Goal: Information Seeking & Learning: Learn about a topic

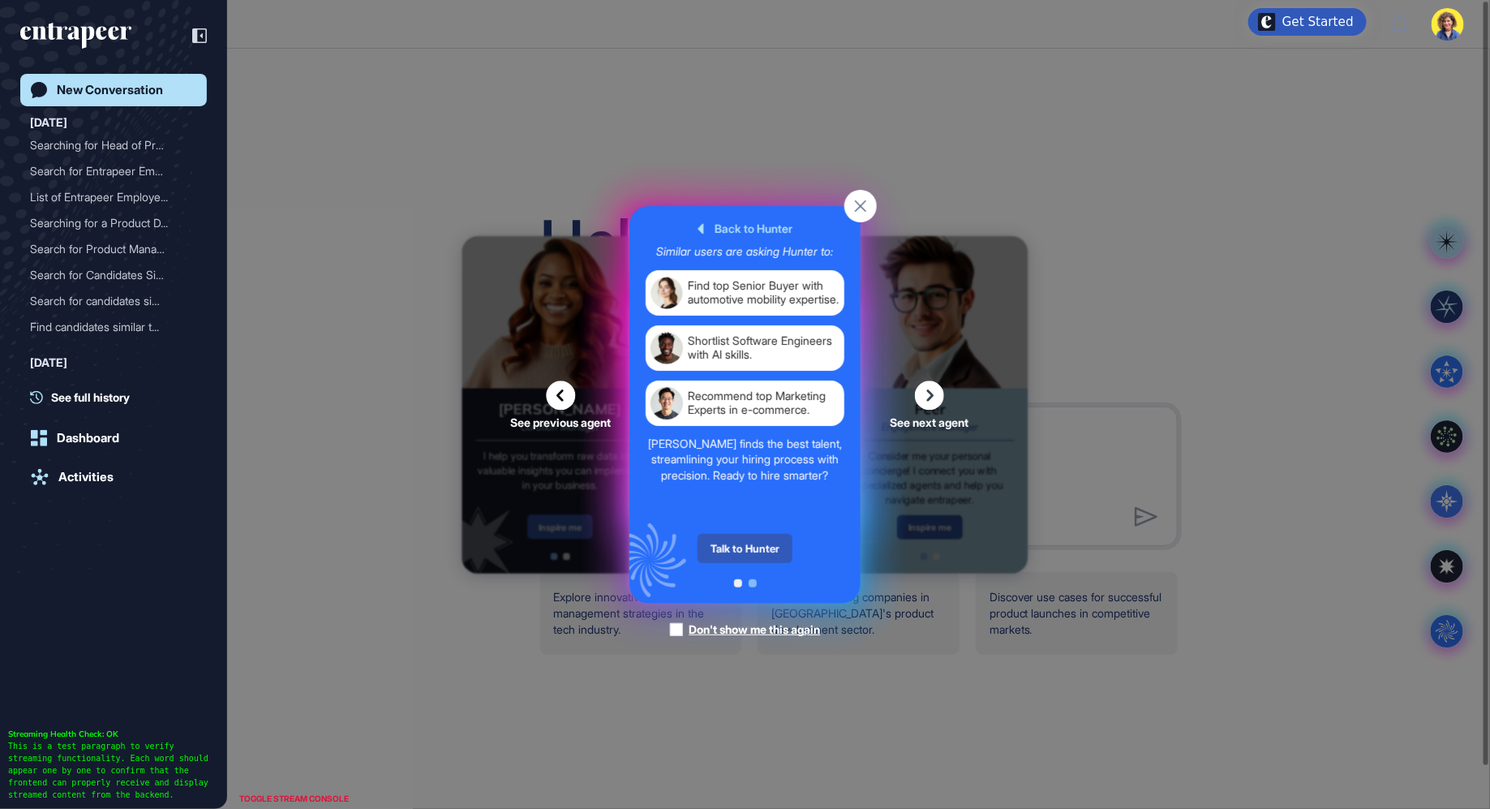
scroll to position [1, 1]
click at [751, 581] on span at bounding box center [753, 583] width 8 height 8
click at [734, 585] on div at bounding box center [745, 583] width 23 height 8
click at [738, 585] on span at bounding box center [738, 583] width 8 height 8
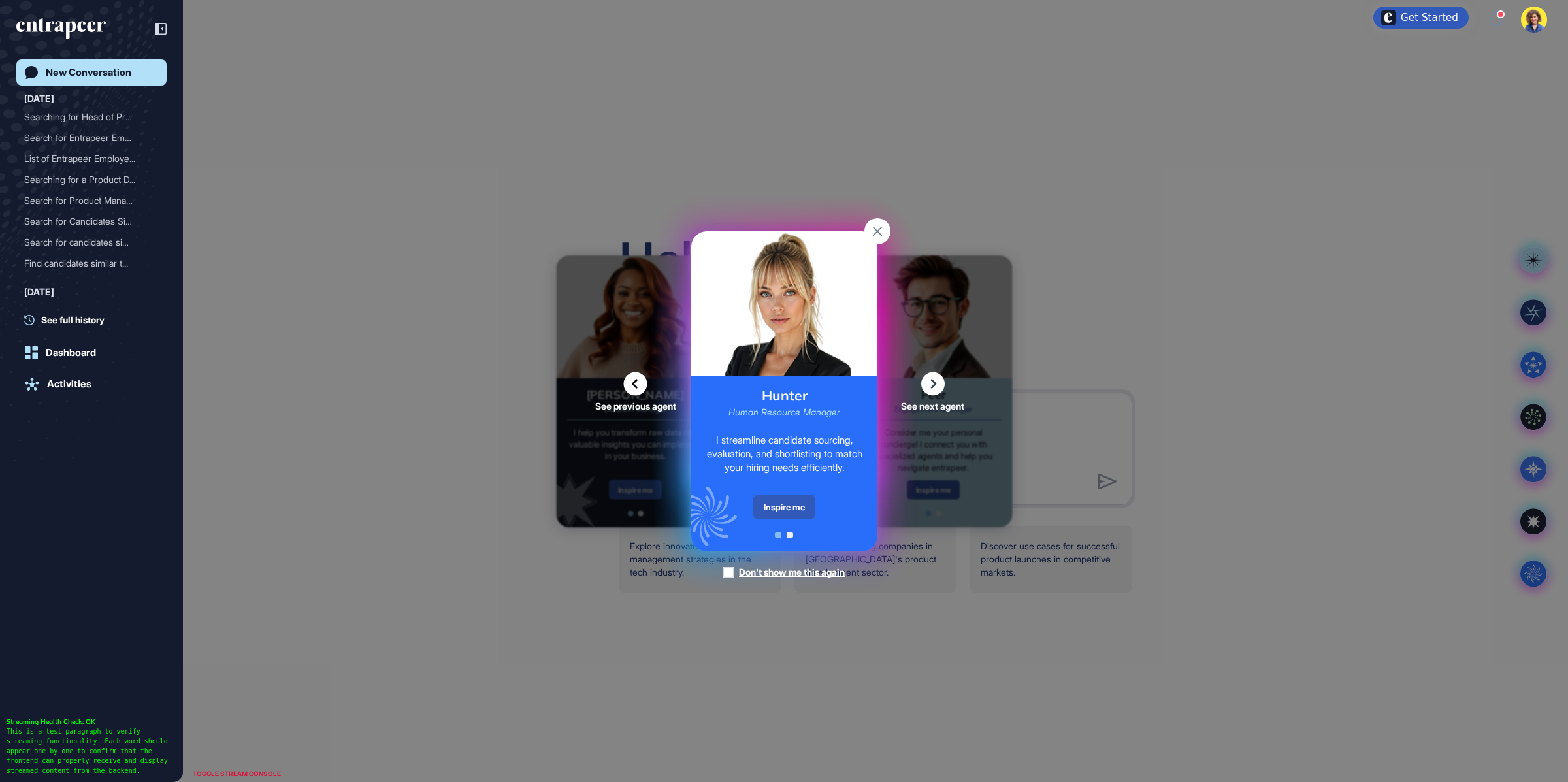
scroll to position [782, 1568]
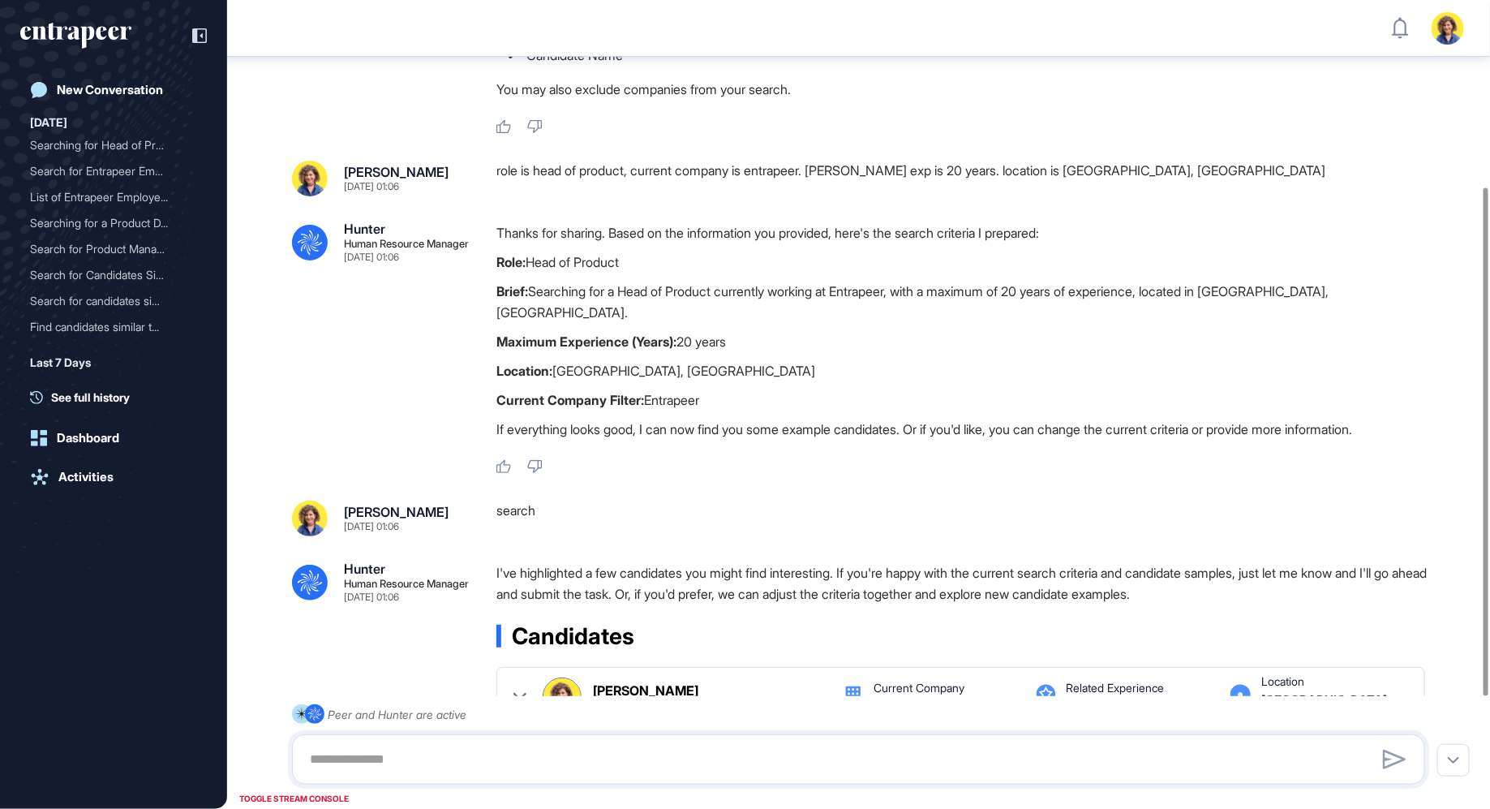
scroll to position [477, 0]
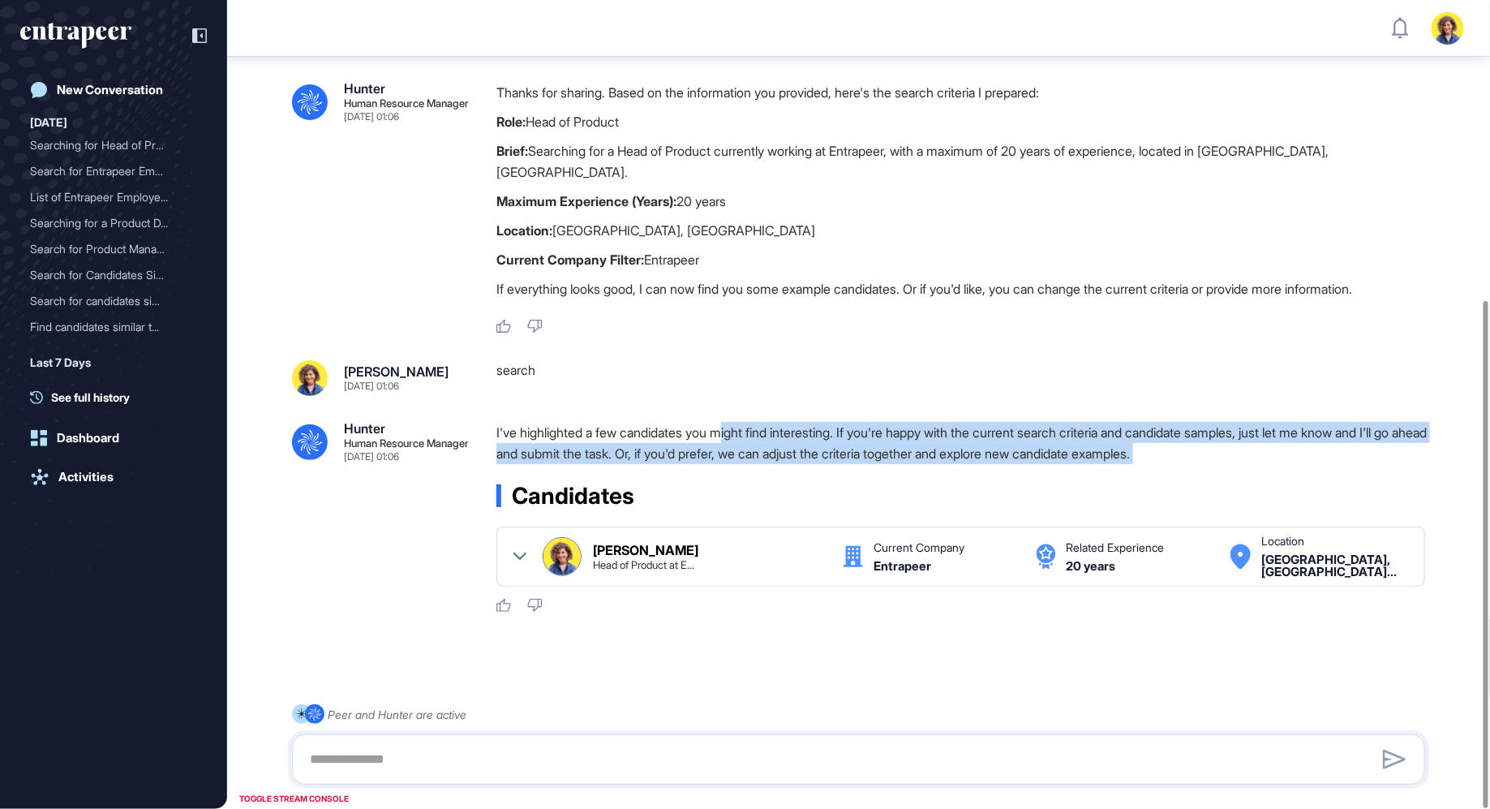
drag, startPoint x: 734, startPoint y: 408, endPoint x: 820, endPoint y: 457, distance: 98.8
click at [820, 457] on div "I've highlighted a few candidates you might find interesting. If you're happy w…" at bounding box center [968, 517] width 942 height 191
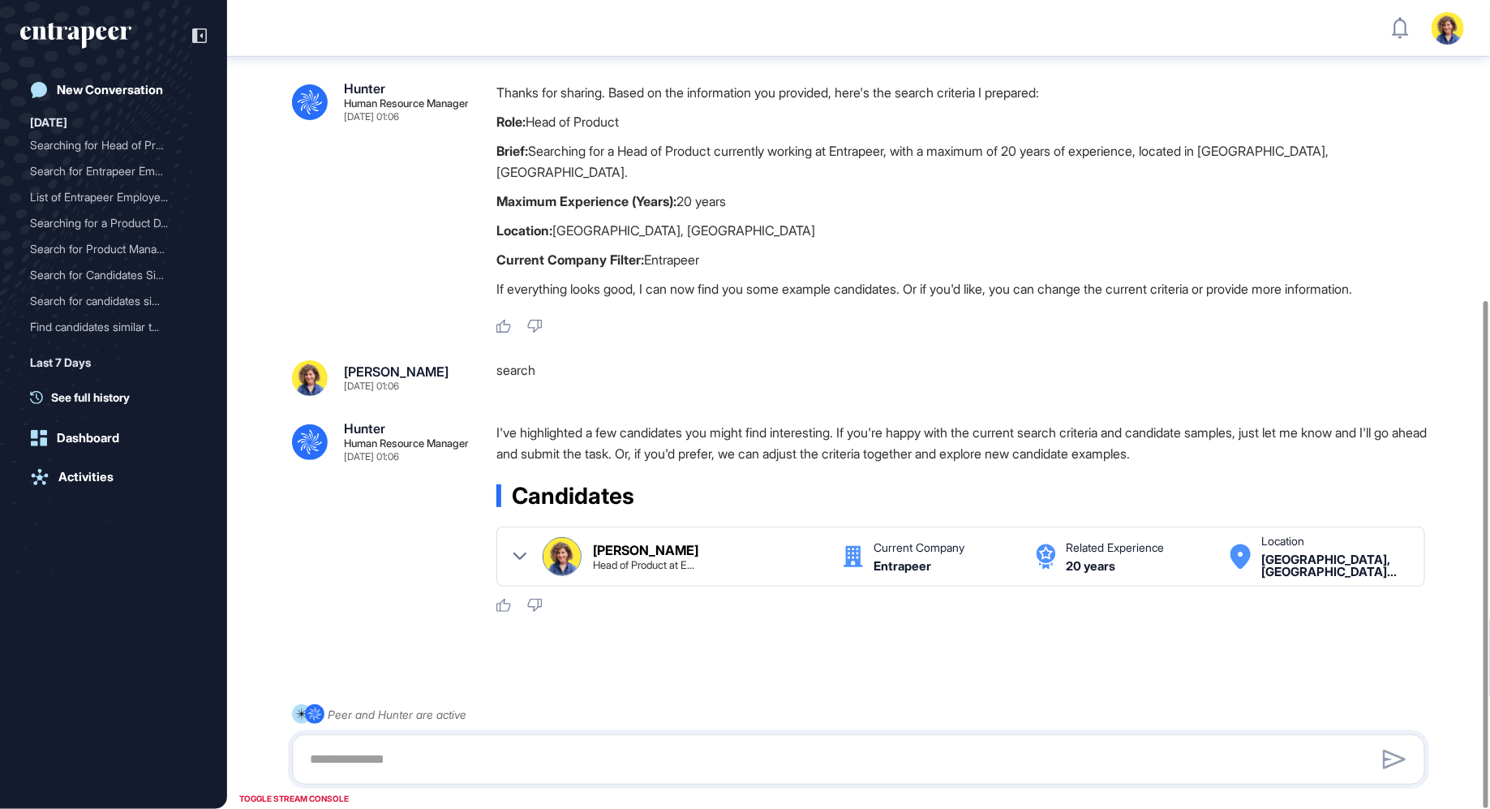
click at [822, 447] on div "I've highlighted a few candidates you might find interesting. If you're happy w…" at bounding box center [968, 447] width 942 height 50
click at [368, 765] on textarea at bounding box center [859, 759] width 1116 height 32
click at [349, 759] on textarea "**********" at bounding box center [859, 759] width 1116 height 32
click at [401, 760] on textarea "**********" at bounding box center [859, 759] width 1116 height 32
type textarea "**********"
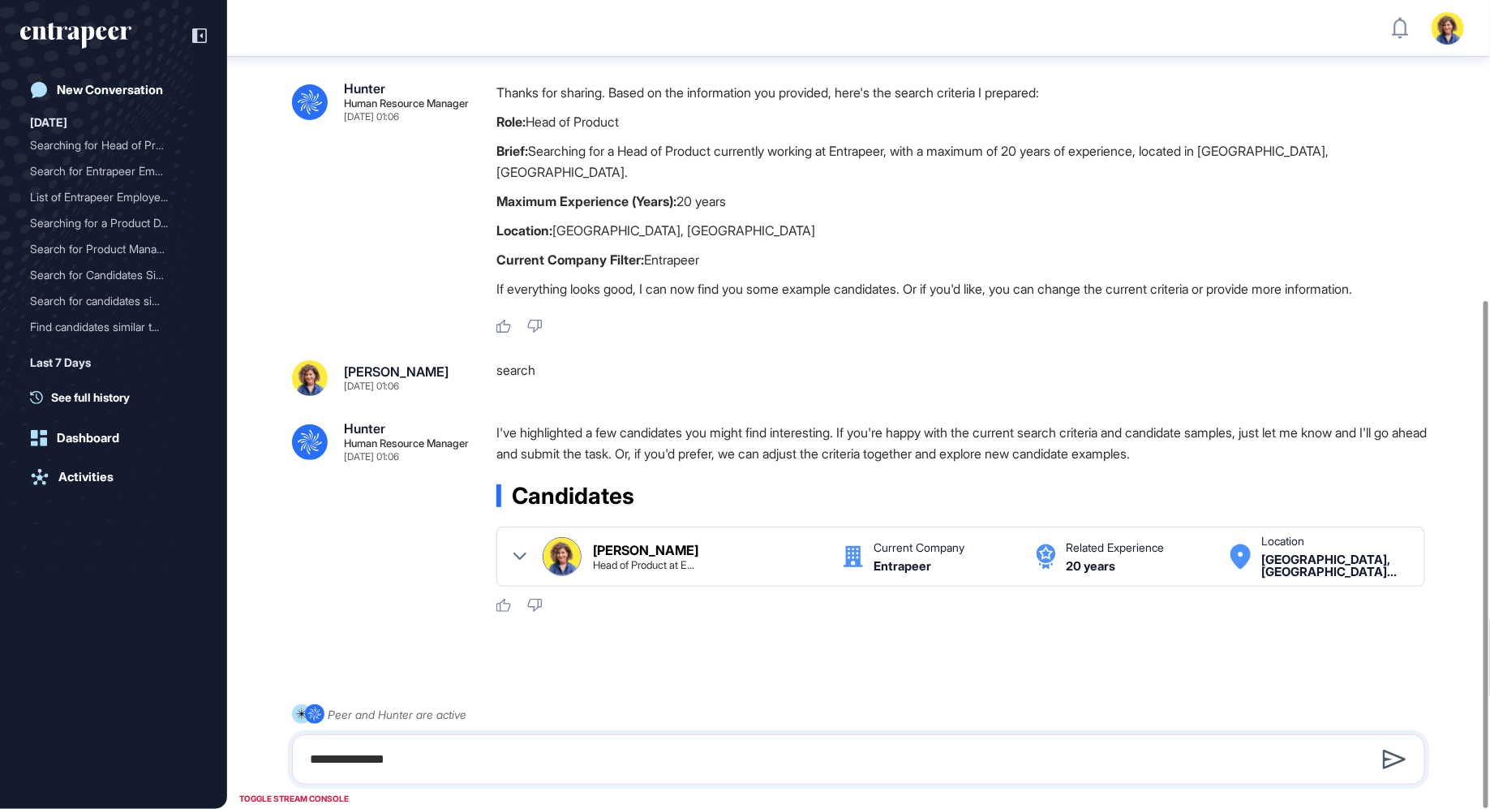
click at [1397, 763] on icon at bounding box center [1394, 759] width 23 height 19
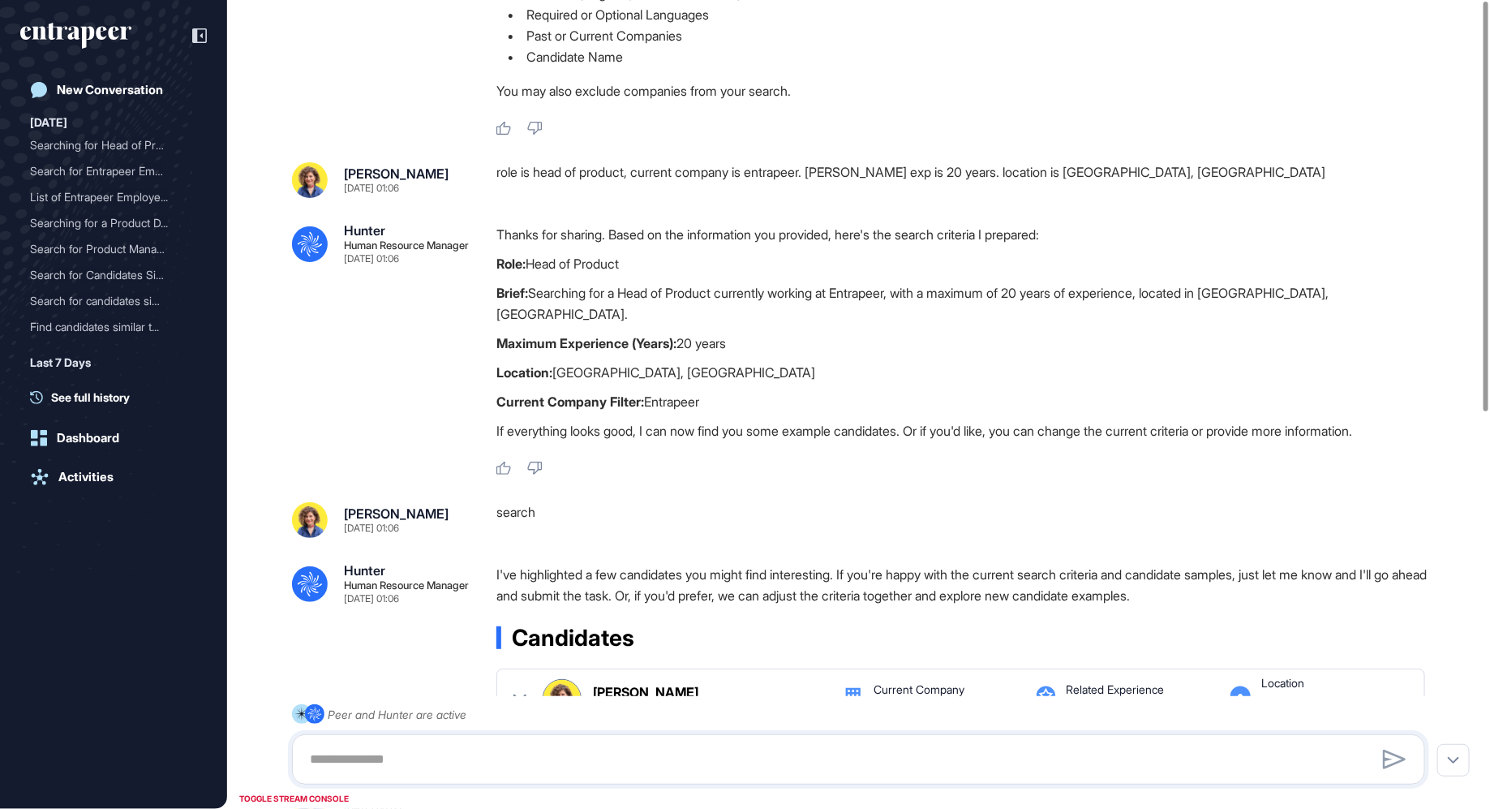
scroll to position [0, 0]
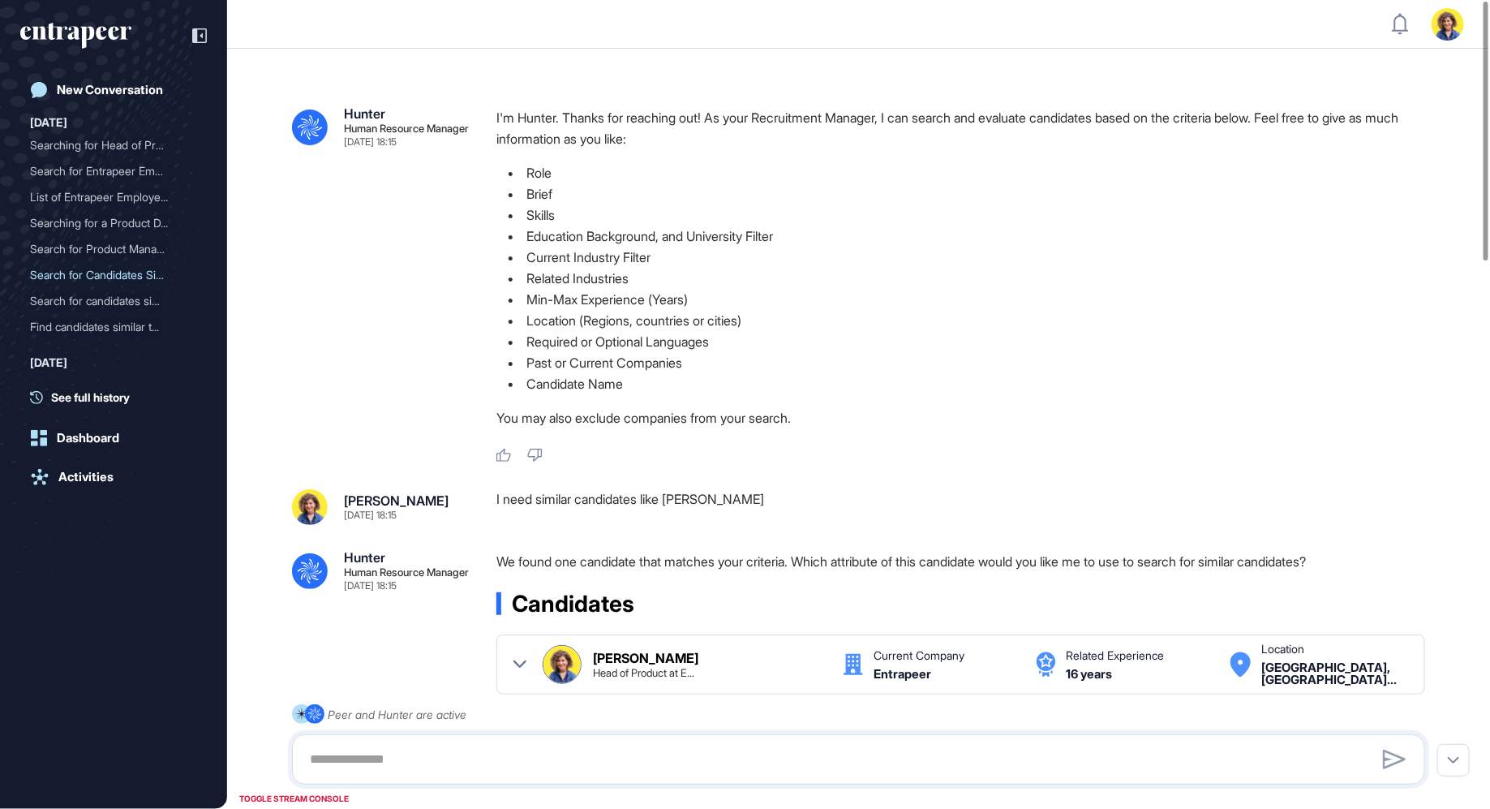
scroll to position [1, 1]
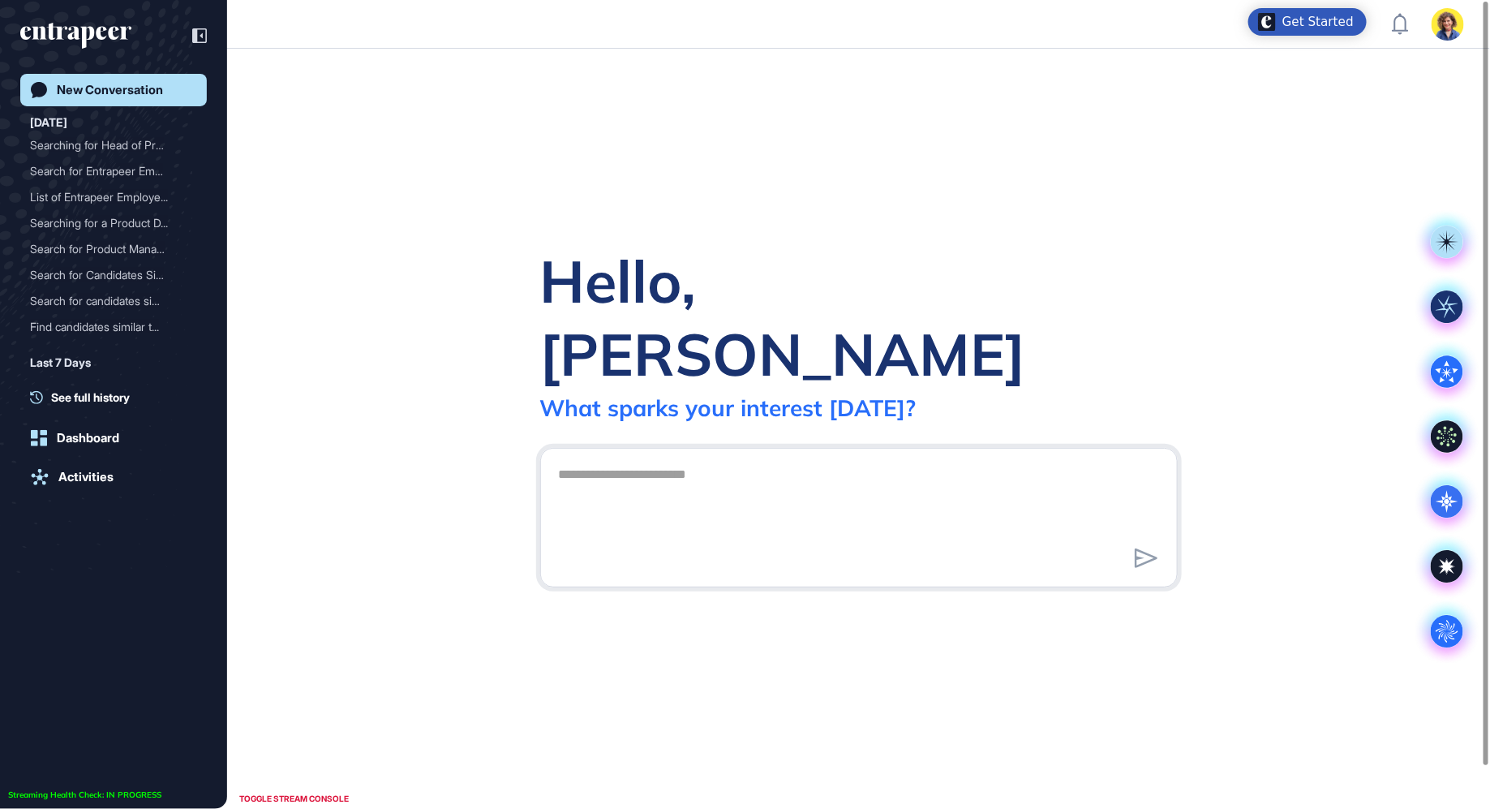
scroll to position [1, 1]
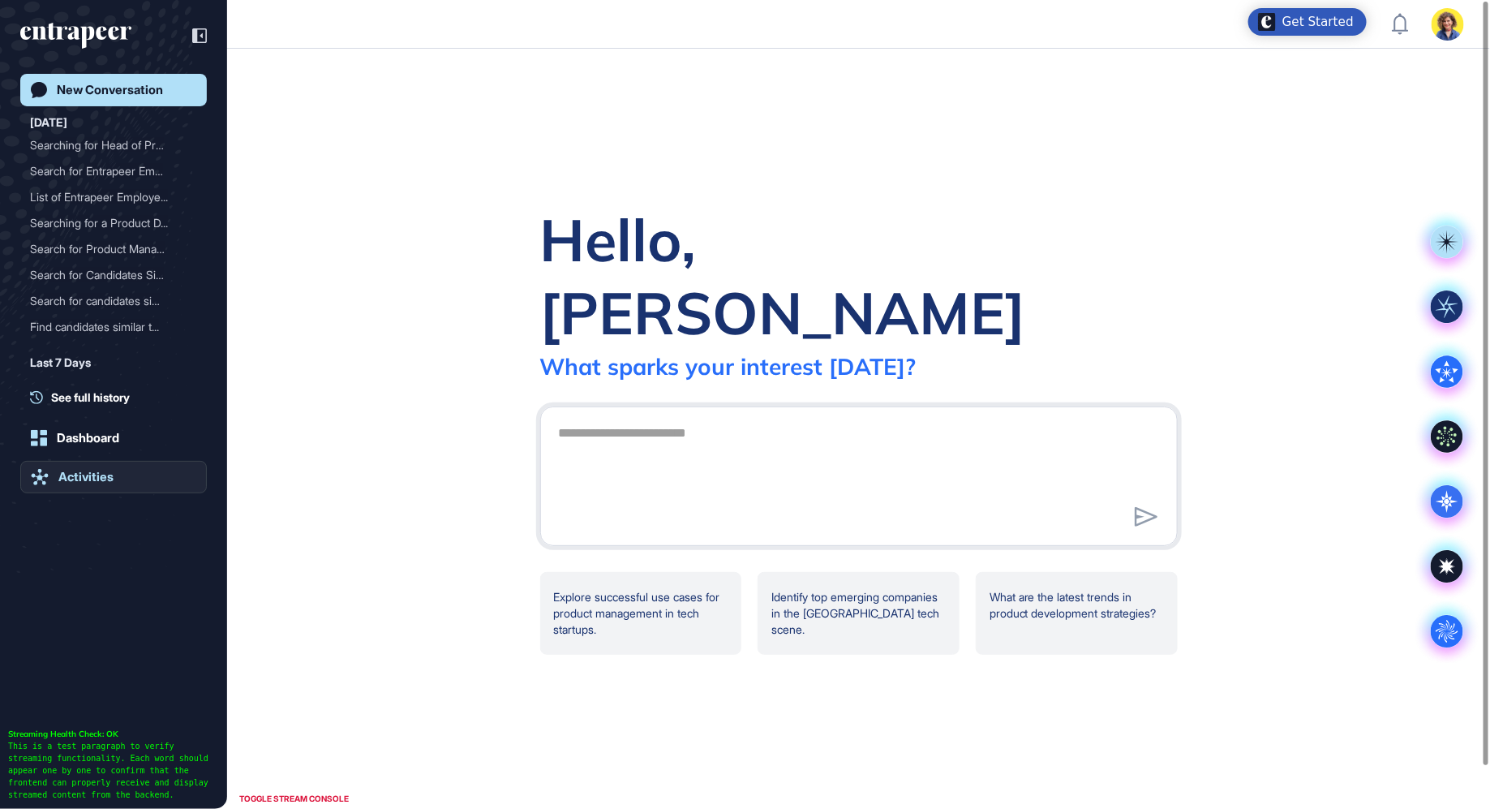
click at [105, 478] on div "Activities" at bounding box center [85, 477] width 55 height 15
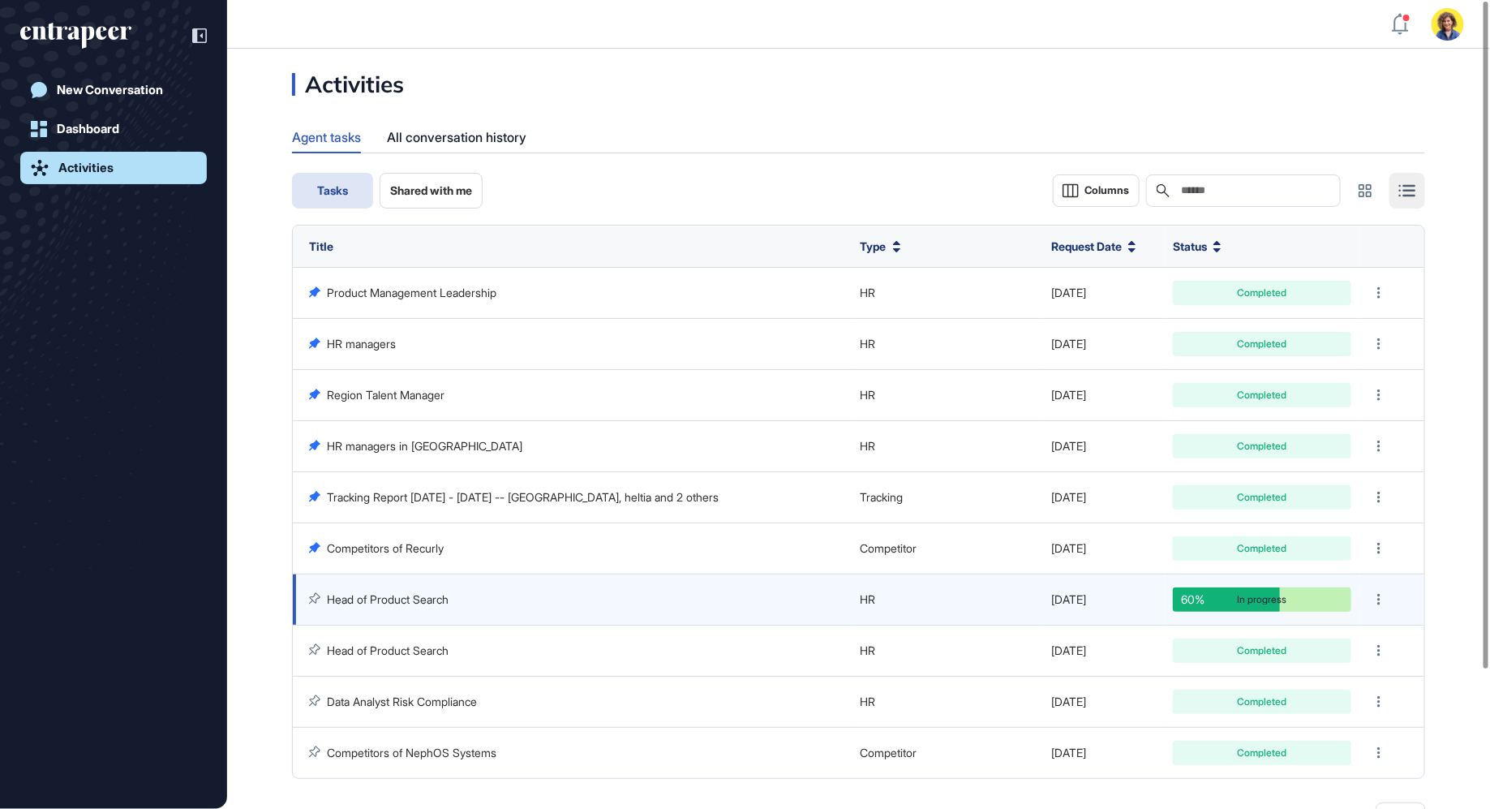
click at [385, 592] on link "Head of Product Search" at bounding box center [388, 599] width 122 height 14
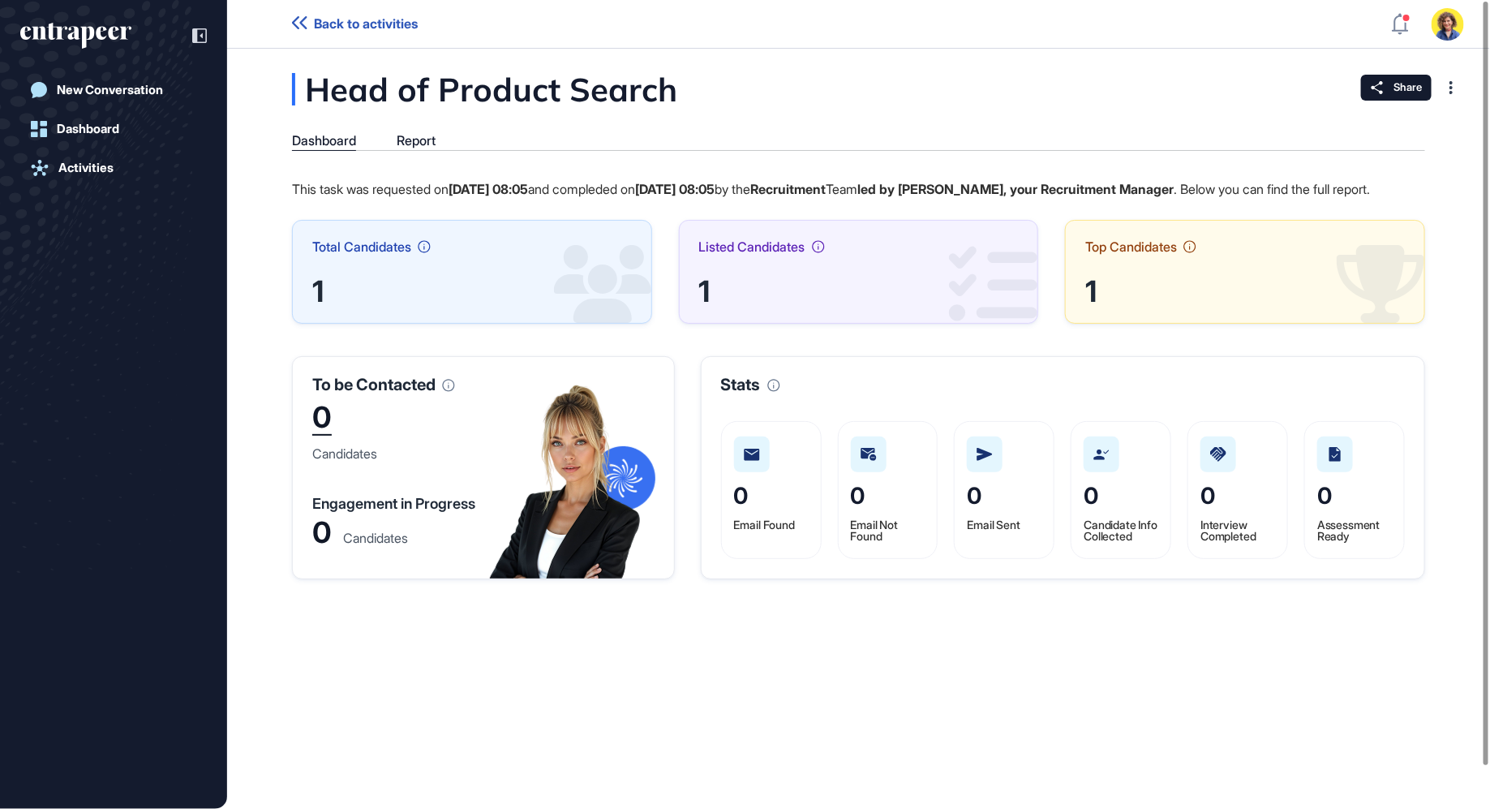
click at [442, 150] on div "Head of Product Search Dashboard Report This task was requested on Sep 02, 2025…" at bounding box center [858, 326] width 1263 height 506
click at [435, 143] on div "Report" at bounding box center [416, 140] width 39 height 15
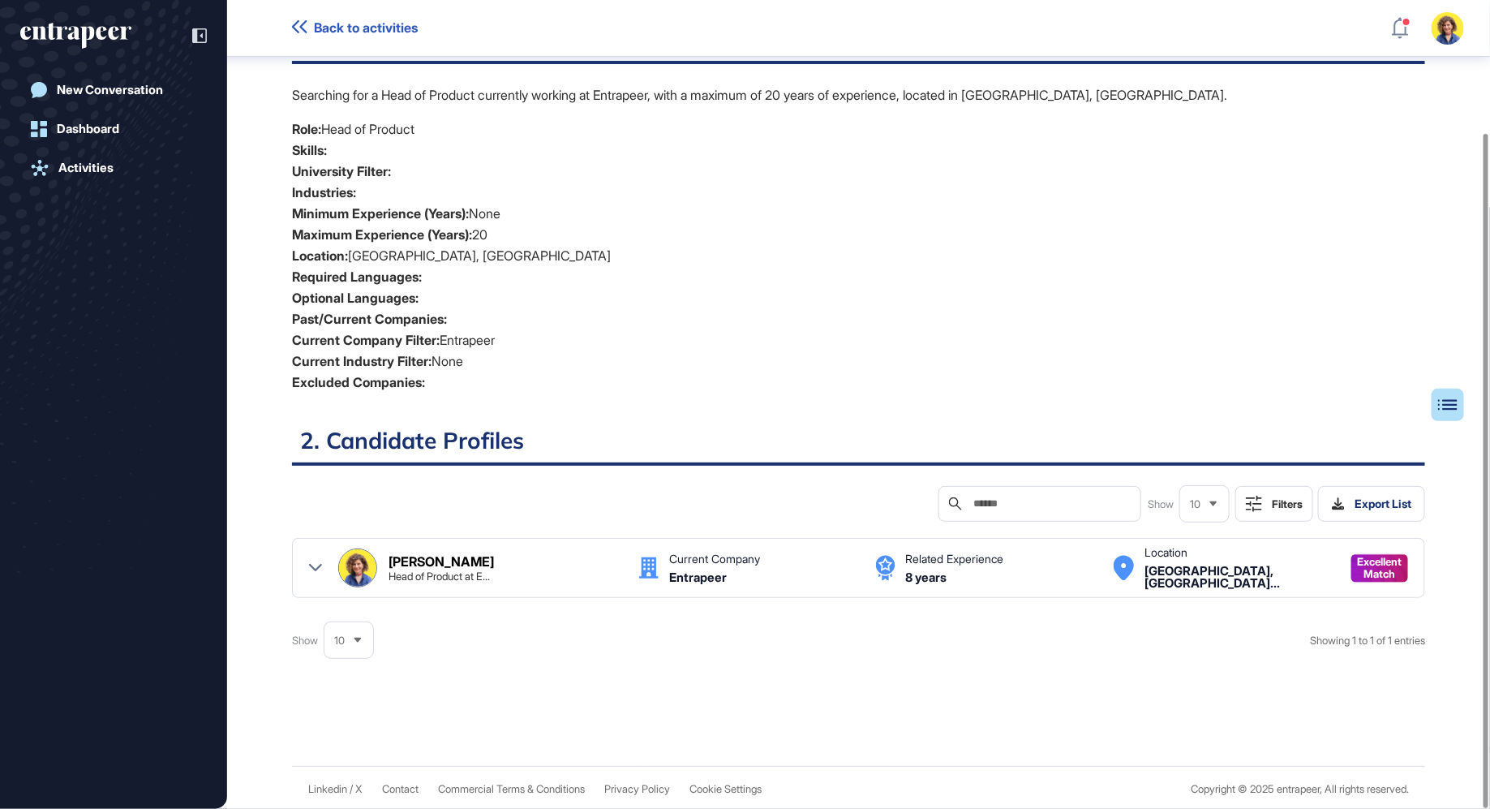
scroll to position [162, 0]
click at [322, 559] on div "Sara Holyavkin Head of Product at E... Current Company Entrapeer Related Experi…" at bounding box center [858, 567] width 1099 height 39
click at [312, 565] on icon at bounding box center [315, 567] width 13 height 7
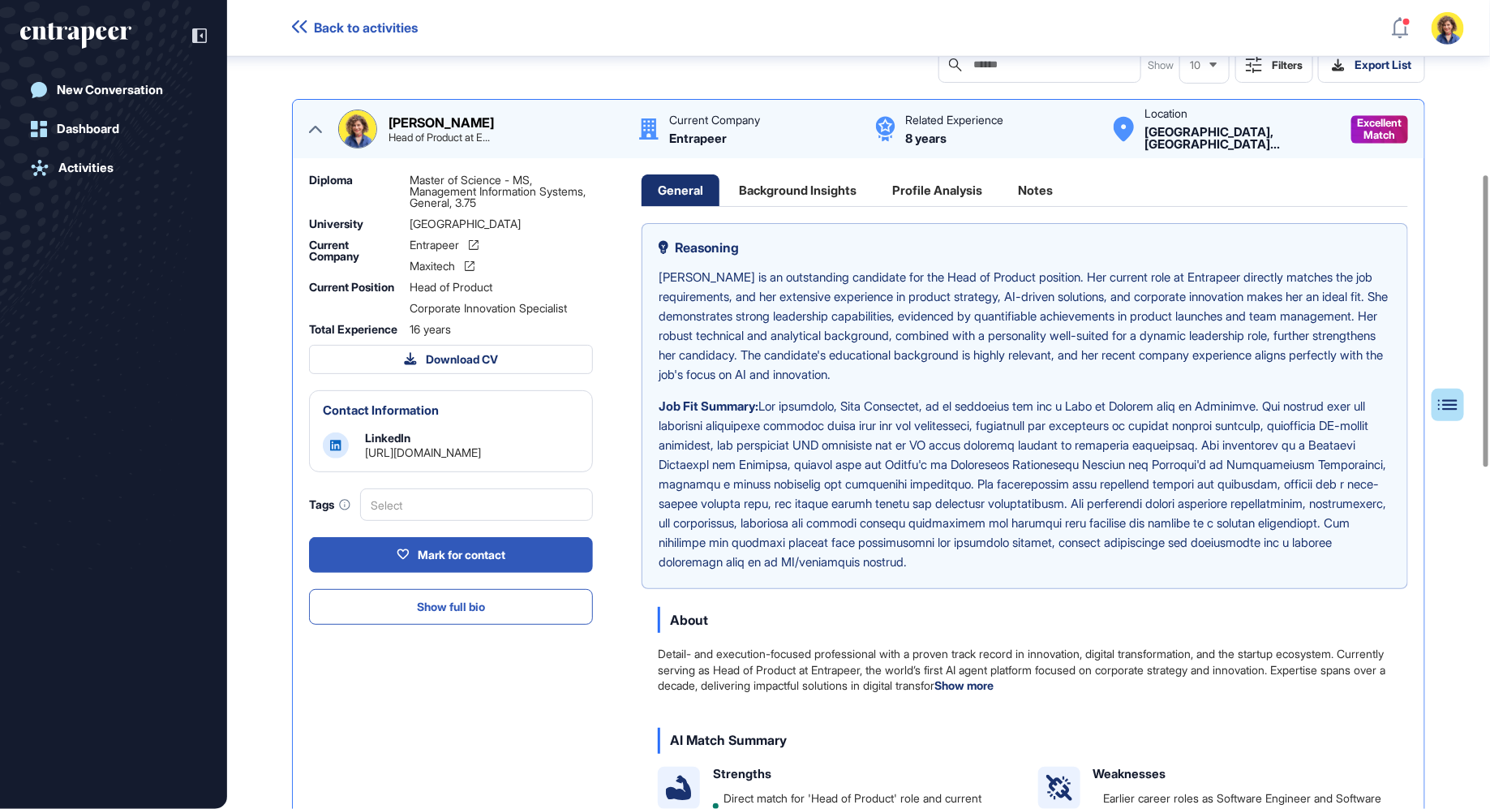
scroll to position [678, 0]
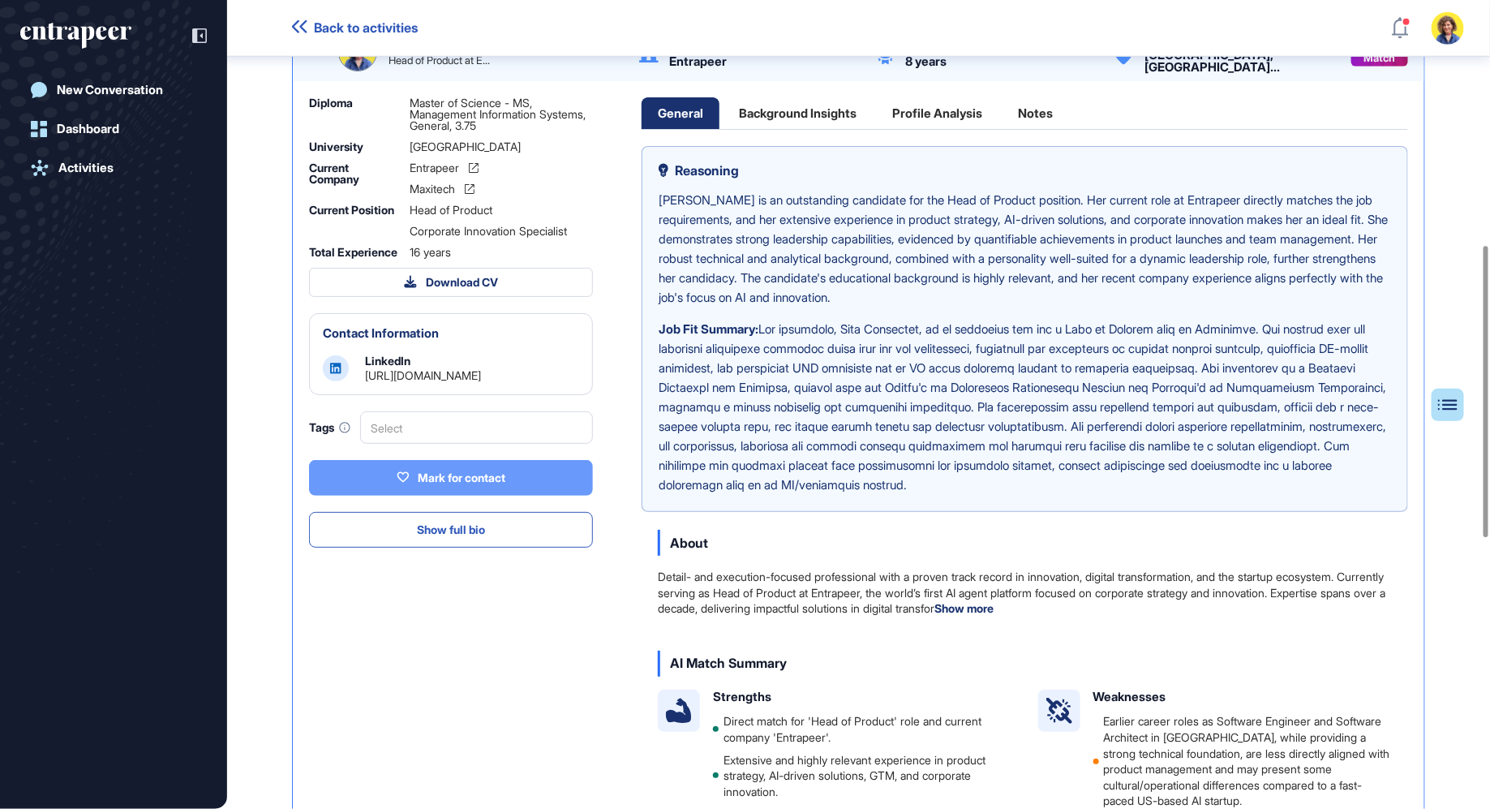
click at [467, 479] on div "Mark for contact" at bounding box center [451, 478] width 109 height 15
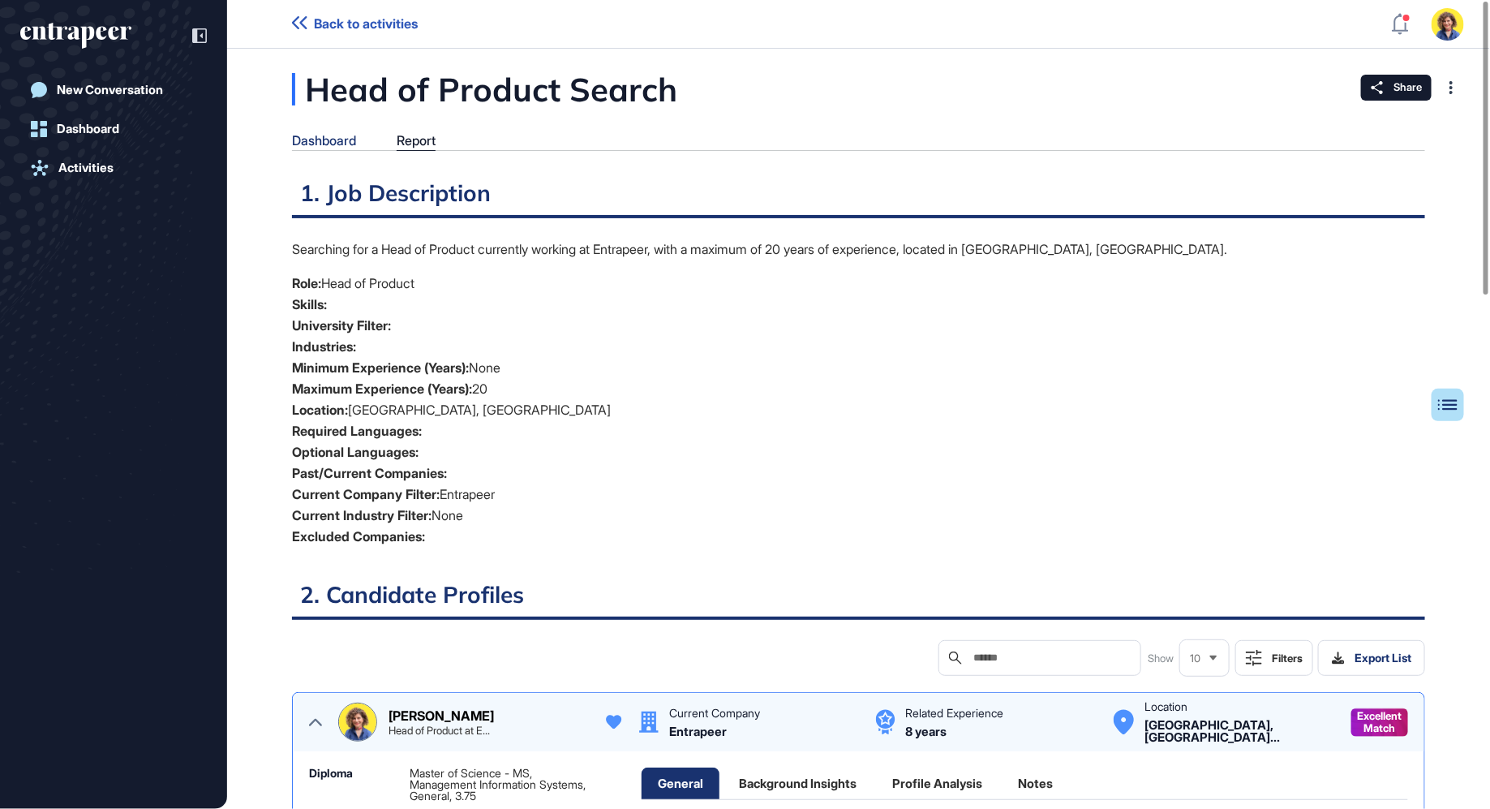
click at [335, 136] on div "Dashboard" at bounding box center [324, 140] width 64 height 15
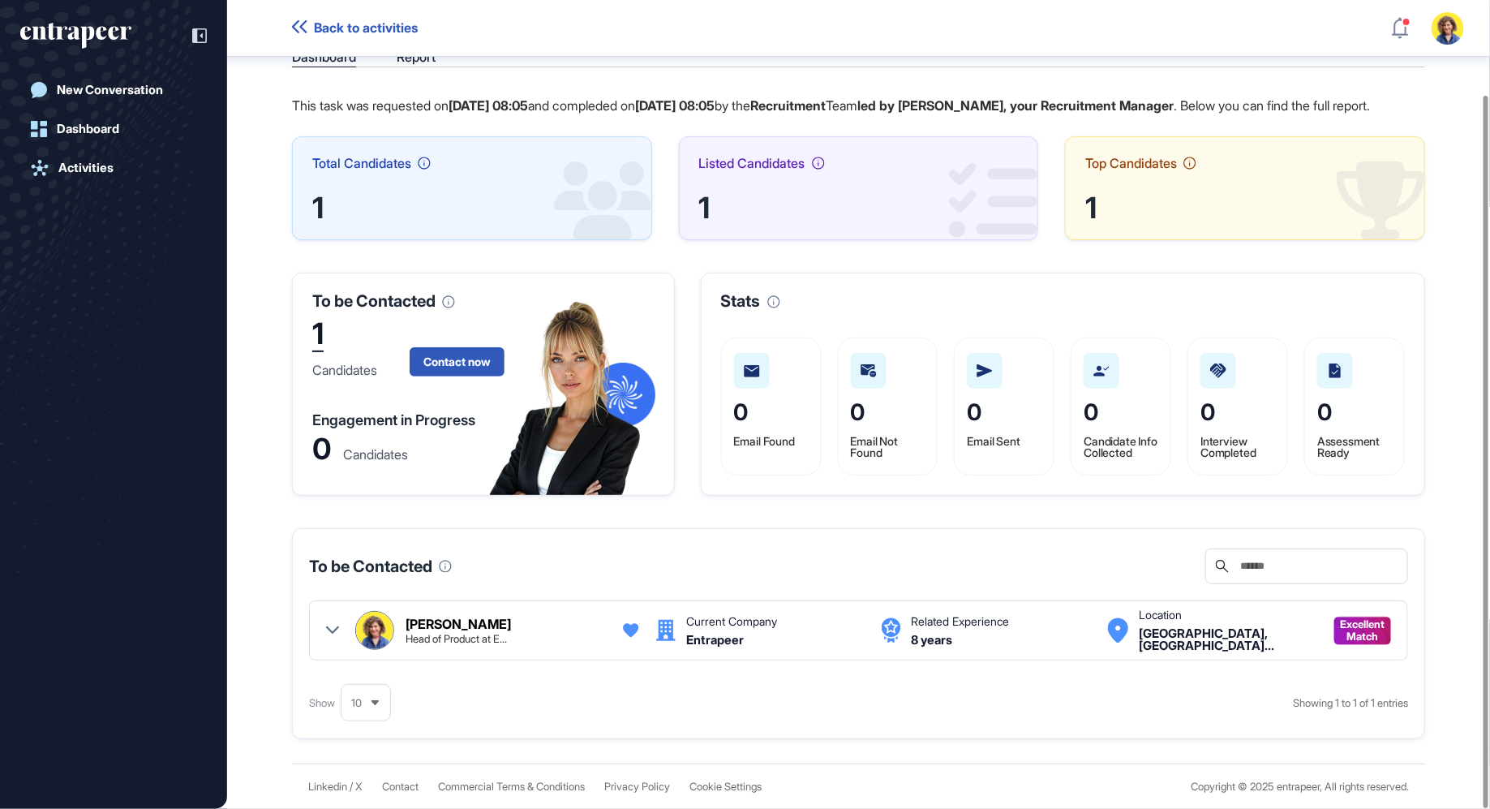
scroll to position [109, 0]
click at [329, 627] on icon at bounding box center [332, 630] width 13 height 13
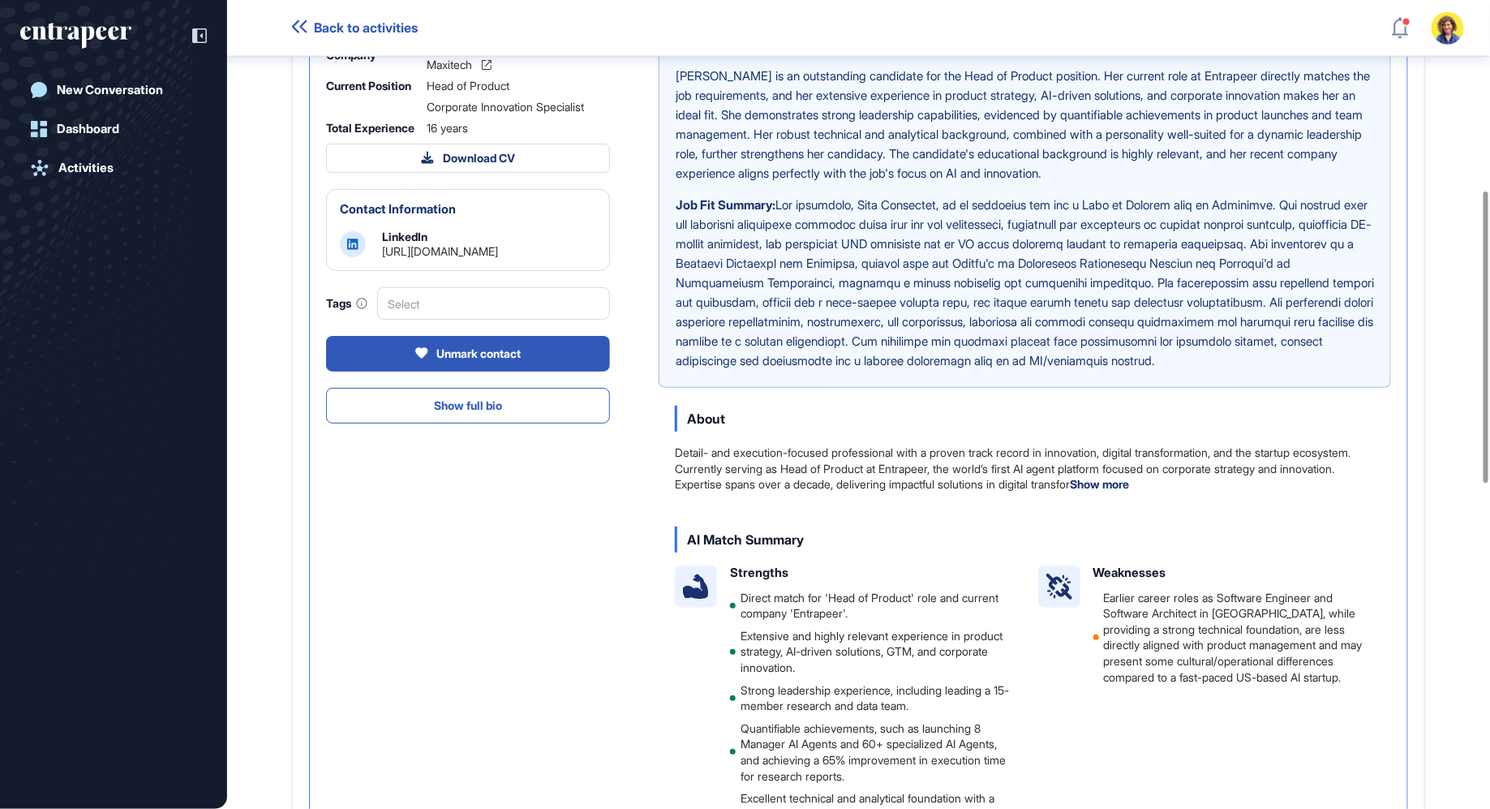
scroll to position [0, 0]
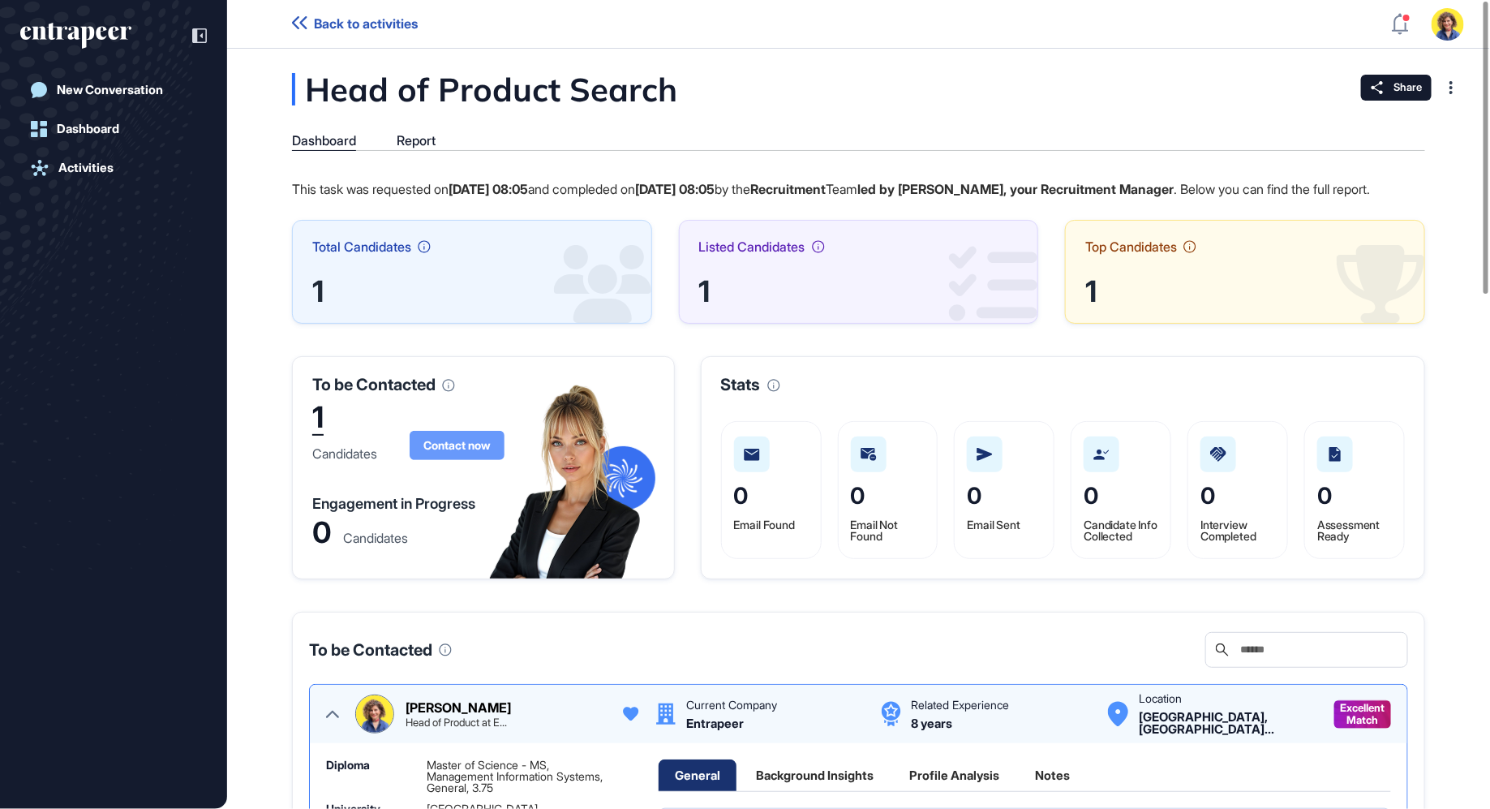
click at [467, 451] on span "Contact now" at bounding box center [457, 445] width 67 height 11
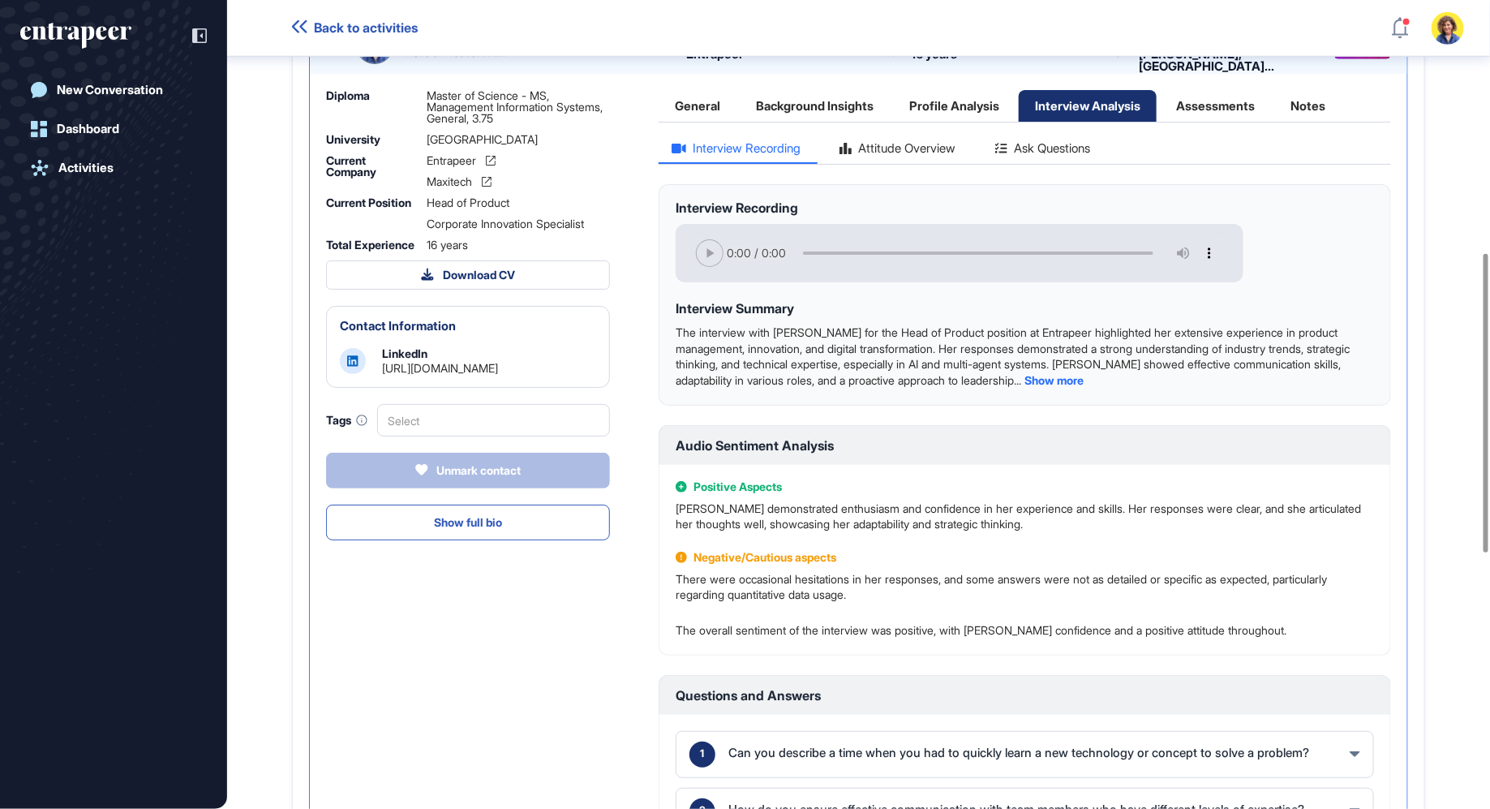
scroll to position [682, 0]
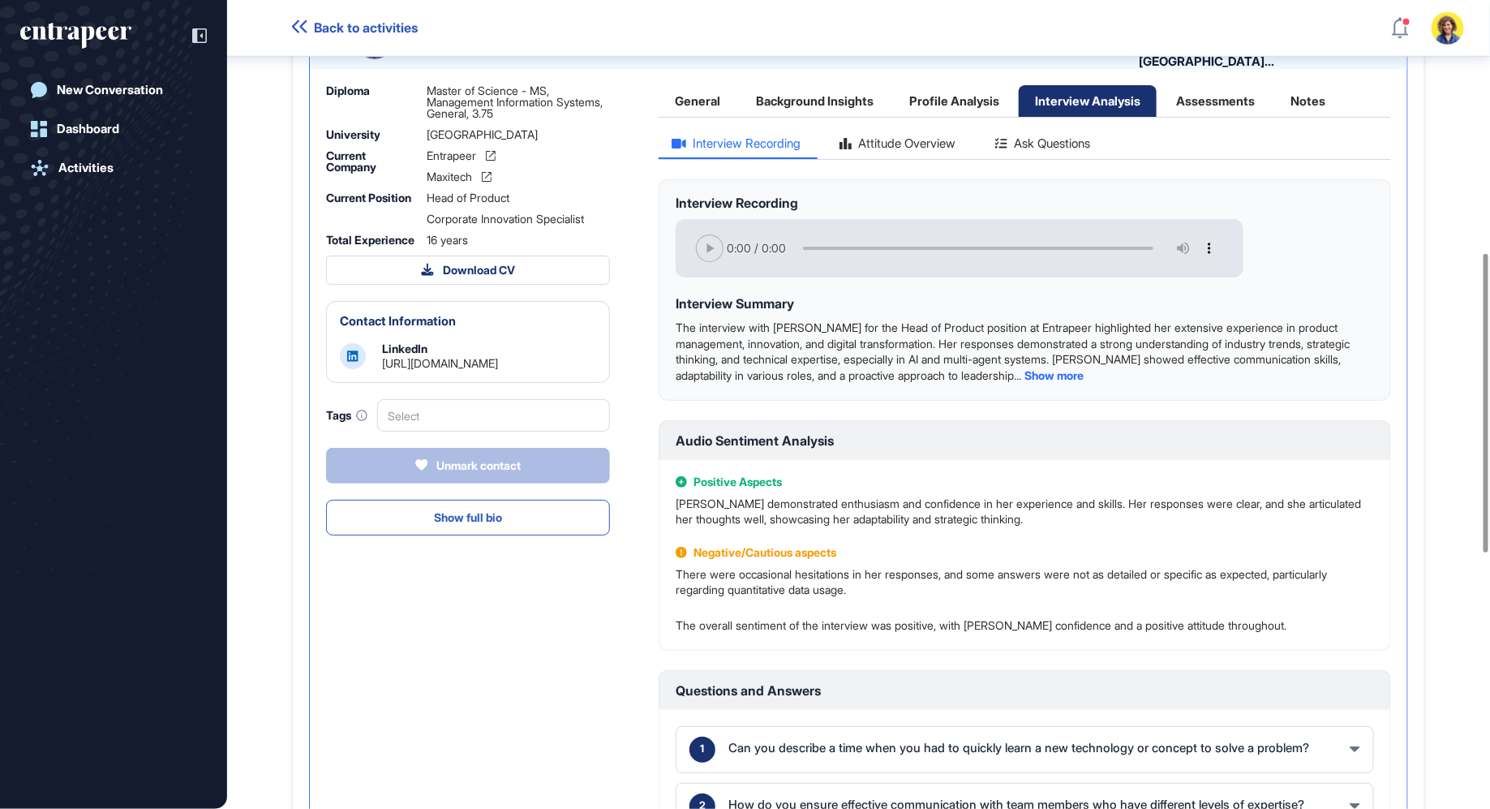
click at [879, 159] on div "Attitude Overview" at bounding box center [898, 148] width 143 height 22
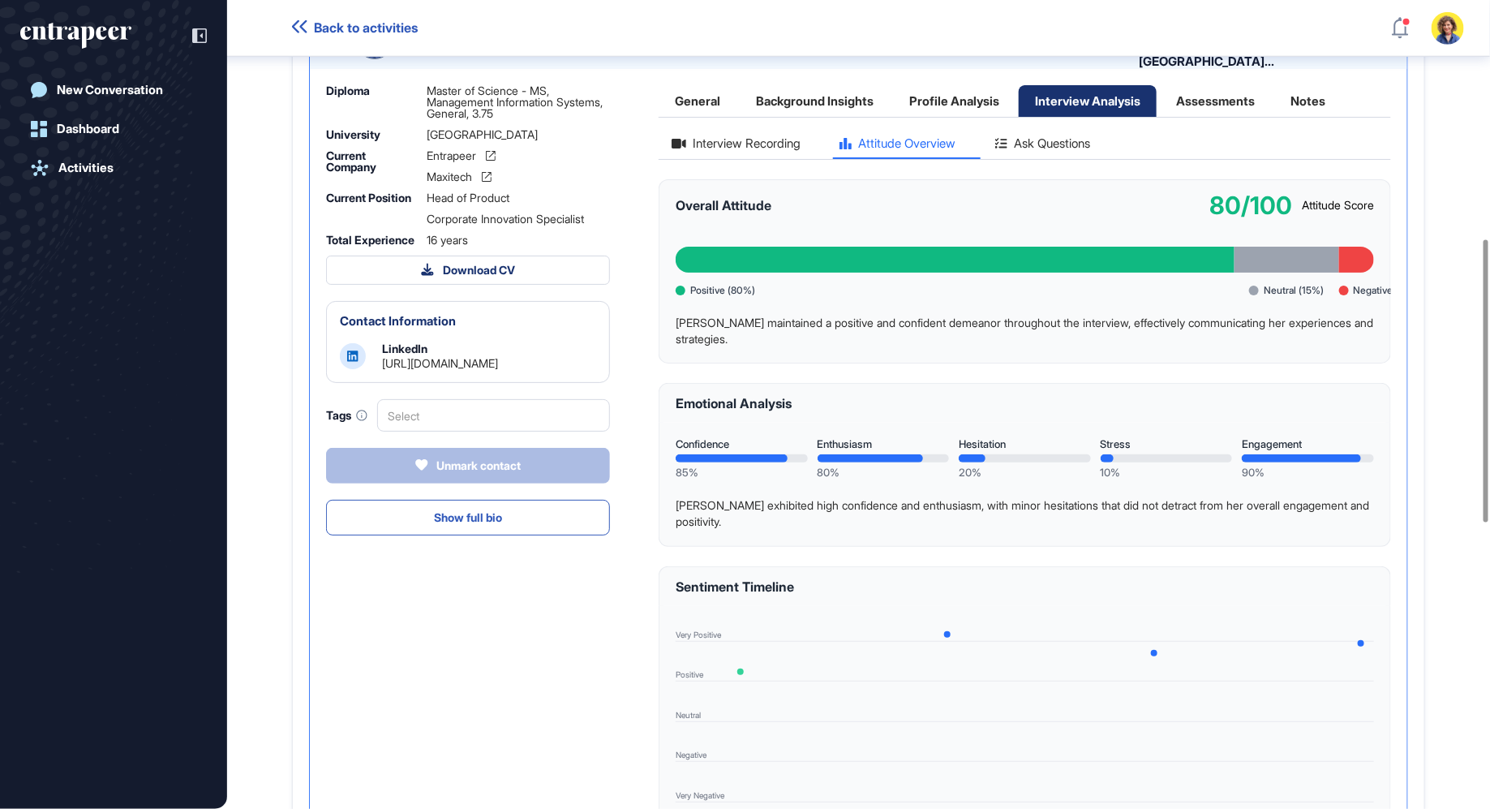
click at [1099, 159] on div "Ask Questions" at bounding box center [1043, 148] width 121 height 22
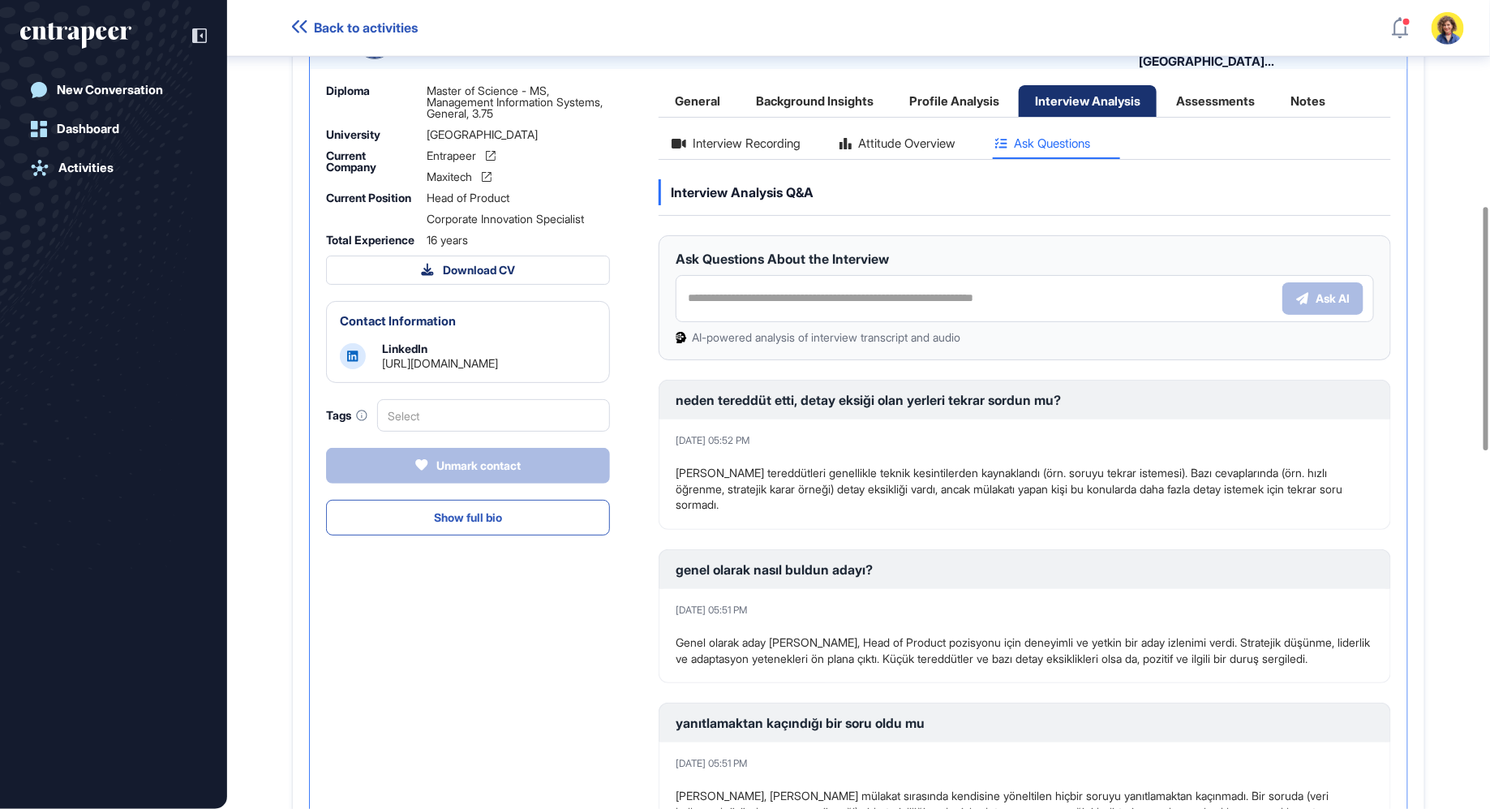
click at [729, 200] on span "Interview Analysis Q&A" at bounding box center [742, 192] width 143 height 15
click at [745, 159] on div "Interview Recording" at bounding box center [736, 148] width 155 height 22
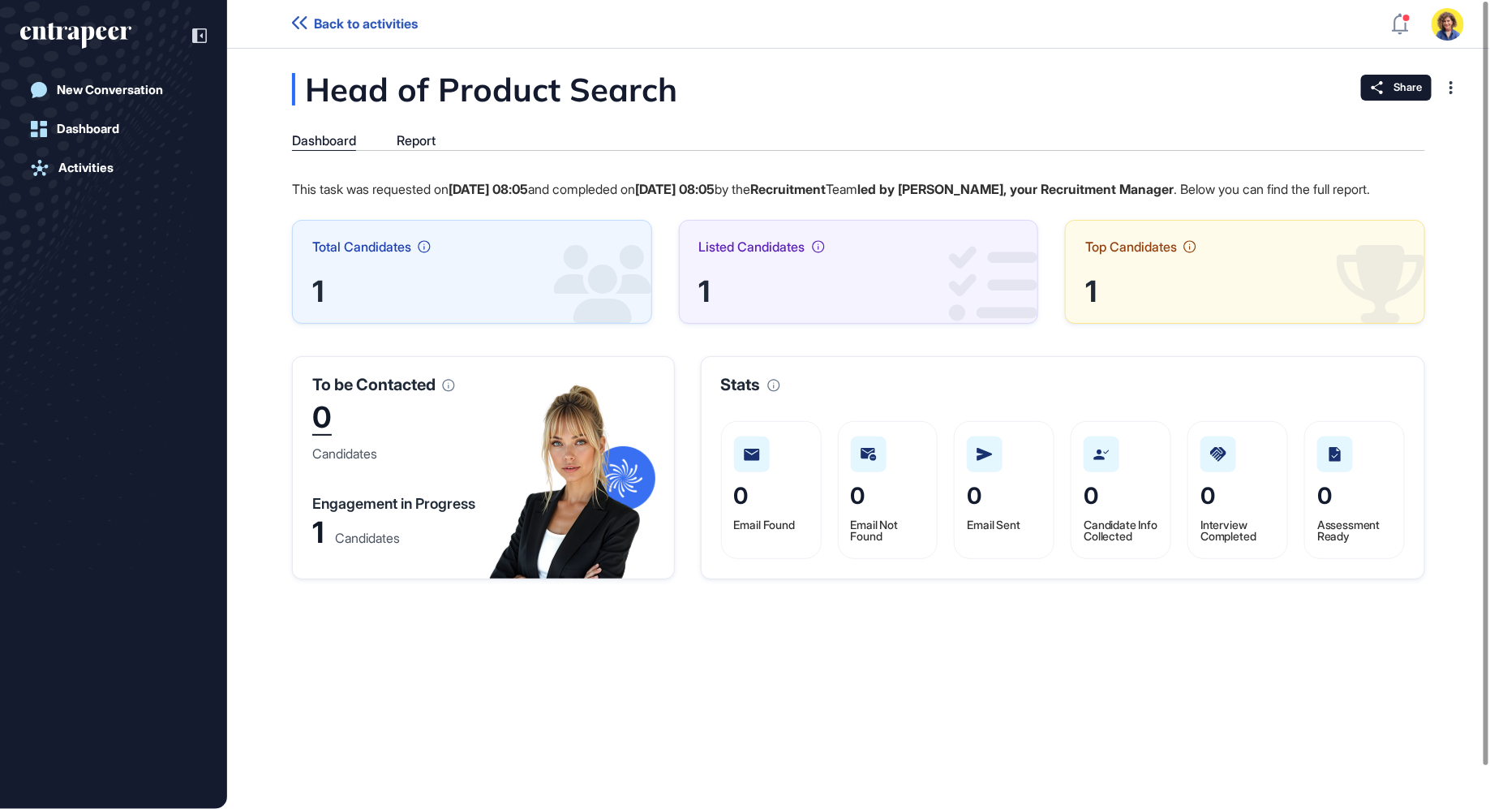
click at [342, 544] on div "Candidates" at bounding box center [367, 537] width 65 height 13
click at [318, 544] on div "1" at bounding box center [317, 533] width 11 height 24
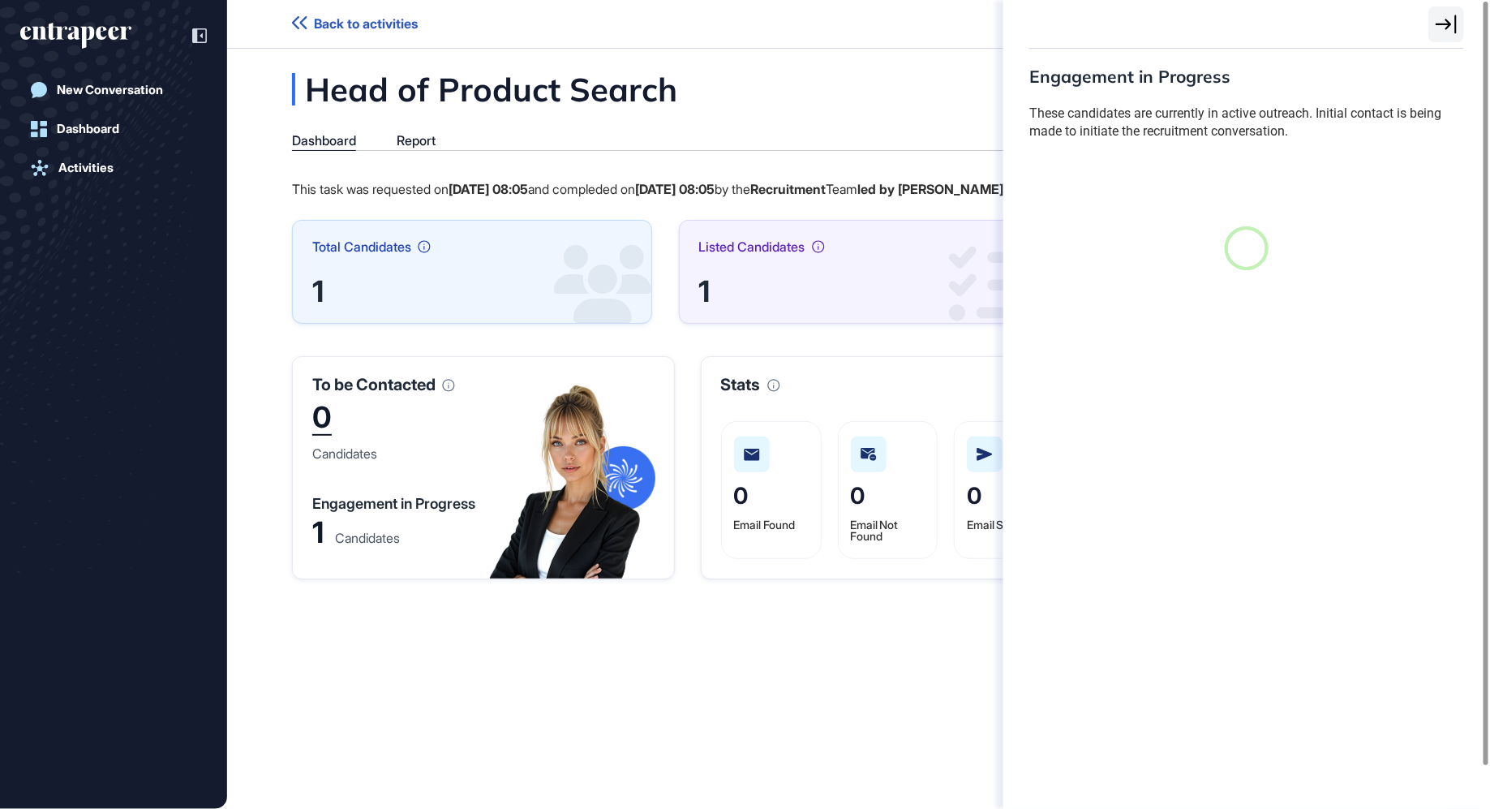
scroll to position [6, 1]
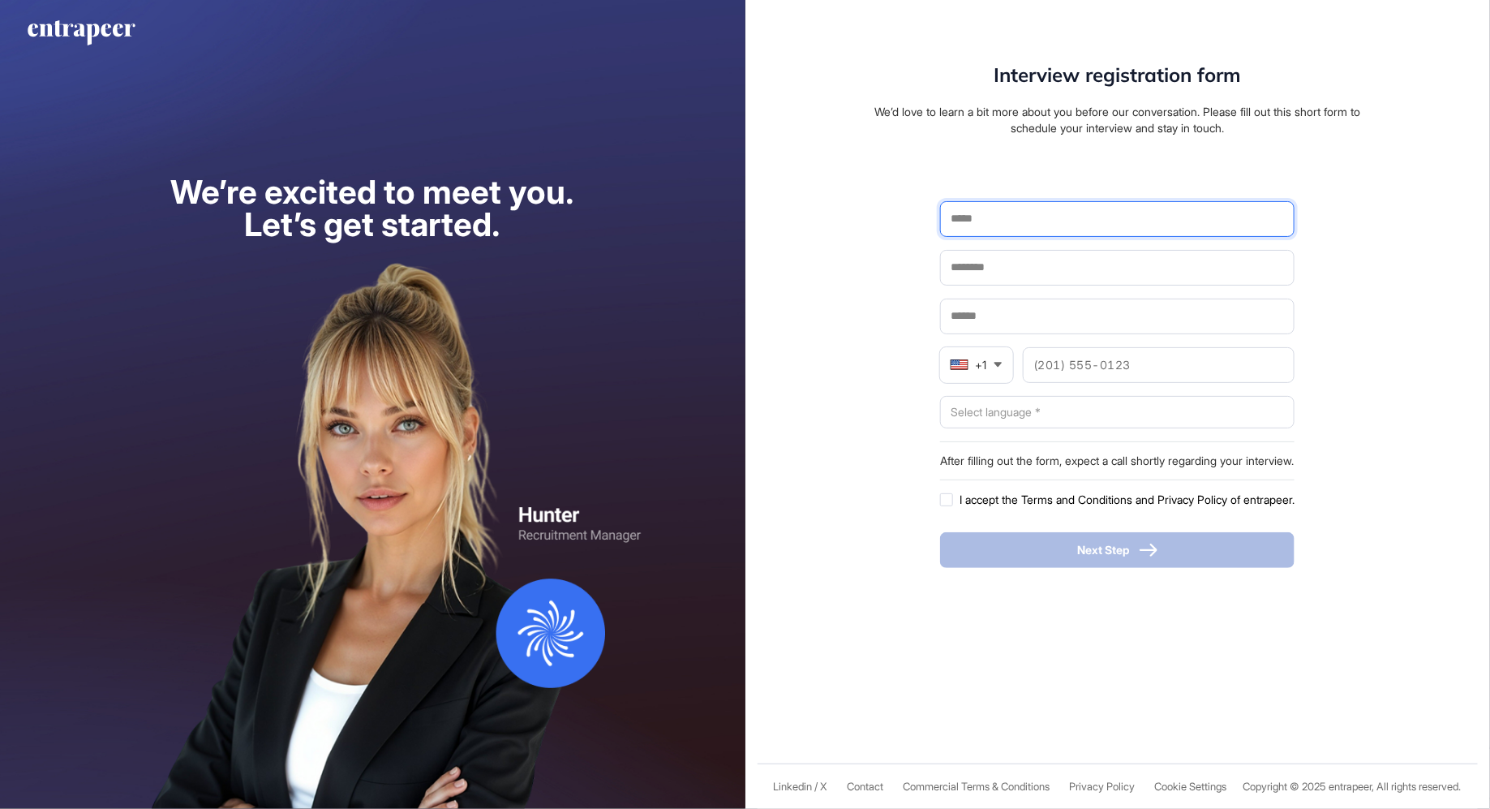
click at [986, 217] on input "text" at bounding box center [1117, 219] width 333 height 34
type input "****"
click at [951, 264] on input "text" at bounding box center [1117, 268] width 333 height 34
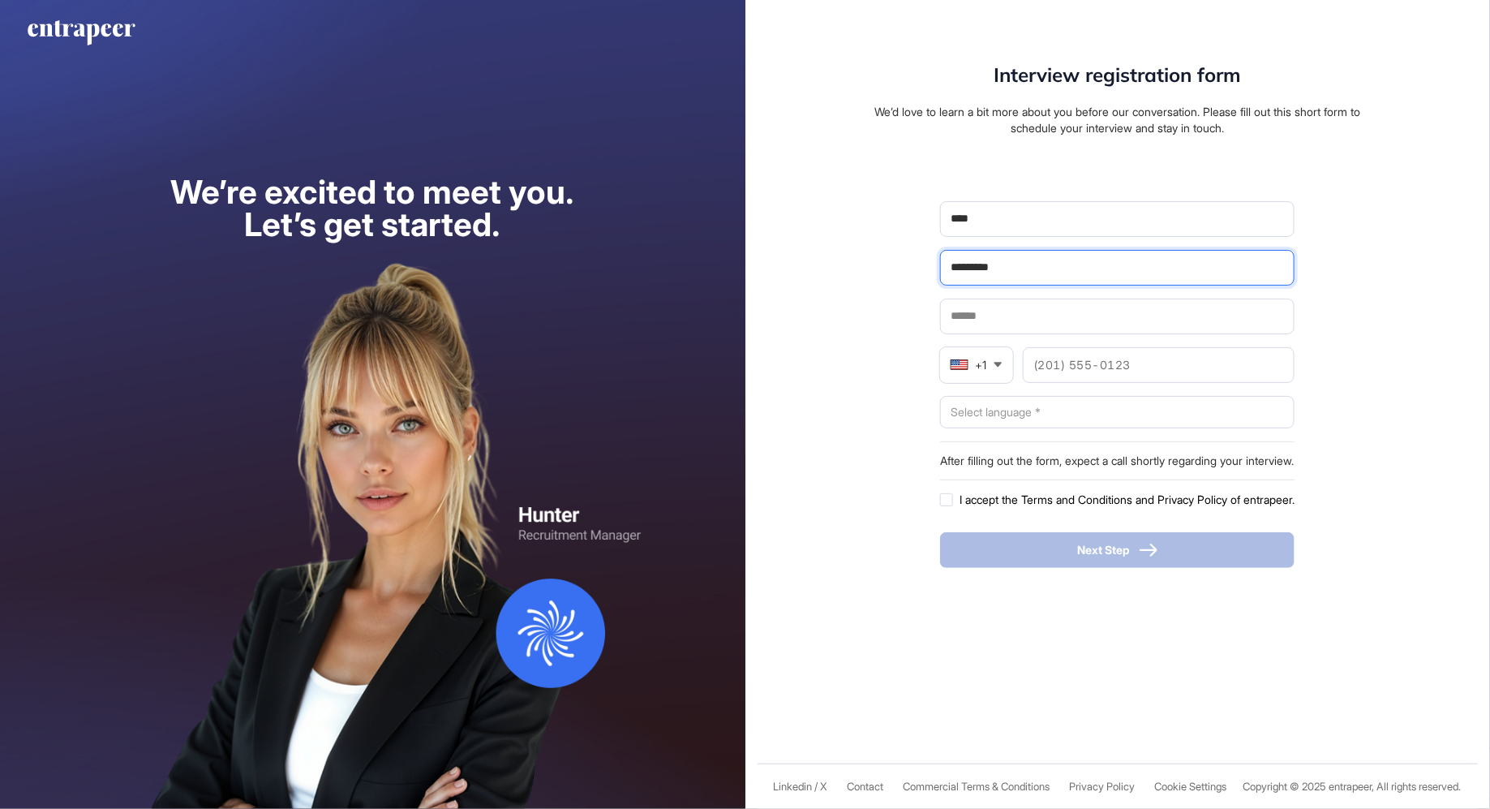
type input "*********"
click at [864, 331] on div "Interview registration form We’d love to learn a bit more about you before our …" at bounding box center [1119, 404] width 746 height 809
click at [1000, 328] on div "**** ********* +1 (201) 555-0123 Select language * After filling out the form, …" at bounding box center [1117, 384] width 355 height 367
click at [1000, 316] on input "email" at bounding box center [1117, 316] width 333 height 34
type input "**********"
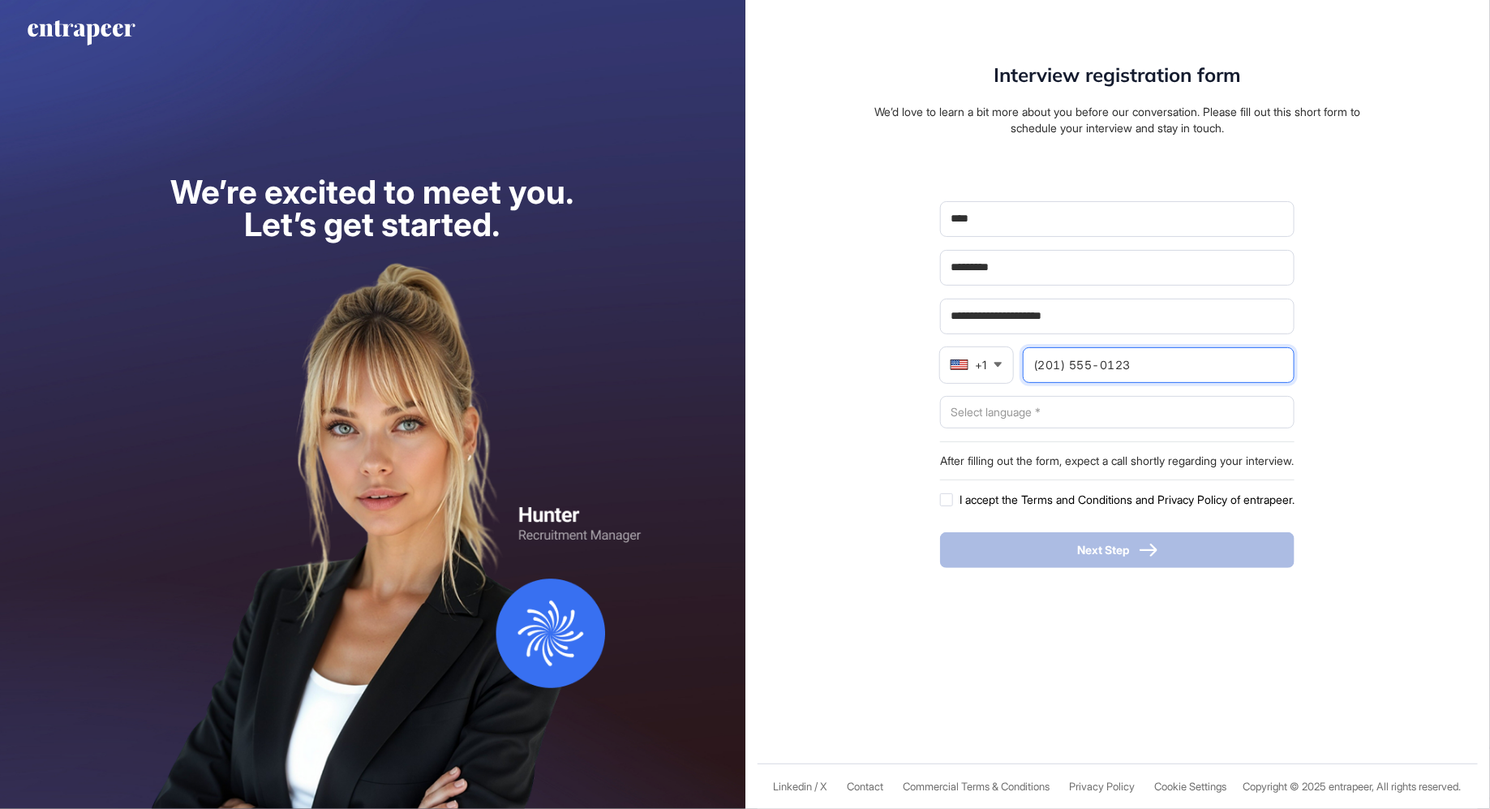
click at [1079, 360] on input "tel" at bounding box center [1159, 365] width 270 height 34
click at [958, 359] on div "+1" at bounding box center [968, 364] width 37 height 11
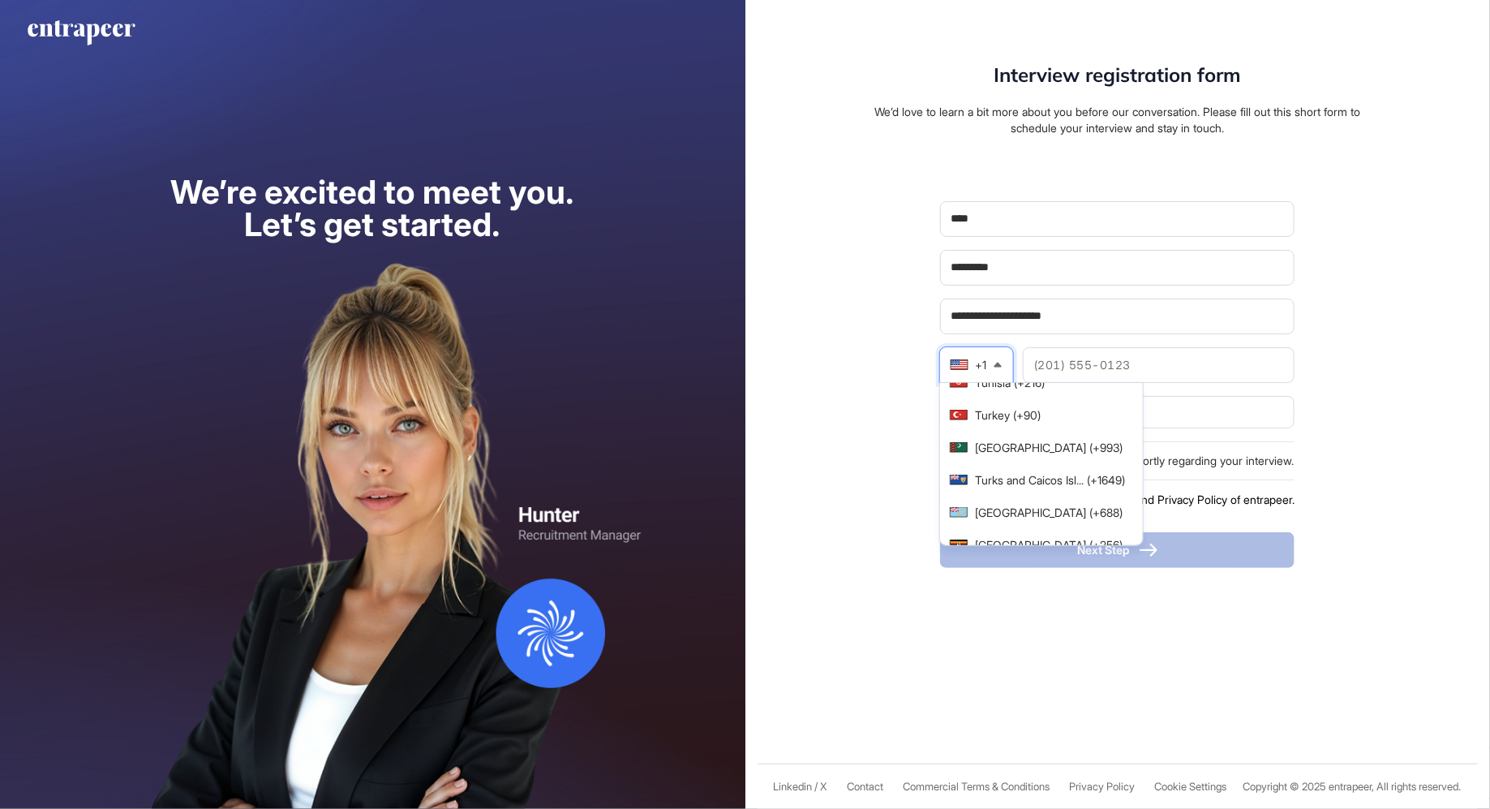
scroll to position [7185, 0]
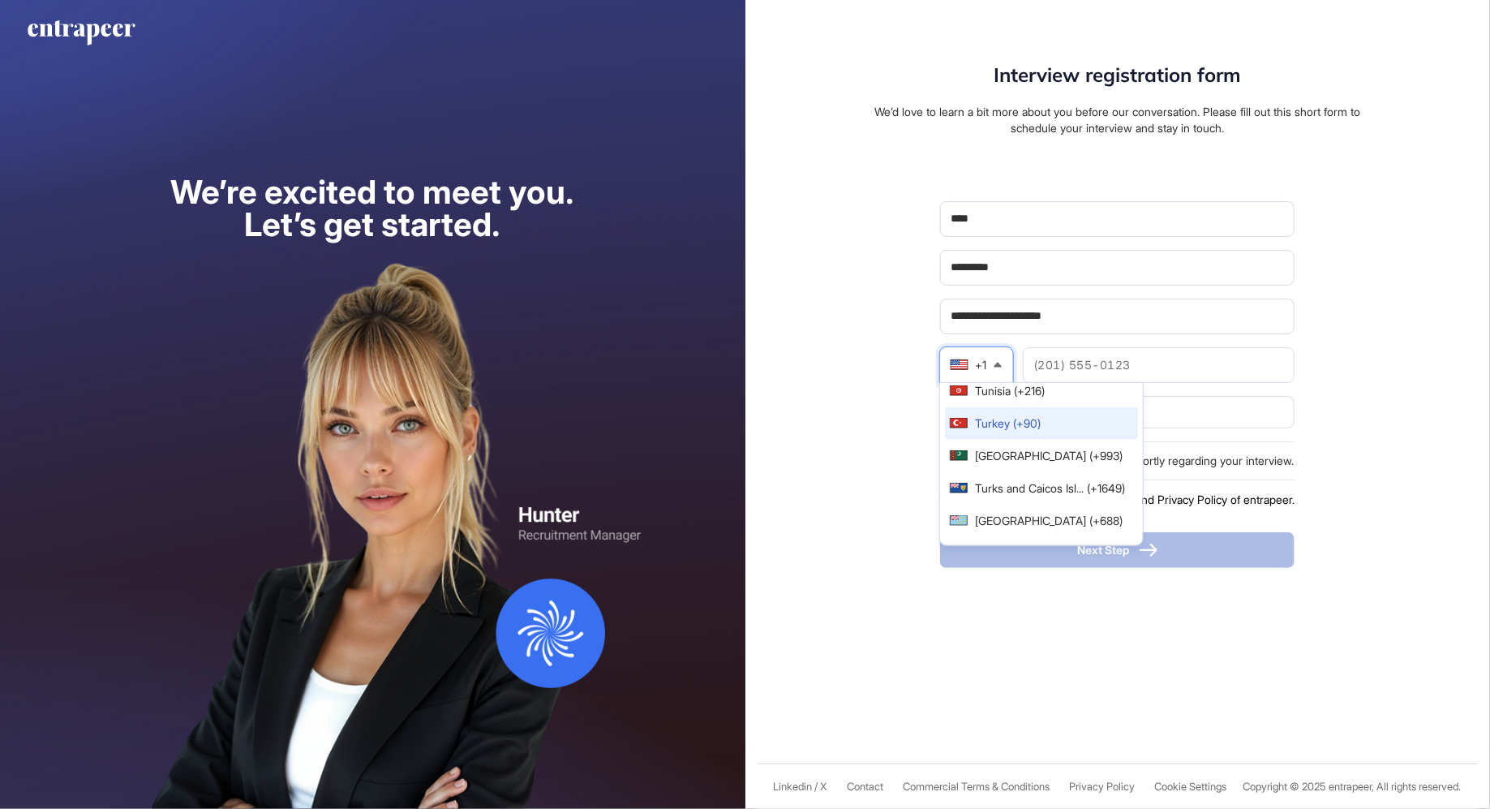
click at [999, 417] on div "Turkey (+90)" at bounding box center [1008, 423] width 66 height 12
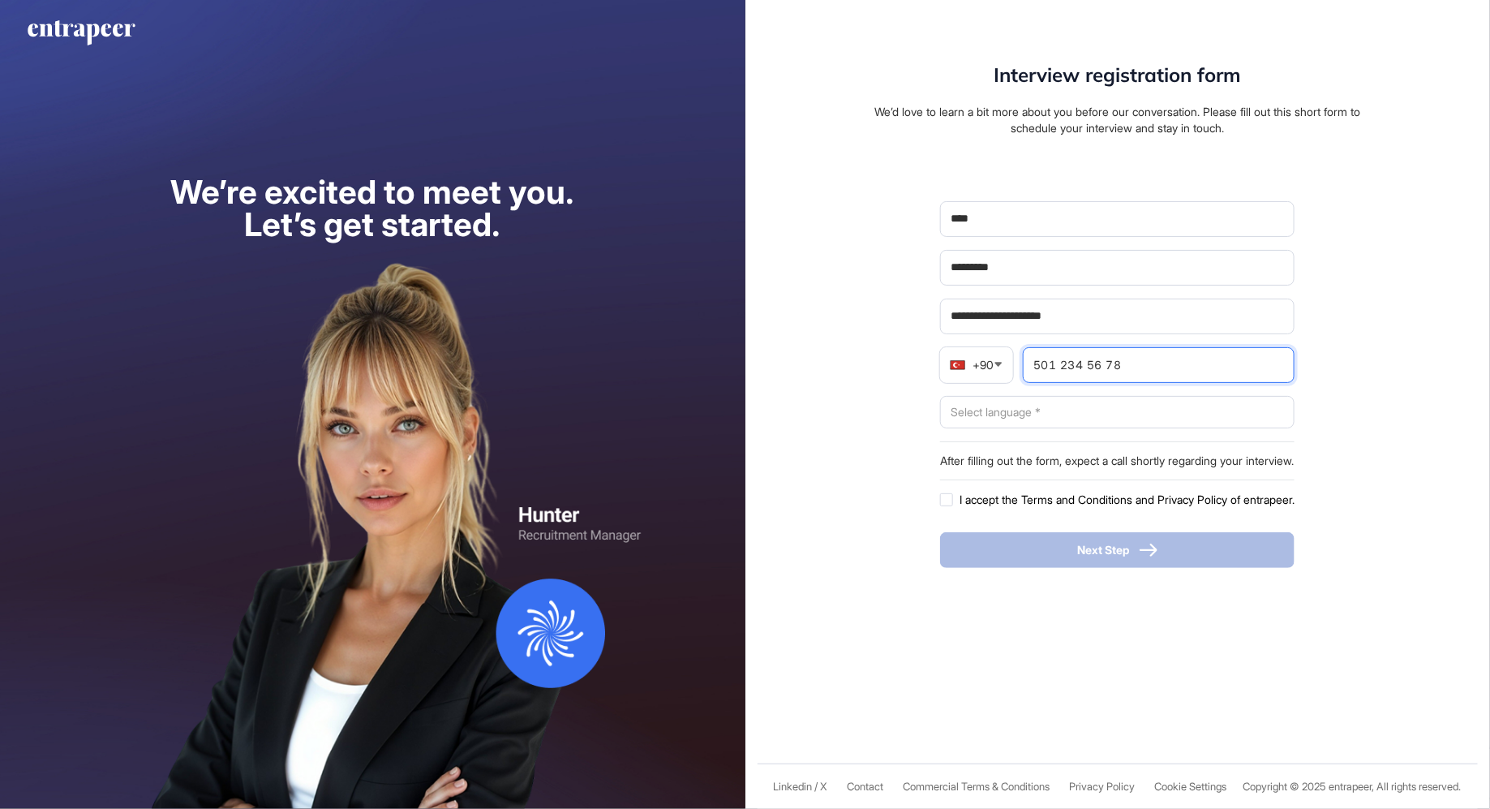
click at [1064, 361] on input "tel" at bounding box center [1159, 365] width 270 height 34
click at [846, 260] on div "**********" at bounding box center [1119, 404] width 746 height 809
click at [1032, 405] on div "Select language *" at bounding box center [1117, 412] width 355 height 32
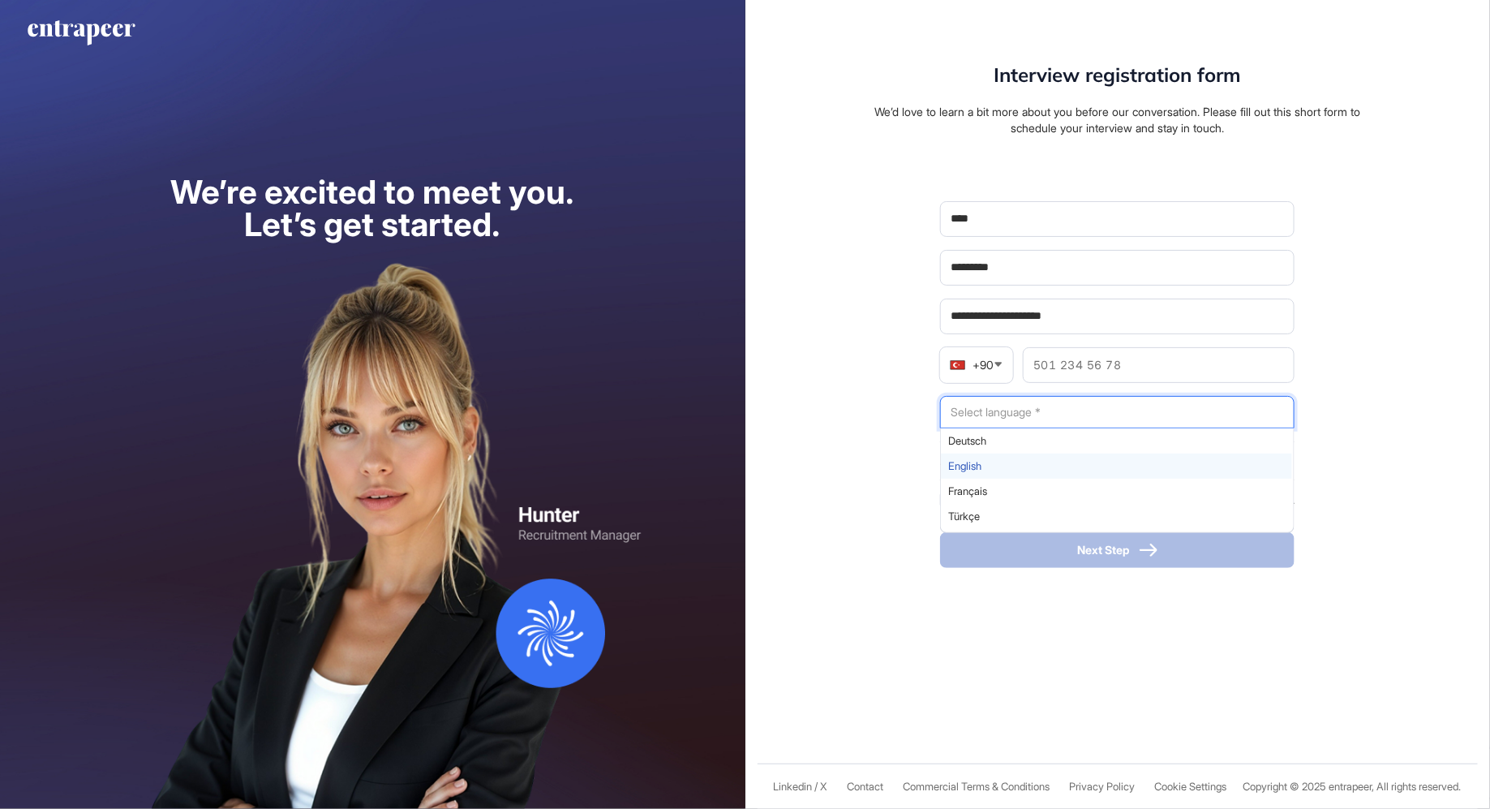
click at [1036, 460] on span "English" at bounding box center [1116, 466] width 337 height 12
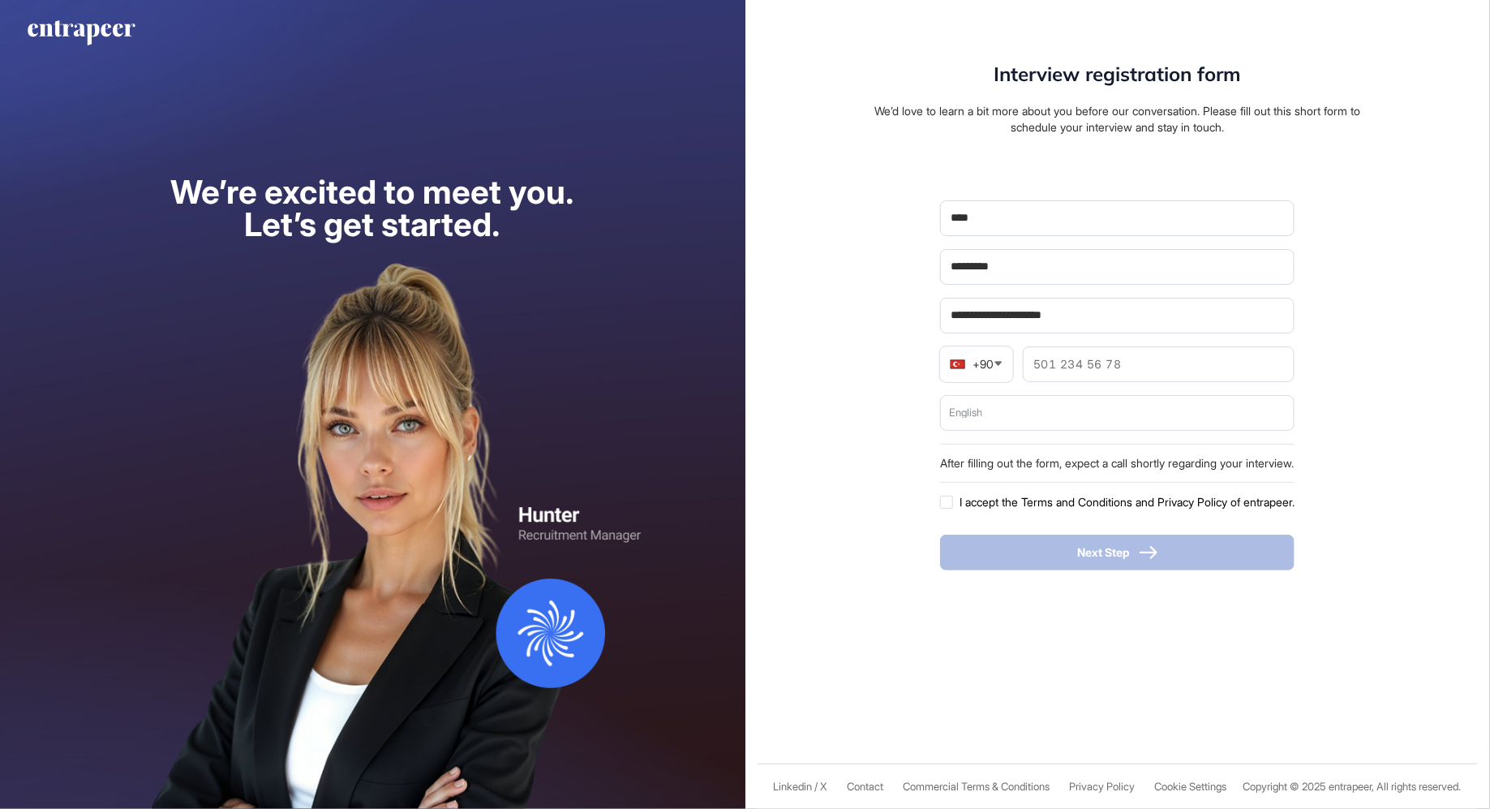
click at [877, 480] on div "**********" at bounding box center [1118, 316] width 487 height 505
click at [940, 496] on div at bounding box center [946, 502] width 13 height 13
click at [873, 517] on div "**********" at bounding box center [1119, 404] width 746 height 809
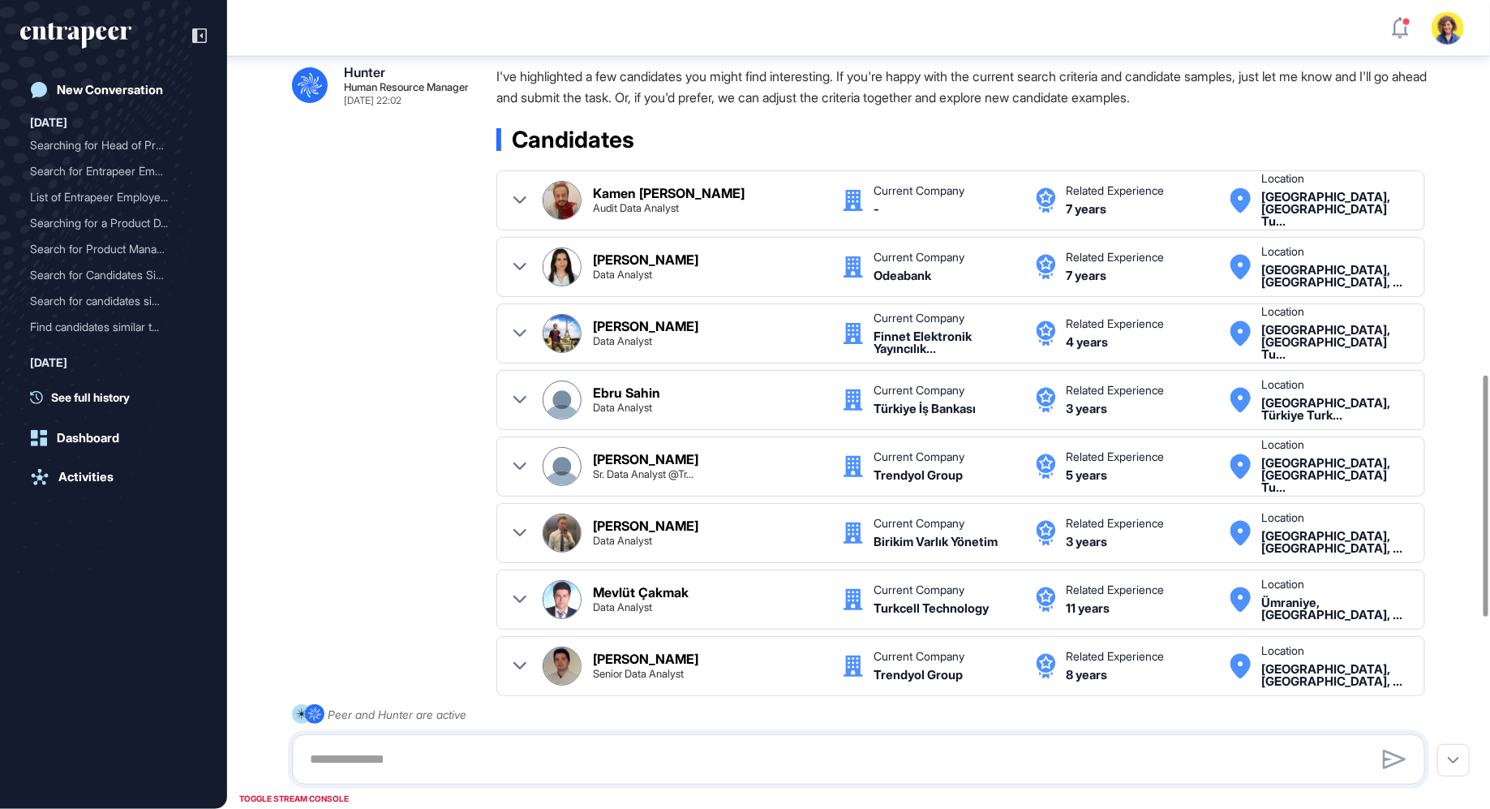
click at [522, 273] on icon at bounding box center [520, 266] width 13 height 13
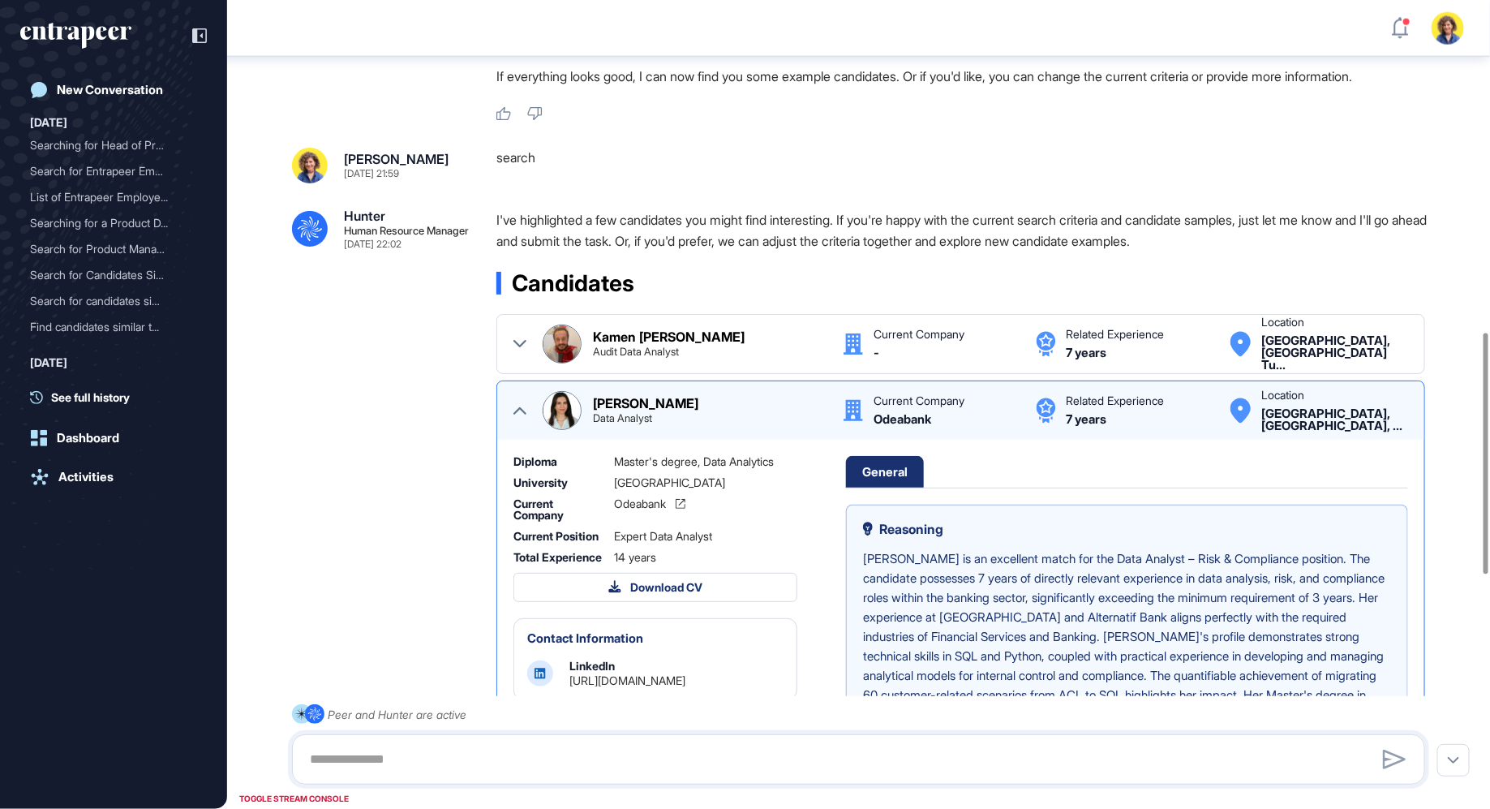
scroll to position [1113, 0]
click at [526, 351] on icon at bounding box center [520, 344] width 13 height 13
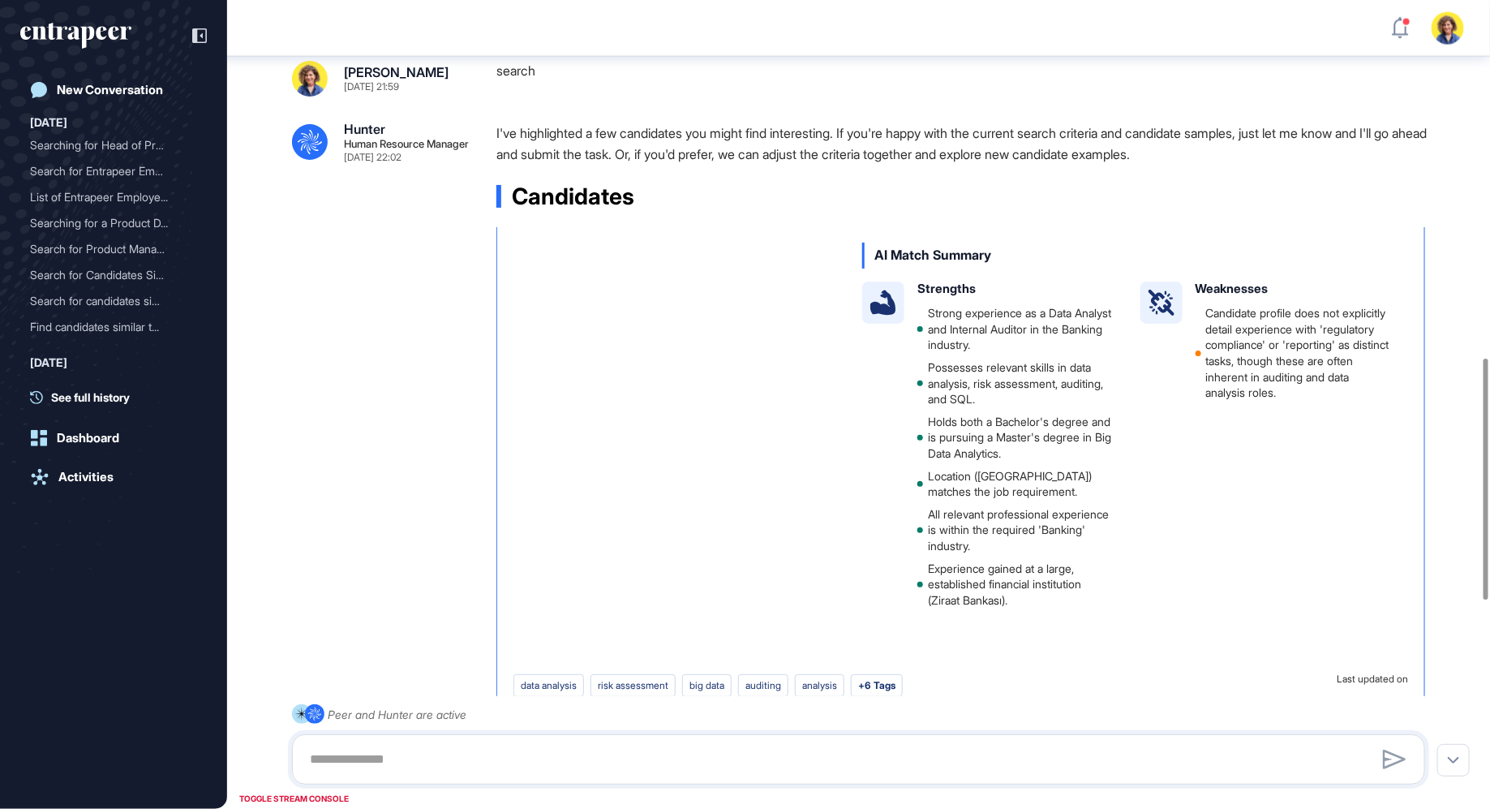
scroll to position [0, 0]
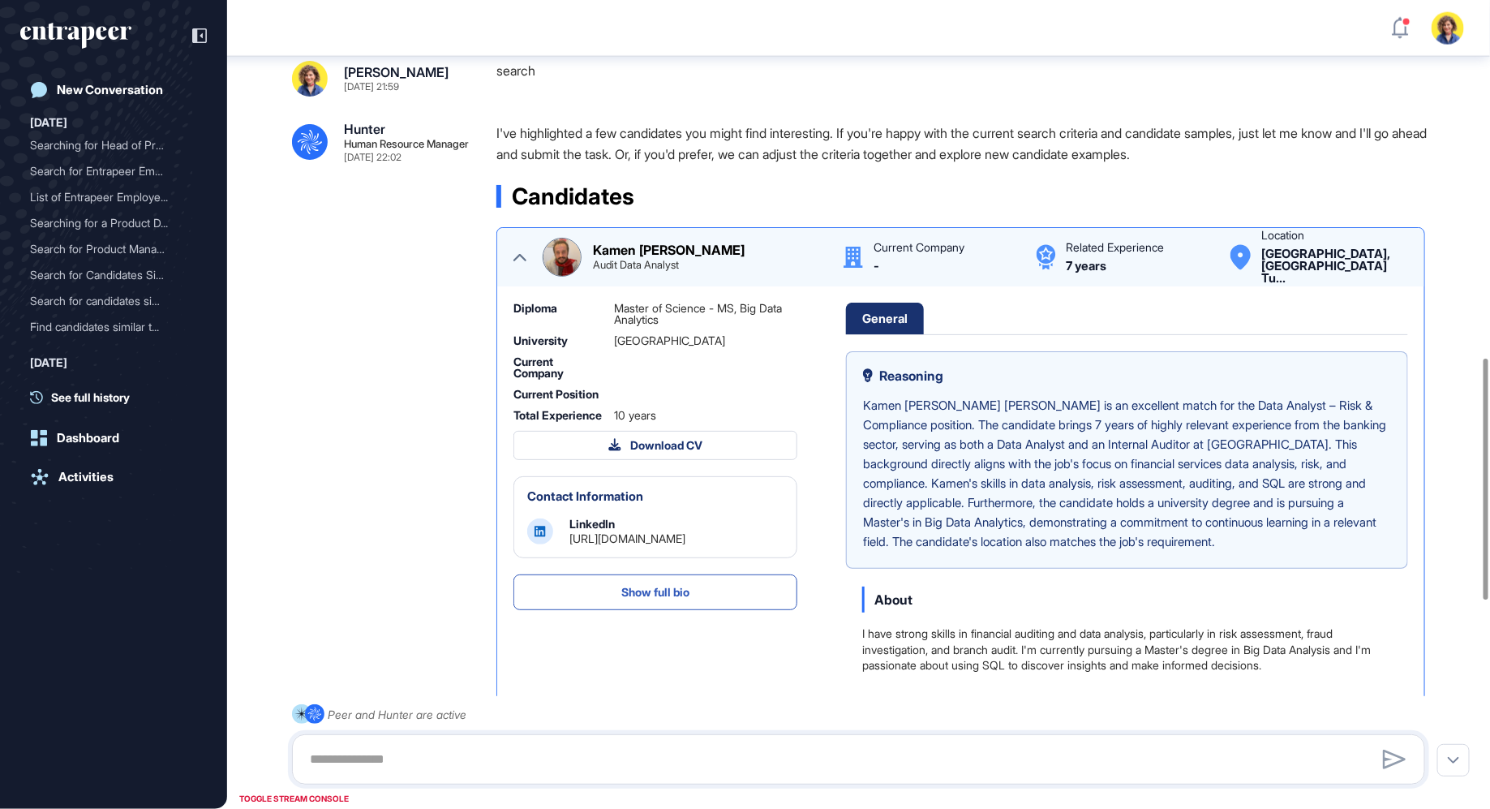
click at [566, 276] on img at bounding box center [562, 257] width 37 height 37
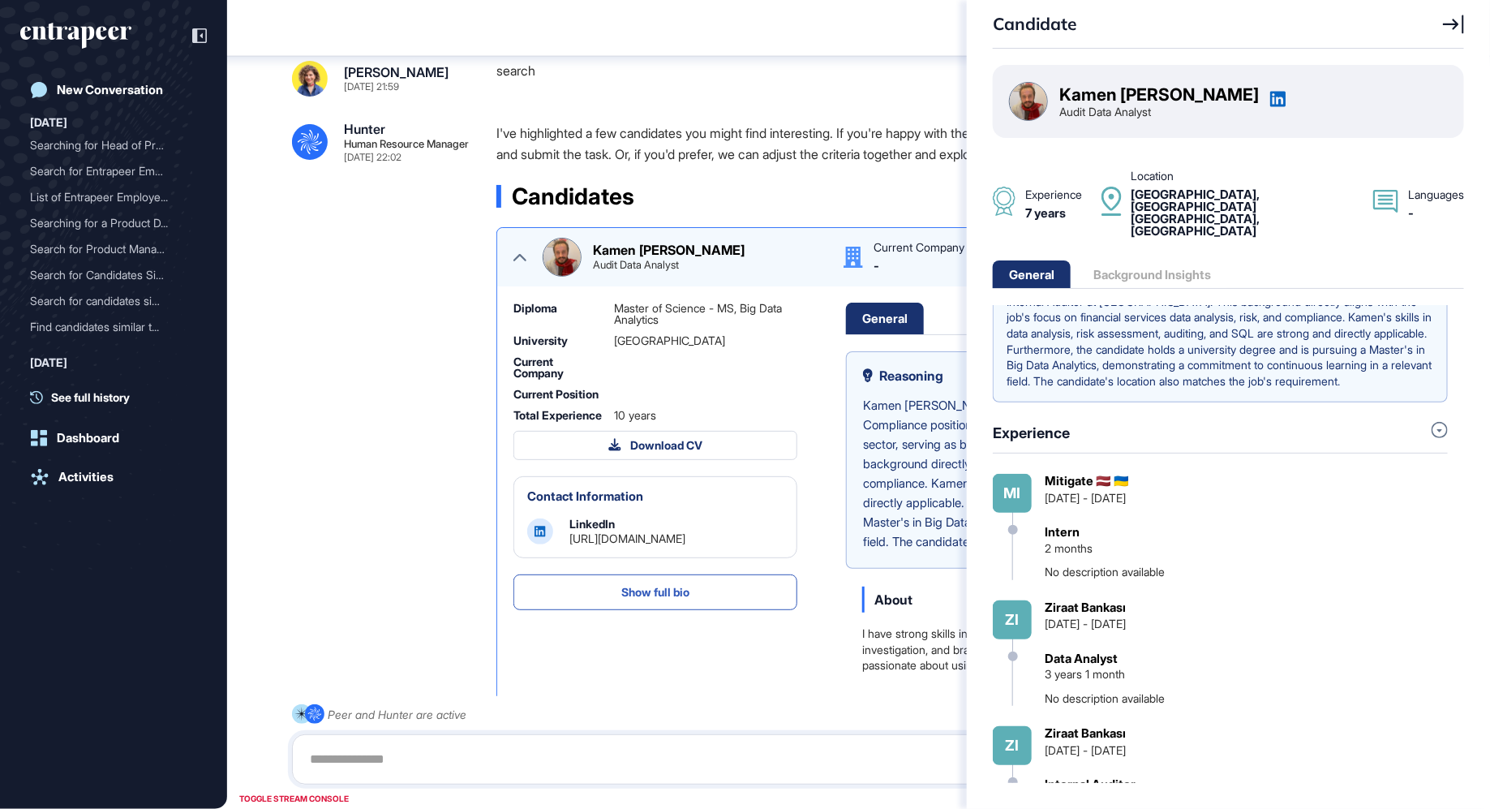
scroll to position [256, 0]
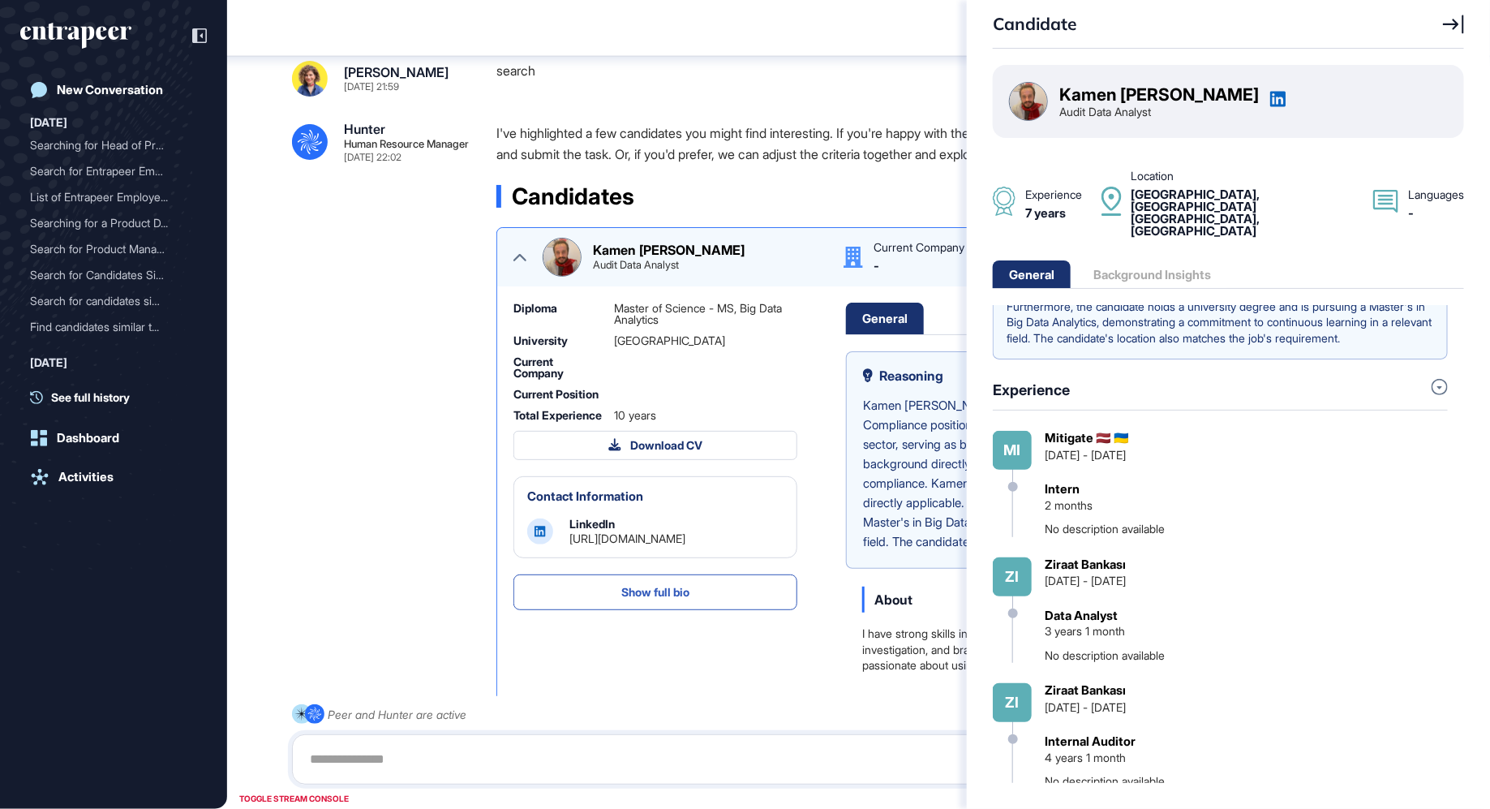
click at [1446, 27] on icon at bounding box center [1453, 24] width 21 height 19
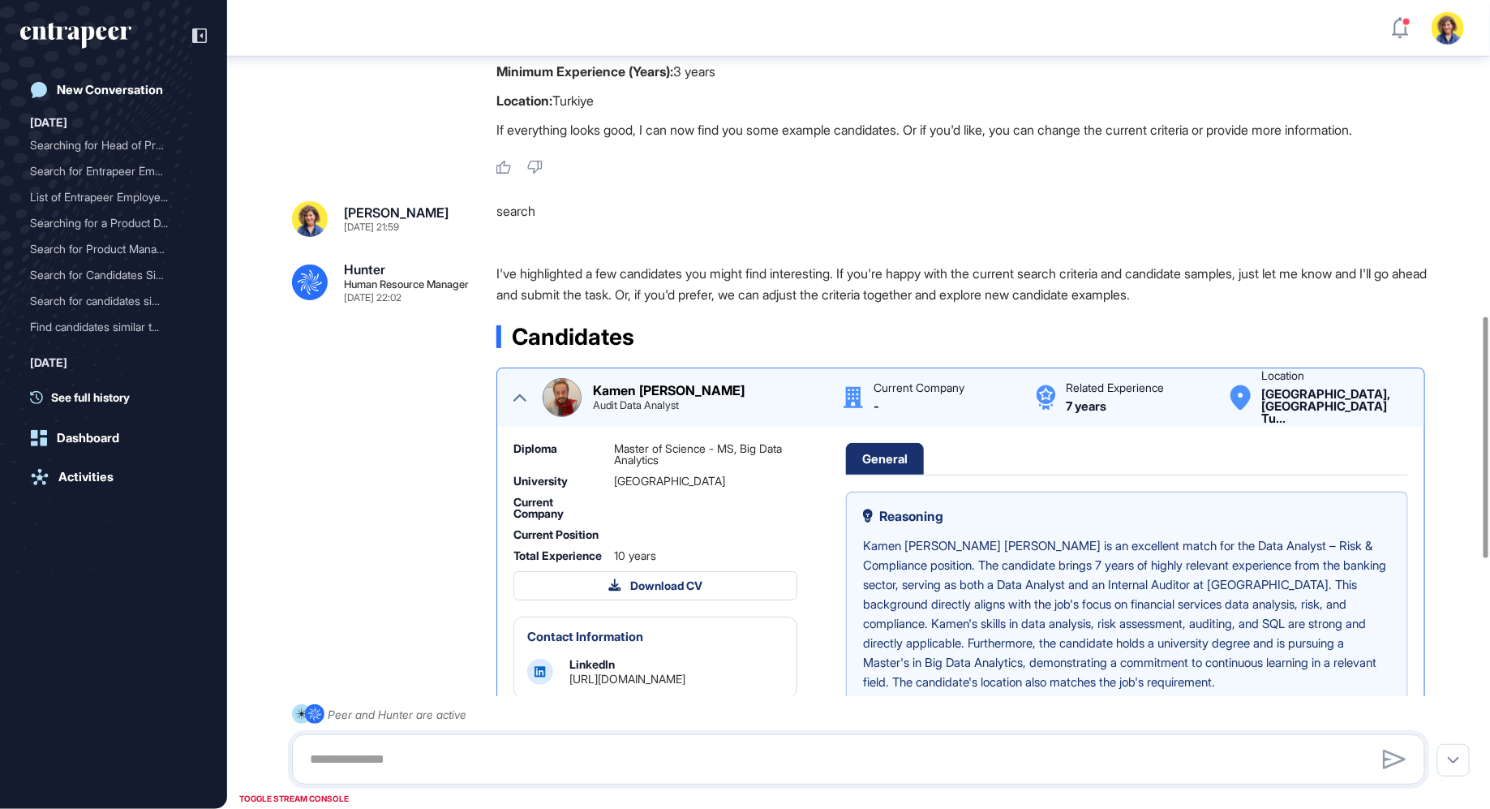
scroll to position [1132, 0]
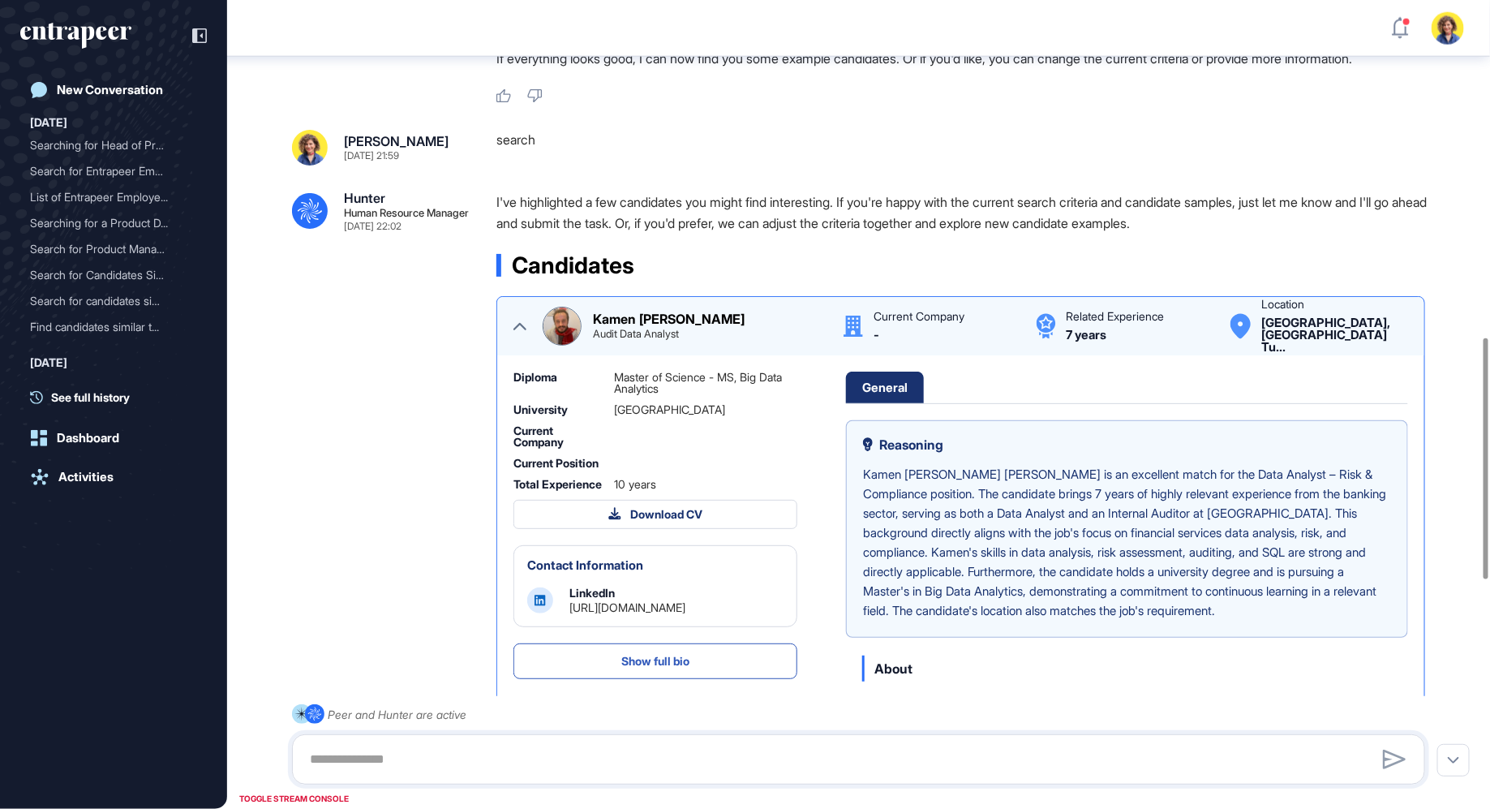
click at [520, 333] on icon at bounding box center [520, 326] width 13 height 13
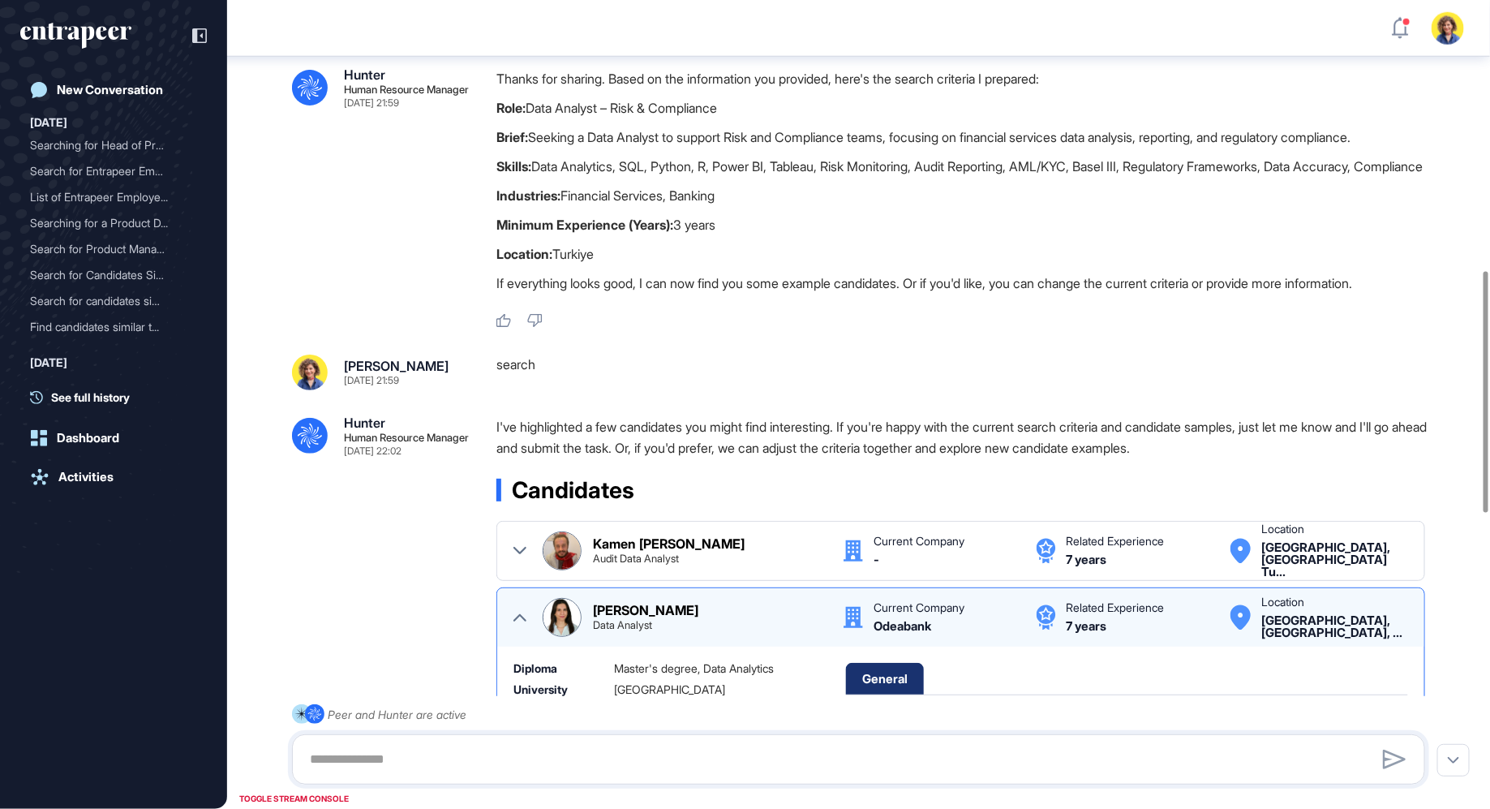
scroll to position [0, 0]
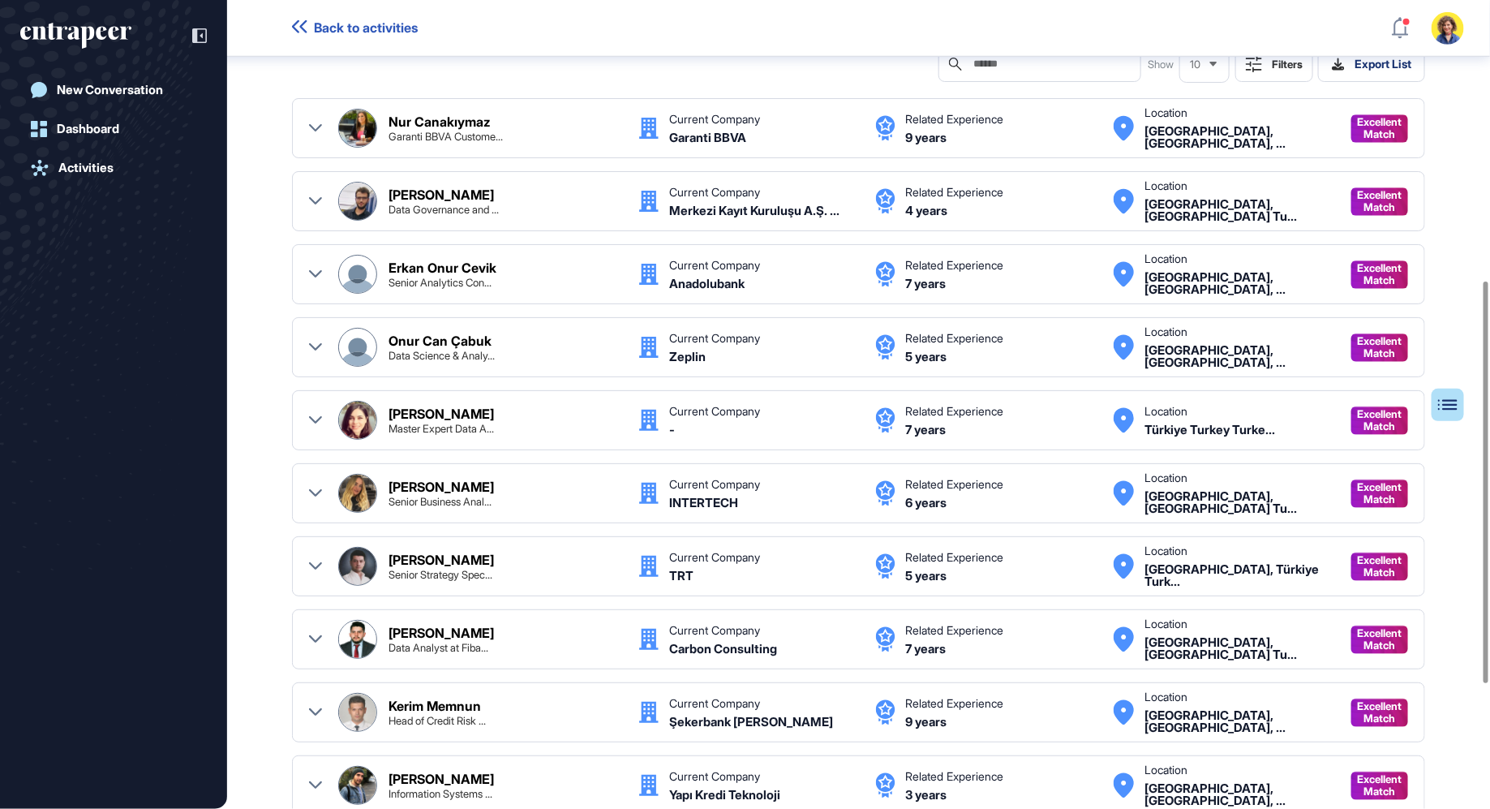
scroll to position [468, 0]
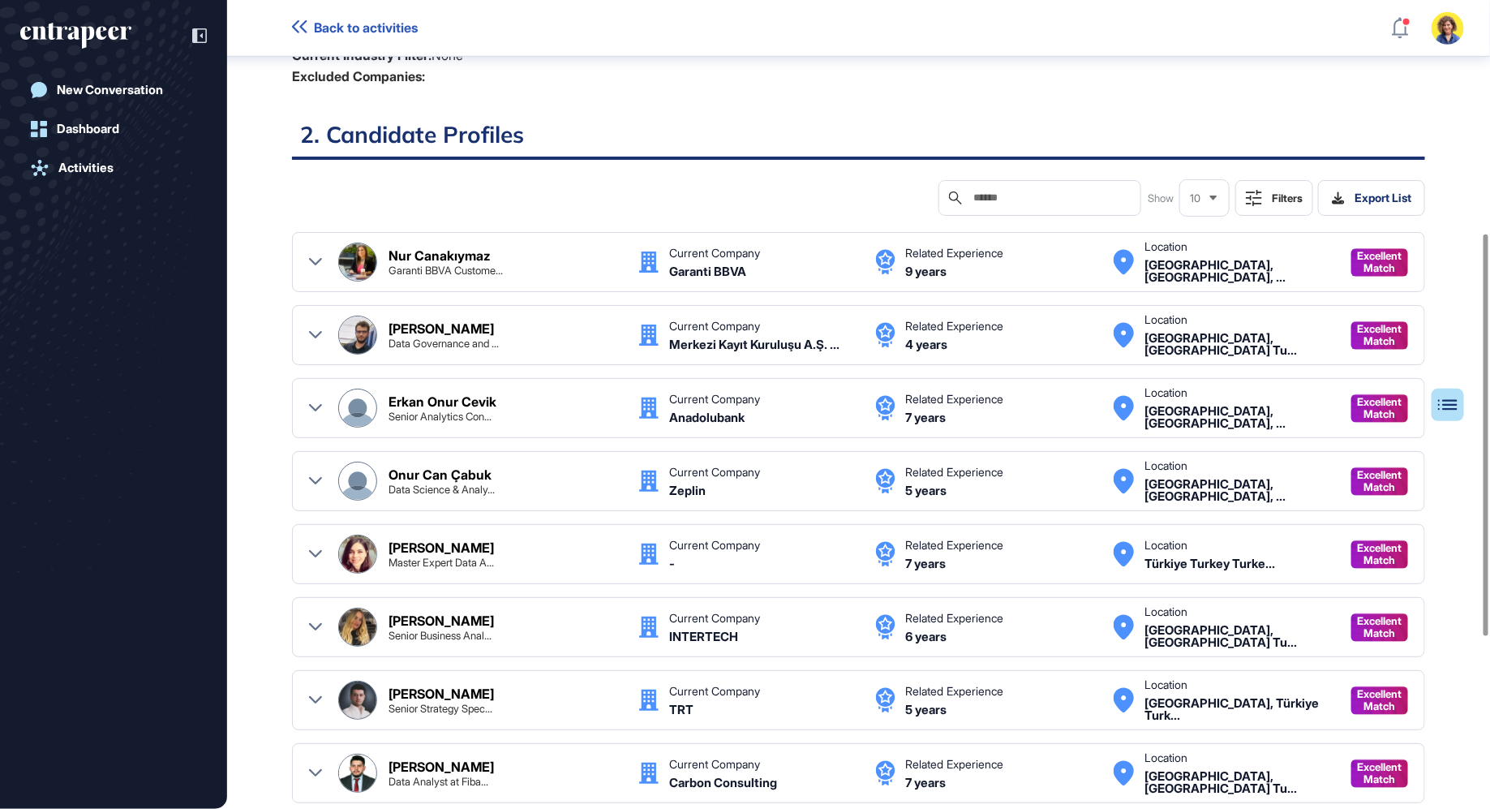
click at [316, 259] on icon at bounding box center [315, 262] width 13 height 13
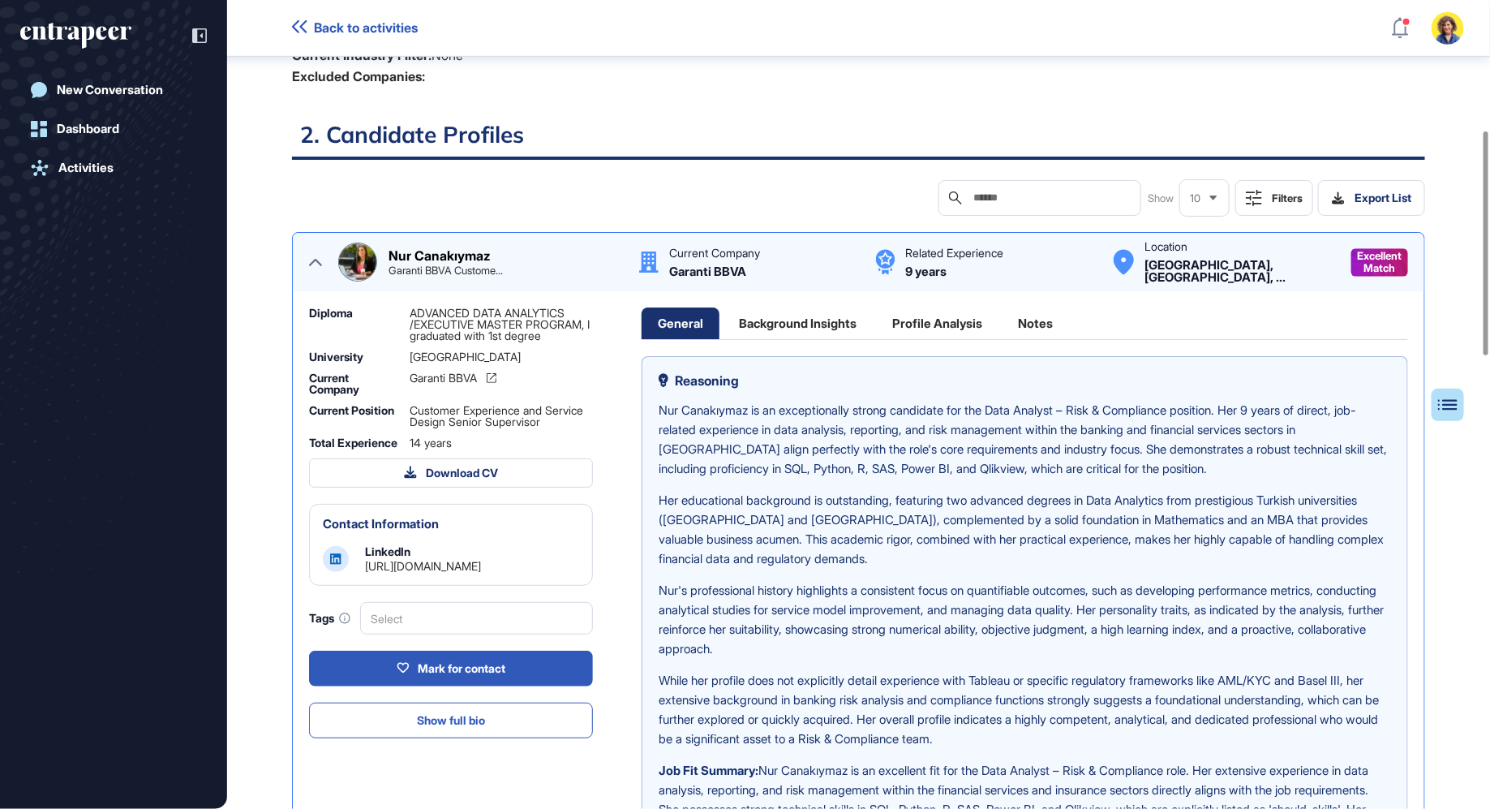
click at [903, 324] on div "Profile Analysis" at bounding box center [937, 323] width 123 height 32
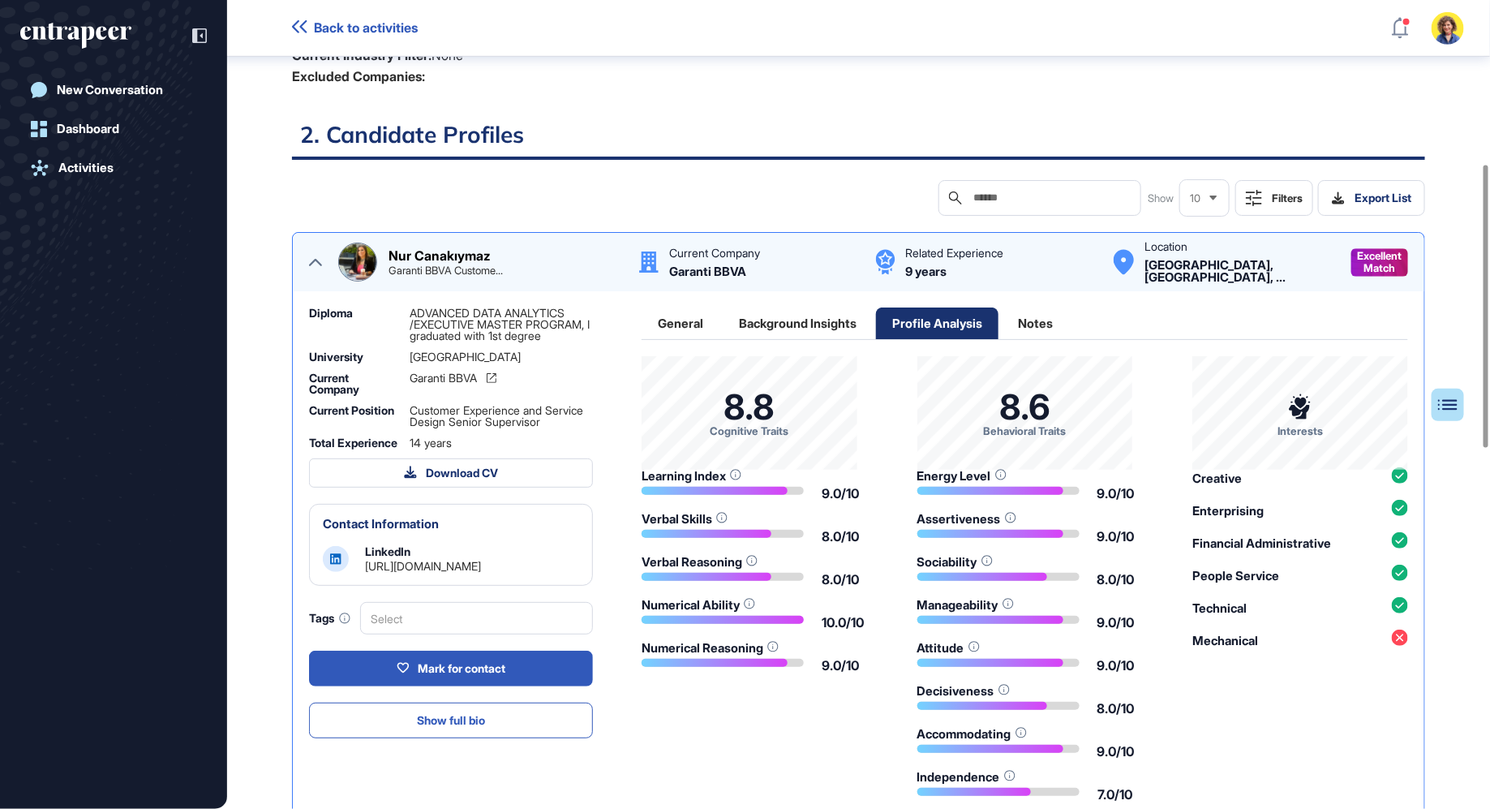
click at [797, 329] on div "Background Insights" at bounding box center [798, 323] width 150 height 32
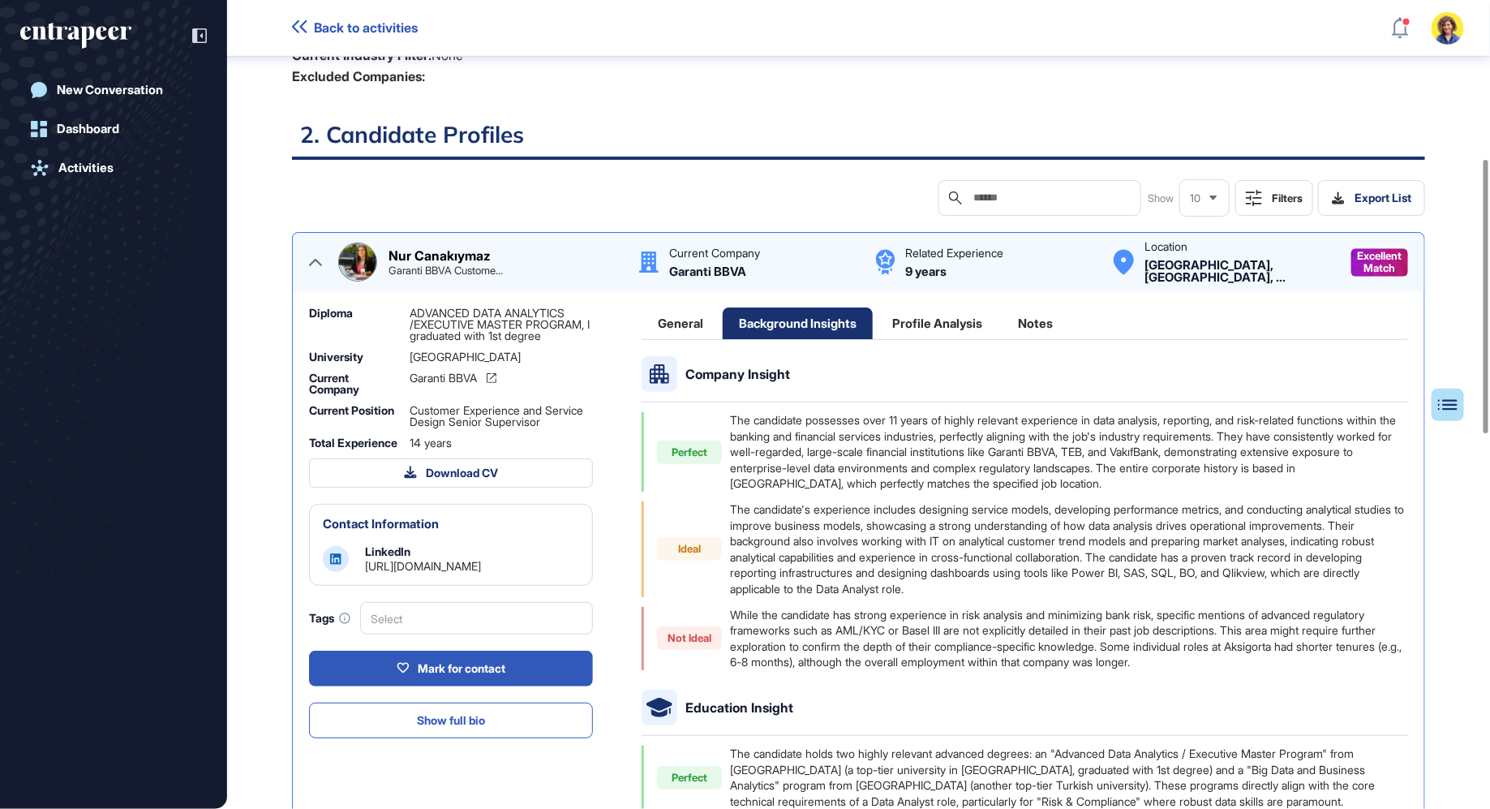
click at [876, 323] on div "General" at bounding box center [937, 323] width 123 height 32
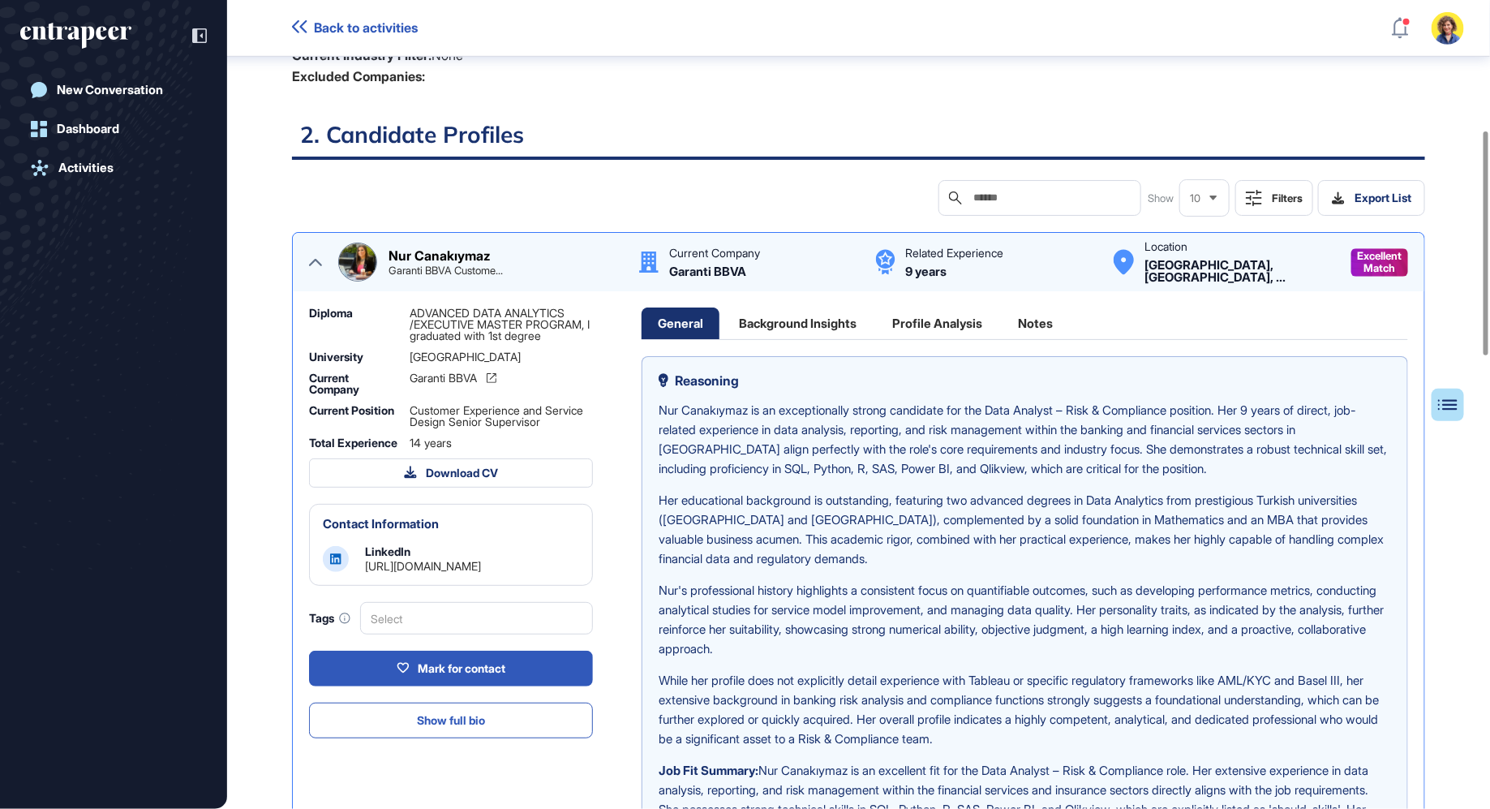
click at [319, 261] on icon at bounding box center [315, 262] width 13 height 7
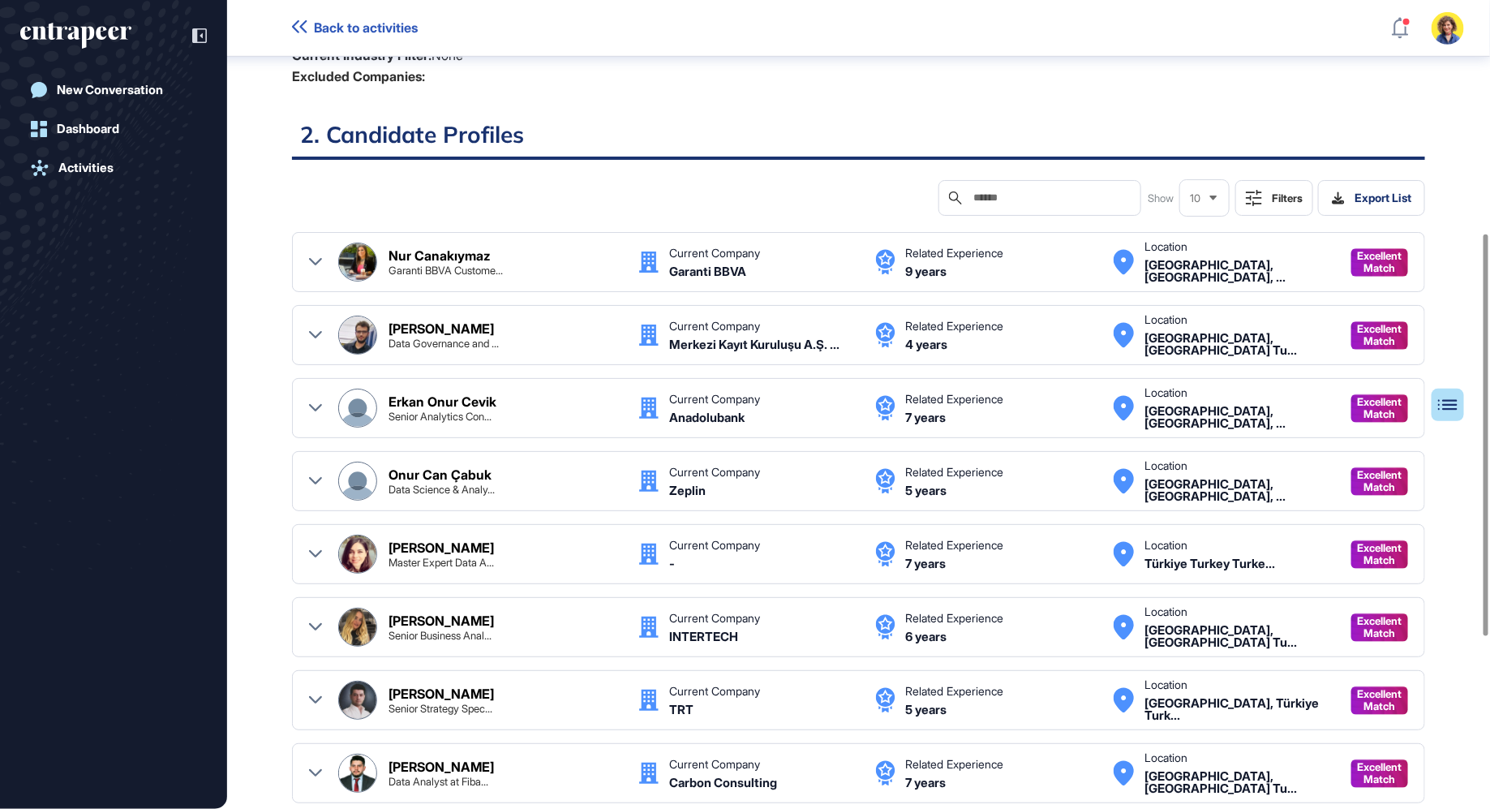
click at [320, 331] on icon at bounding box center [315, 334] width 13 height 7
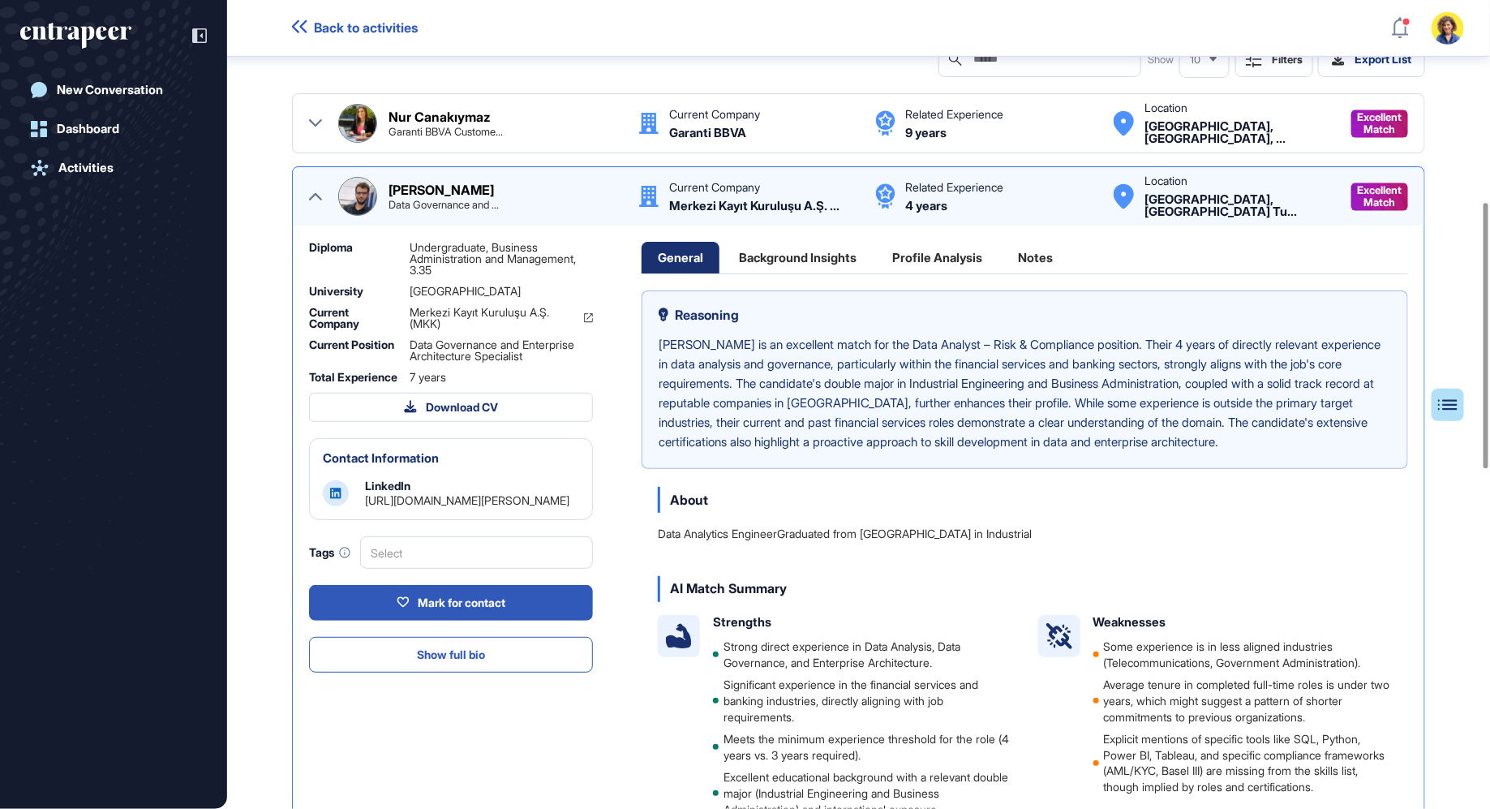
scroll to position [614, 0]
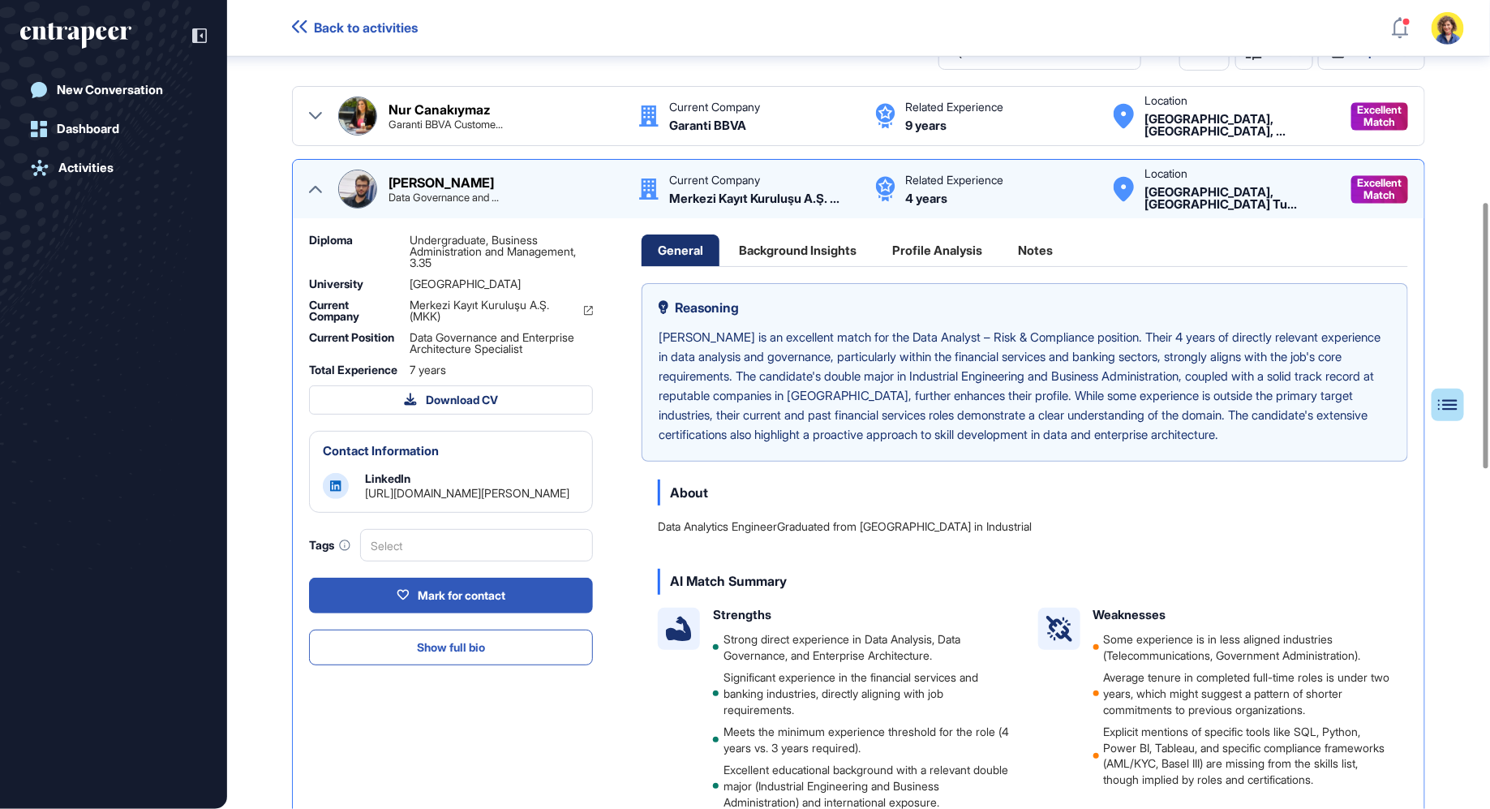
click at [793, 248] on div "Background Insights" at bounding box center [798, 250] width 150 height 32
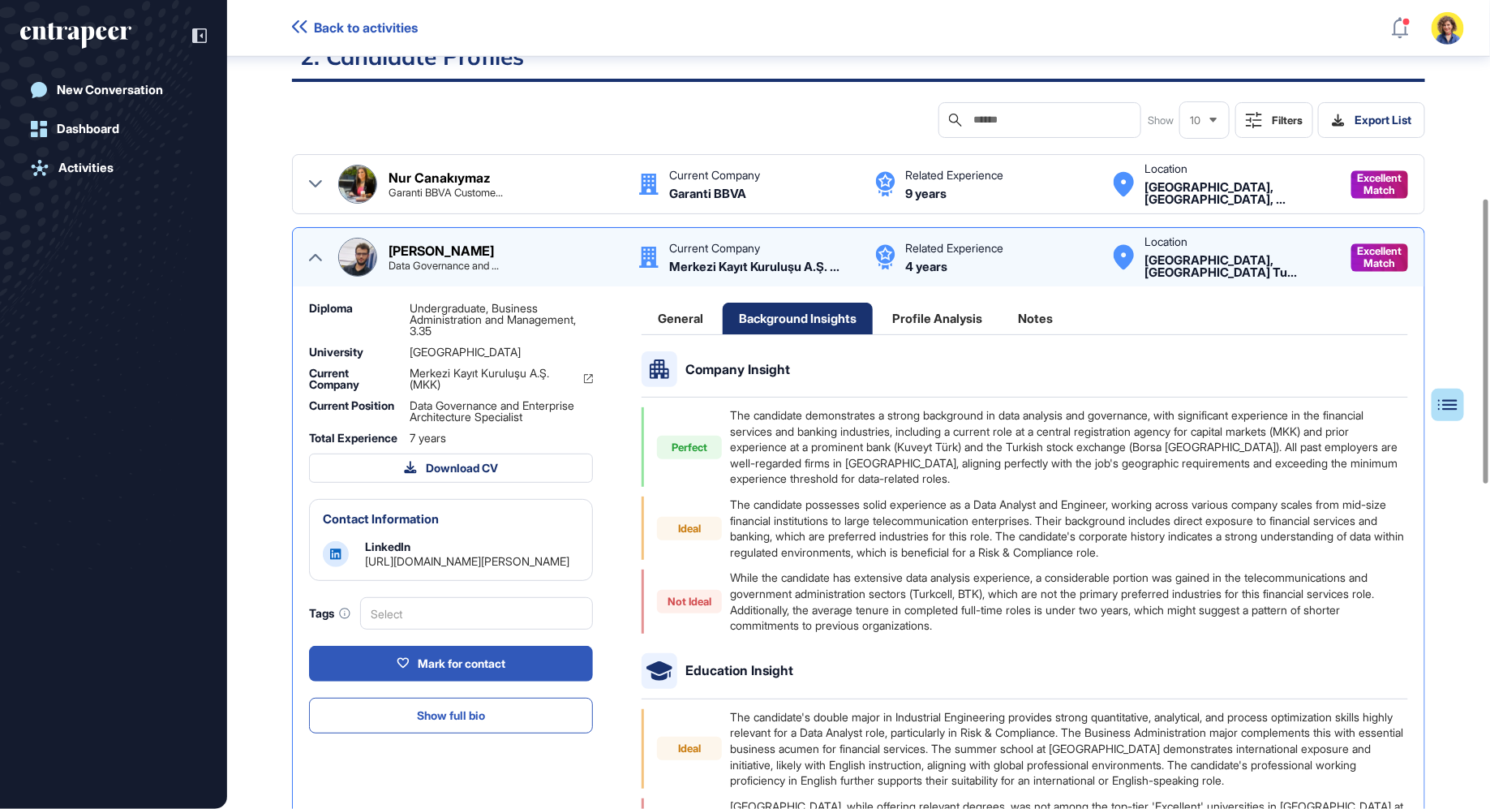
scroll to position [528, 0]
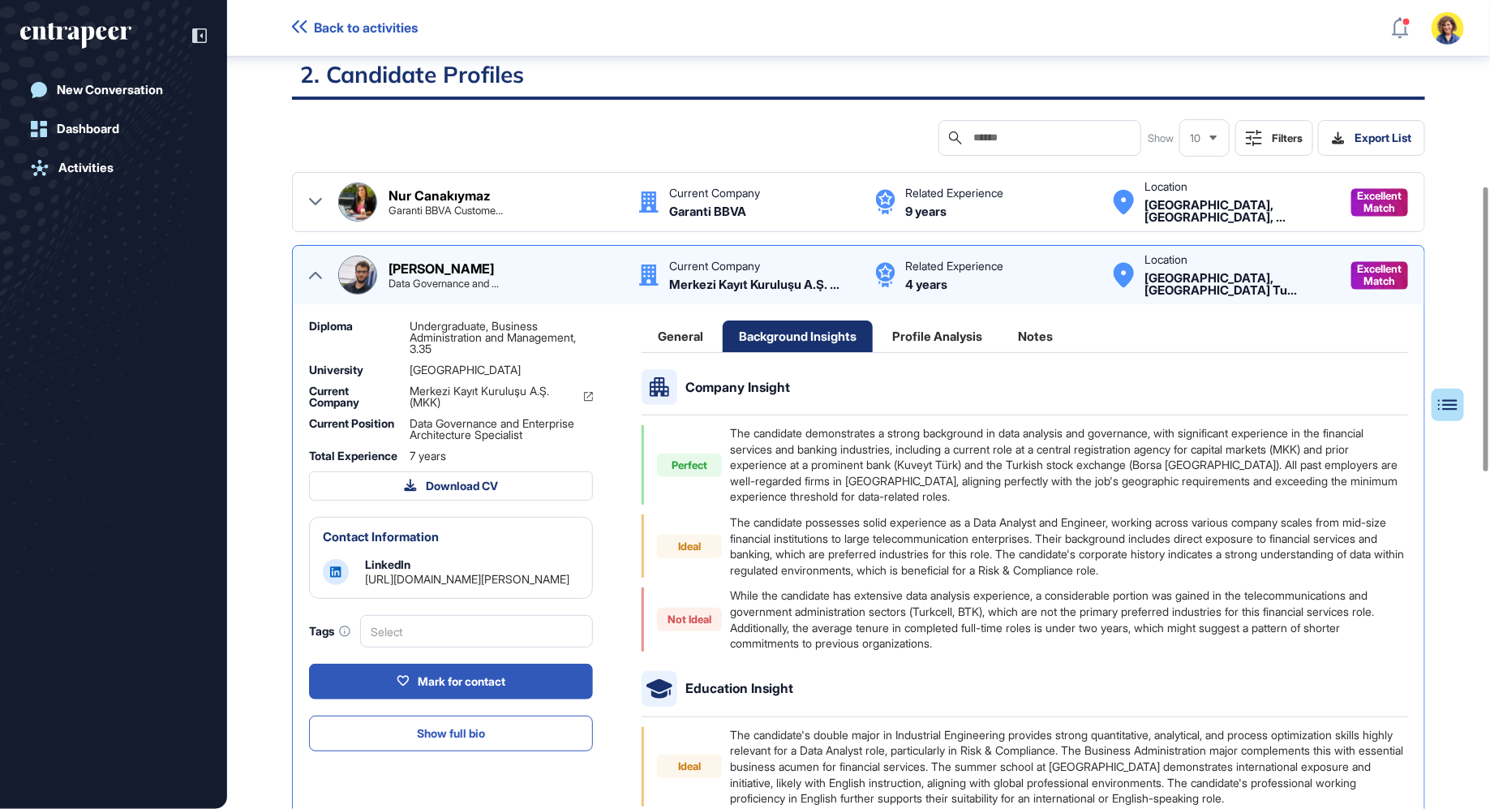
click at [927, 336] on div "Profile Analysis" at bounding box center [937, 336] width 123 height 32
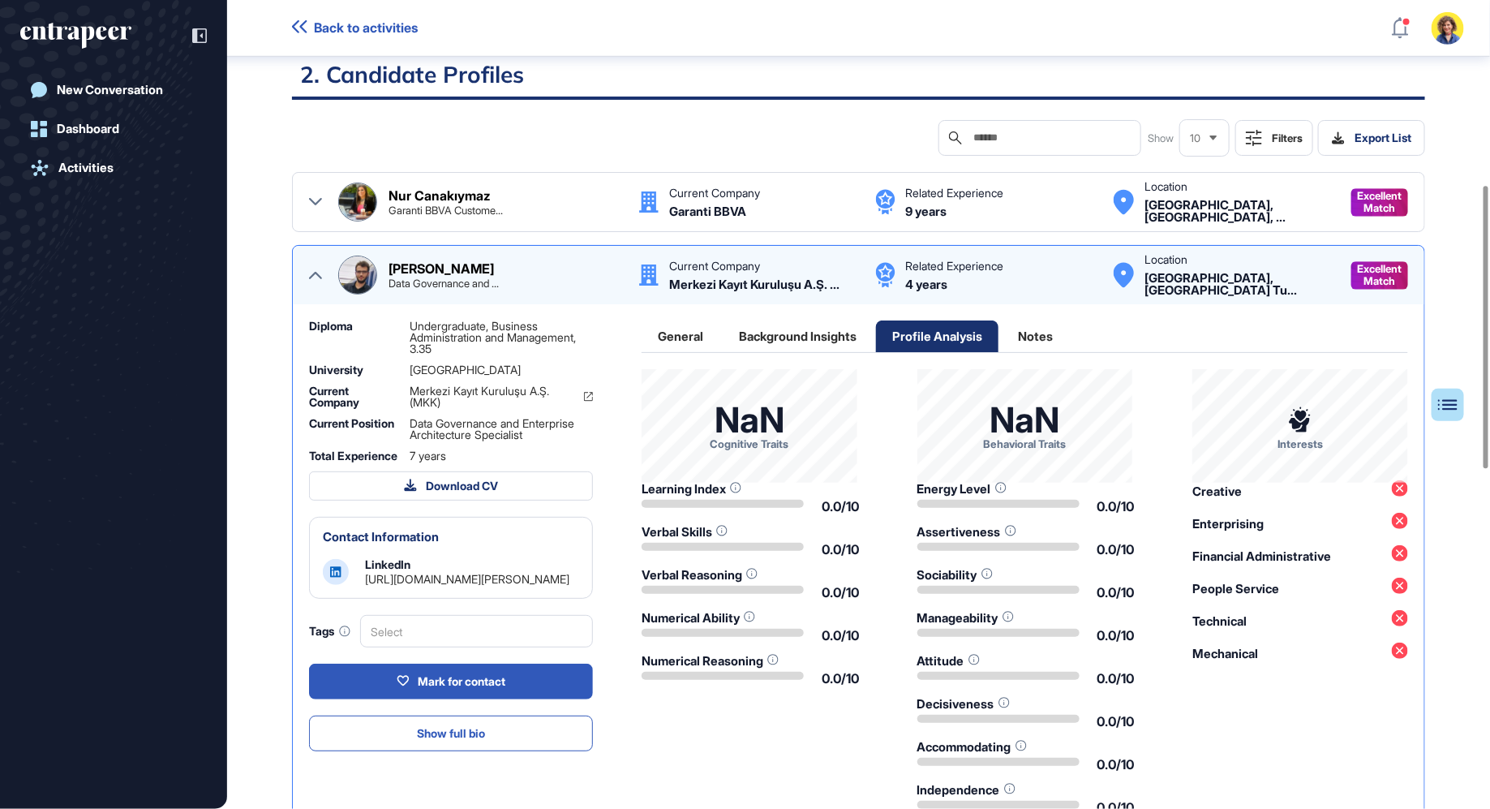
click at [1024, 338] on div "Notes" at bounding box center [1035, 336] width 67 height 32
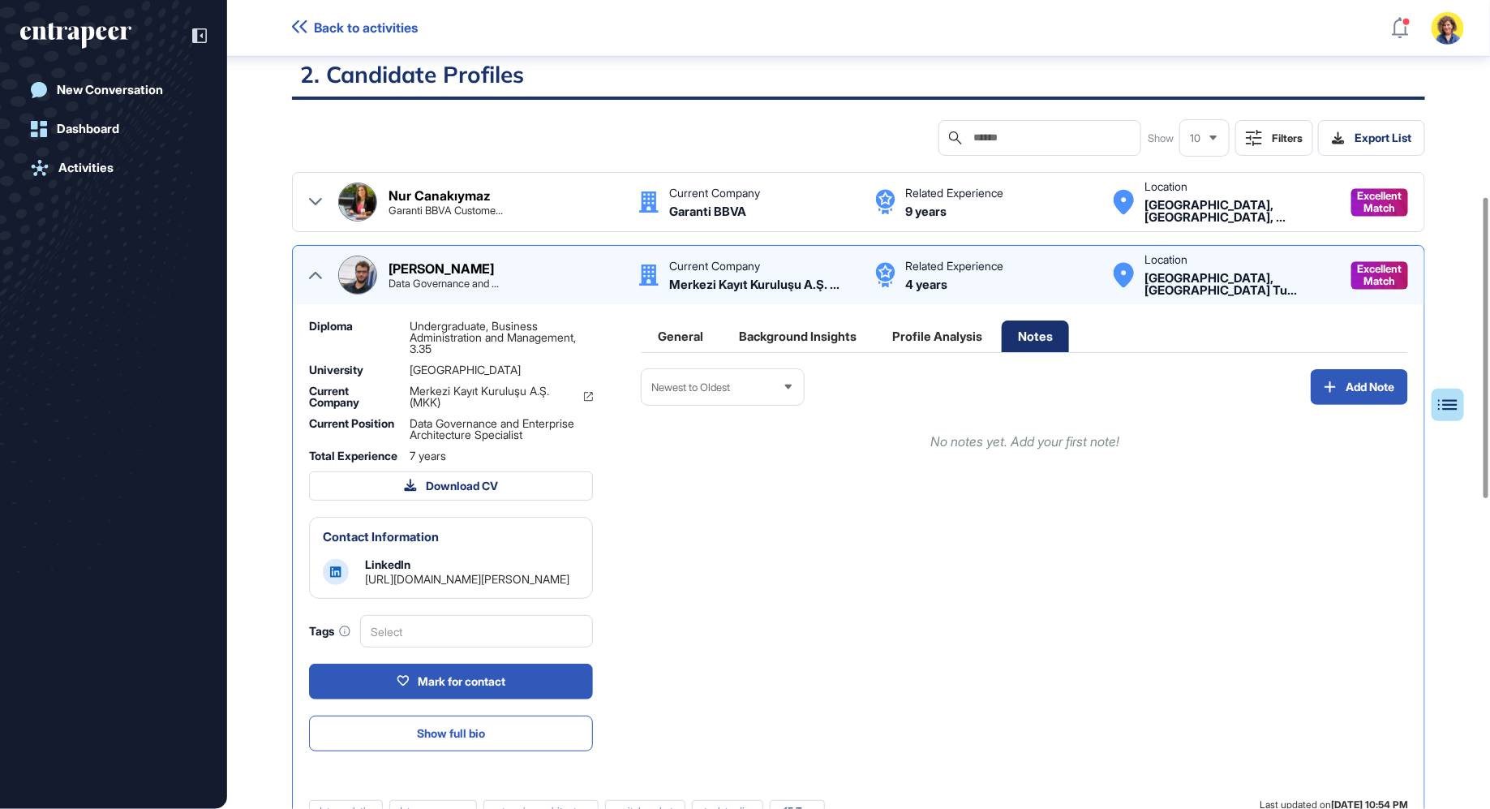
click at [876, 329] on div "General" at bounding box center [937, 336] width 123 height 32
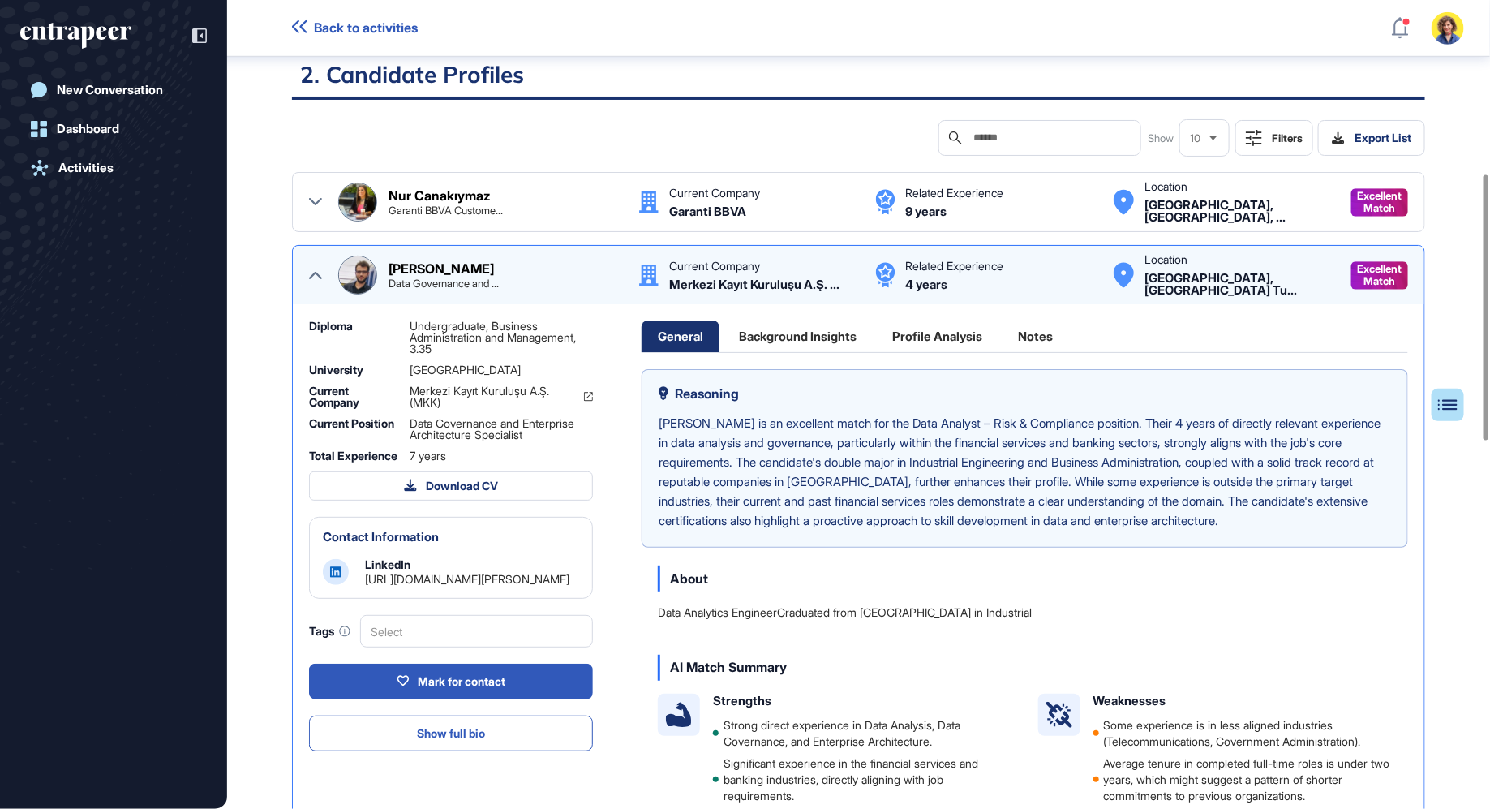
click at [315, 272] on icon at bounding box center [315, 275] width 13 height 7
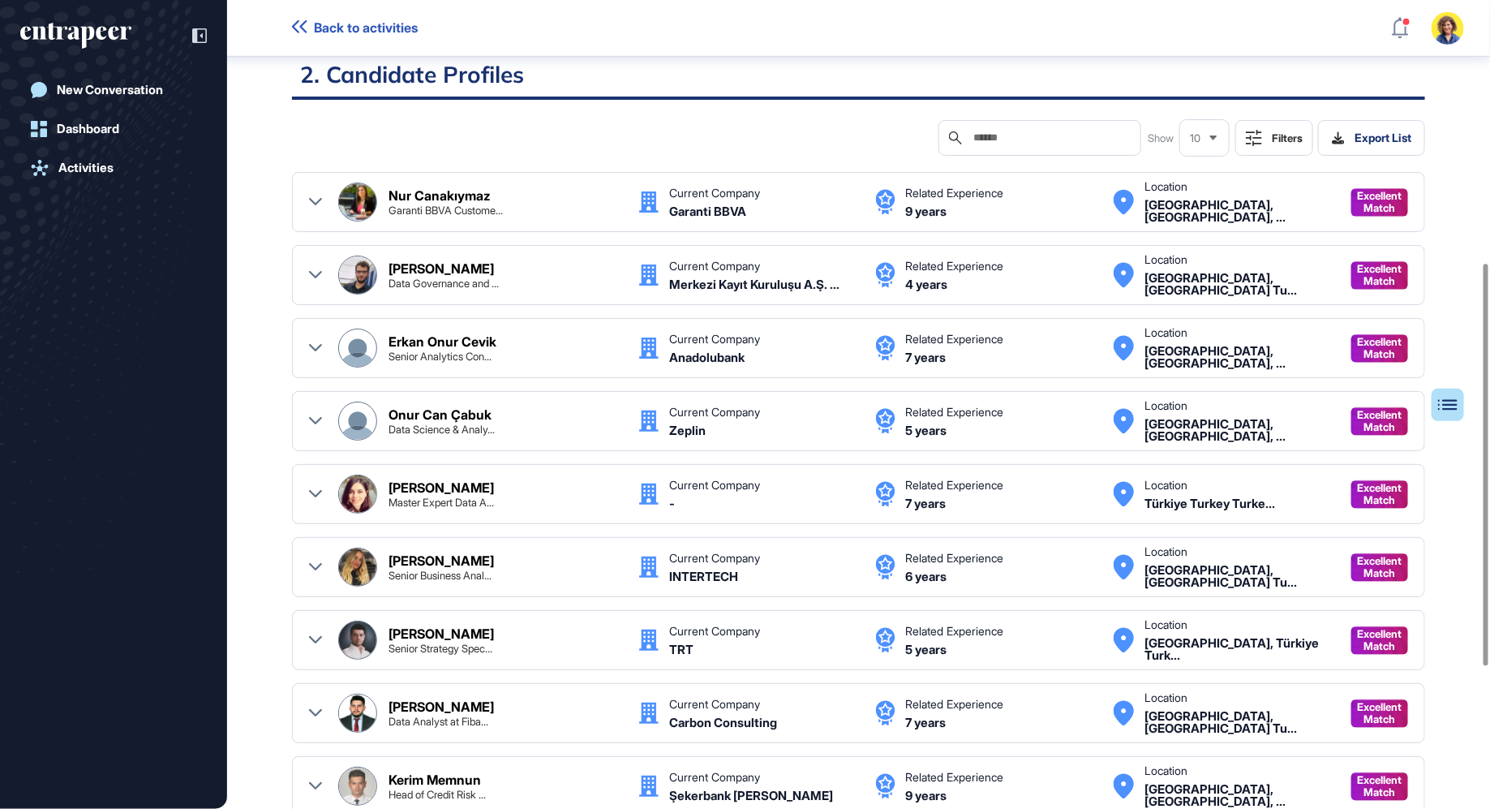
click at [317, 336] on div at bounding box center [315, 348] width 13 height 39
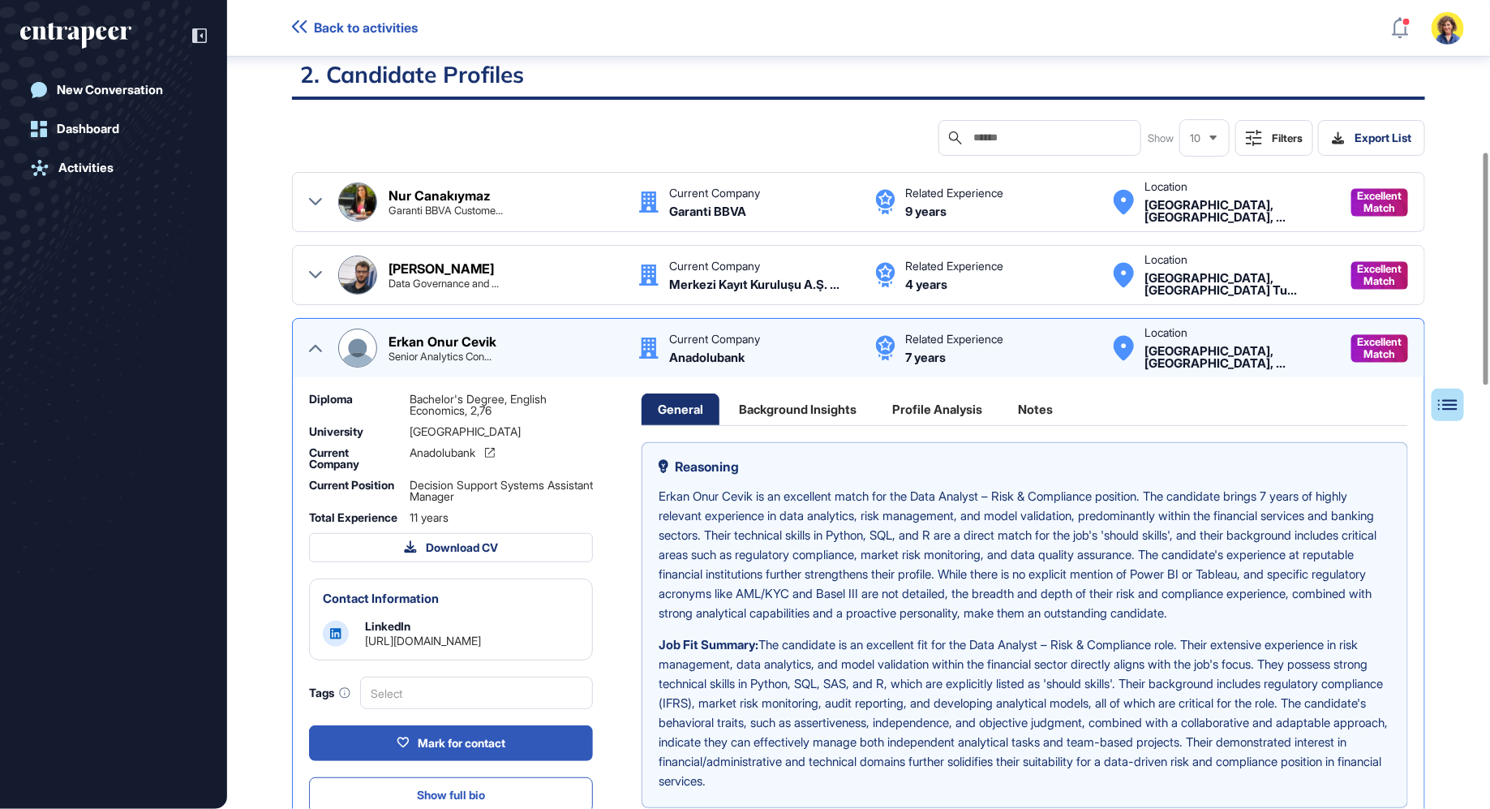
click at [831, 406] on div "Background Insights" at bounding box center [798, 409] width 150 height 32
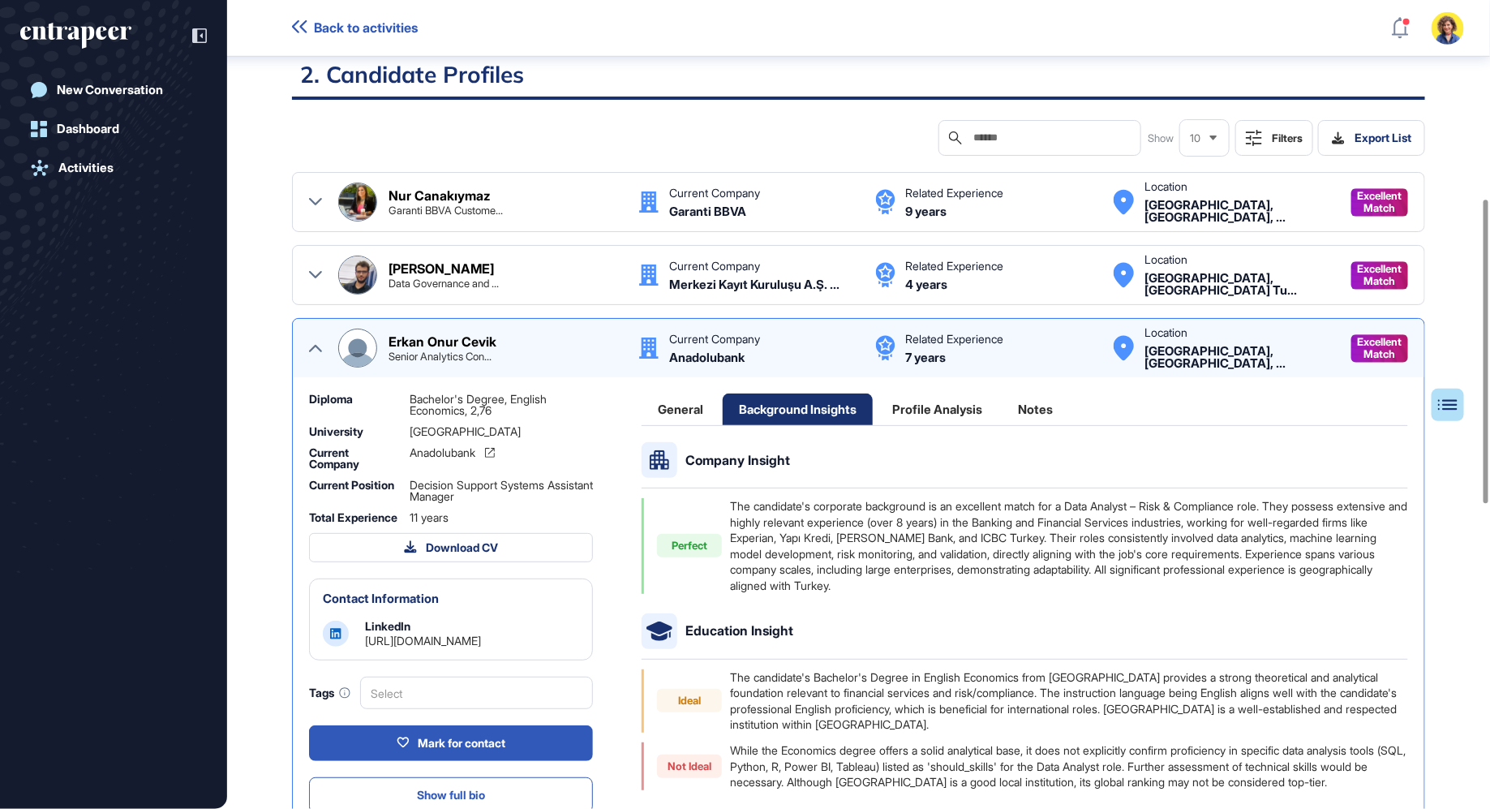
click at [965, 407] on div "Profile Analysis" at bounding box center [937, 409] width 123 height 32
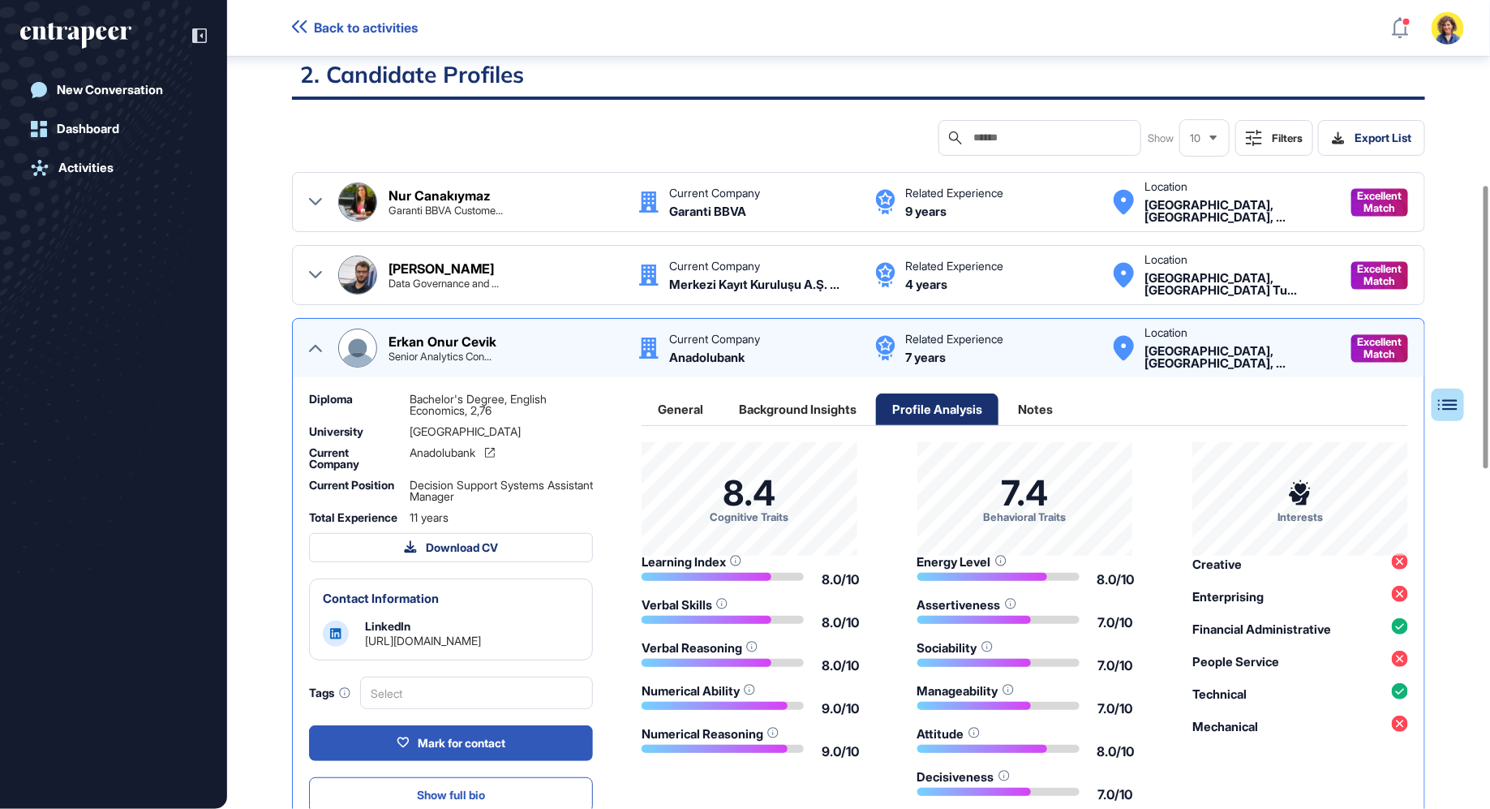
click at [1060, 416] on div "Notes" at bounding box center [1035, 409] width 67 height 32
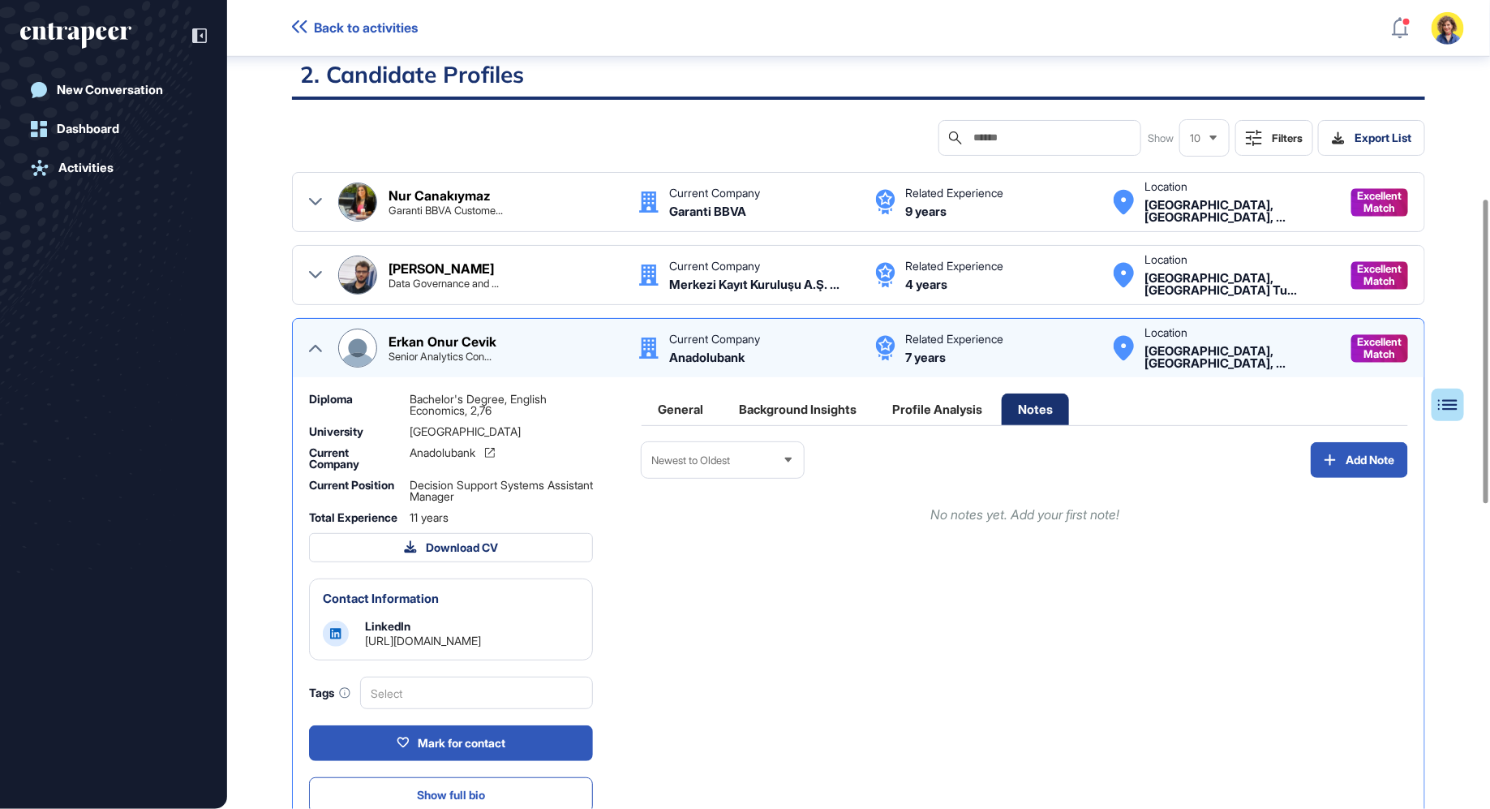
click at [876, 411] on div "General" at bounding box center [937, 409] width 123 height 32
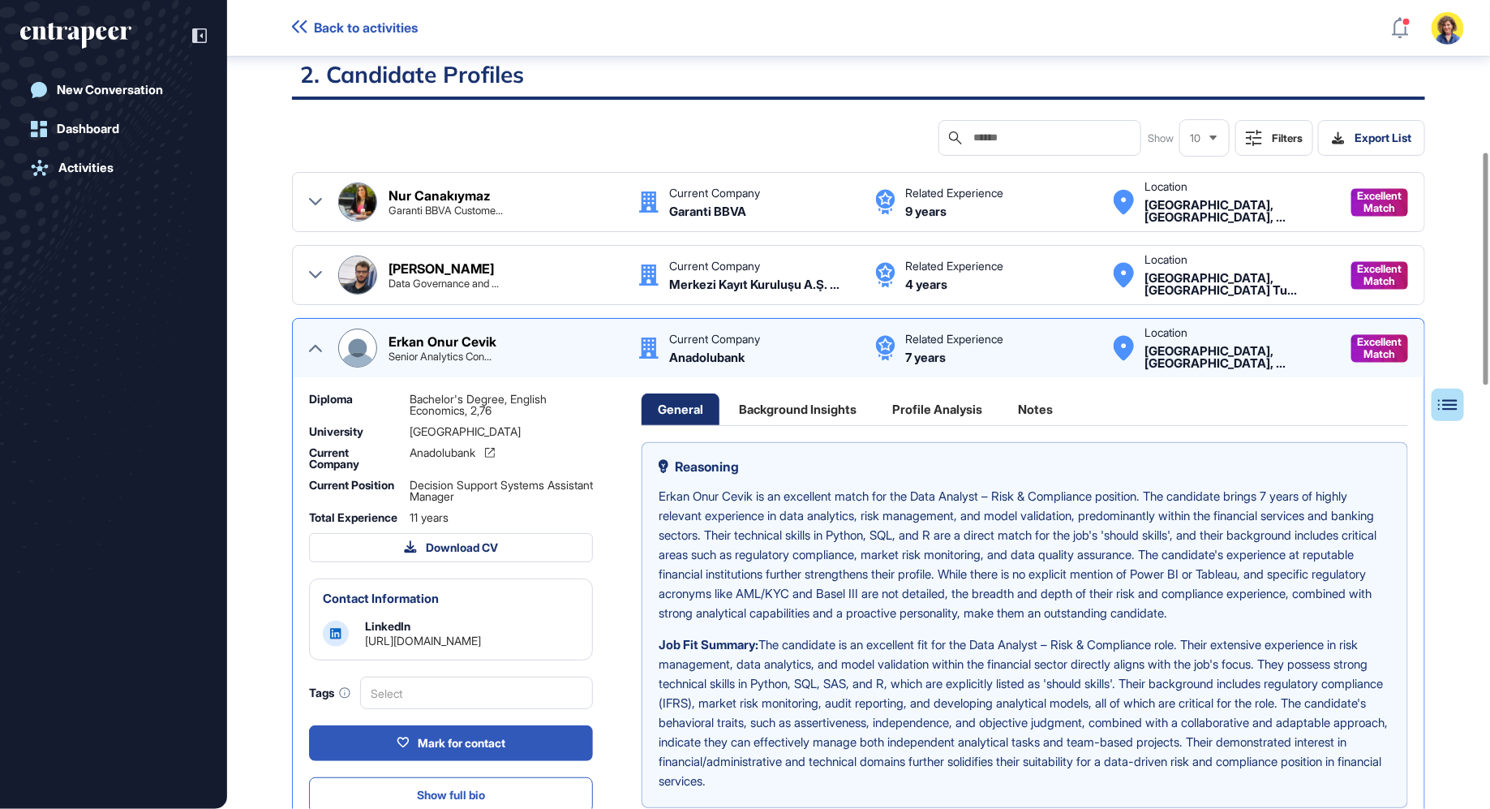
click at [316, 345] on icon at bounding box center [315, 348] width 13 height 7
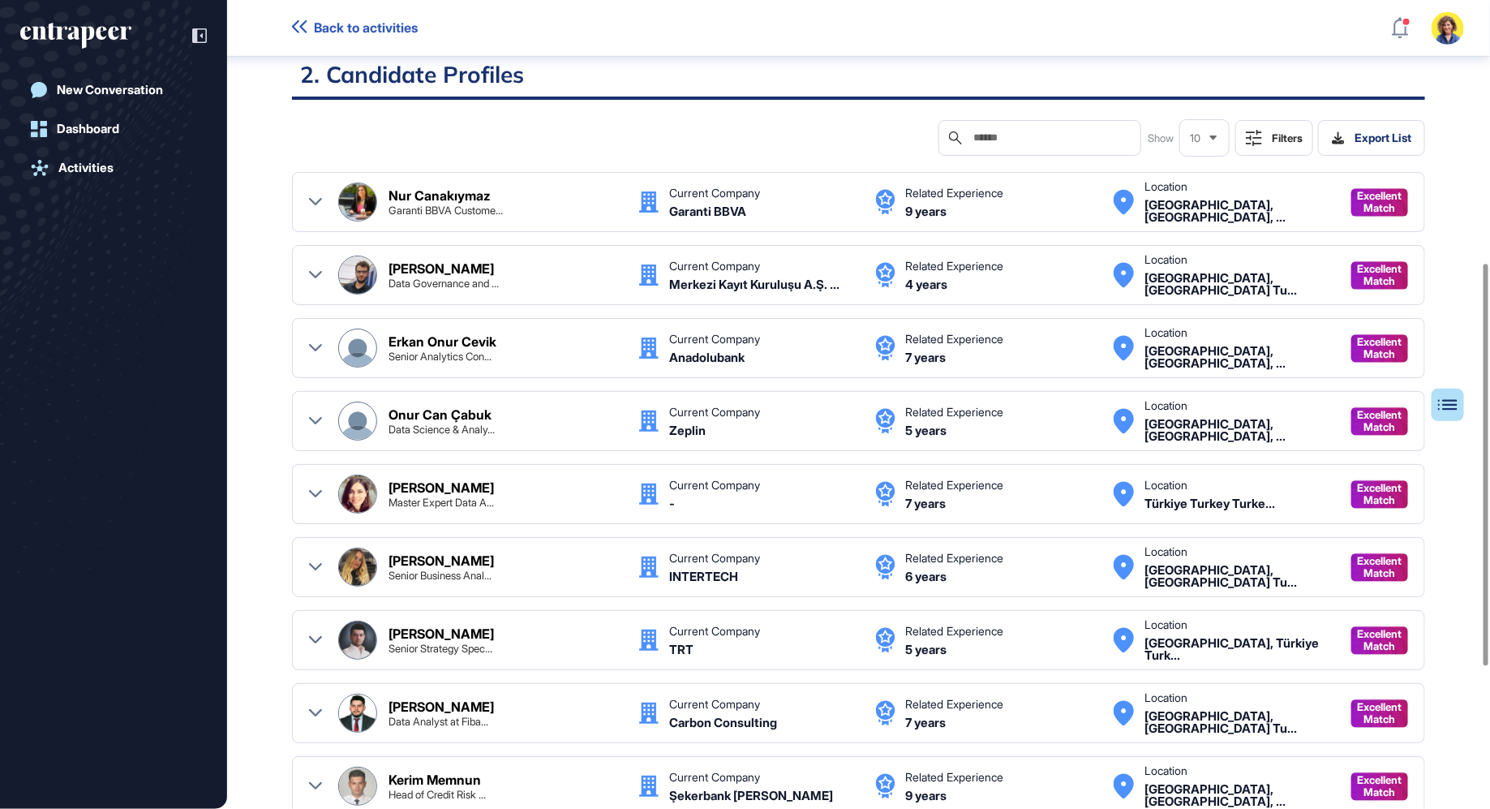
click at [320, 411] on div at bounding box center [315, 421] width 13 height 39
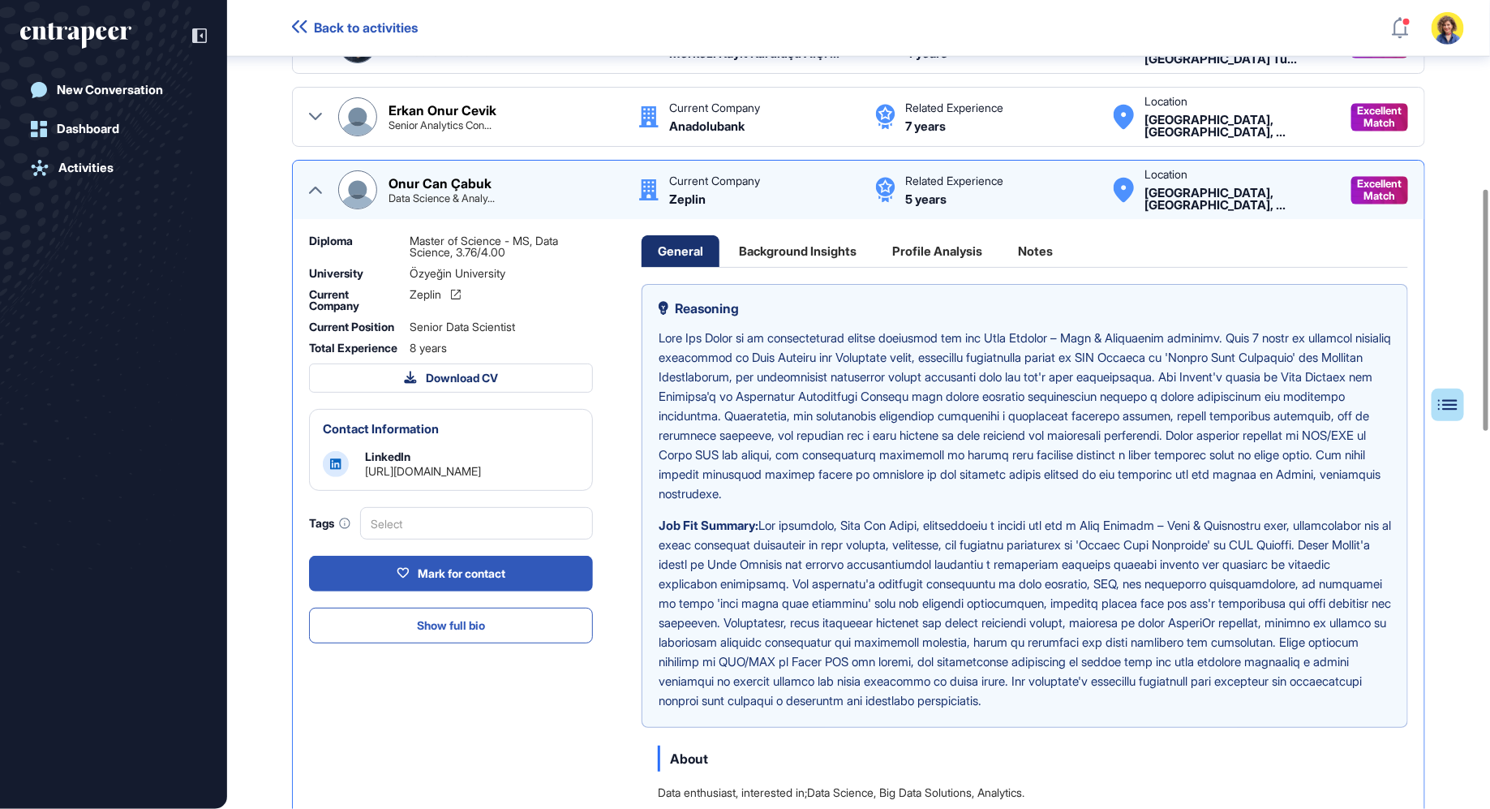
scroll to position [894, 0]
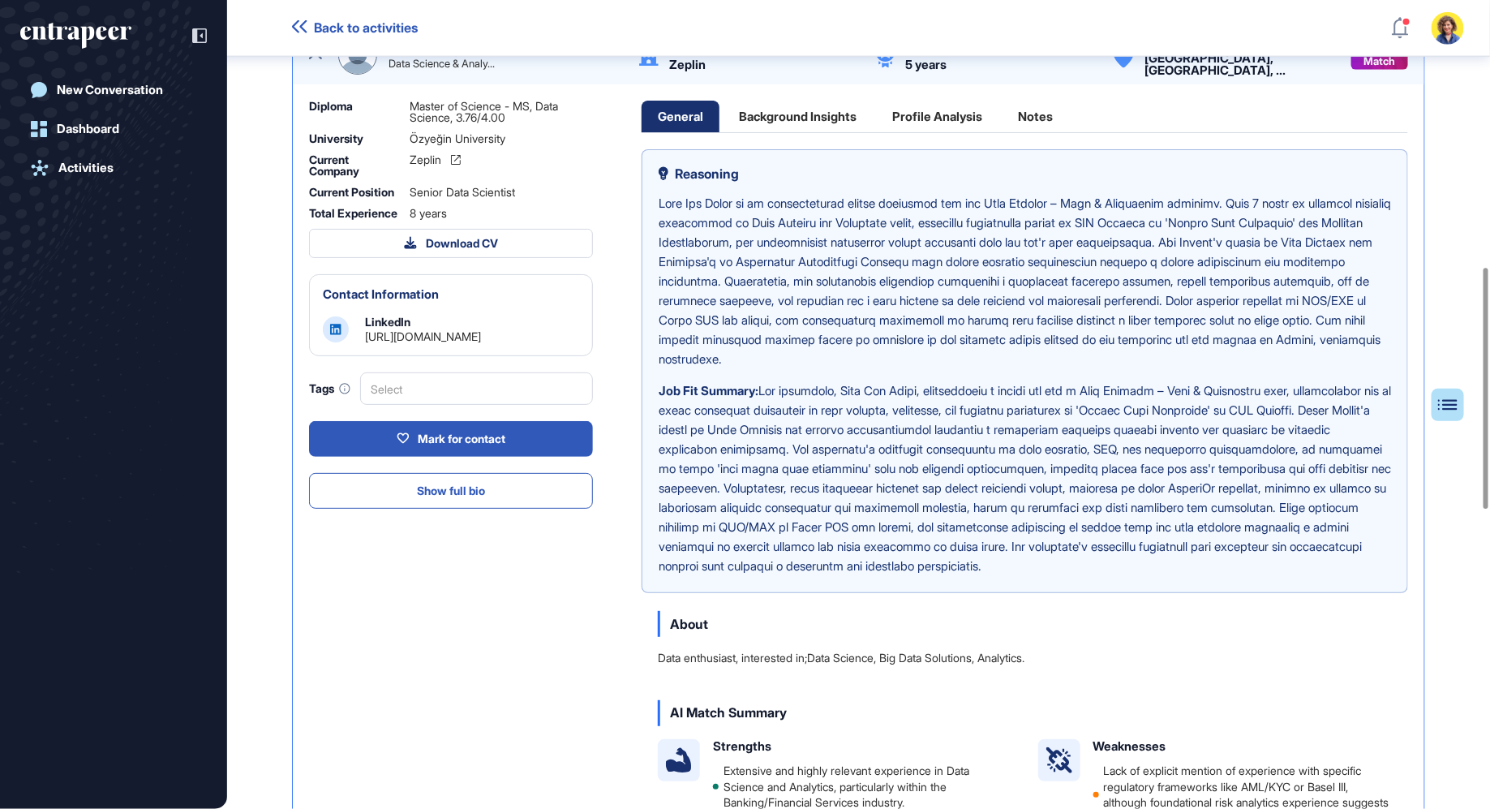
click at [957, 108] on div "Profile Analysis" at bounding box center [937, 117] width 123 height 32
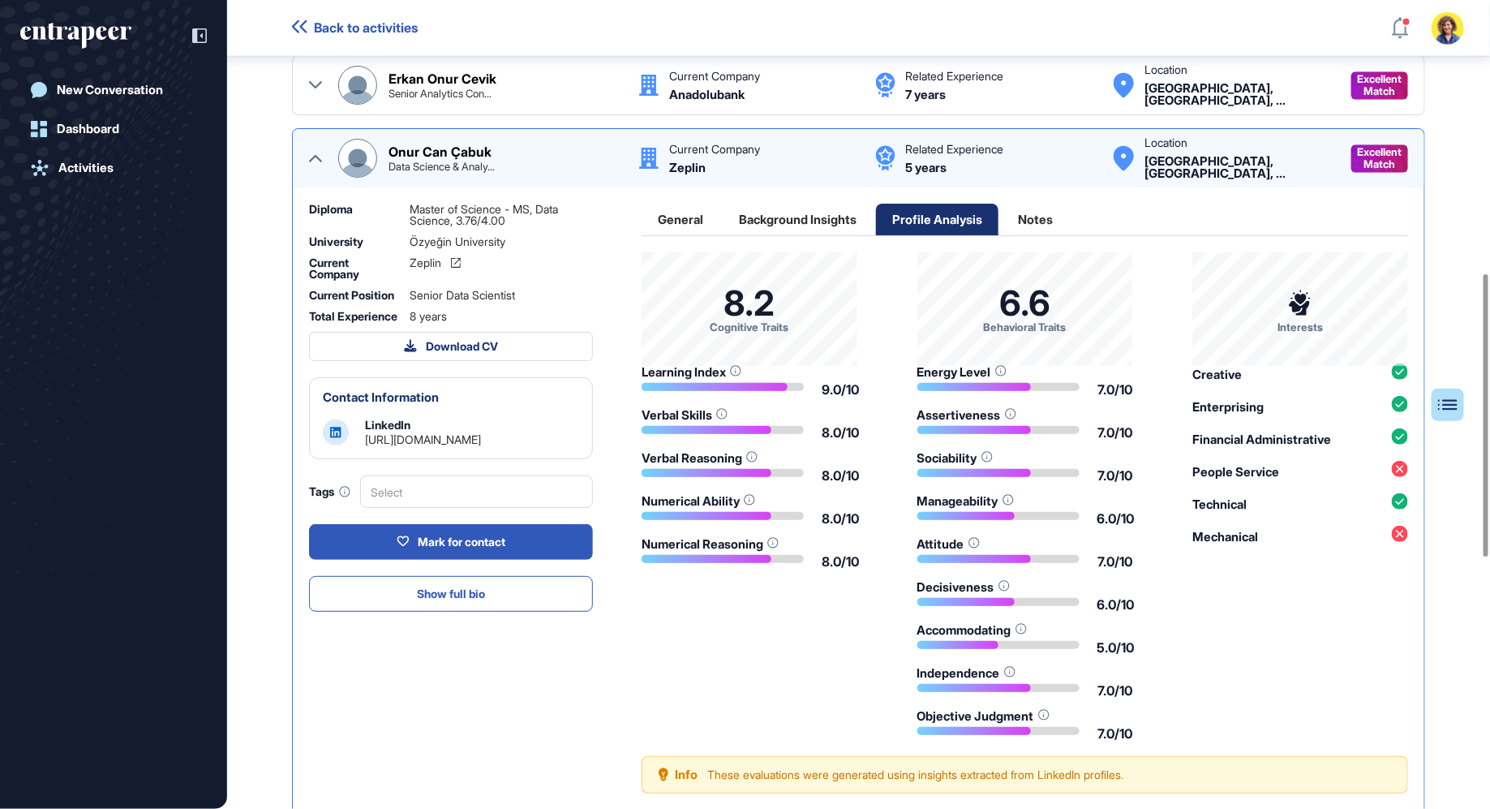
scroll to position [768, 0]
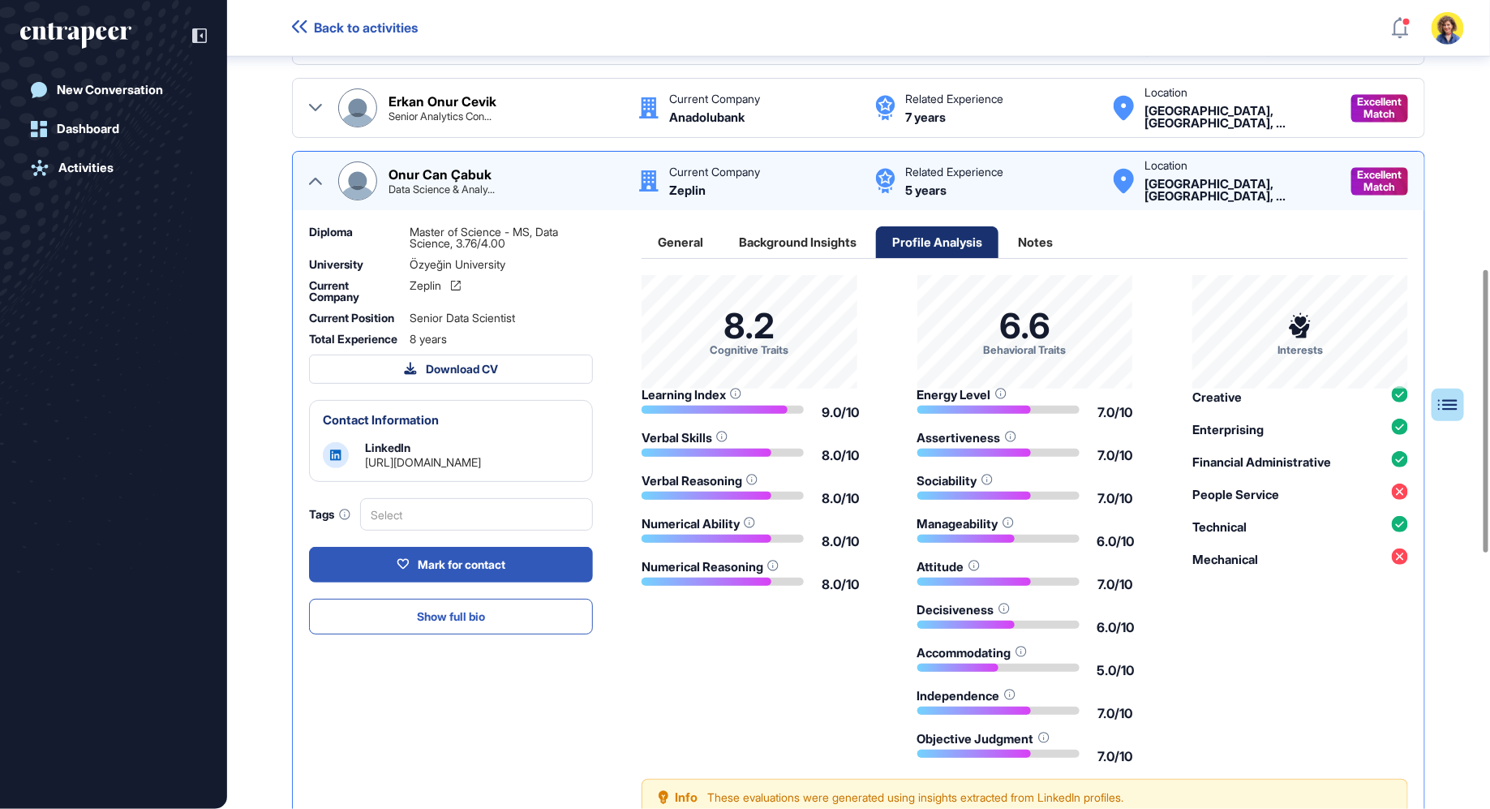
click at [797, 241] on div "Background Insights" at bounding box center [798, 242] width 150 height 32
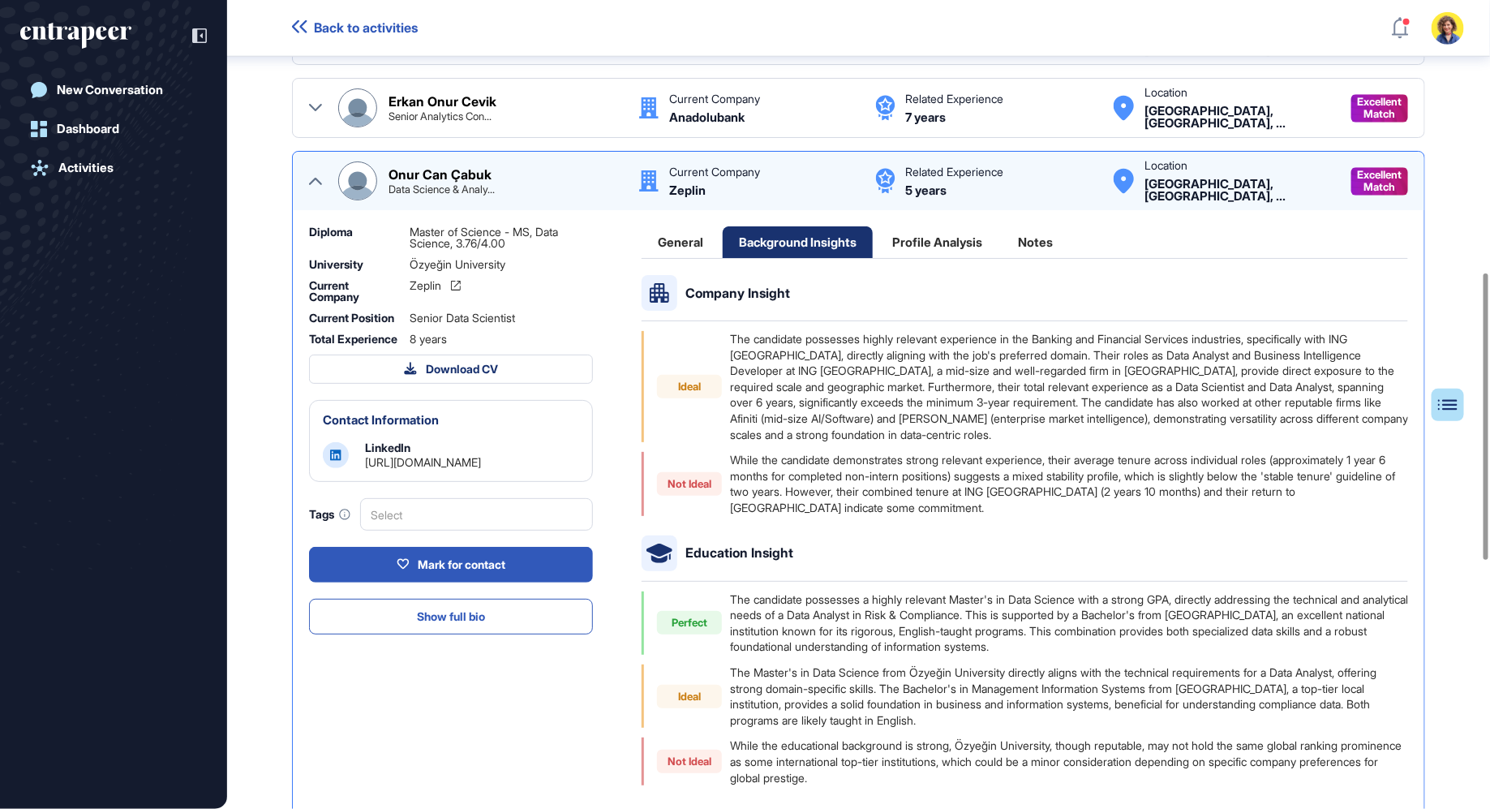
click at [876, 237] on div "General" at bounding box center [937, 242] width 123 height 32
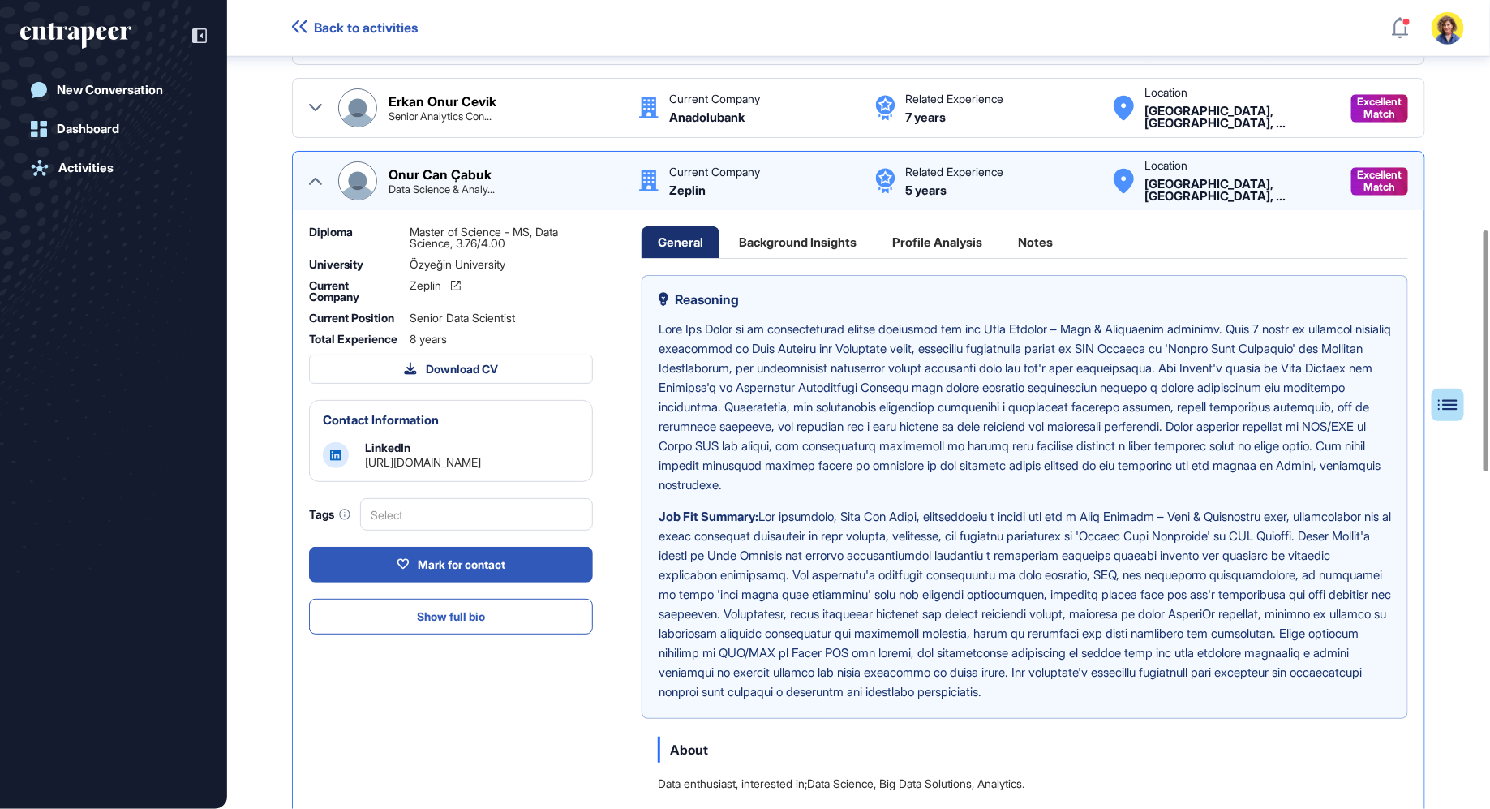
click at [1047, 243] on div "Notes" at bounding box center [1035, 242] width 67 height 32
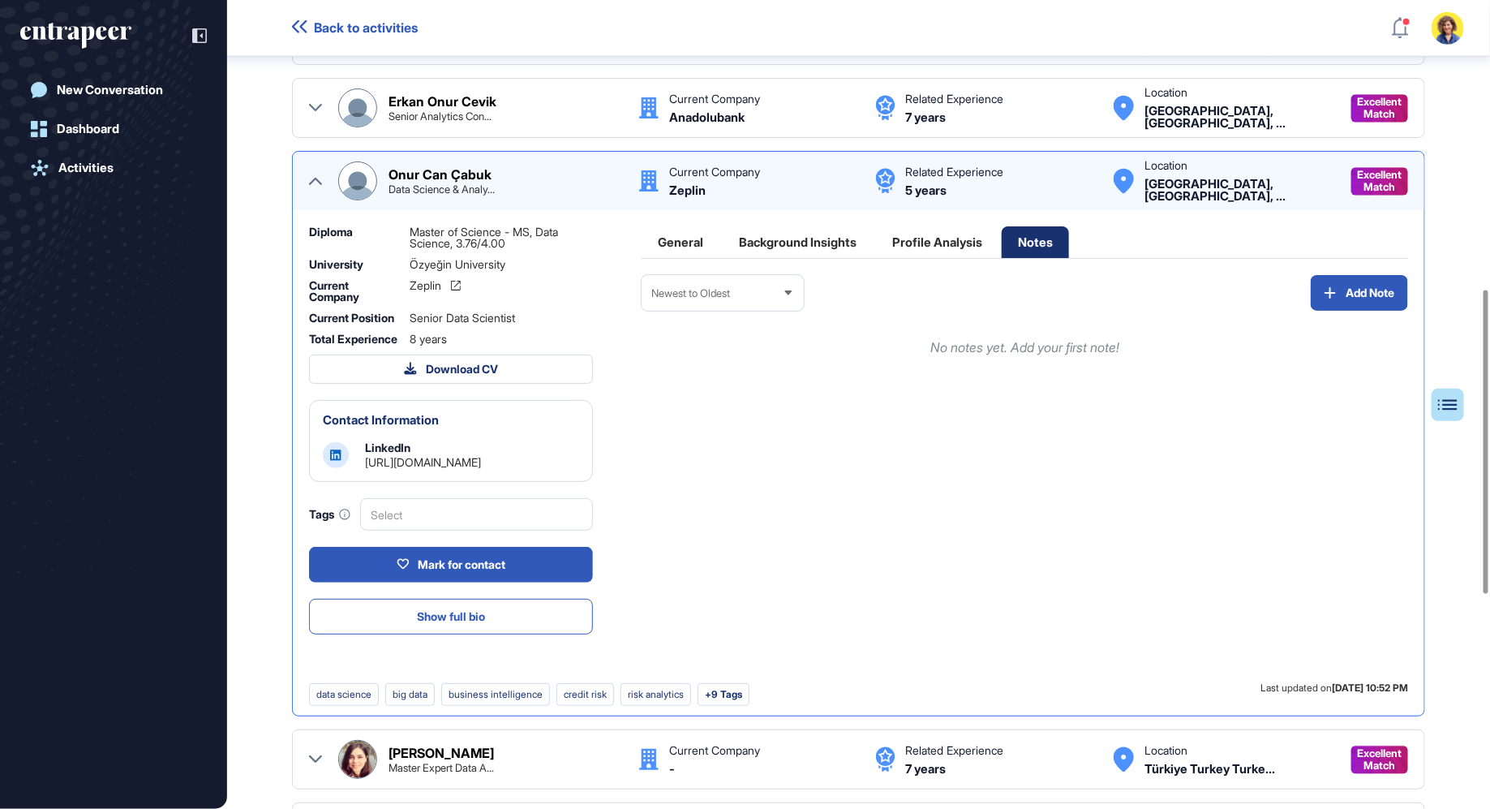
click at [876, 242] on div "General" at bounding box center [937, 242] width 123 height 32
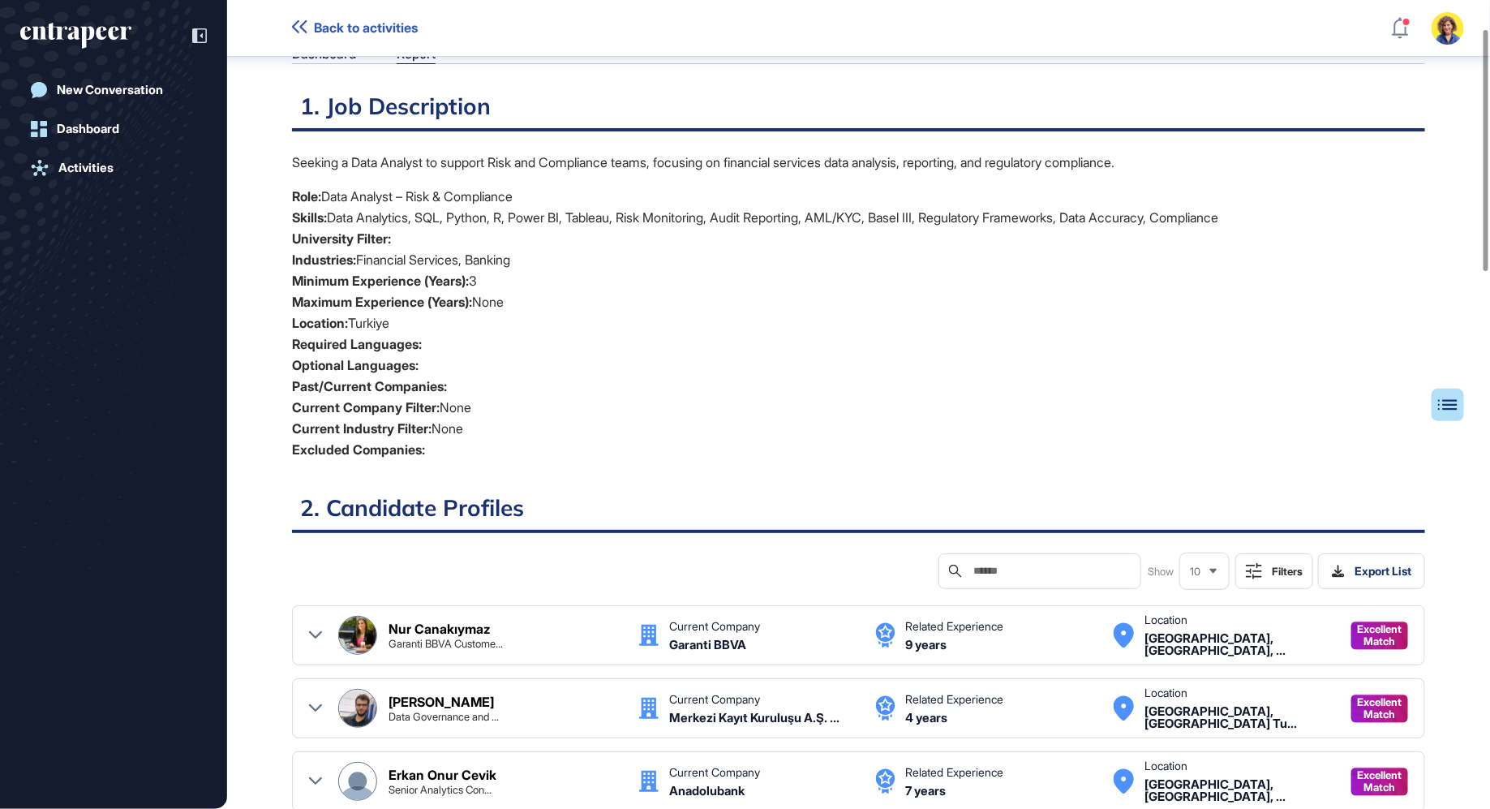
scroll to position [0, 0]
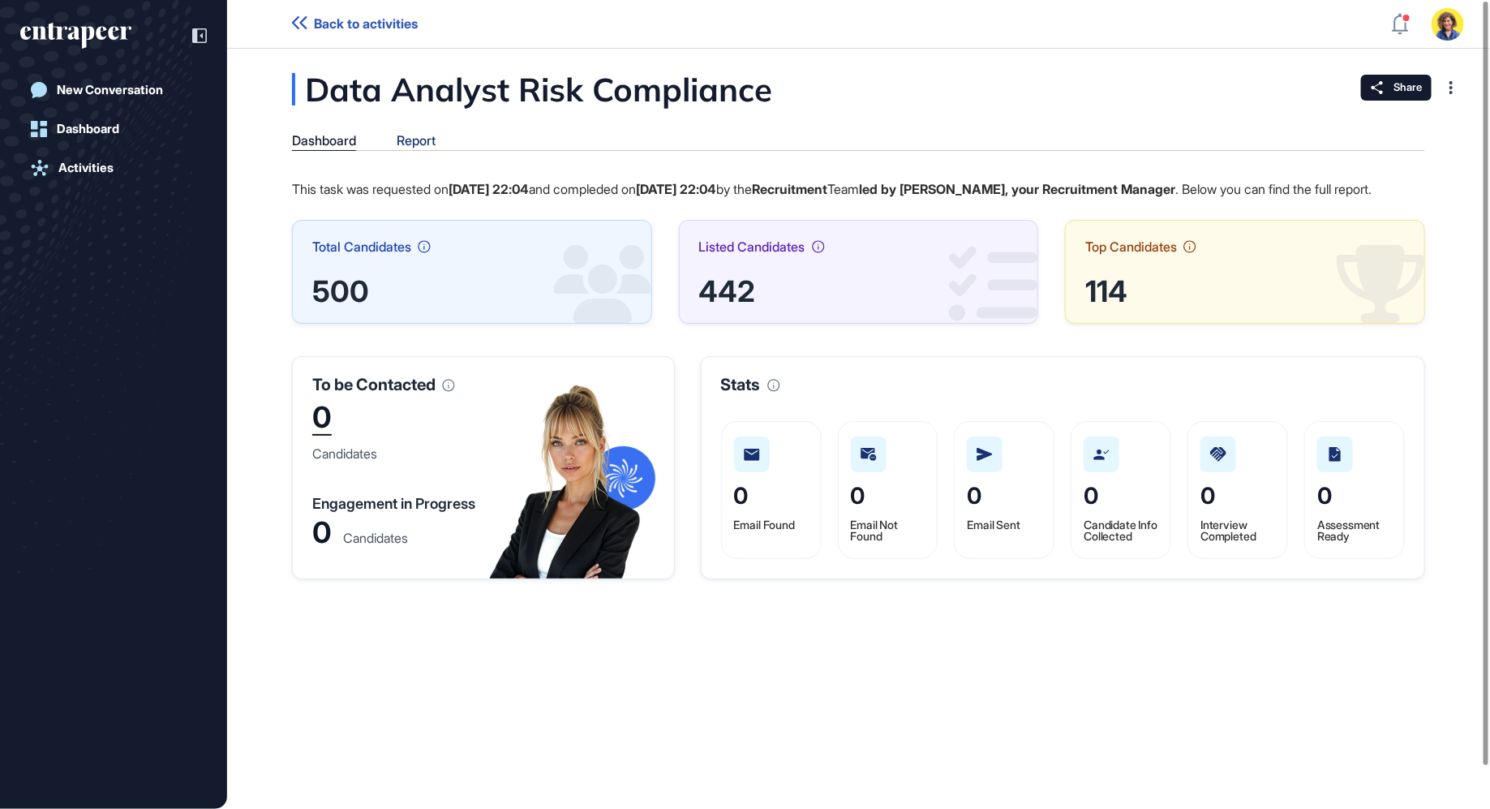
click at [414, 134] on div "Report" at bounding box center [416, 140] width 39 height 15
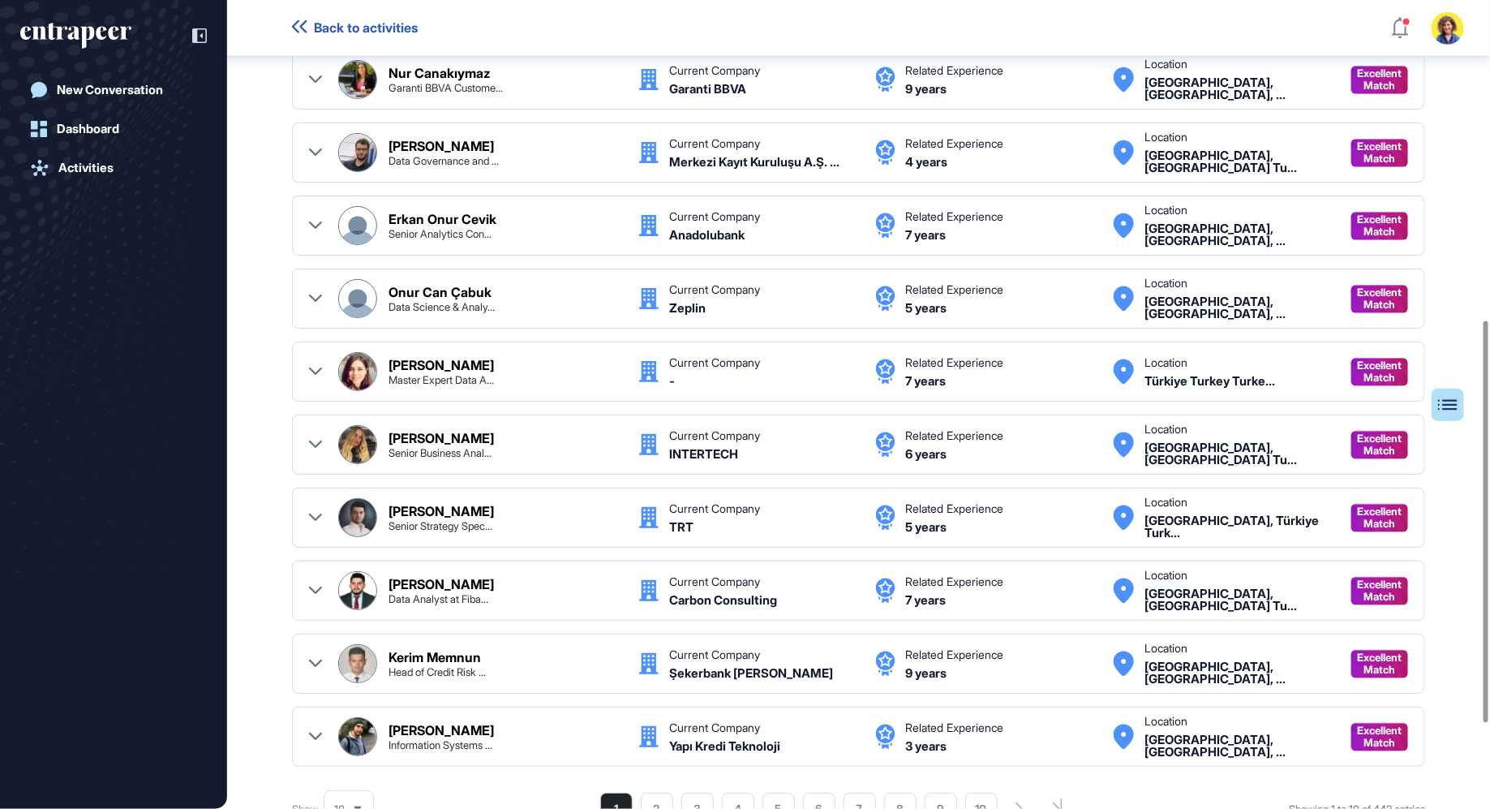
scroll to position [704, 0]
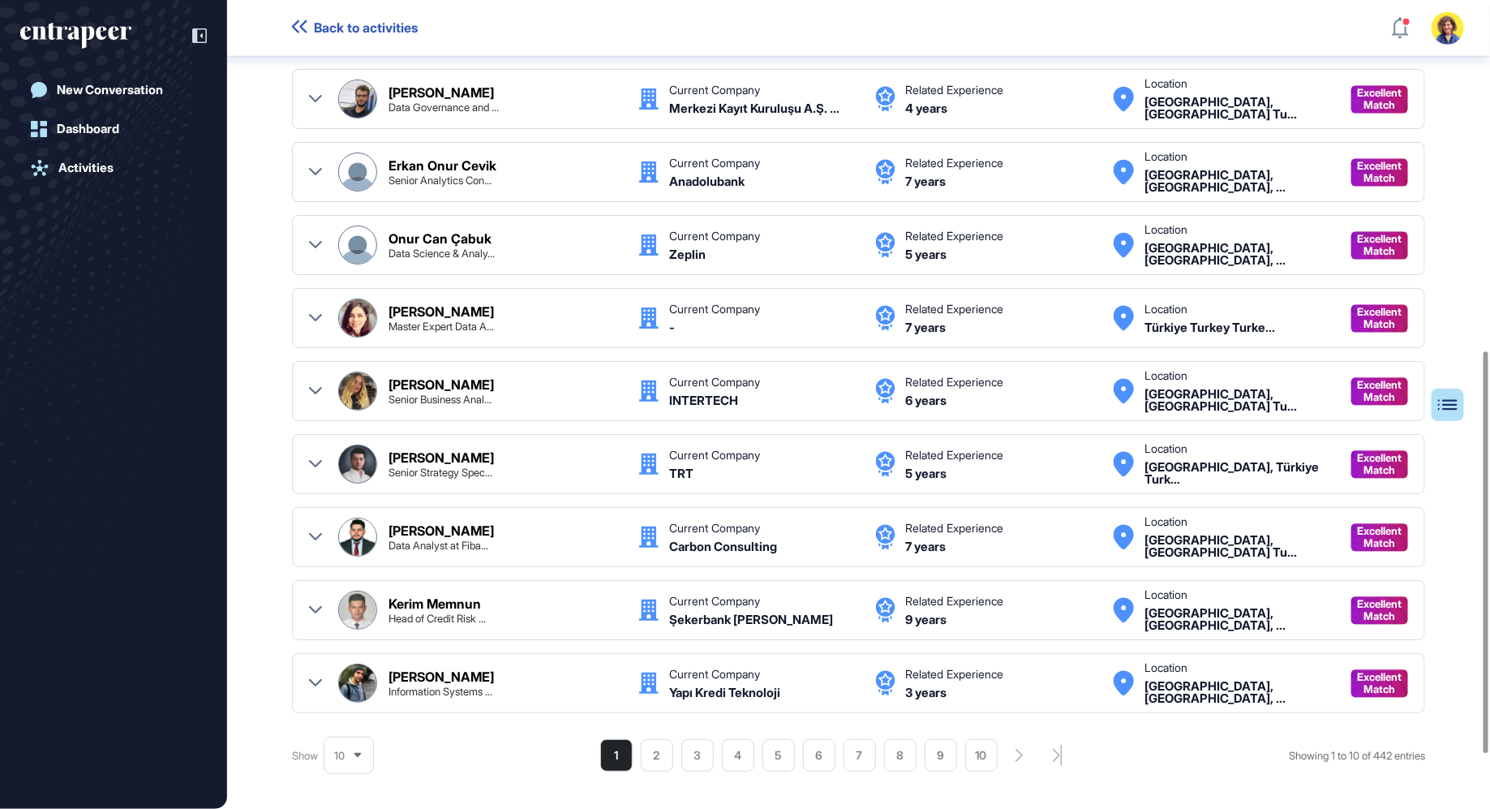
click at [340, 750] on span "10" at bounding box center [339, 756] width 11 height 12
click at [358, 710] on li "75" at bounding box center [348, 726] width 39 height 32
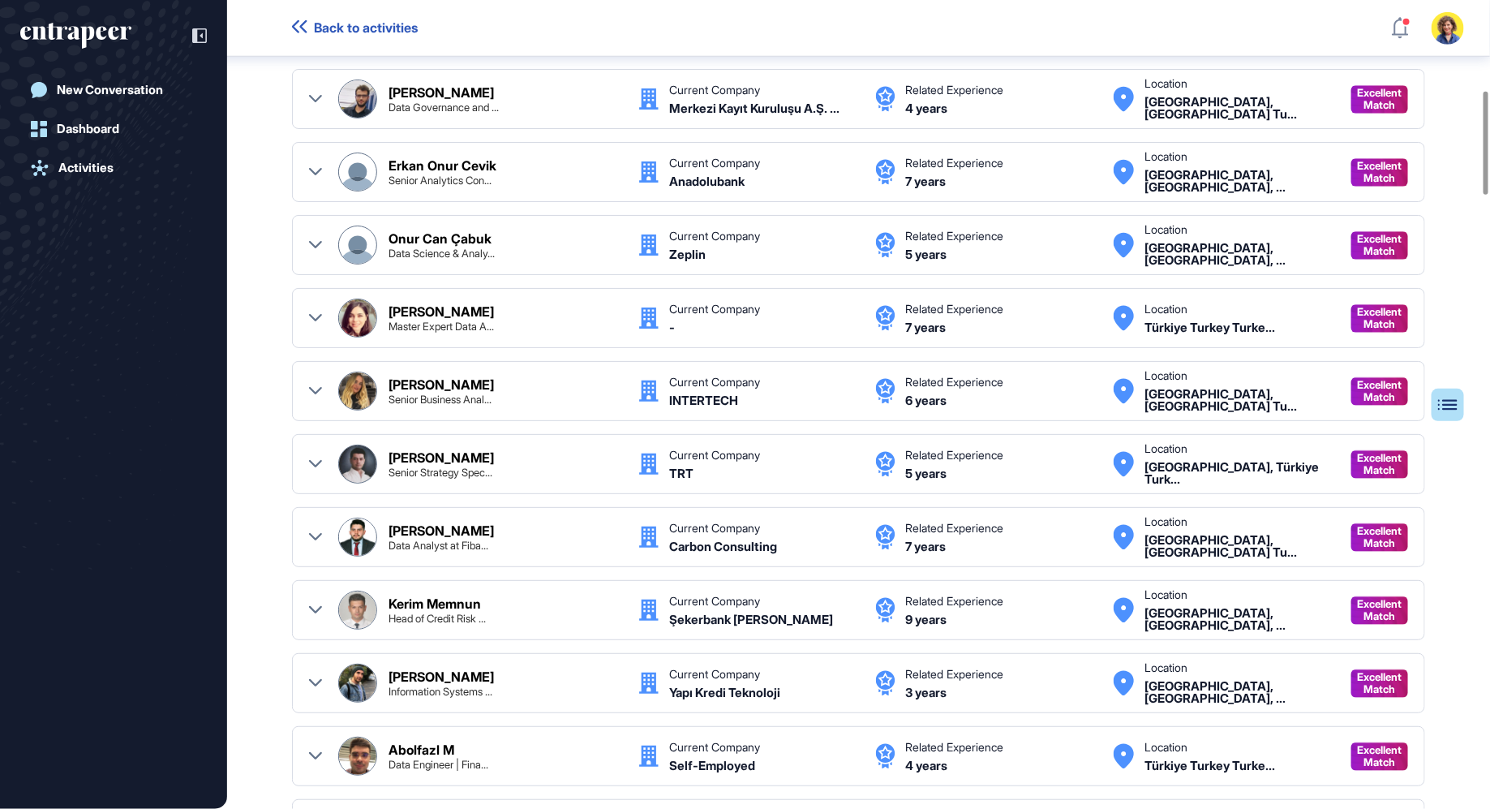
click at [315, 531] on icon at bounding box center [315, 537] width 13 height 13
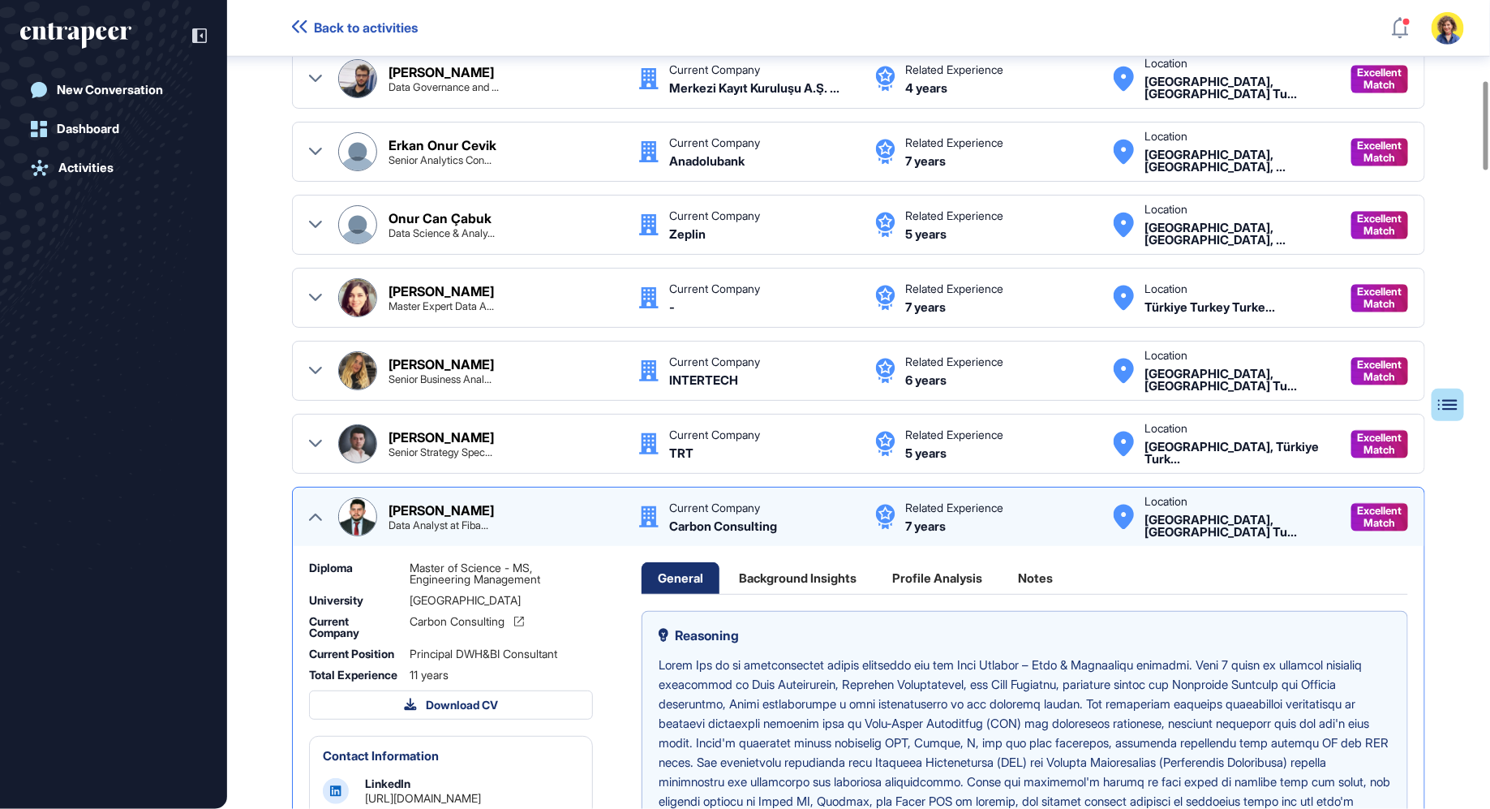
scroll to position [739, 0]
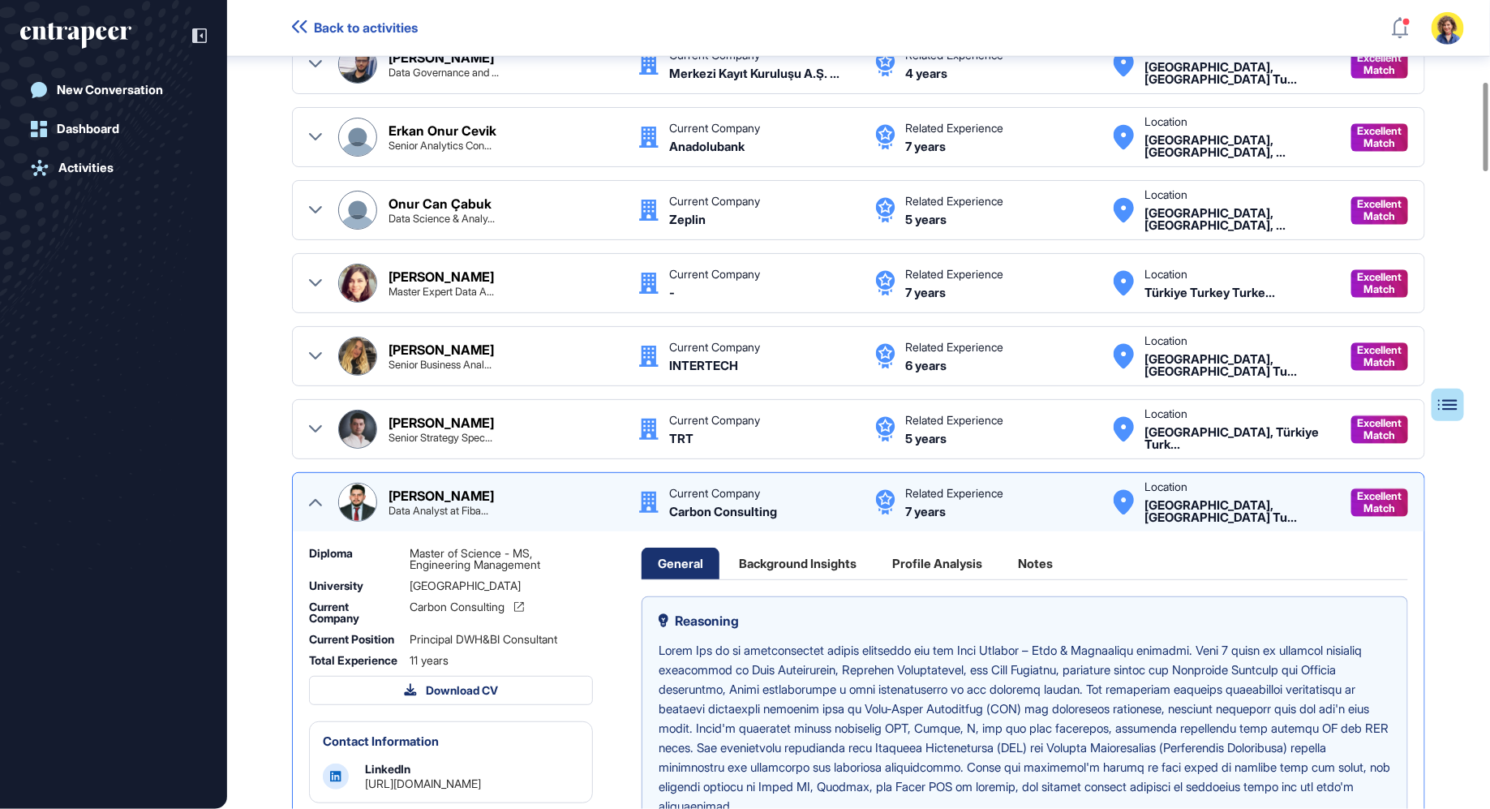
click at [362, 492] on img at bounding box center [357, 502] width 37 height 37
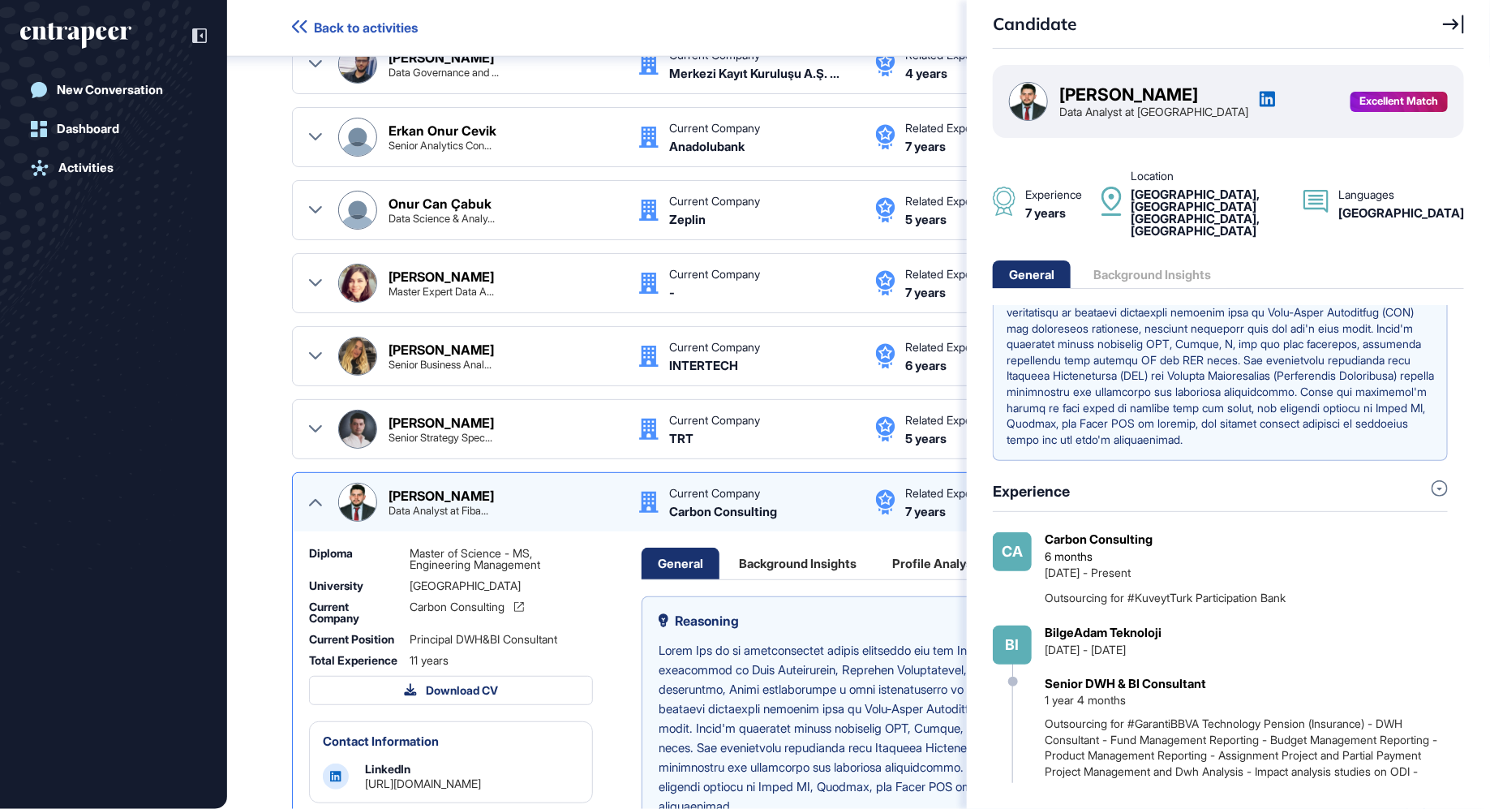
scroll to position [0, 0]
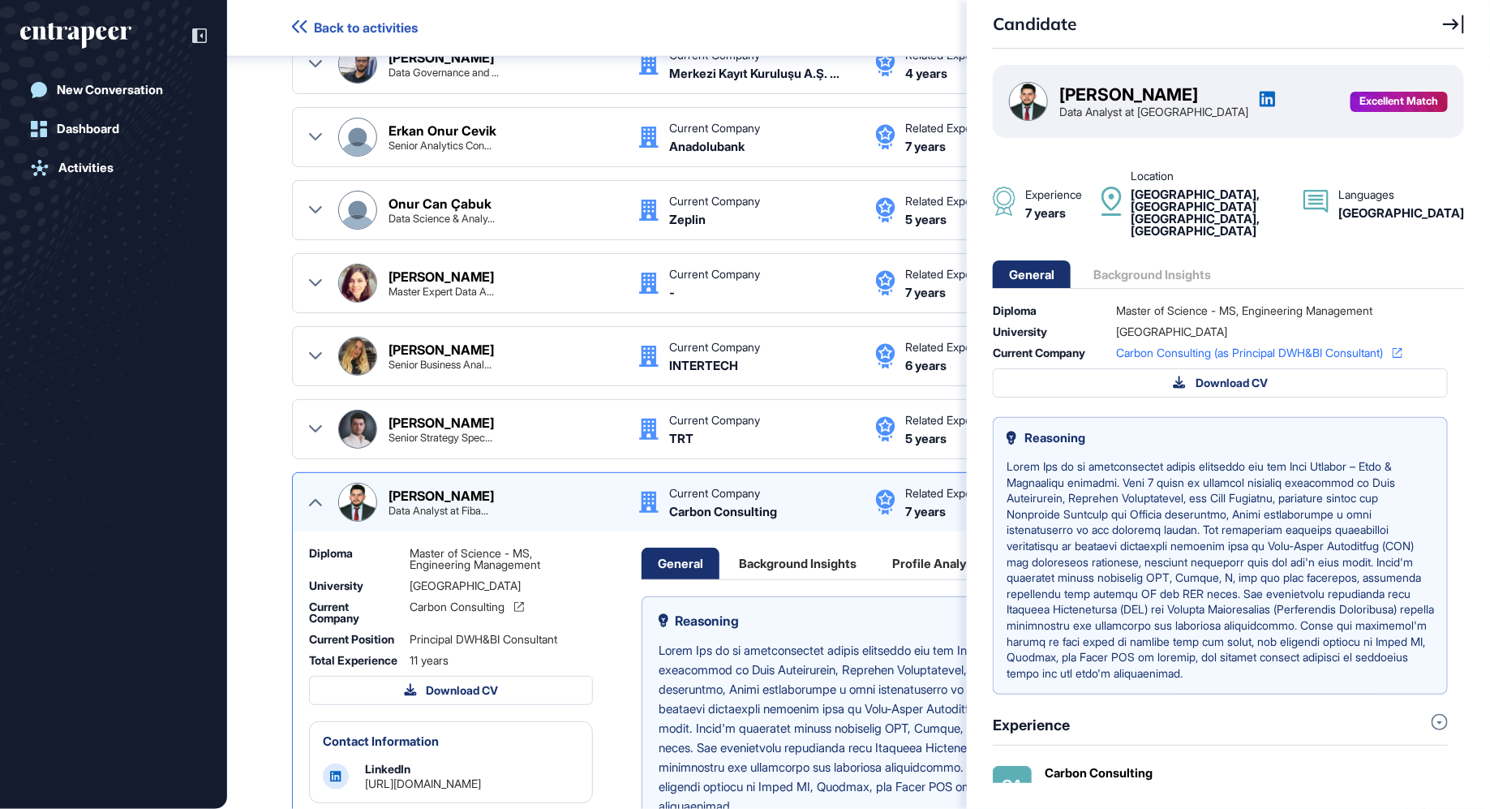
click at [1456, 28] on icon at bounding box center [1453, 24] width 21 height 19
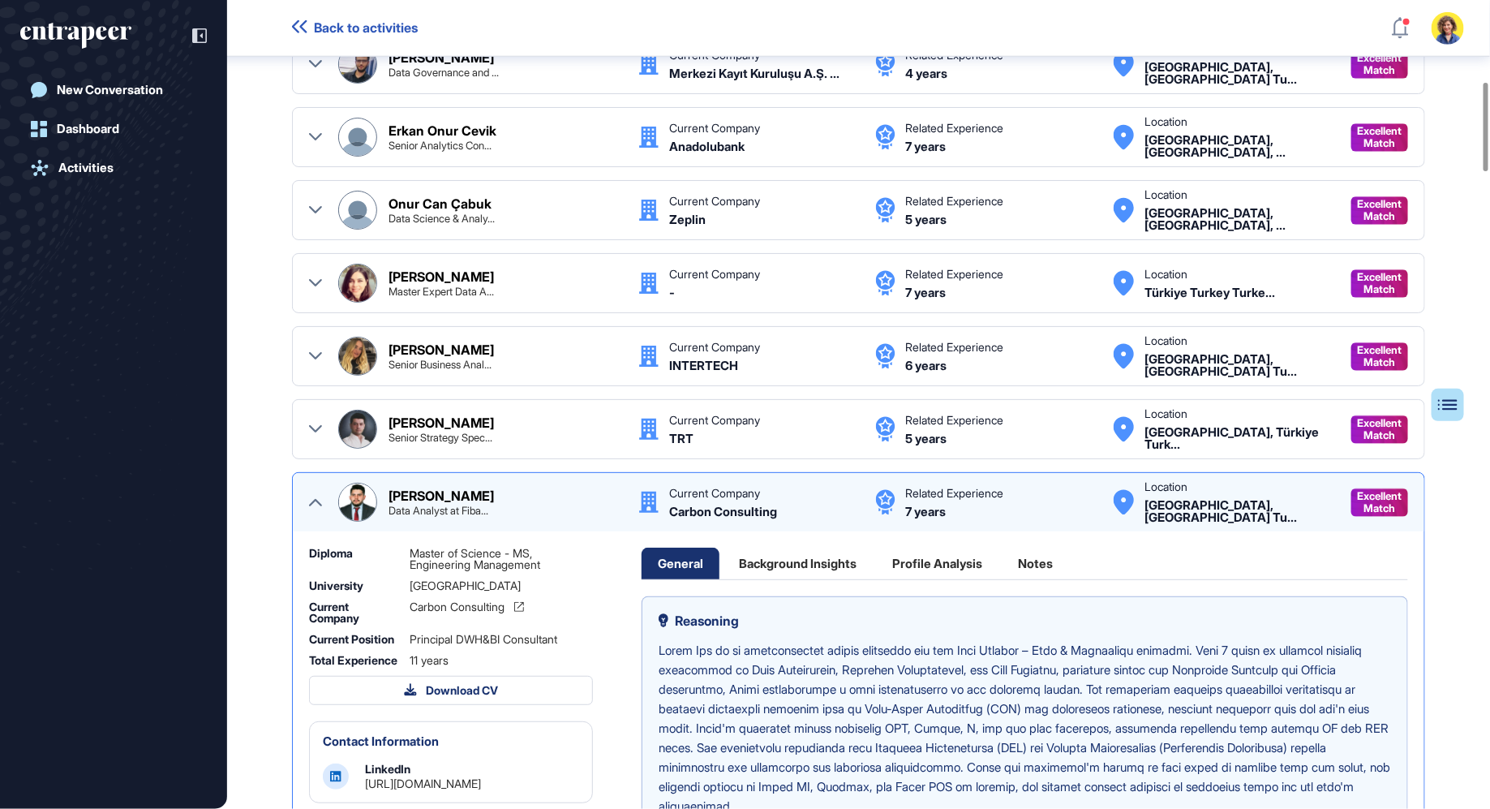
click at [317, 500] on icon at bounding box center [315, 502] width 13 height 13
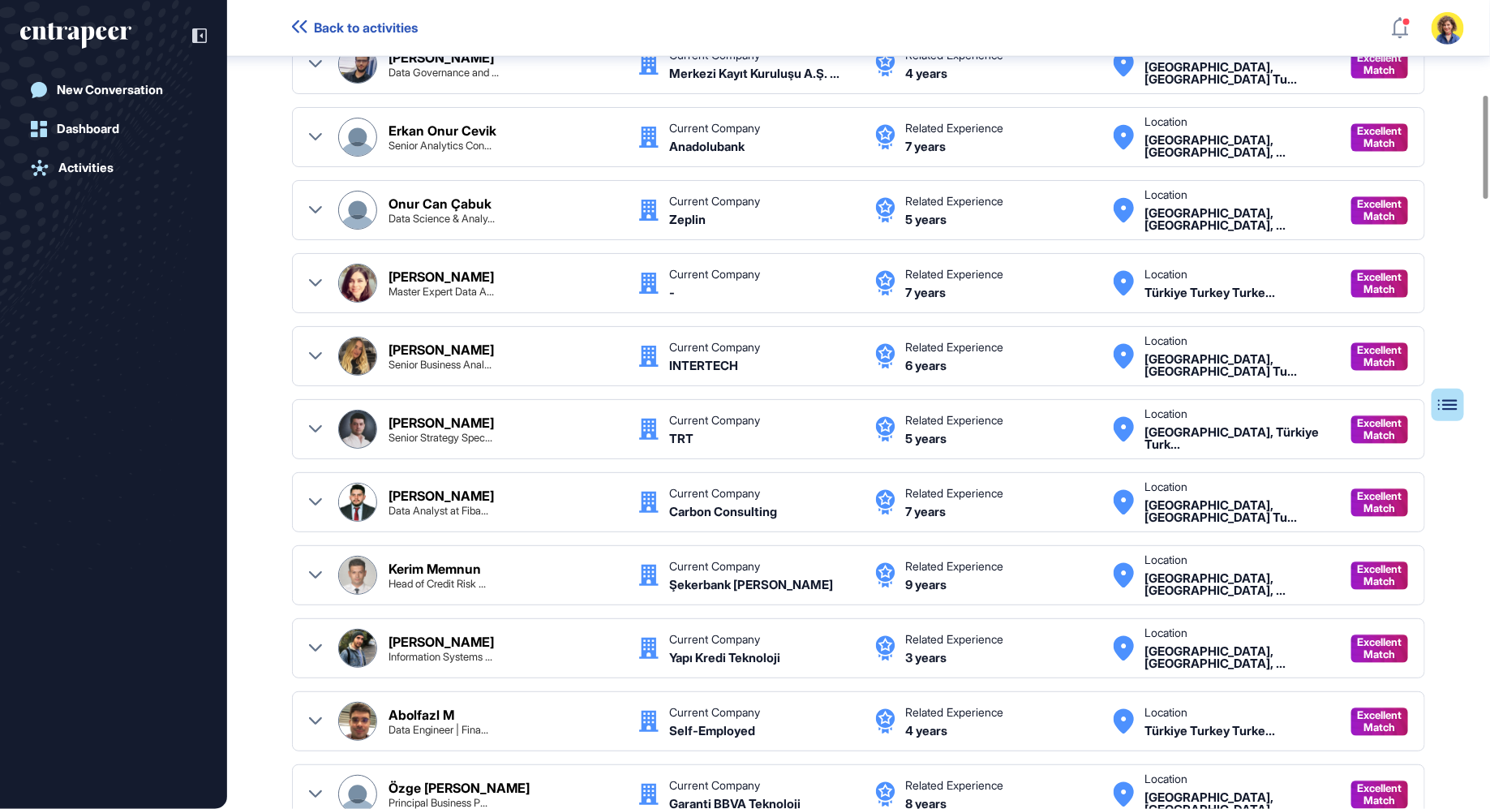
click at [320, 205] on icon at bounding box center [315, 210] width 13 height 13
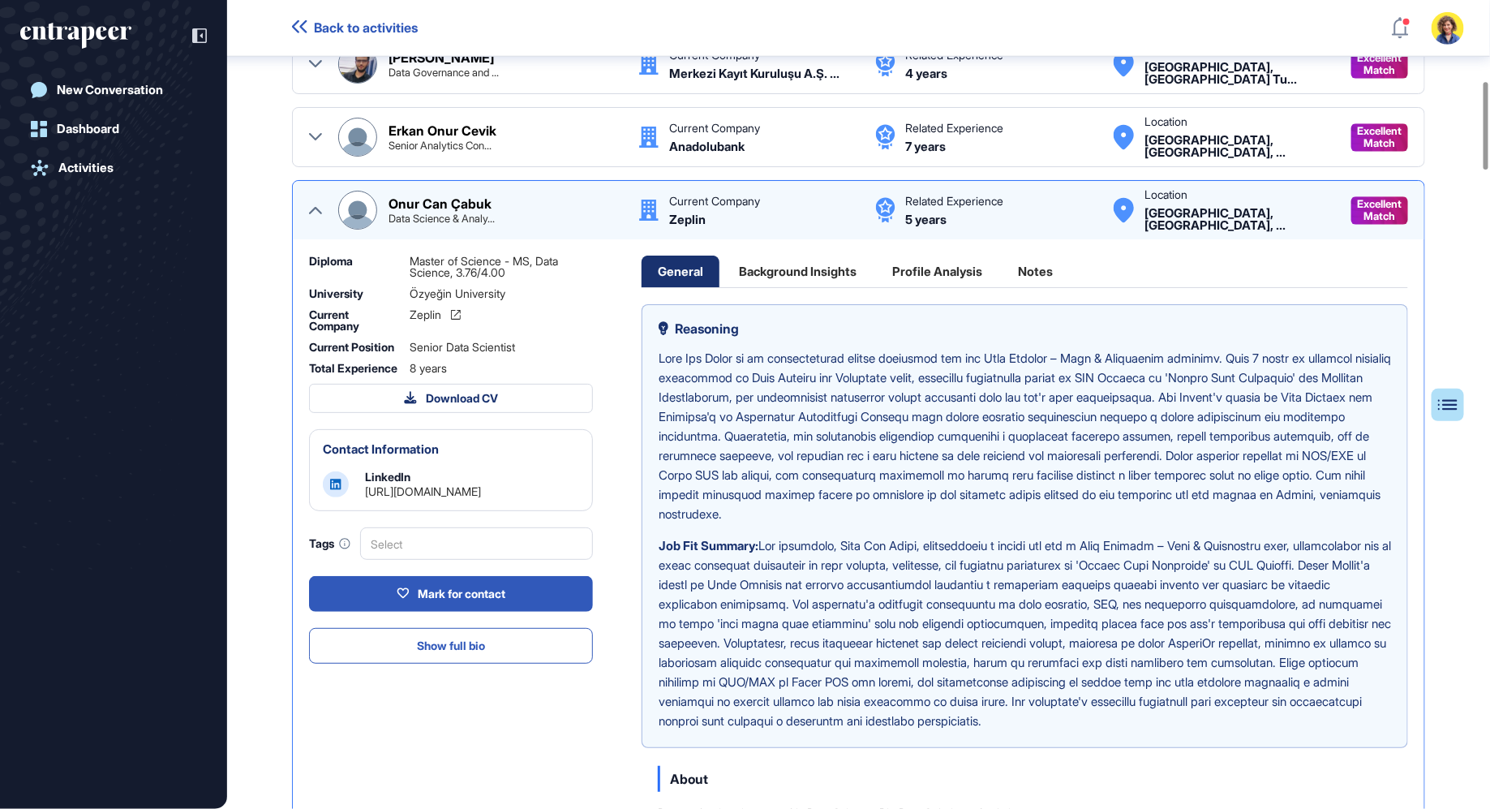
click at [777, 269] on div "Background Insights" at bounding box center [798, 272] width 150 height 32
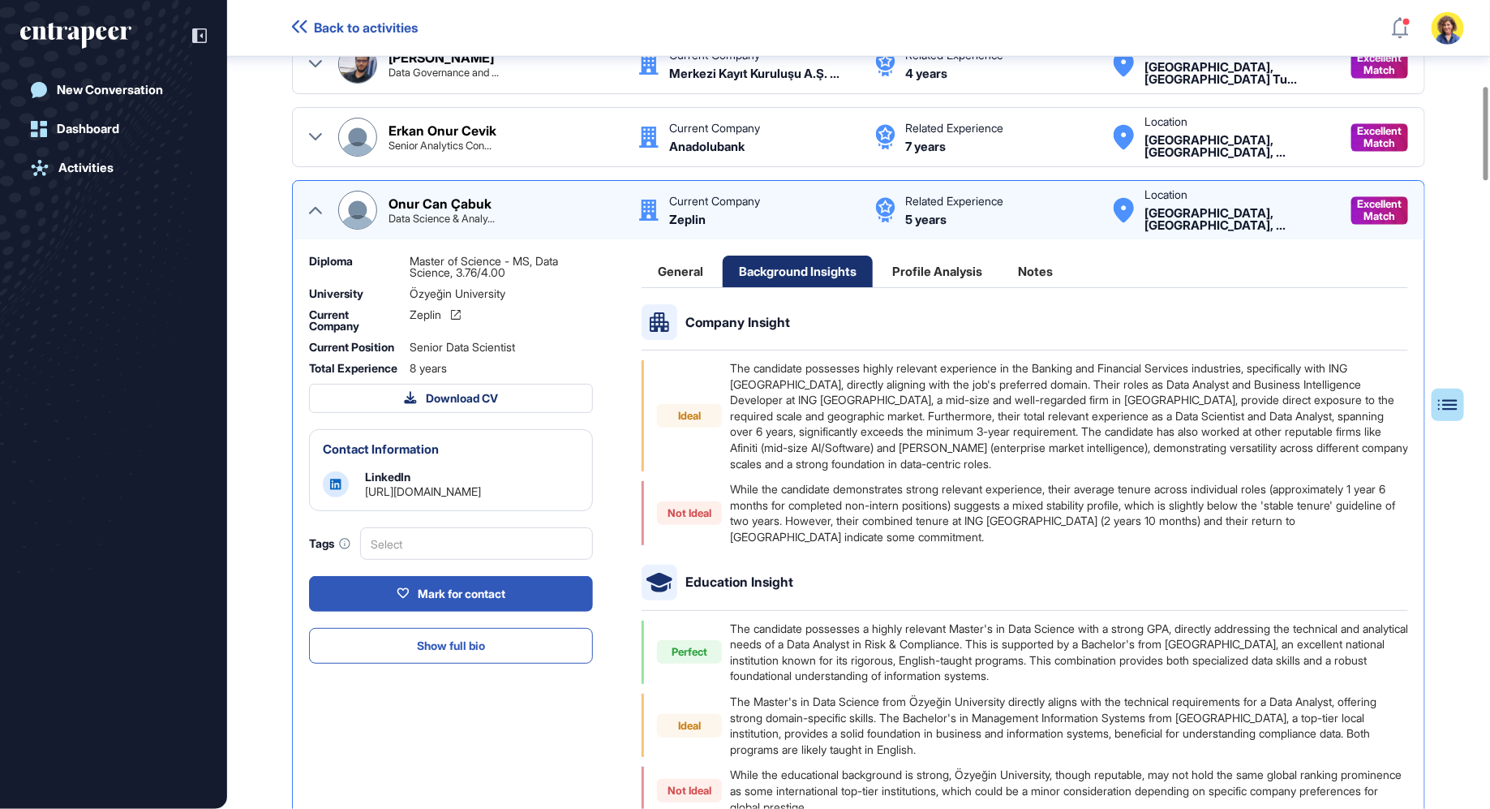
click at [876, 282] on div "General" at bounding box center [937, 272] width 123 height 32
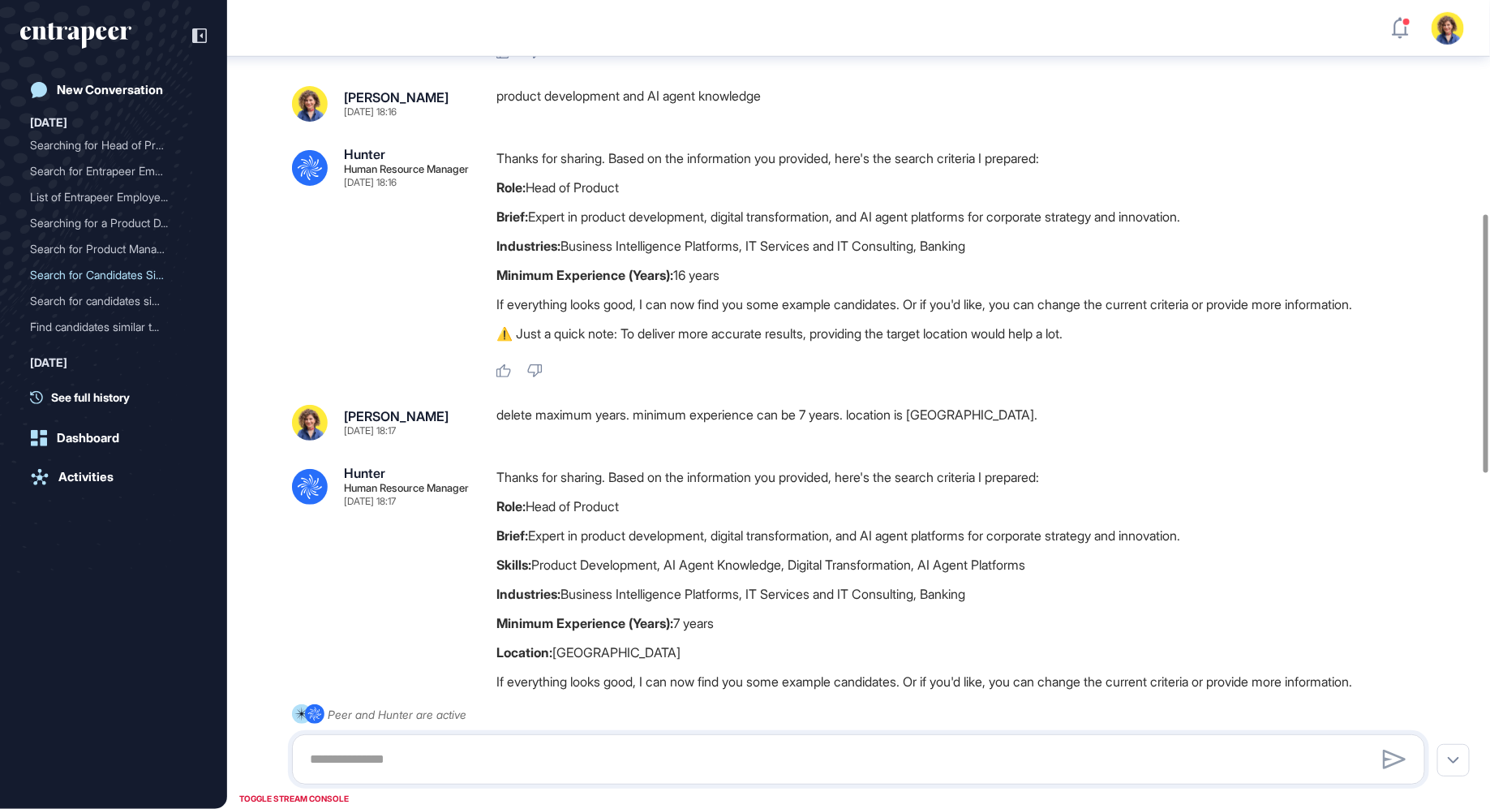
scroll to position [672, 0]
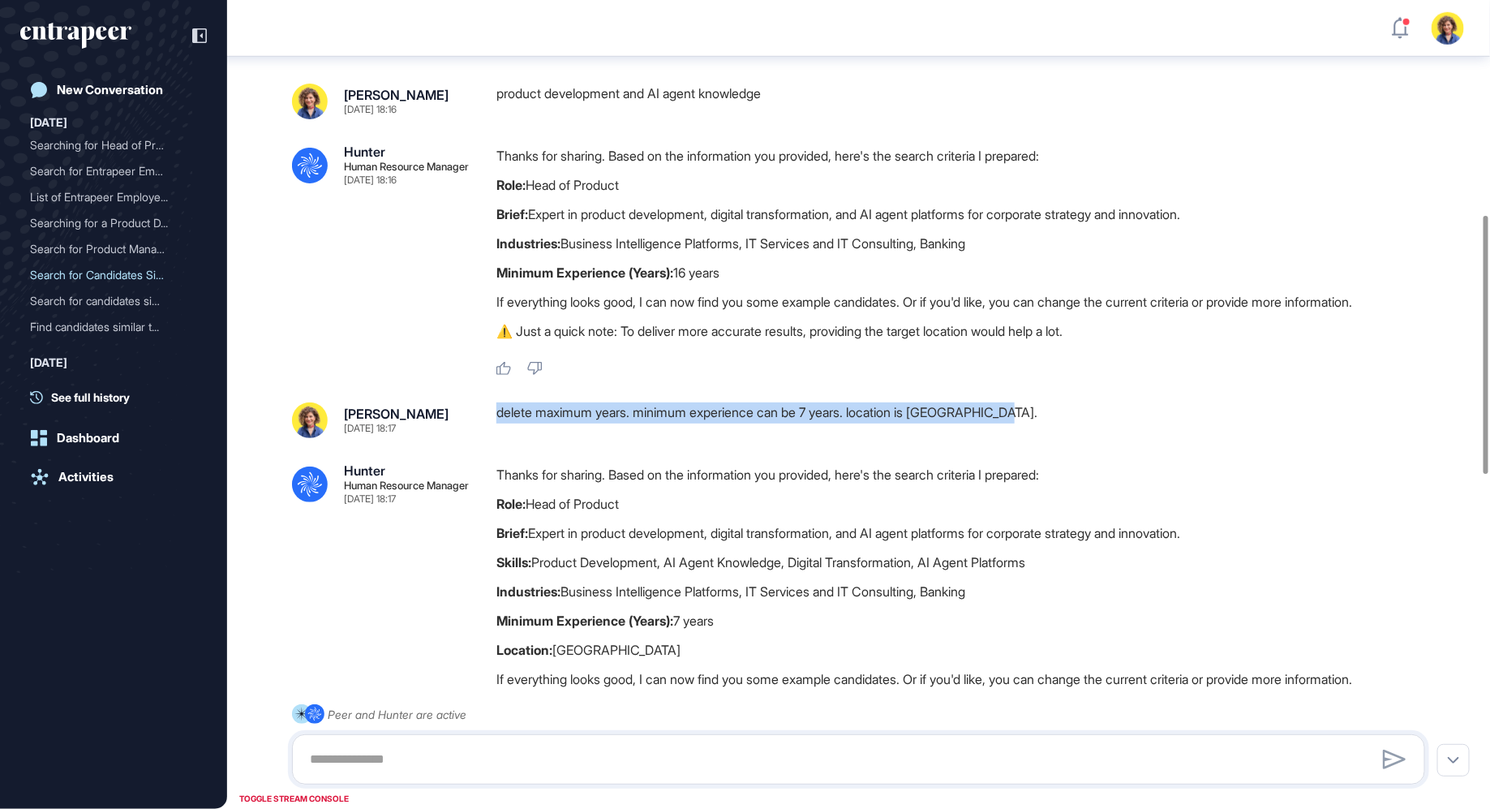
drag, startPoint x: 646, startPoint y: 425, endPoint x: 786, endPoint y: 393, distance: 144.1
click at [786, 393] on div ".cls-2{fill:#fff} Hunter Human Resource Manager [DATE] 18:15 I'm Hunter. Thanks…" at bounding box center [858, 600] width 1263 height 2431
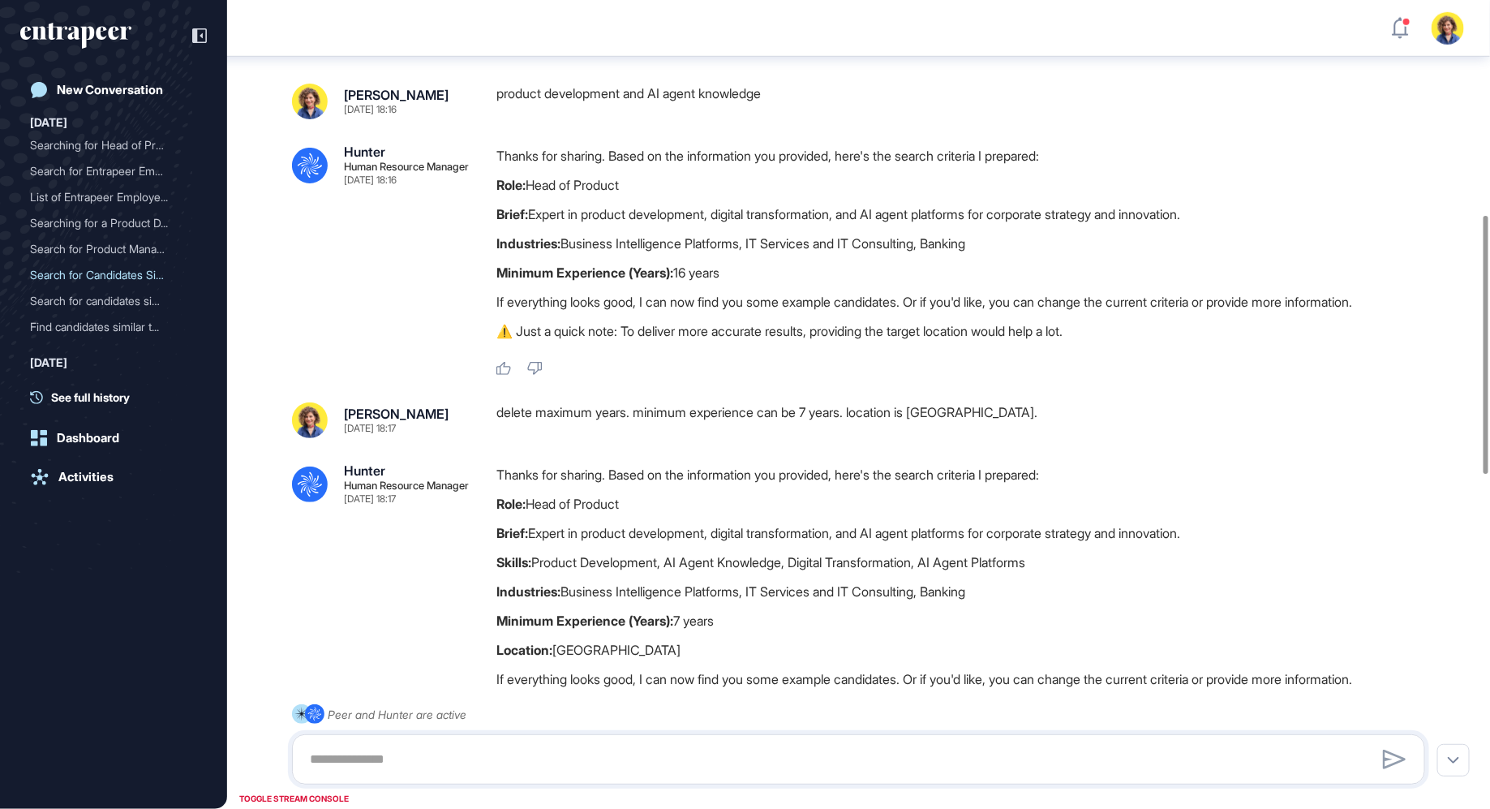
click at [789, 501] on p "Role: Head of Product" at bounding box center [968, 503] width 942 height 21
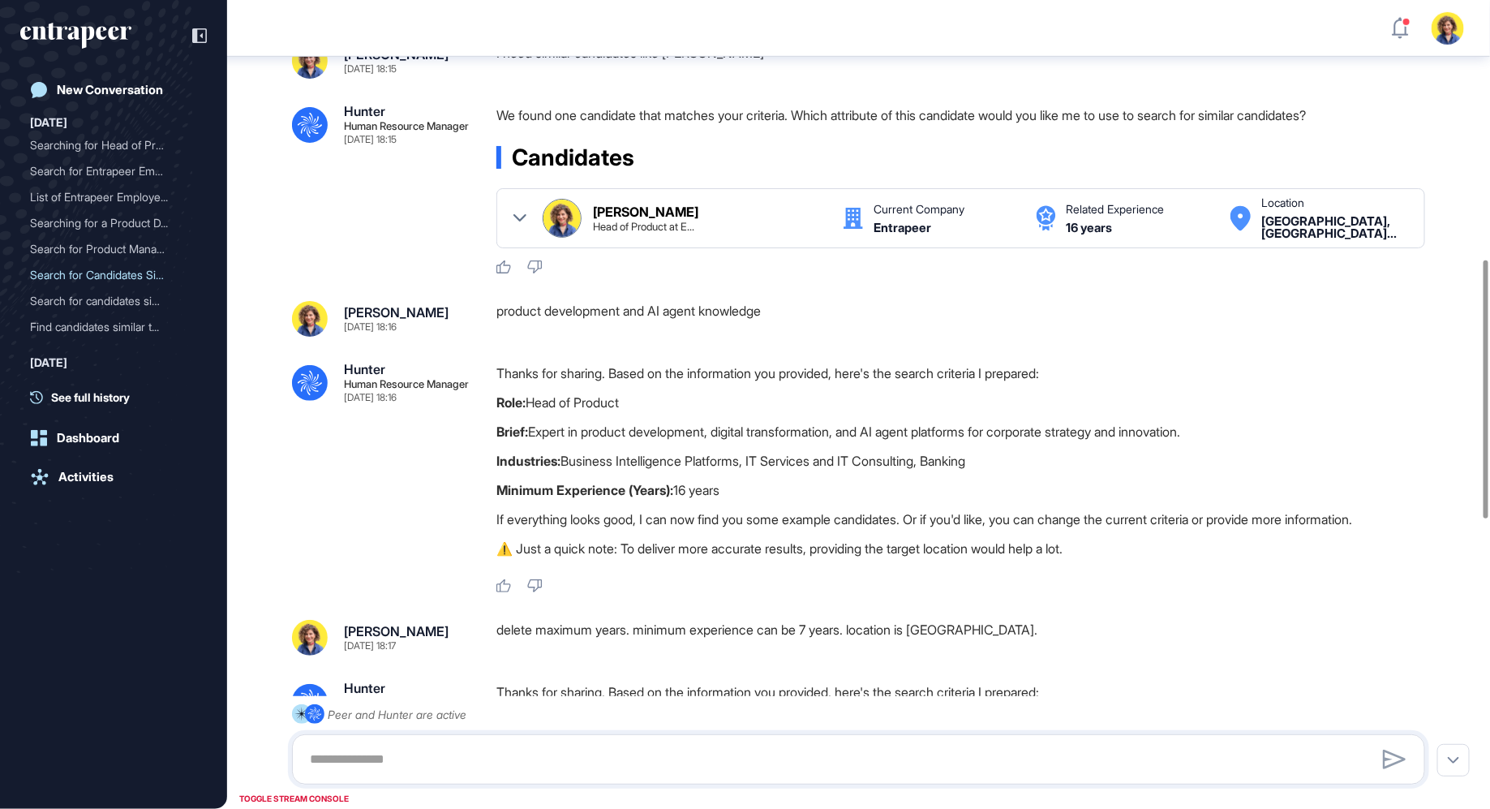
scroll to position [0, 0]
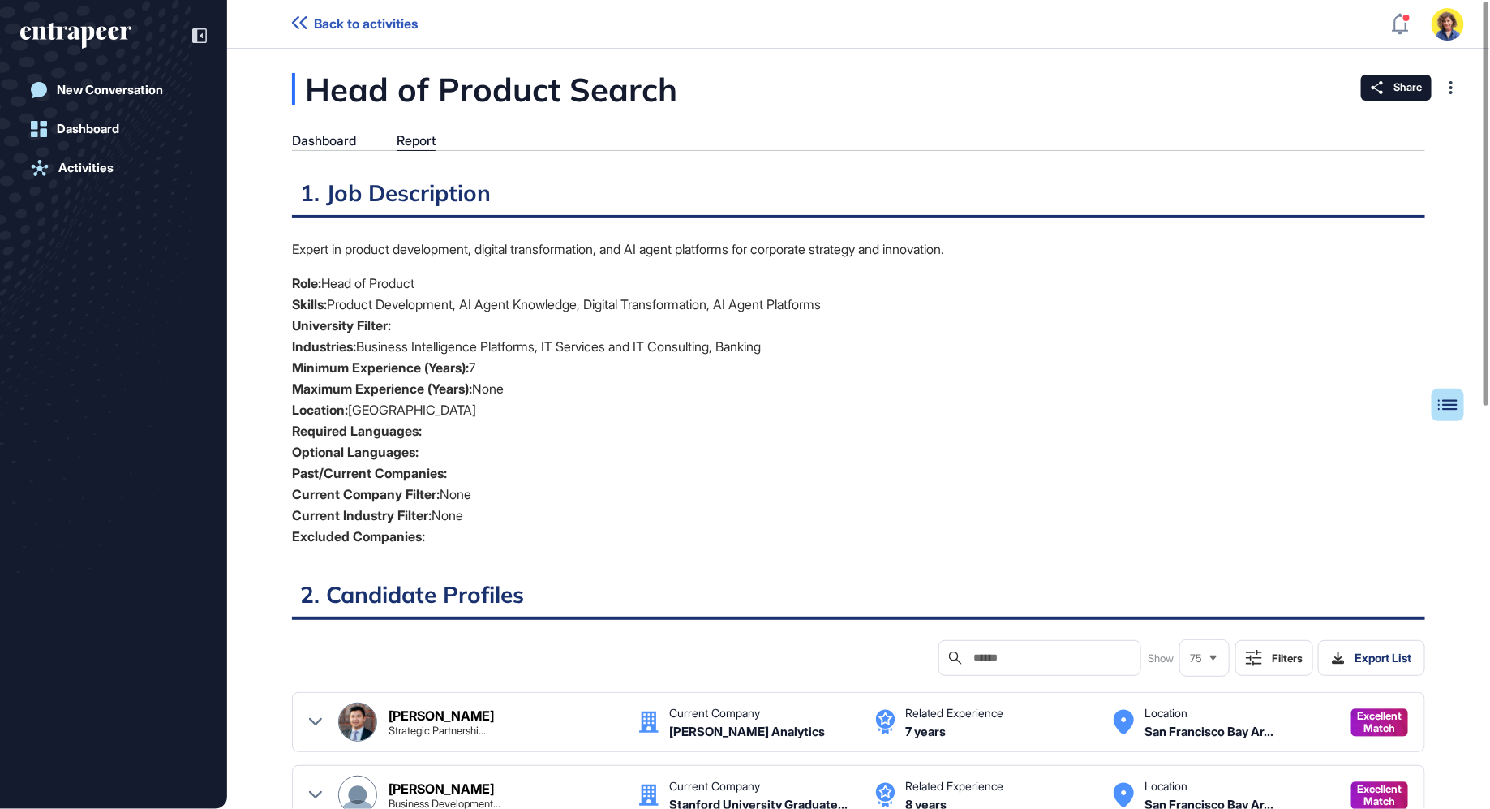
scroll to position [6, 1]
drag, startPoint x: 498, startPoint y: 290, endPoint x: 563, endPoint y: 389, distance: 118.4
click at [563, 389] on ul "Role: Head of Product Skills: Product Development, AI Agent Knowledge, Digital …" at bounding box center [858, 410] width 1133 height 274
click at [563, 389] on li "Maximum Experience (Years): None" at bounding box center [858, 388] width 1133 height 21
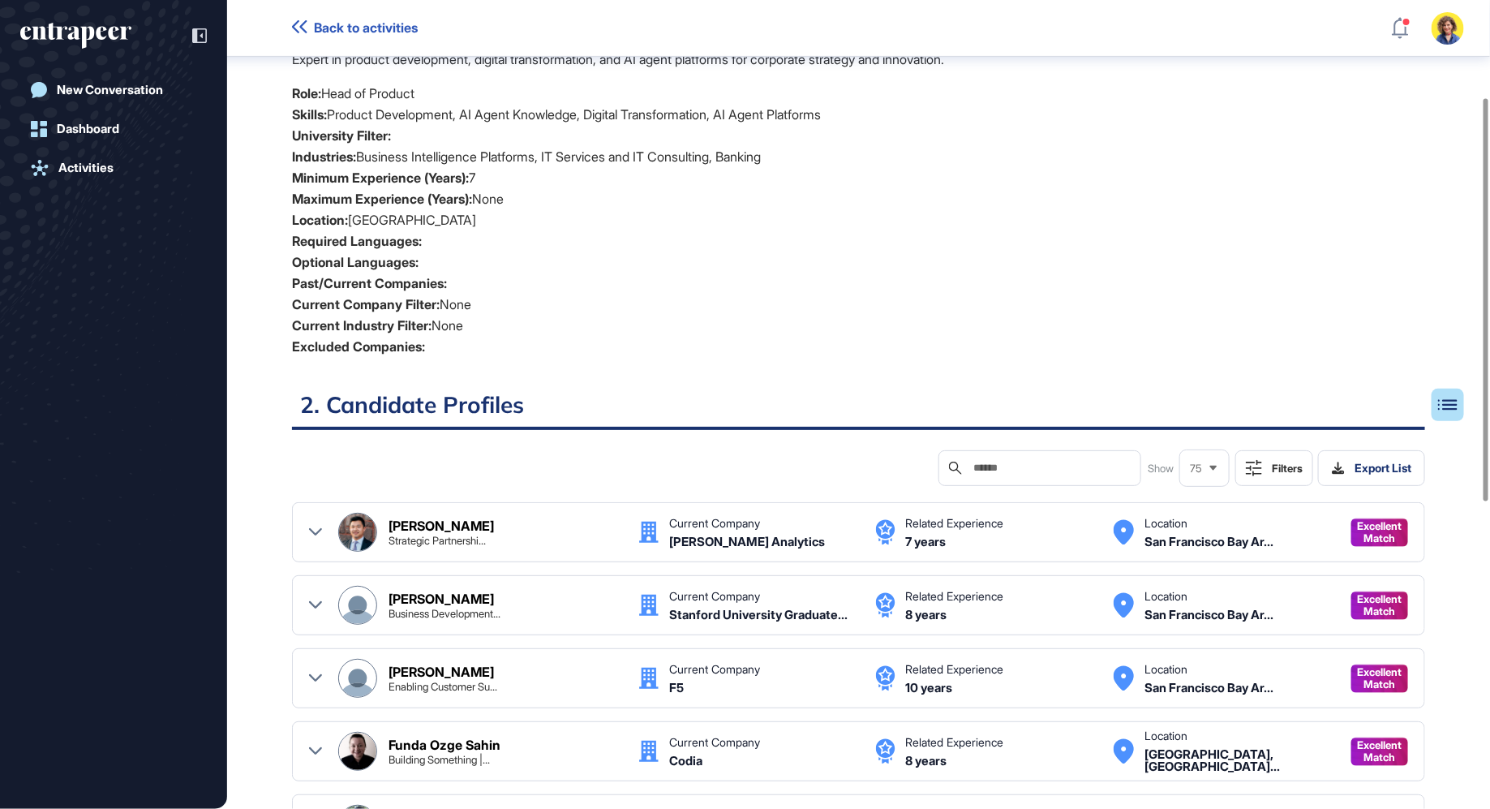
scroll to position [203, 0]
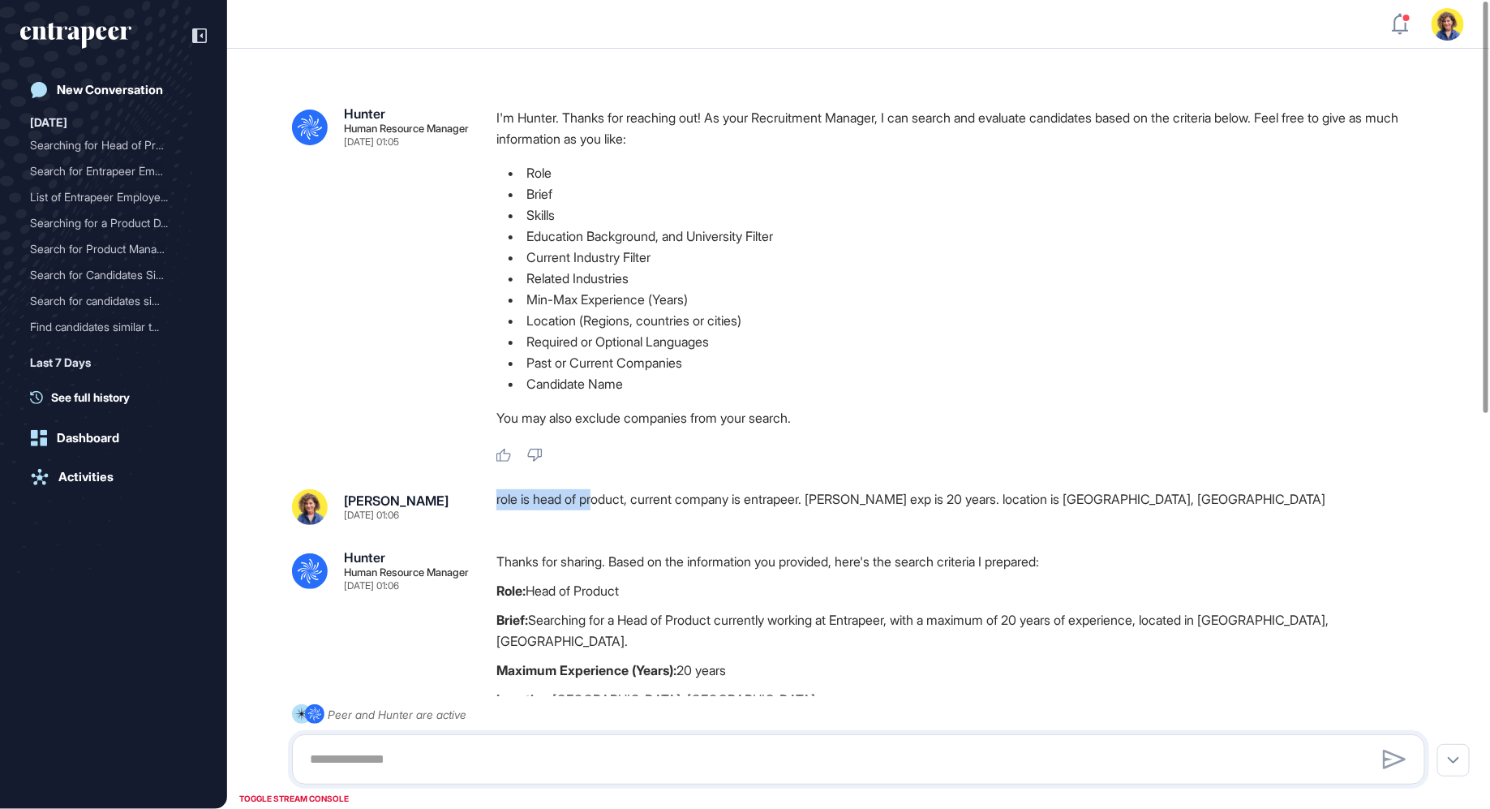
drag, startPoint x: 597, startPoint y: 505, endPoint x: 1002, endPoint y: 485, distance: 405.3
click at [1005, 484] on div ".cls-2{fill:#fff} Hunter Human Resource Manager Sep 02, 2025 01:05 I'm Hunter. …" at bounding box center [858, 805] width 1263 height 1513
click at [1000, 496] on div "role is head of product, current company is entrapeer. max exp is 20 years. loc…" at bounding box center [968, 507] width 942 height 36
click at [925, 504] on div "role is head of product, current company is entrapeer. max exp is 20 years. loc…" at bounding box center [968, 507] width 942 height 36
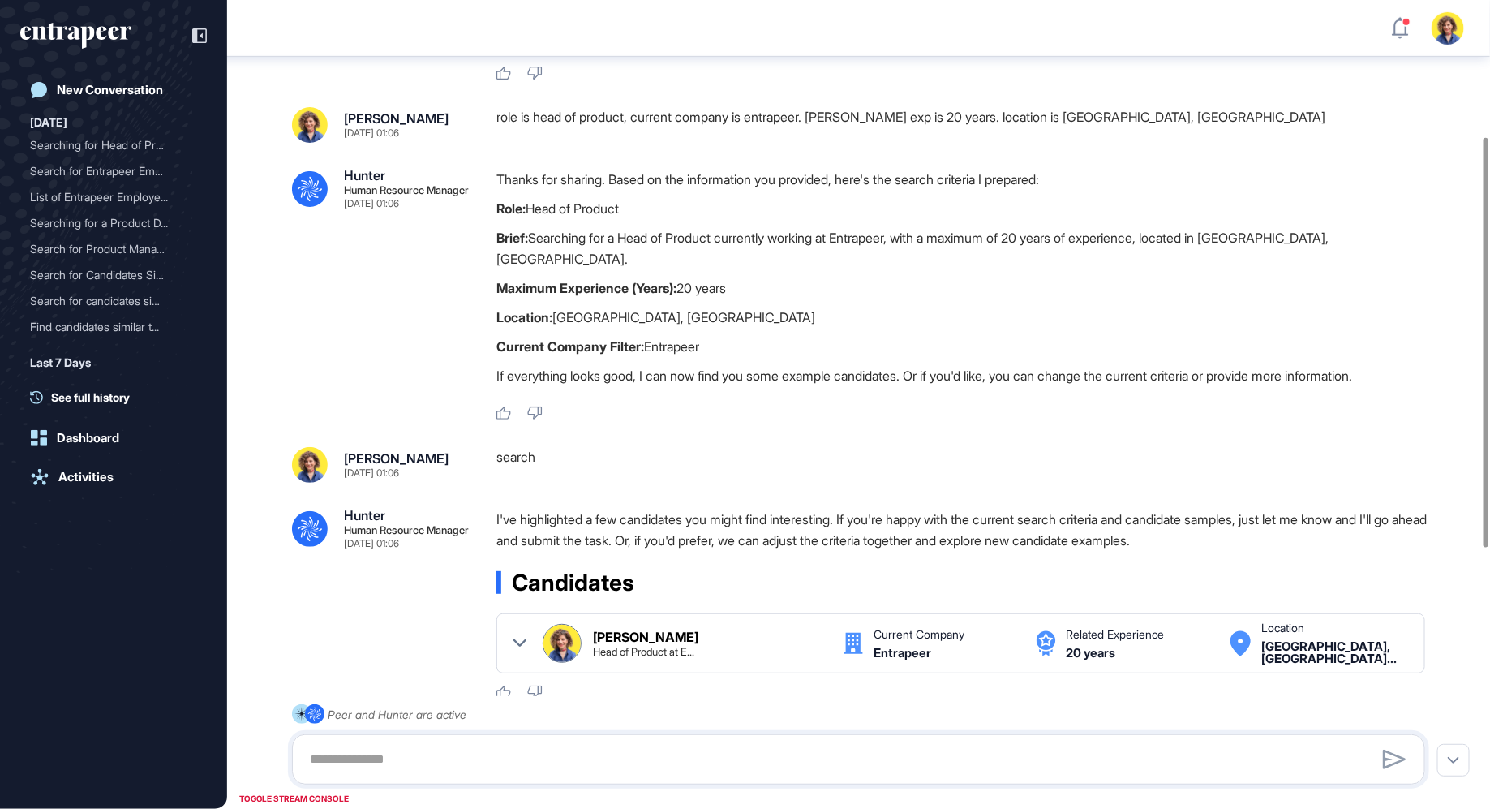
scroll to position [225, 0]
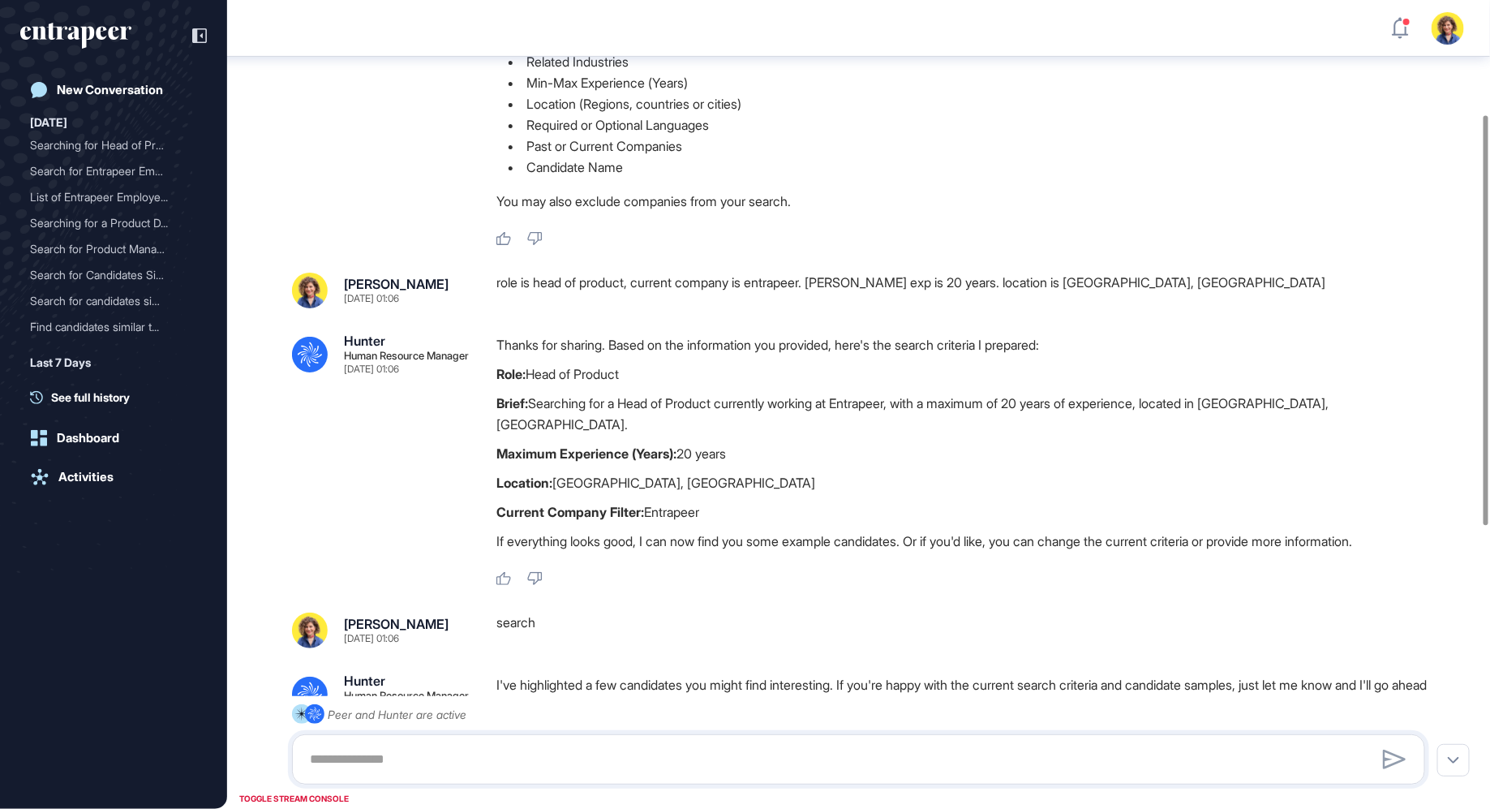
drag, startPoint x: 671, startPoint y: 272, endPoint x: 695, endPoint y: 317, distance: 51.2
click at [695, 317] on div ".cls-2{fill:#fff} Hunter Human Resource Manager Sep 02, 2025 01:05 I'm Hunter. …" at bounding box center [858, 588] width 1263 height 1513
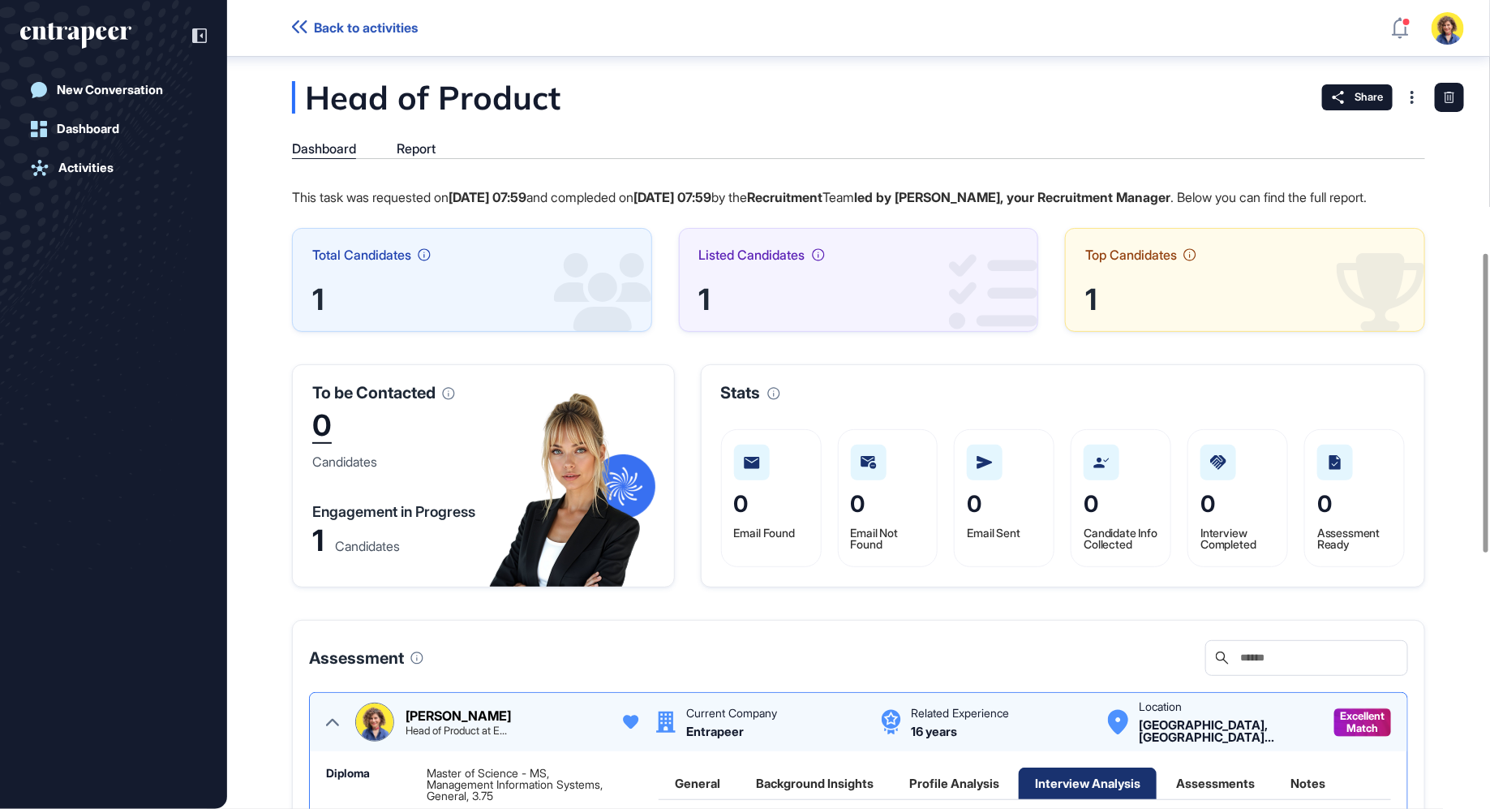
scroll to position [682, 0]
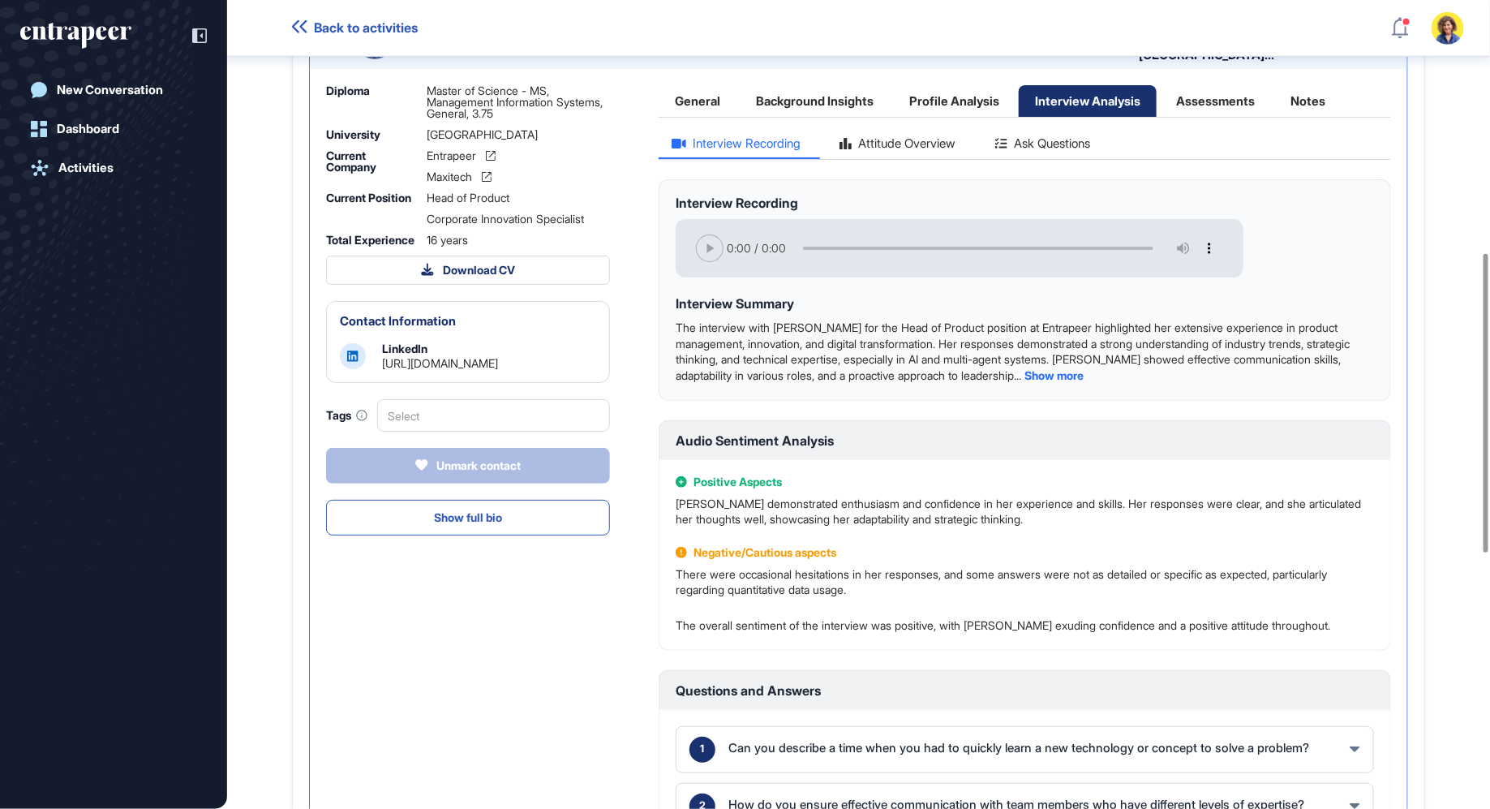
click at [256, 304] on div "Head of Product Dashboard Report This task was requested on [DATE] 07:59 and co…" at bounding box center [858, 411] width 1263 height 2024
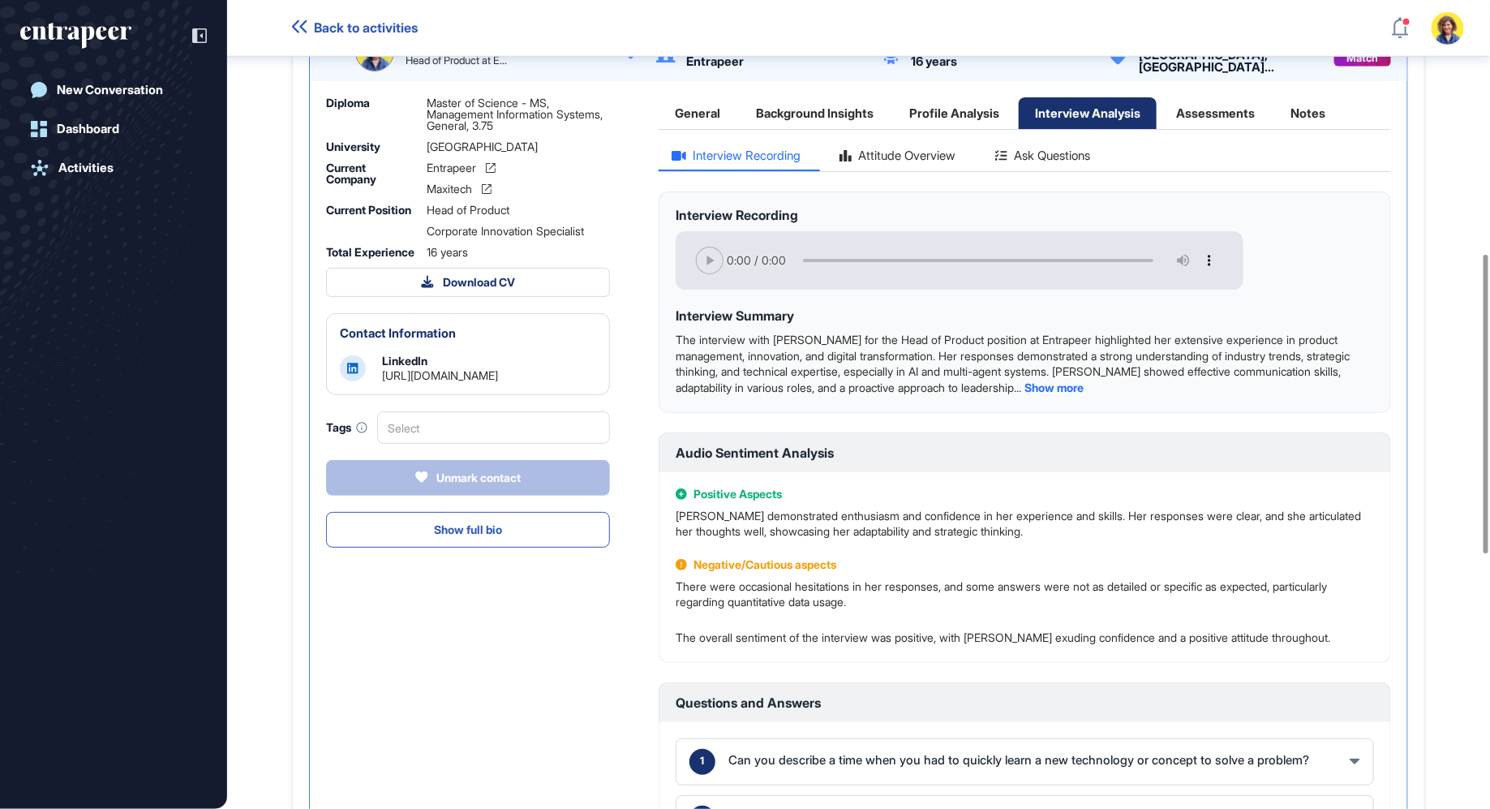
scroll to position [668, 0]
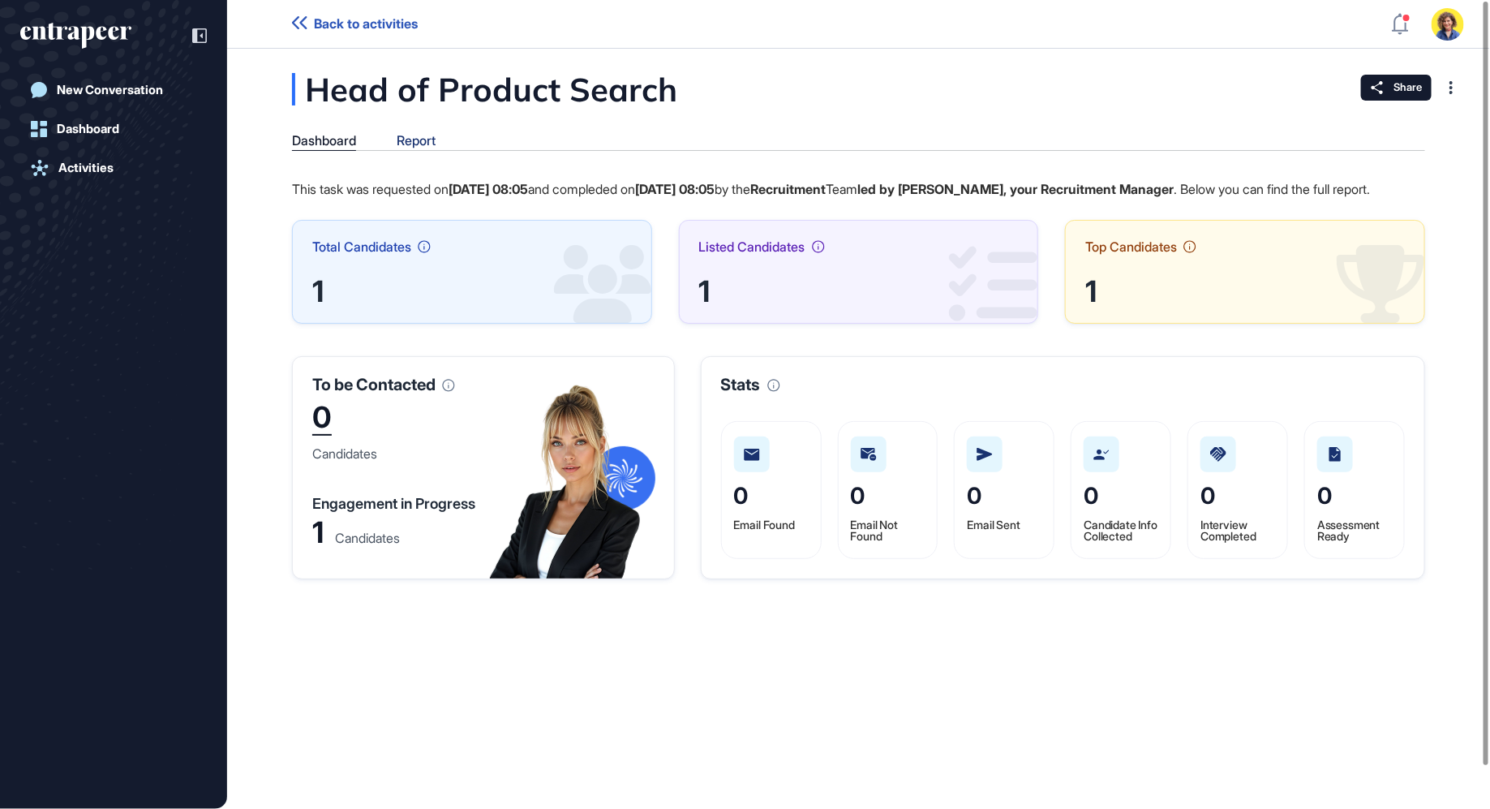
click at [404, 137] on div "Report" at bounding box center [416, 140] width 39 height 15
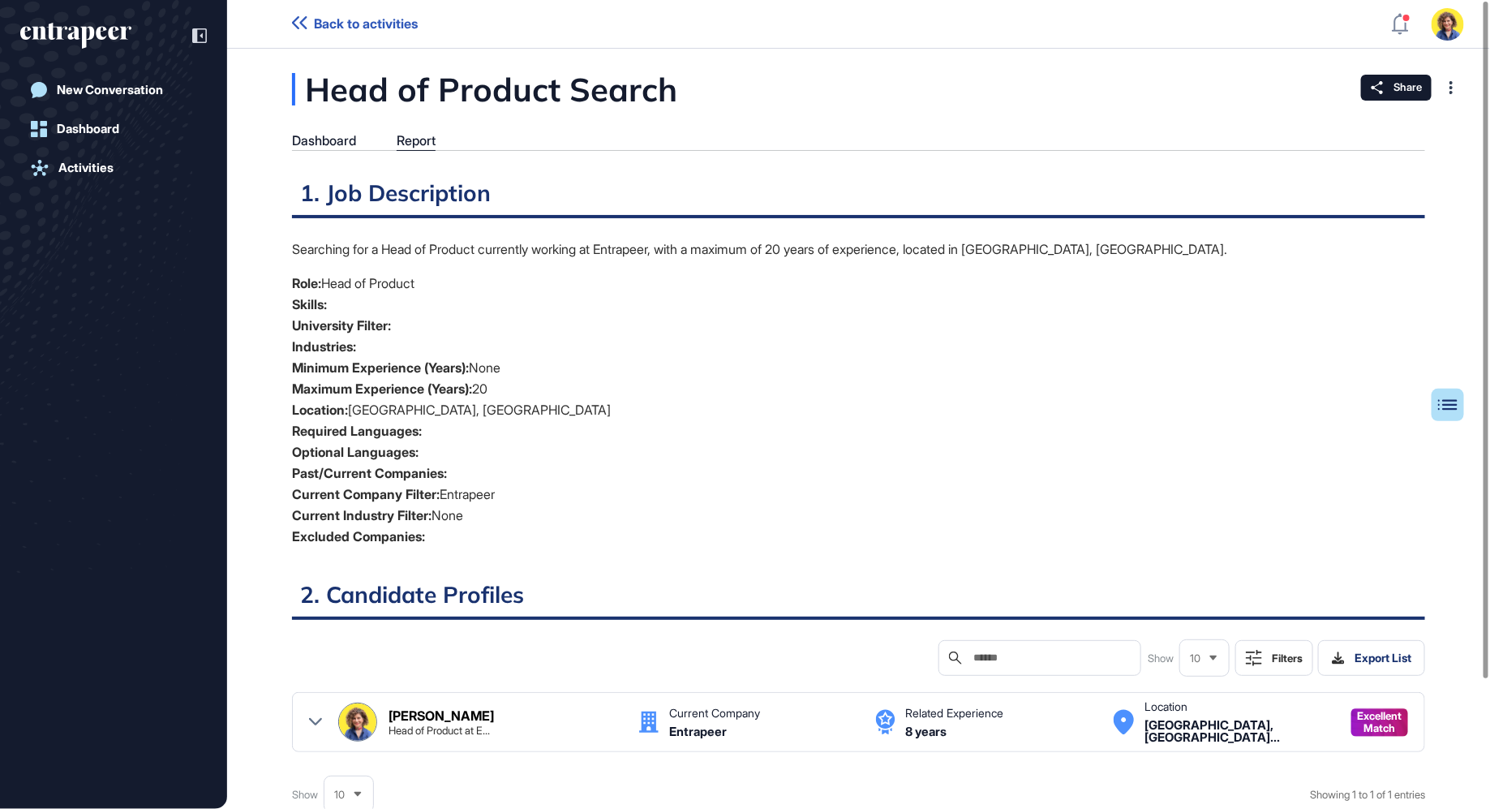
scroll to position [6, 1]
click at [339, 146] on div "Dashboard" at bounding box center [324, 140] width 64 height 15
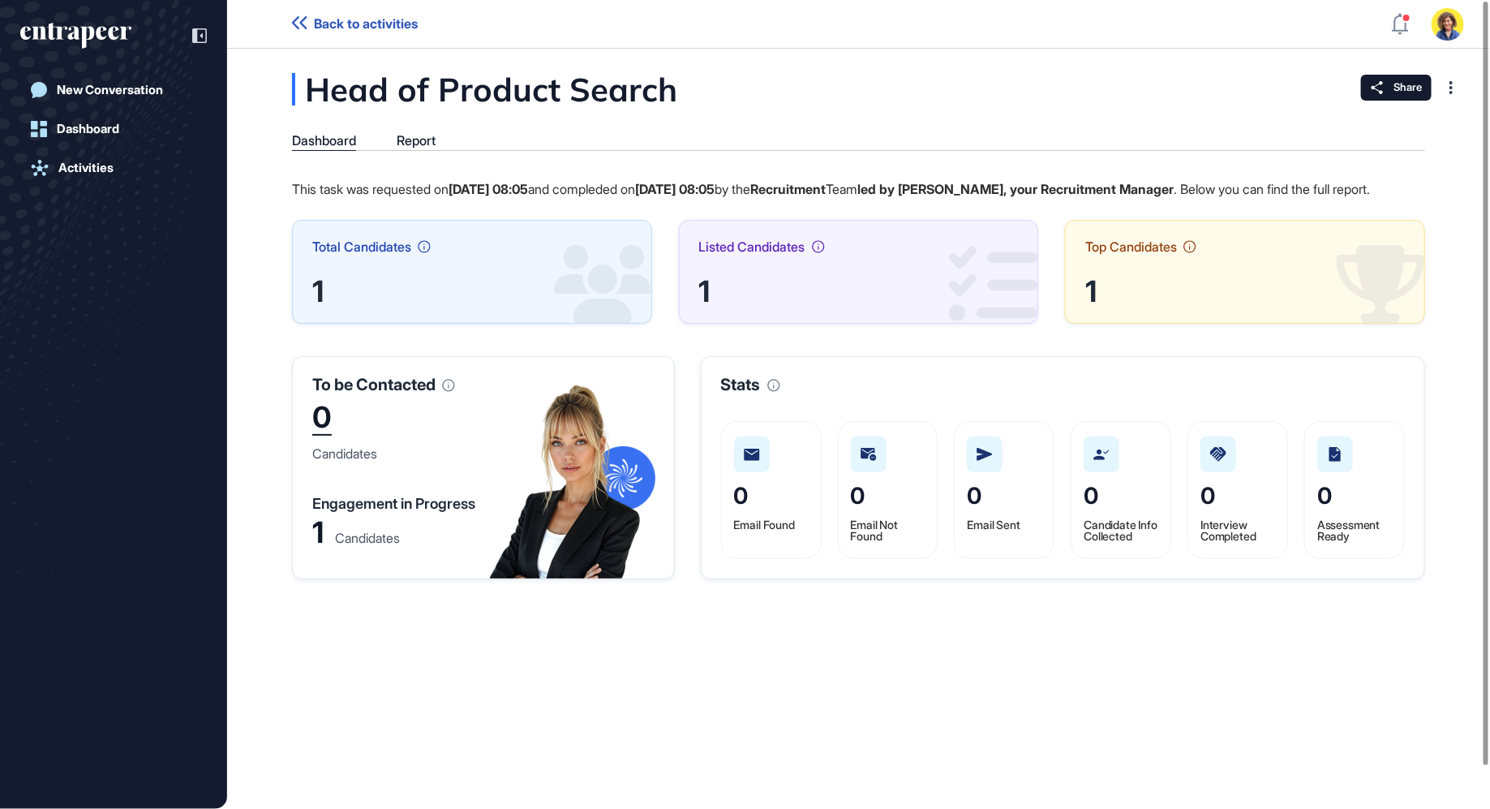
click at [348, 544] on div "Candidates" at bounding box center [367, 537] width 65 height 13
click at [316, 544] on div "1" at bounding box center [317, 533] width 11 height 24
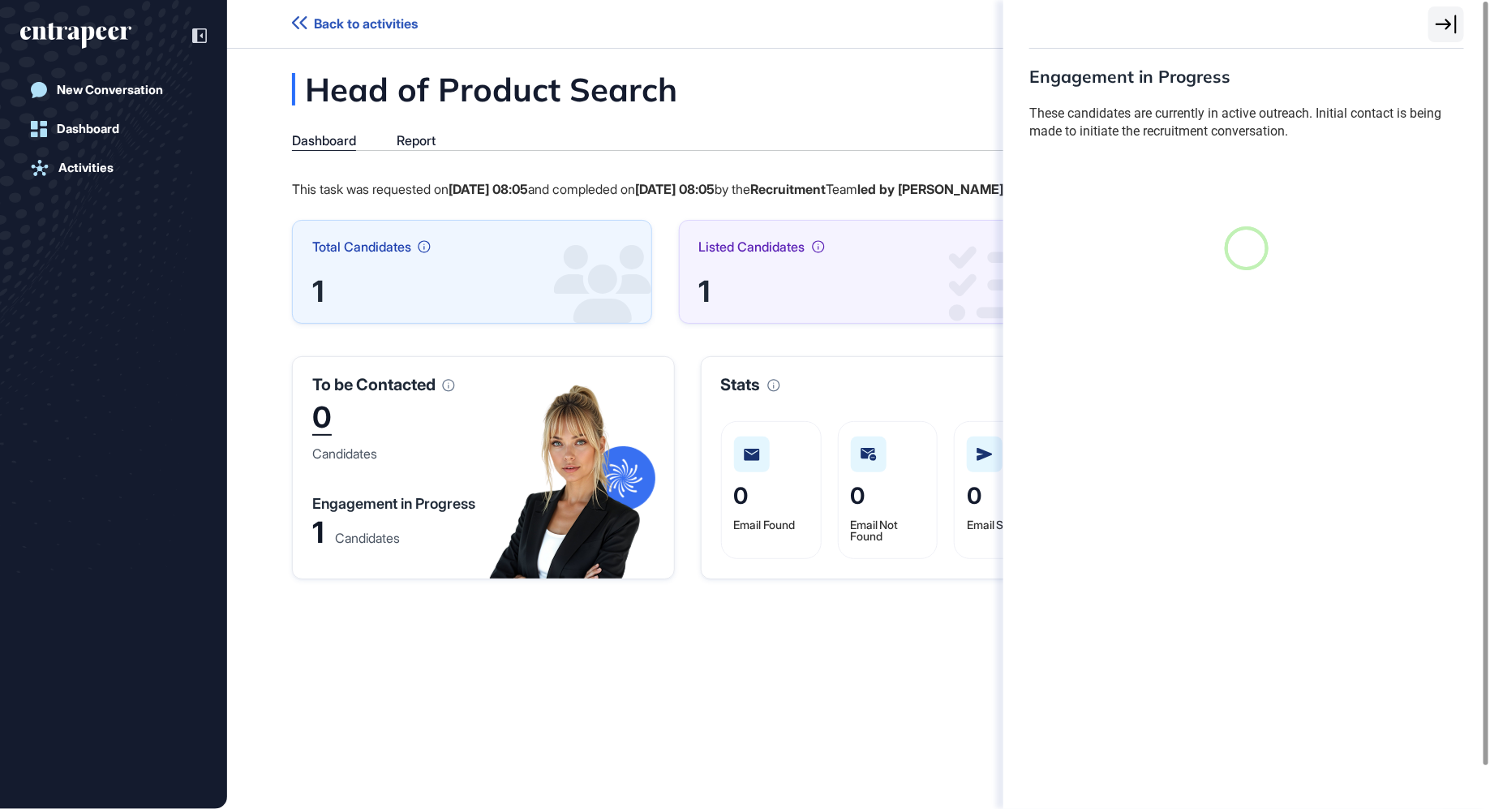
scroll to position [6, 1]
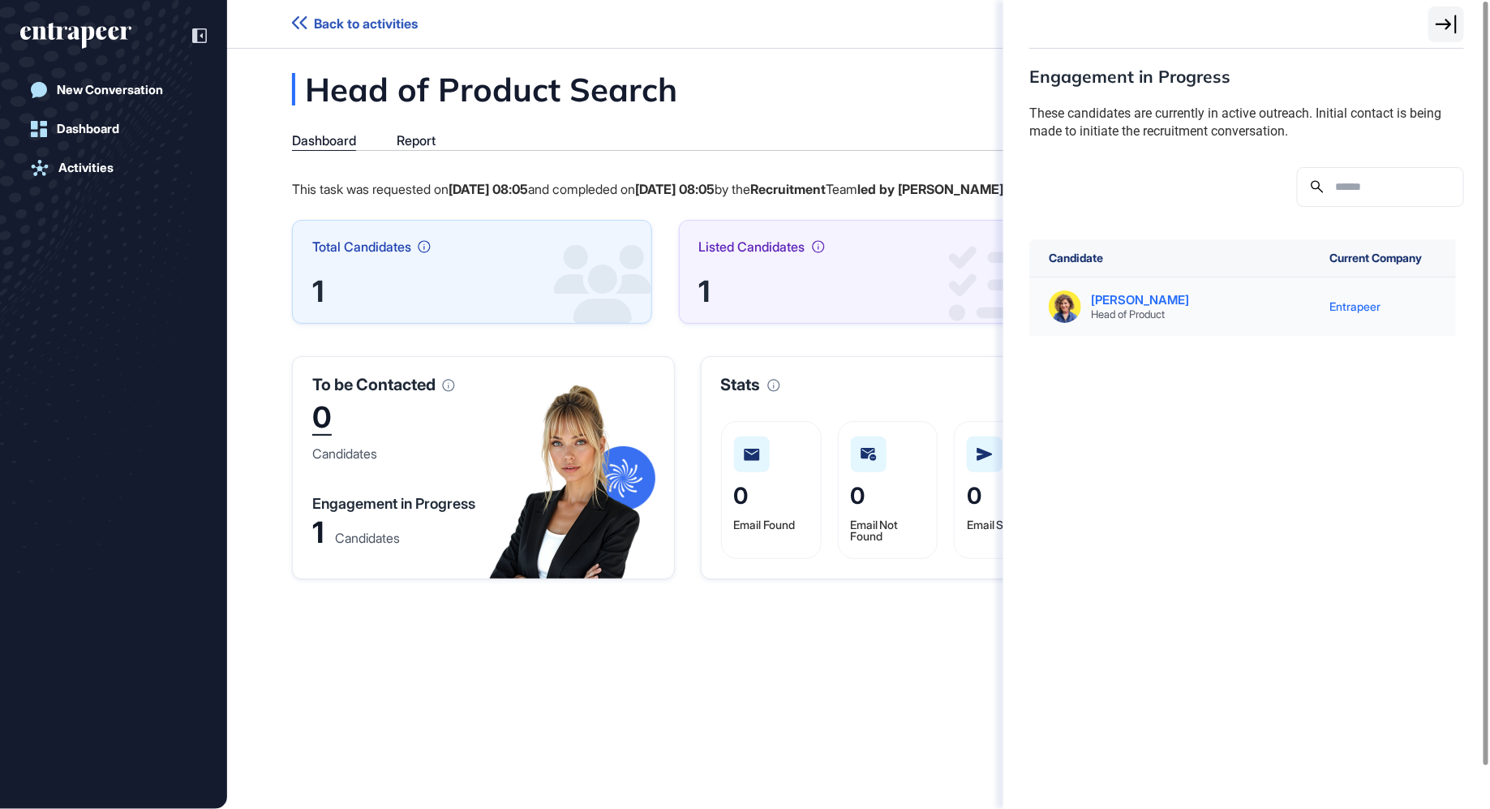
click at [1083, 296] on div "Sara Holyavkin Head of Product" at bounding box center [1173, 306] width 249 height 32
click at [1067, 306] on img at bounding box center [1065, 306] width 32 height 32
click at [418, 141] on div "Engagement in Progress These candidates are currently in active outreach. Initi…" at bounding box center [745, 404] width 1490 height 809
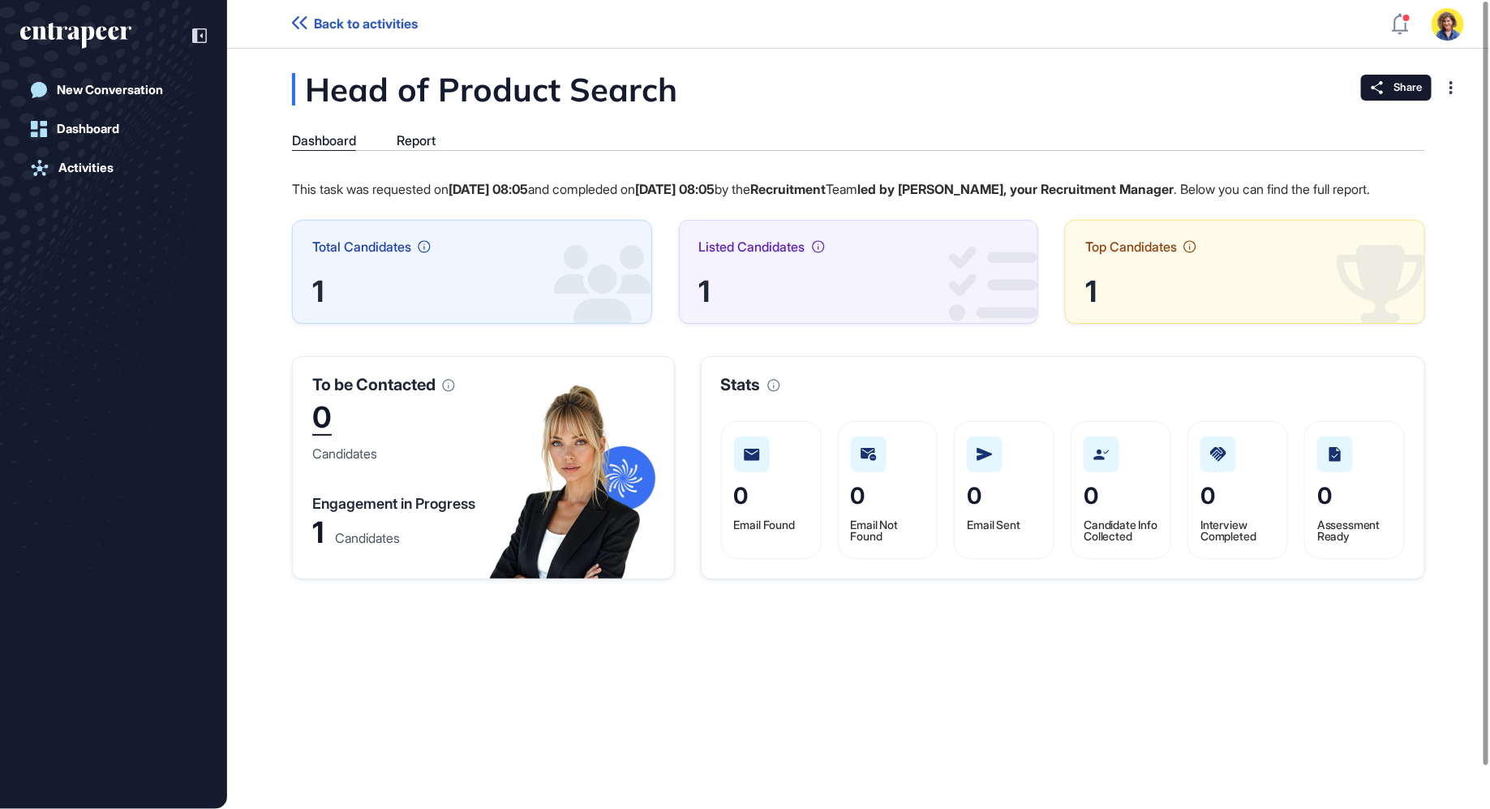
click at [418, 141] on div "Report" at bounding box center [416, 140] width 39 height 15
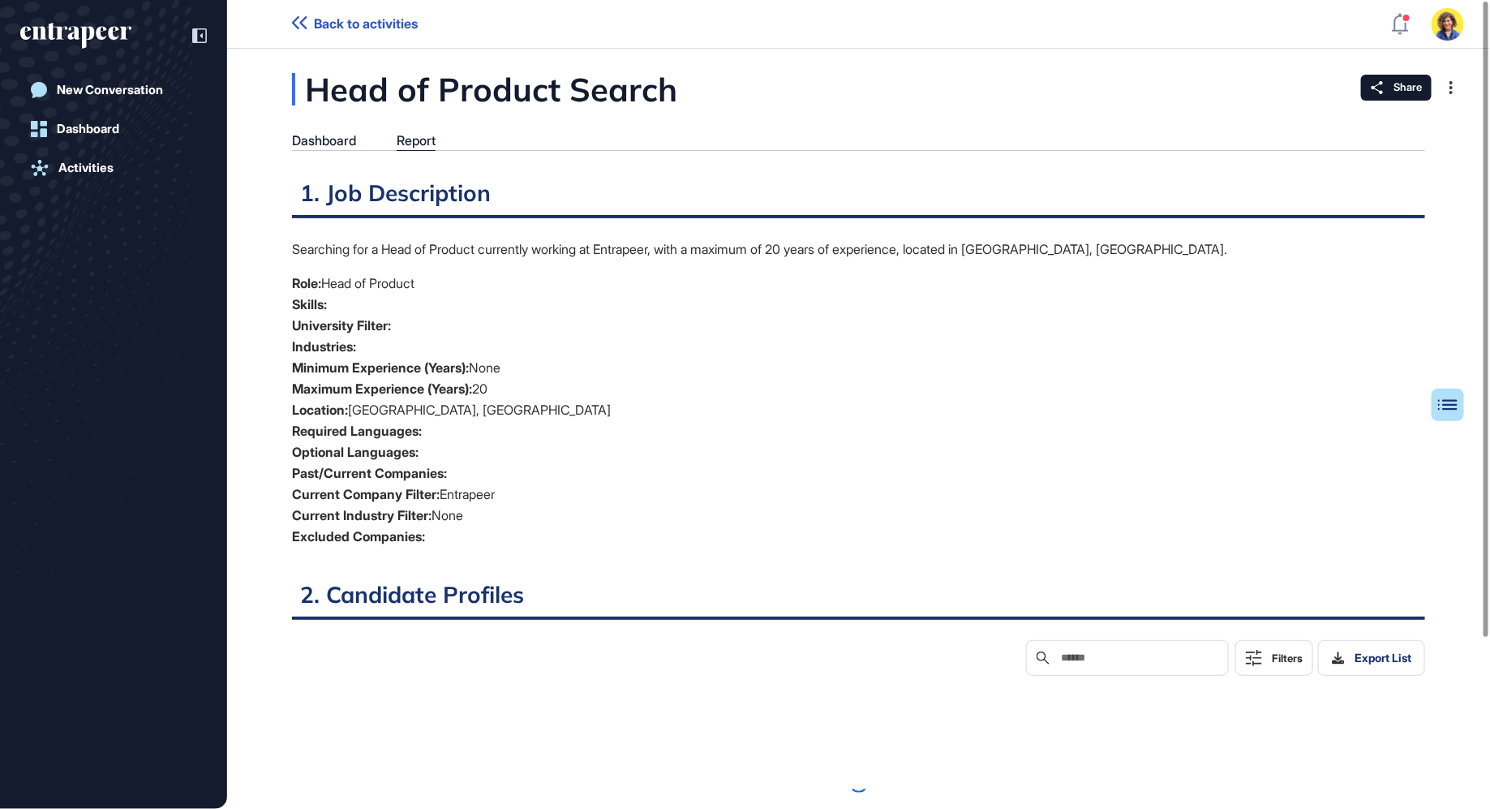
scroll to position [6, 1]
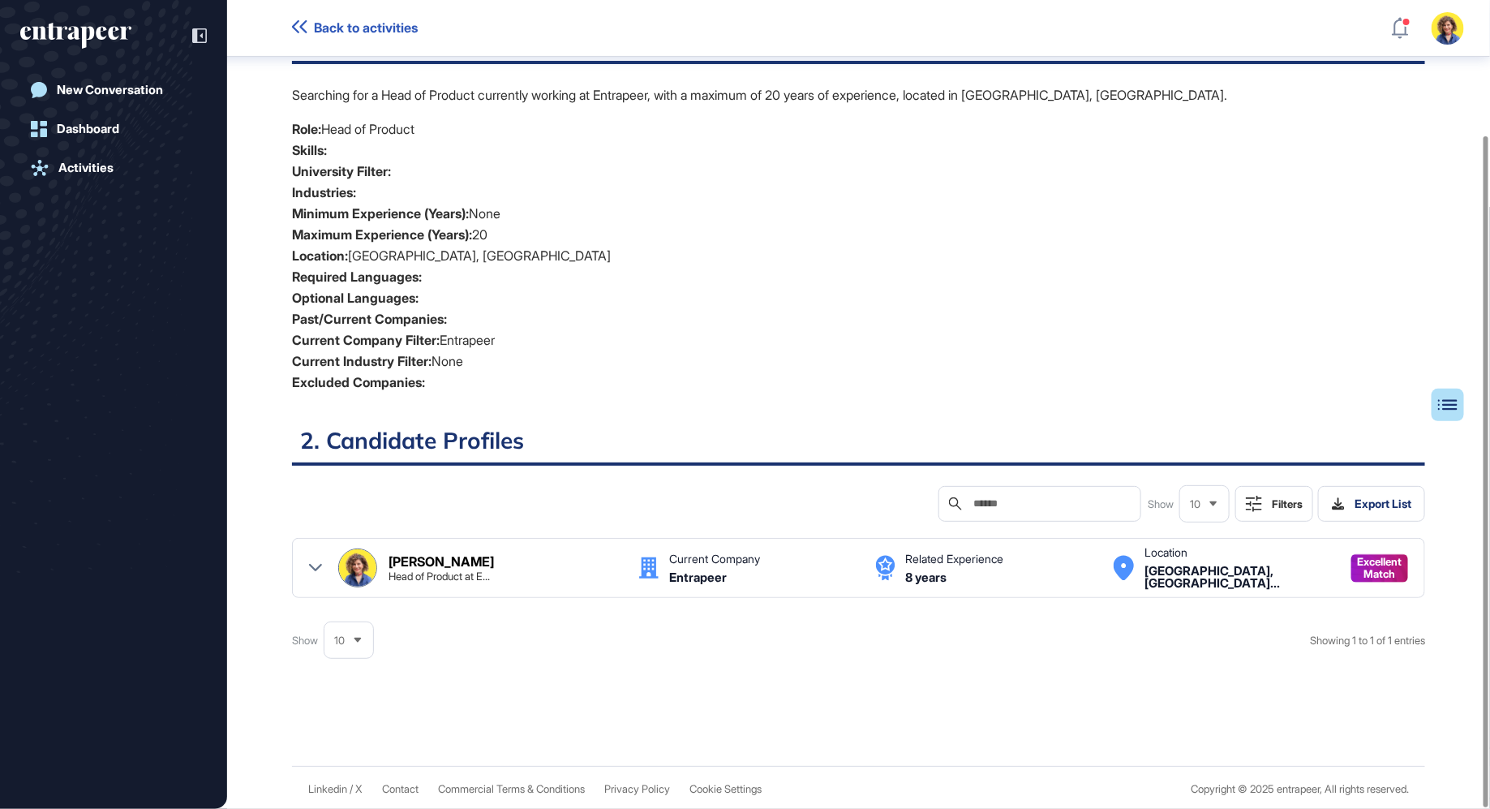
click at [316, 570] on icon at bounding box center [315, 567] width 13 height 13
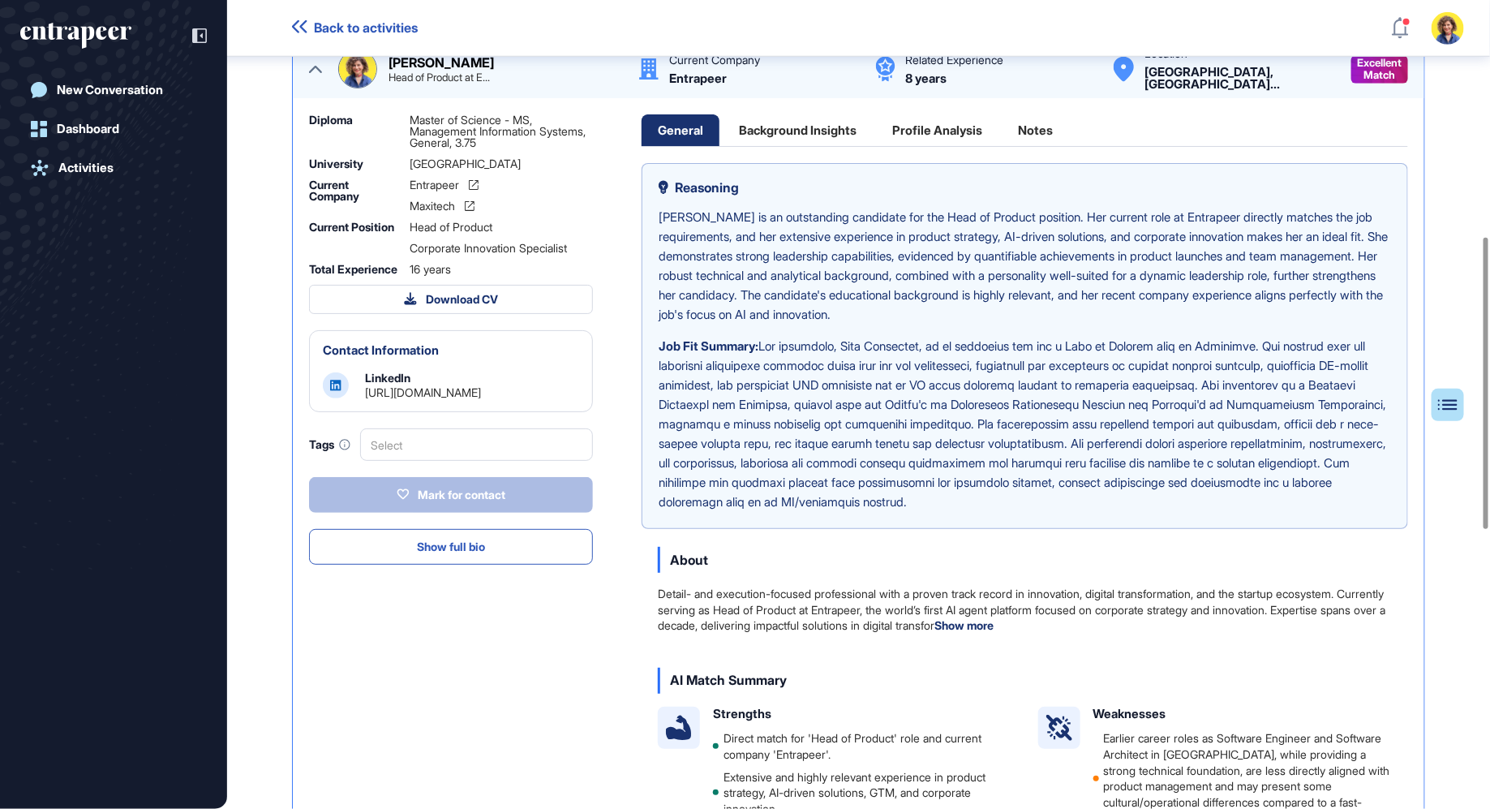
scroll to position [656, 0]
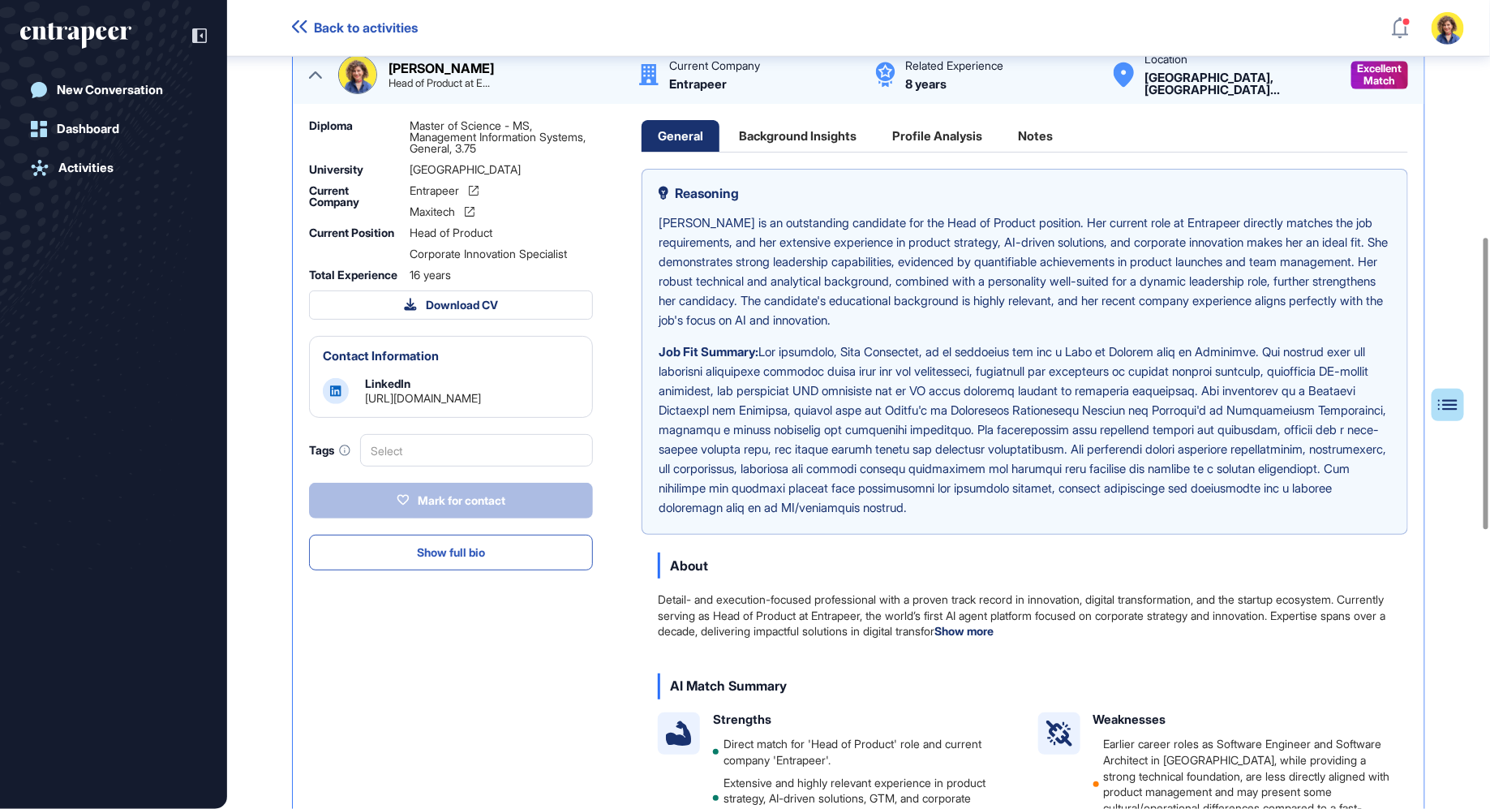
click at [814, 135] on div "Background Insights" at bounding box center [798, 136] width 150 height 32
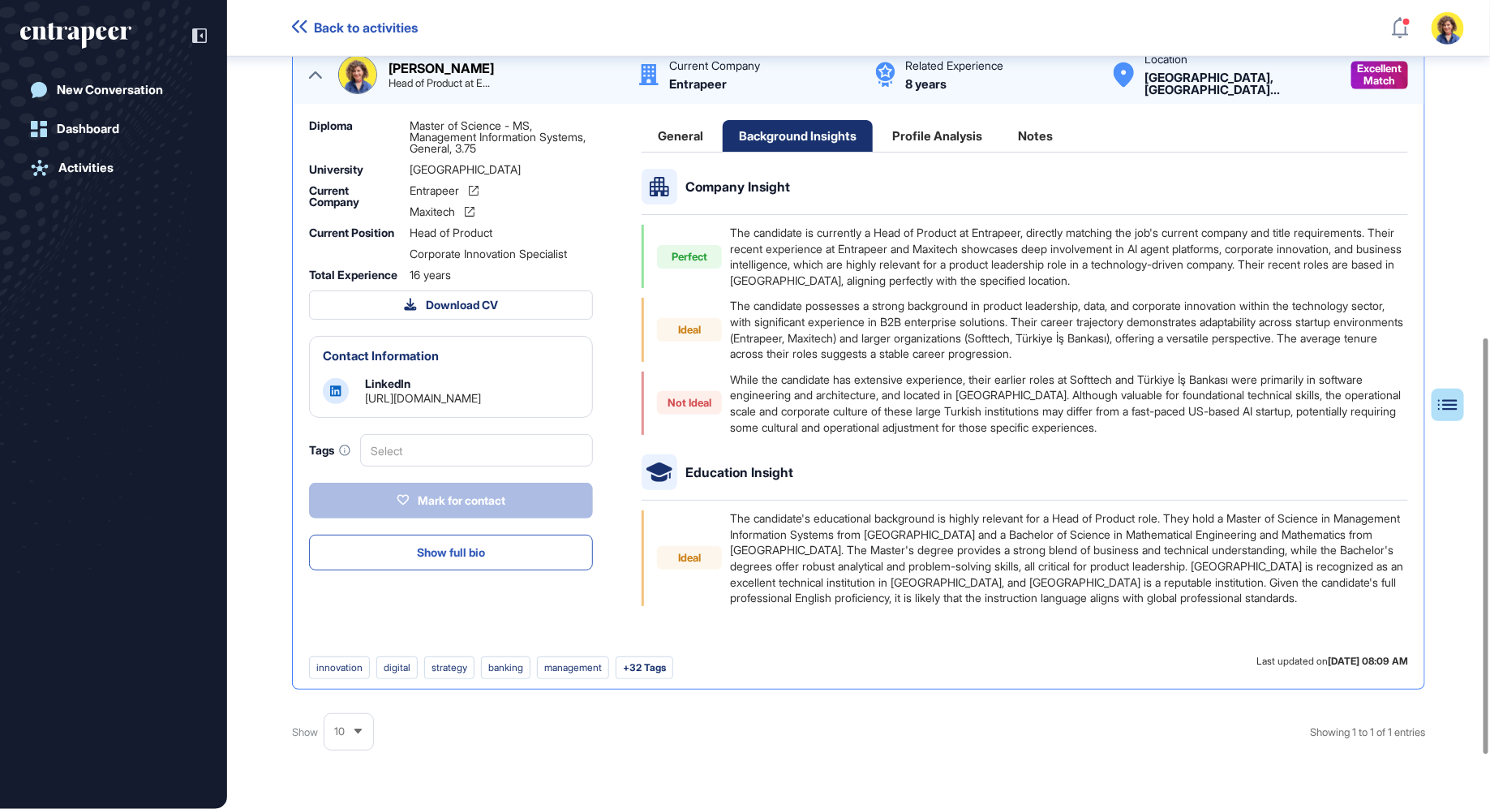
click at [950, 135] on div "Profile Analysis" at bounding box center [937, 136] width 123 height 32
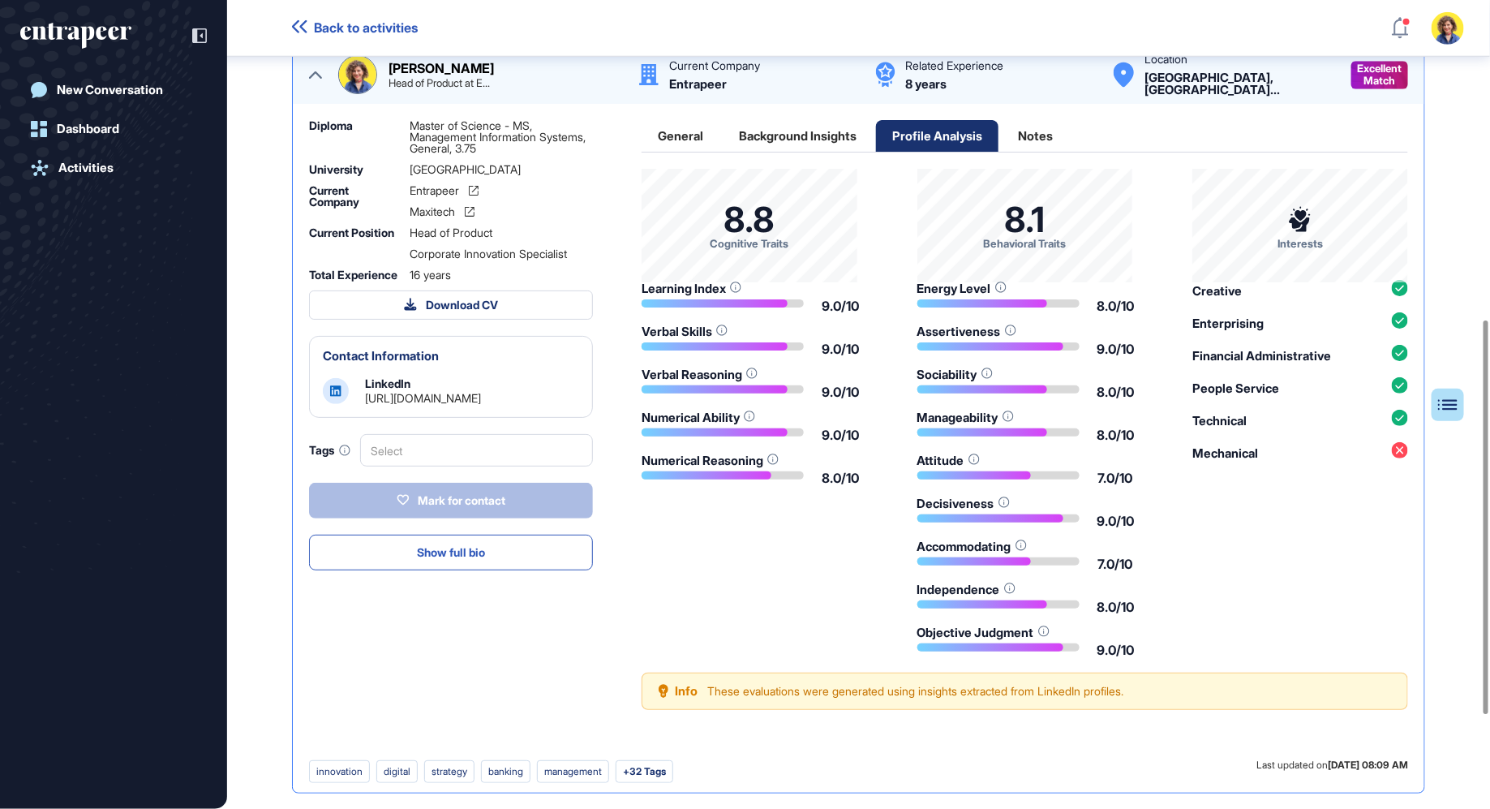
click at [876, 136] on div "General" at bounding box center [937, 136] width 123 height 32
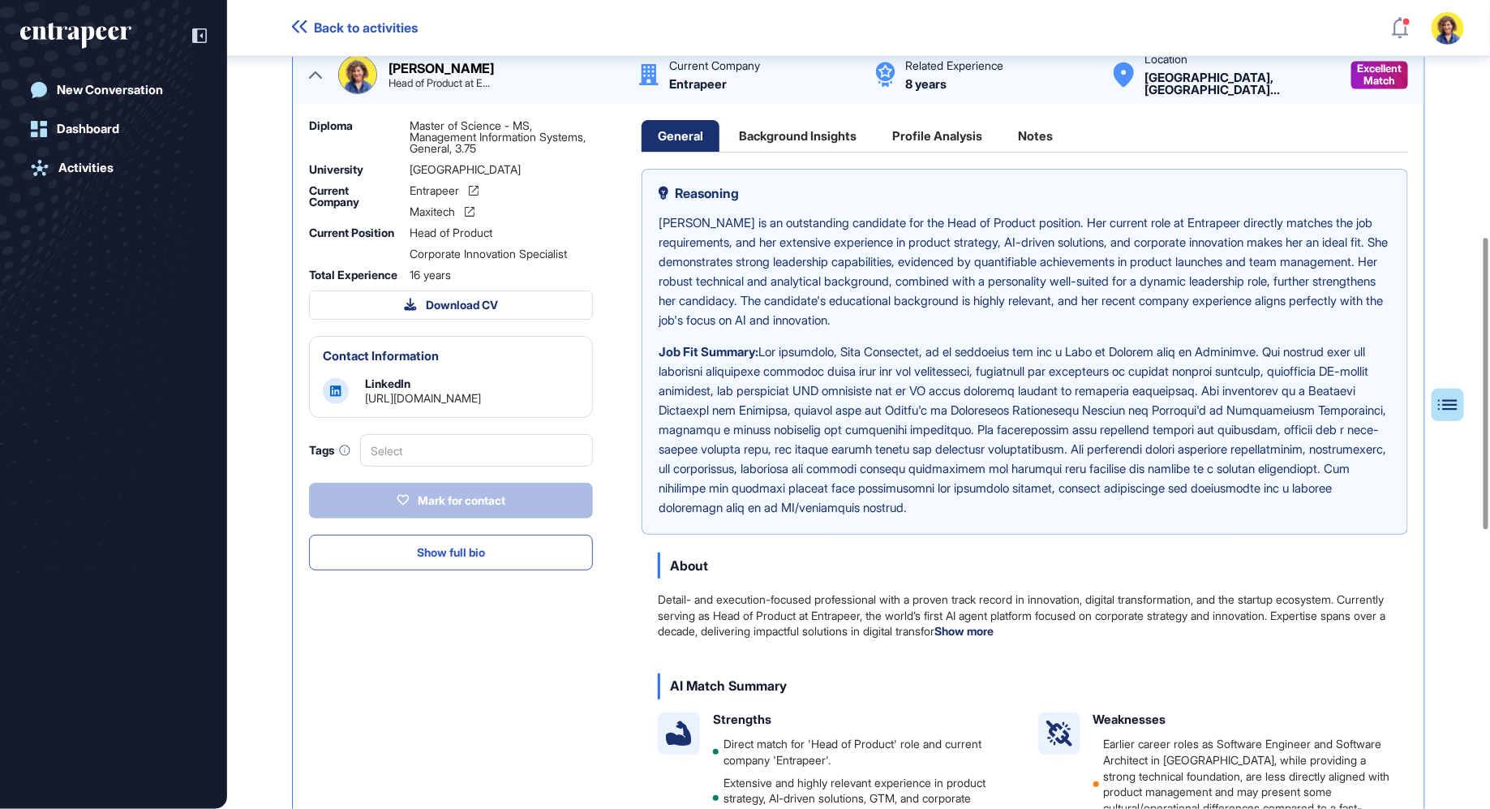
click at [821, 139] on div "Background Insights" at bounding box center [798, 136] width 150 height 32
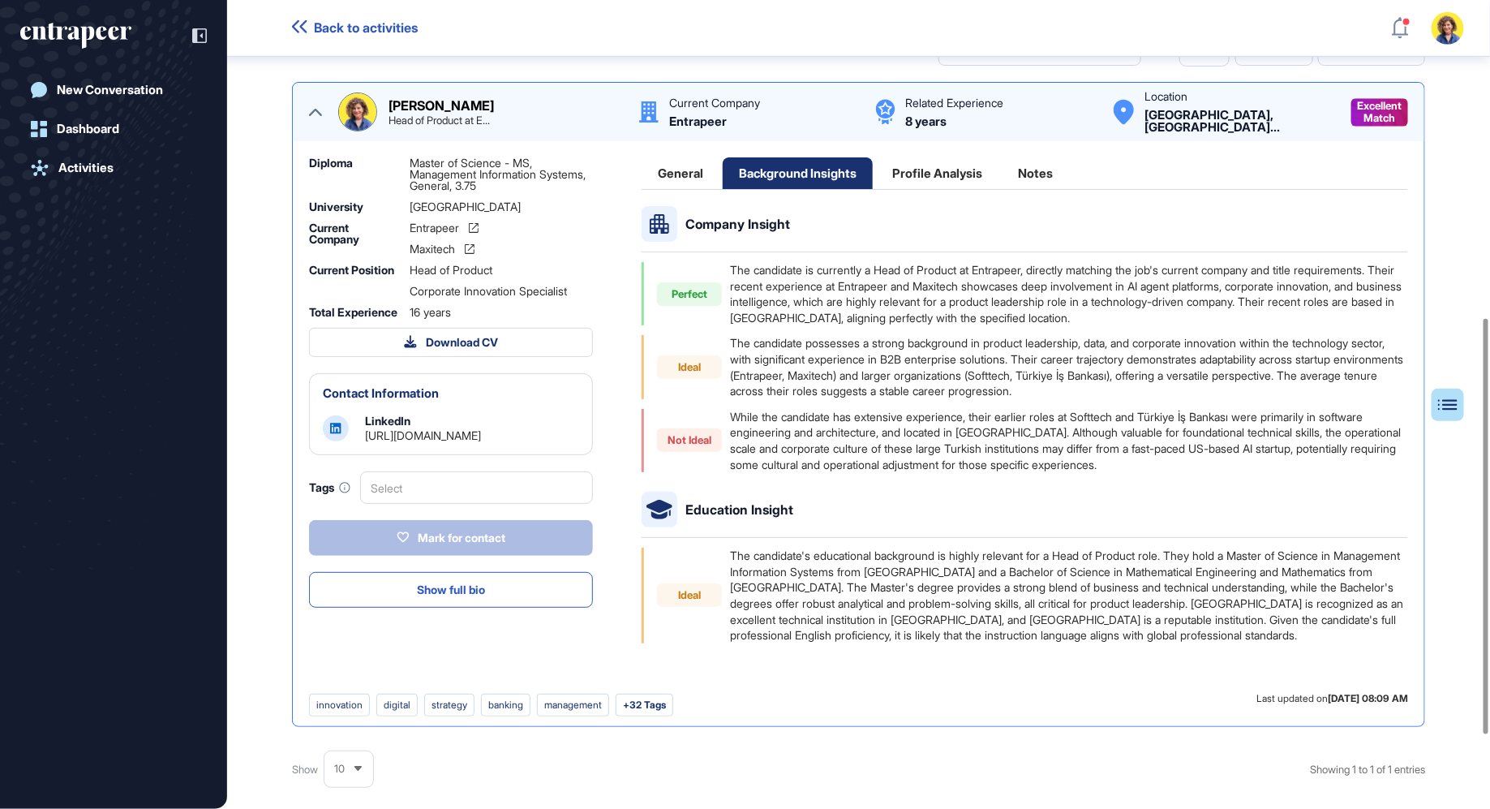
scroll to position [611, 0]
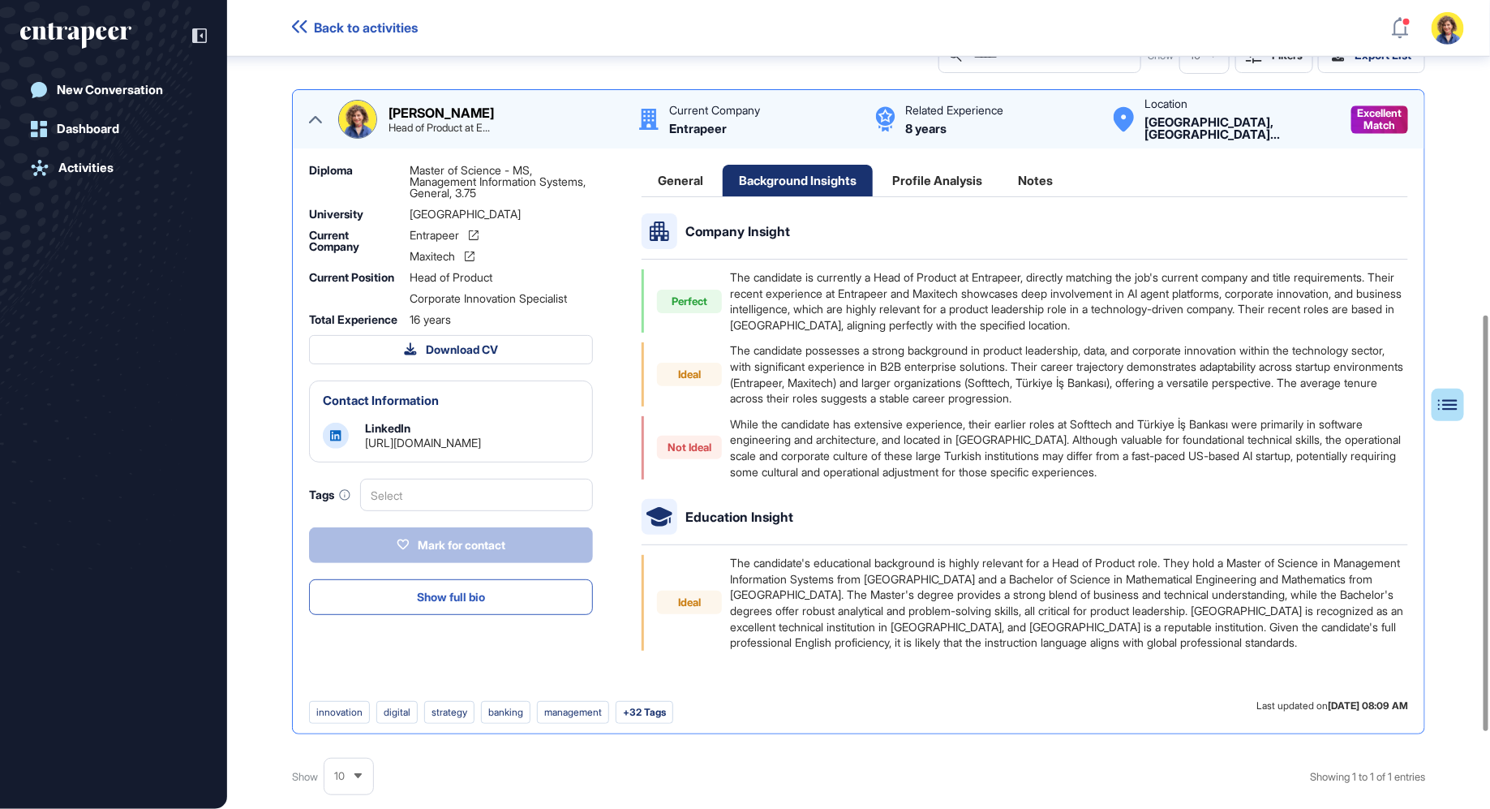
click at [955, 182] on div "Profile Analysis" at bounding box center [937, 181] width 123 height 32
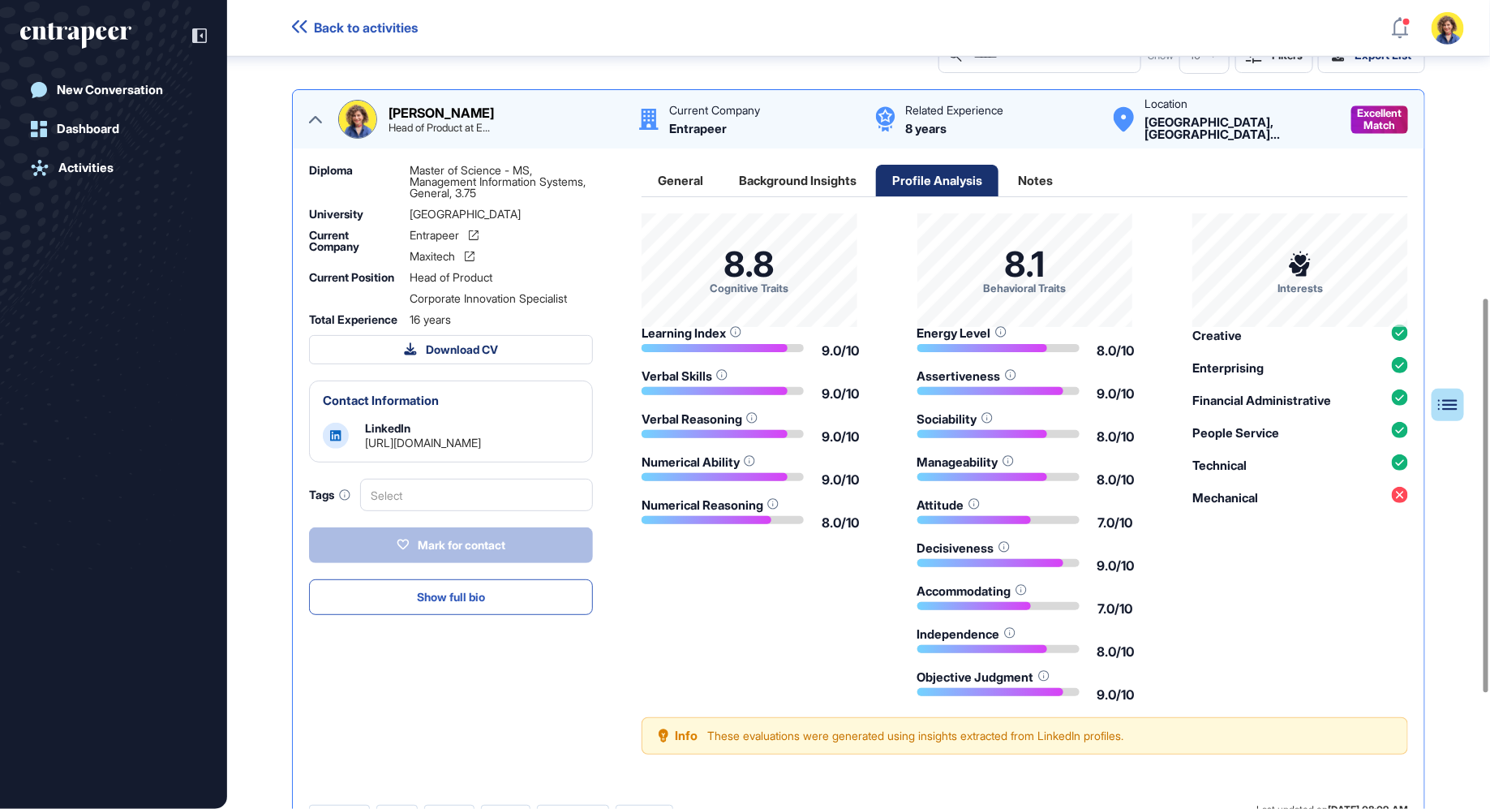
click at [1040, 178] on div "Notes" at bounding box center [1035, 181] width 67 height 32
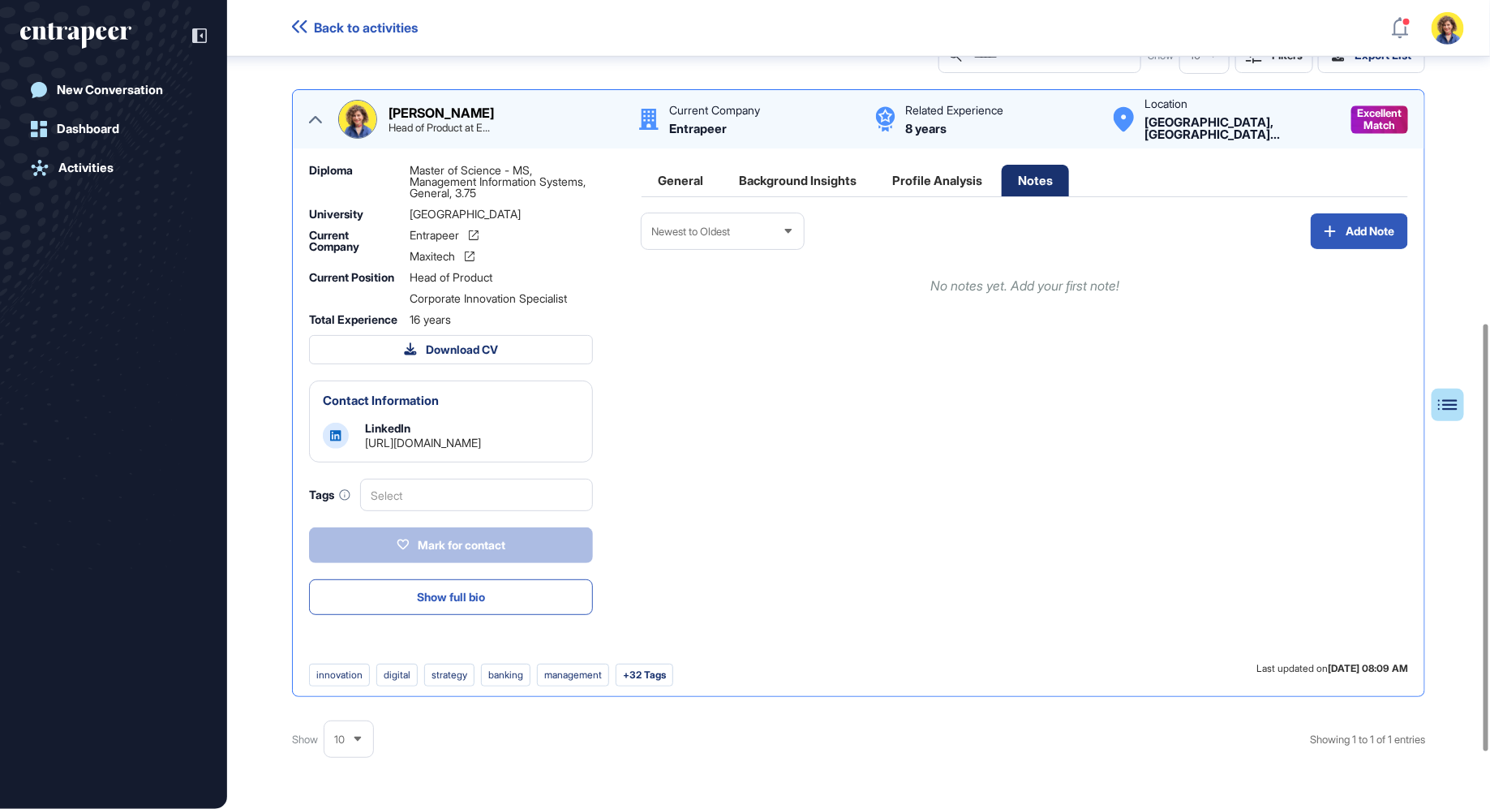
click at [876, 171] on div "General" at bounding box center [937, 181] width 123 height 32
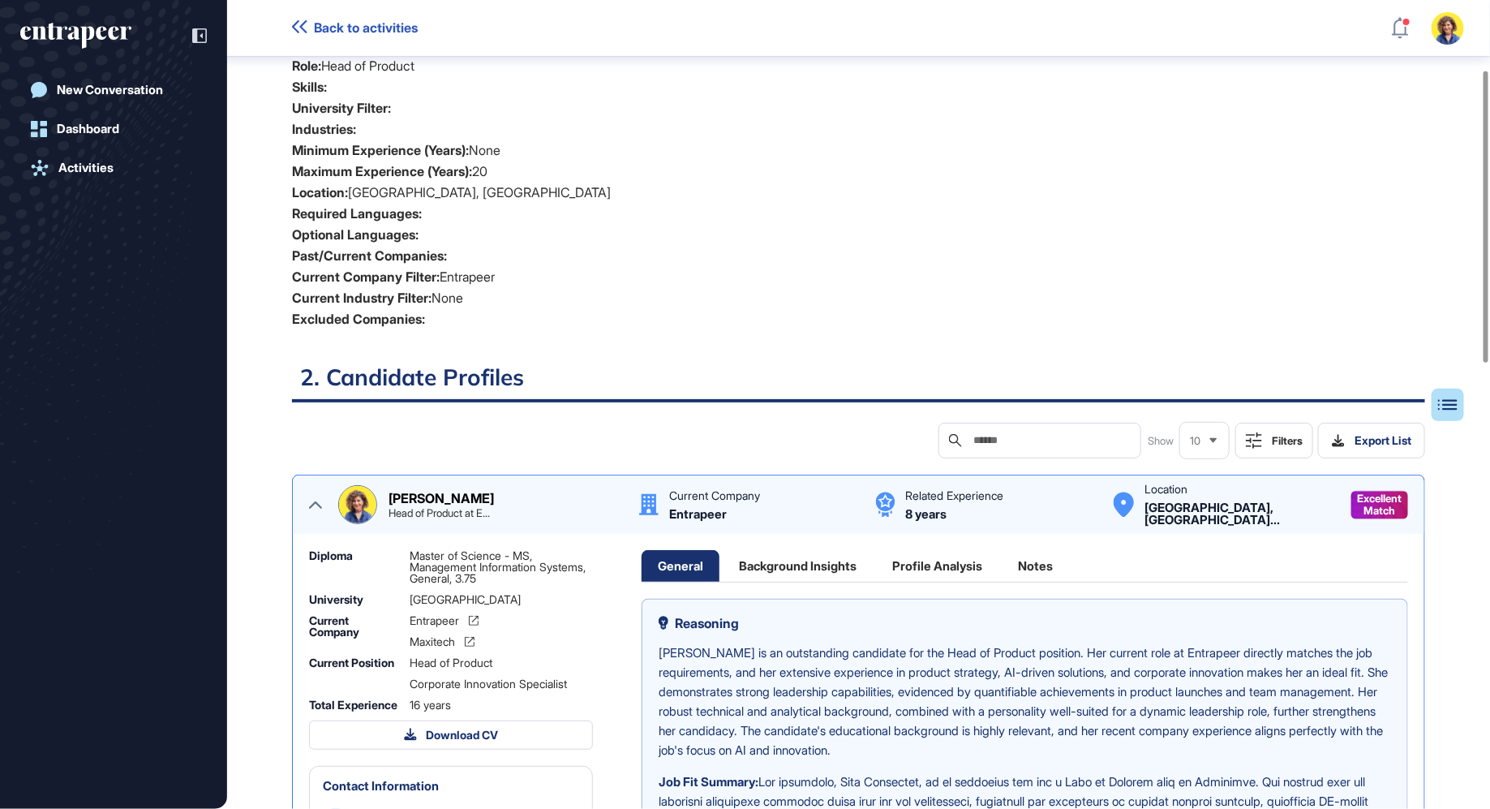
scroll to position [0, 0]
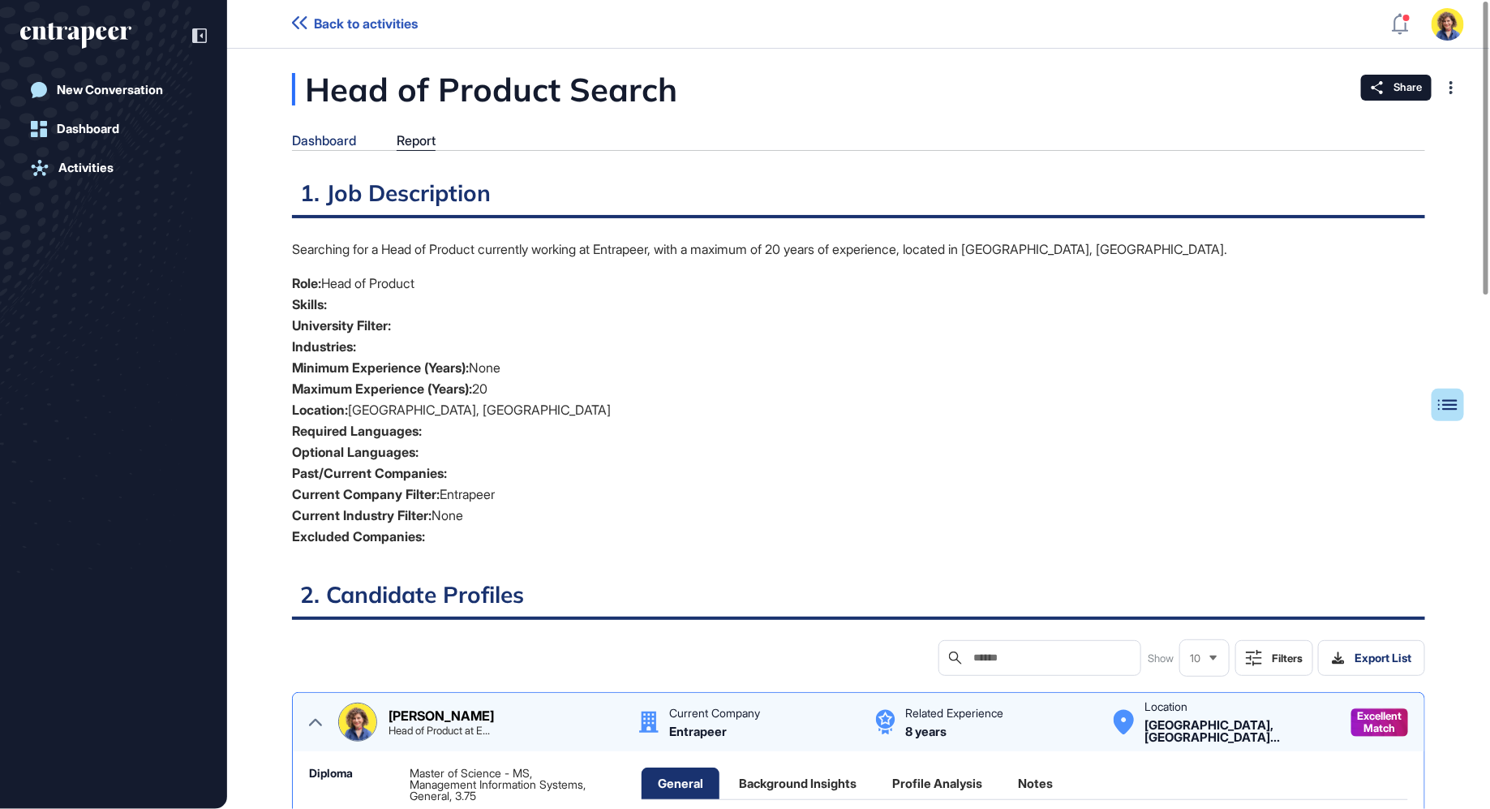
click at [329, 141] on div "Dashboard" at bounding box center [324, 140] width 64 height 15
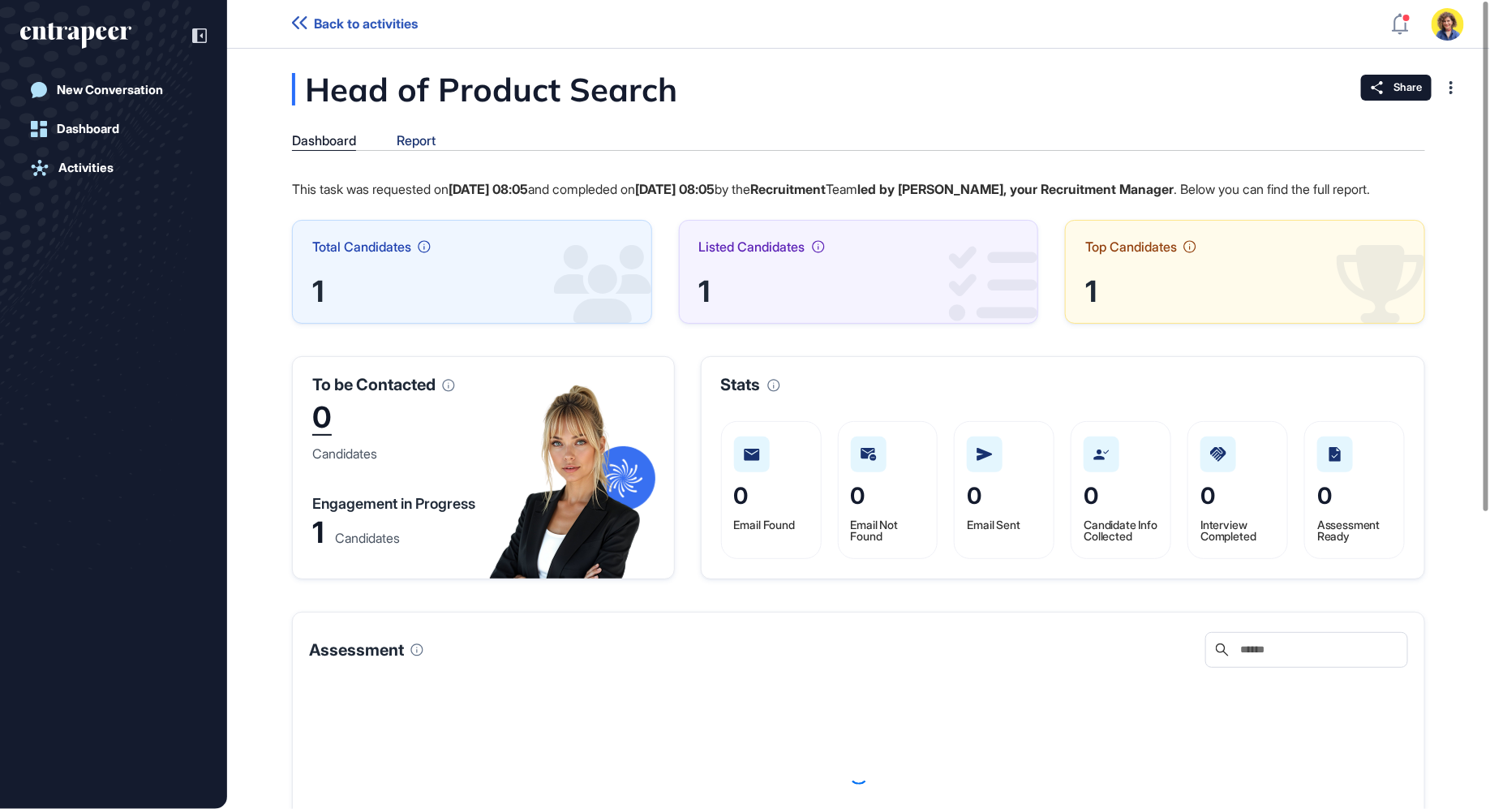
click at [419, 137] on div "Report" at bounding box center [416, 140] width 39 height 15
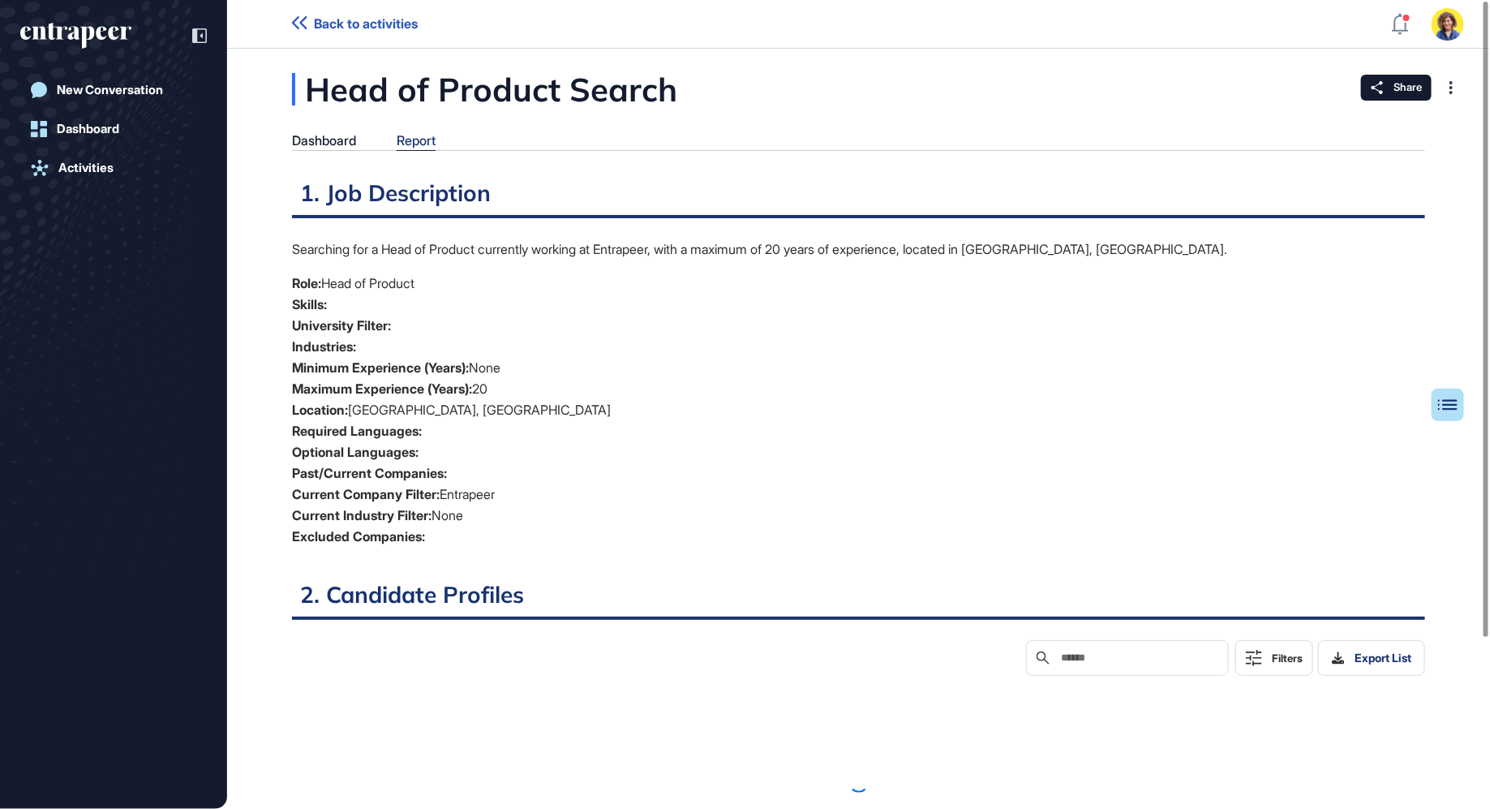
scroll to position [6, 1]
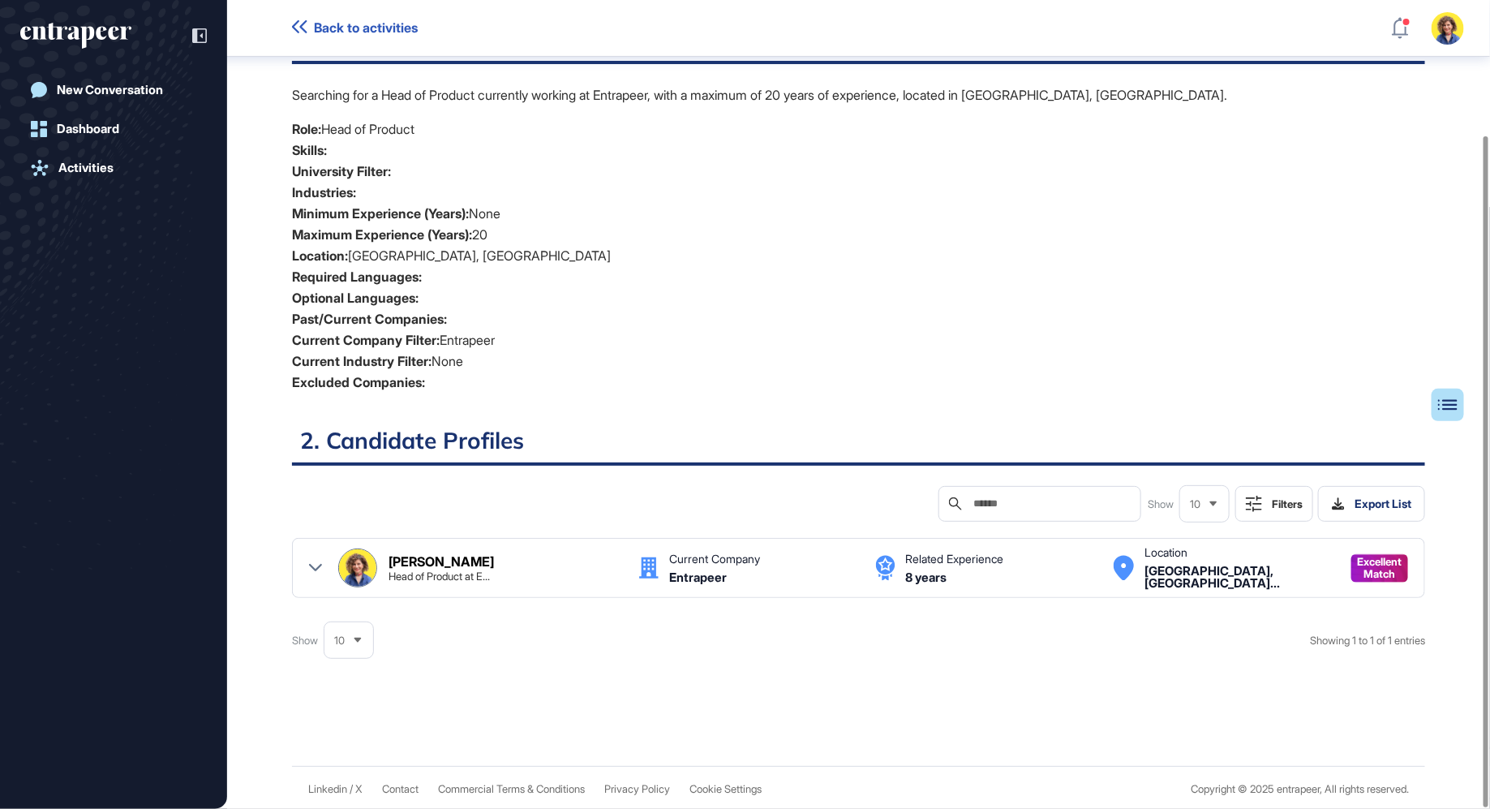
click at [312, 561] on icon at bounding box center [315, 567] width 13 height 13
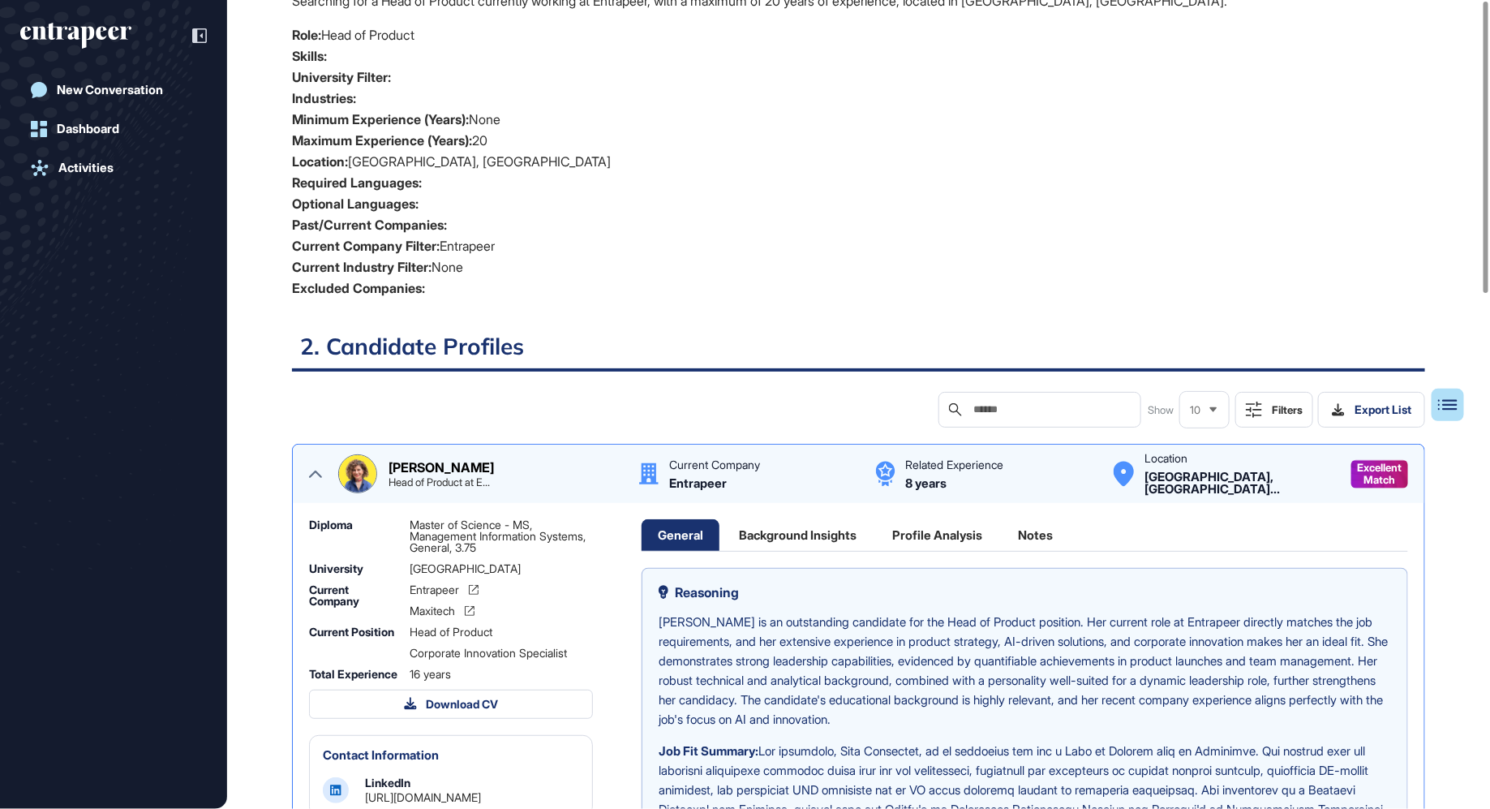
scroll to position [0, 0]
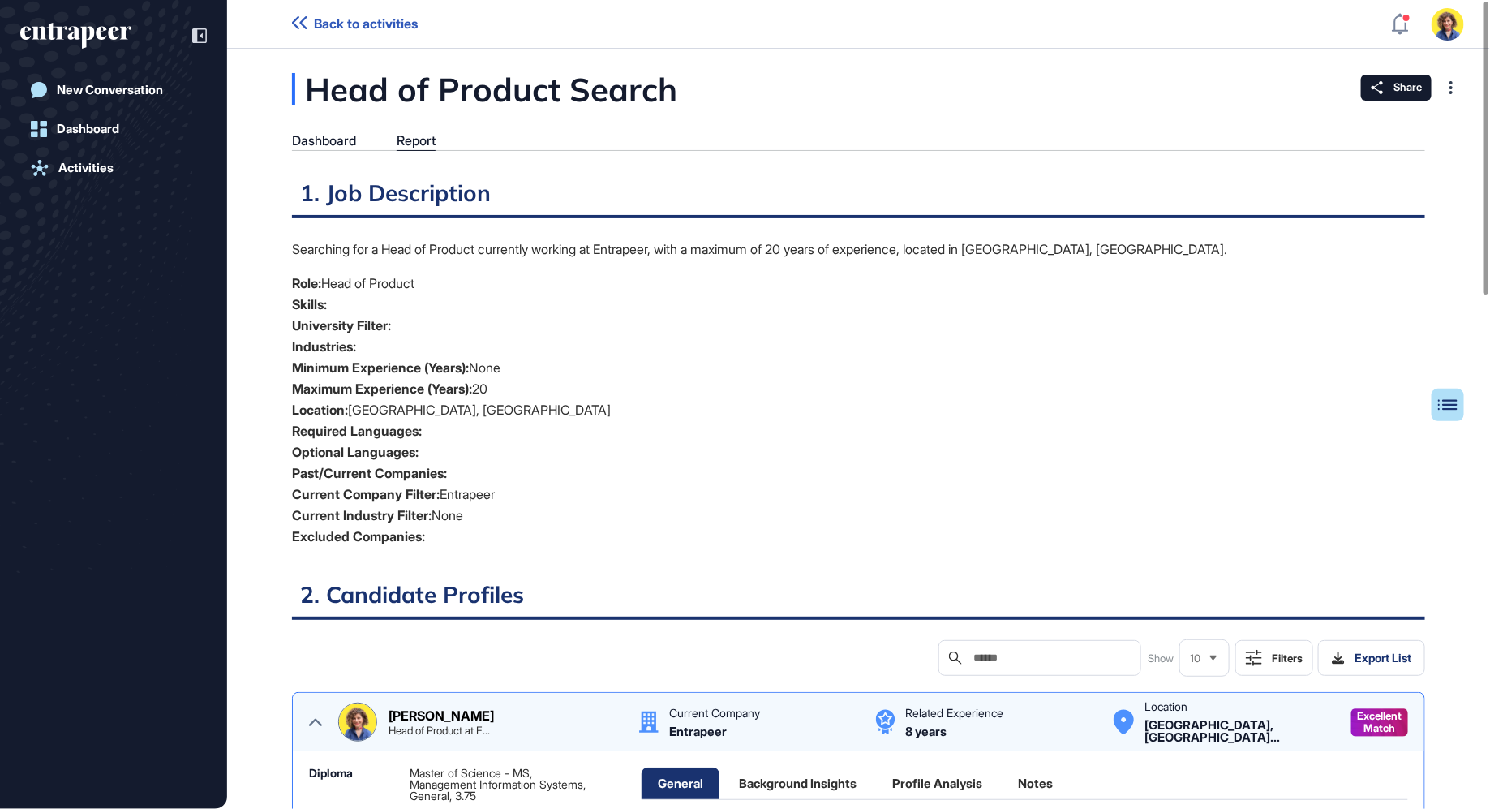
click at [320, 139] on div "Dashboard" at bounding box center [324, 140] width 64 height 15
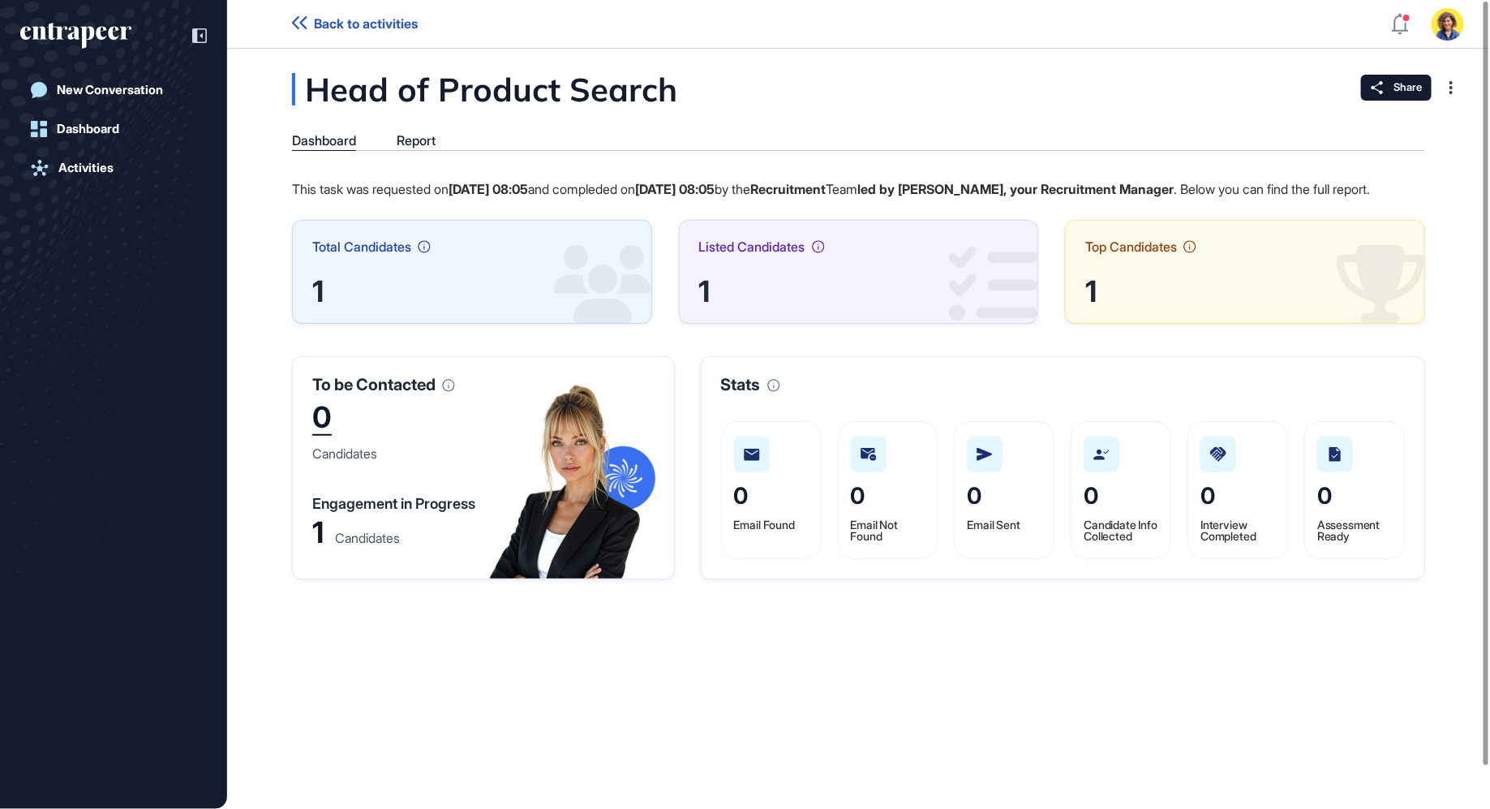
click at [363, 544] on div "Candidates" at bounding box center [367, 537] width 65 height 13
click at [317, 544] on div "1" at bounding box center [317, 533] width 11 height 24
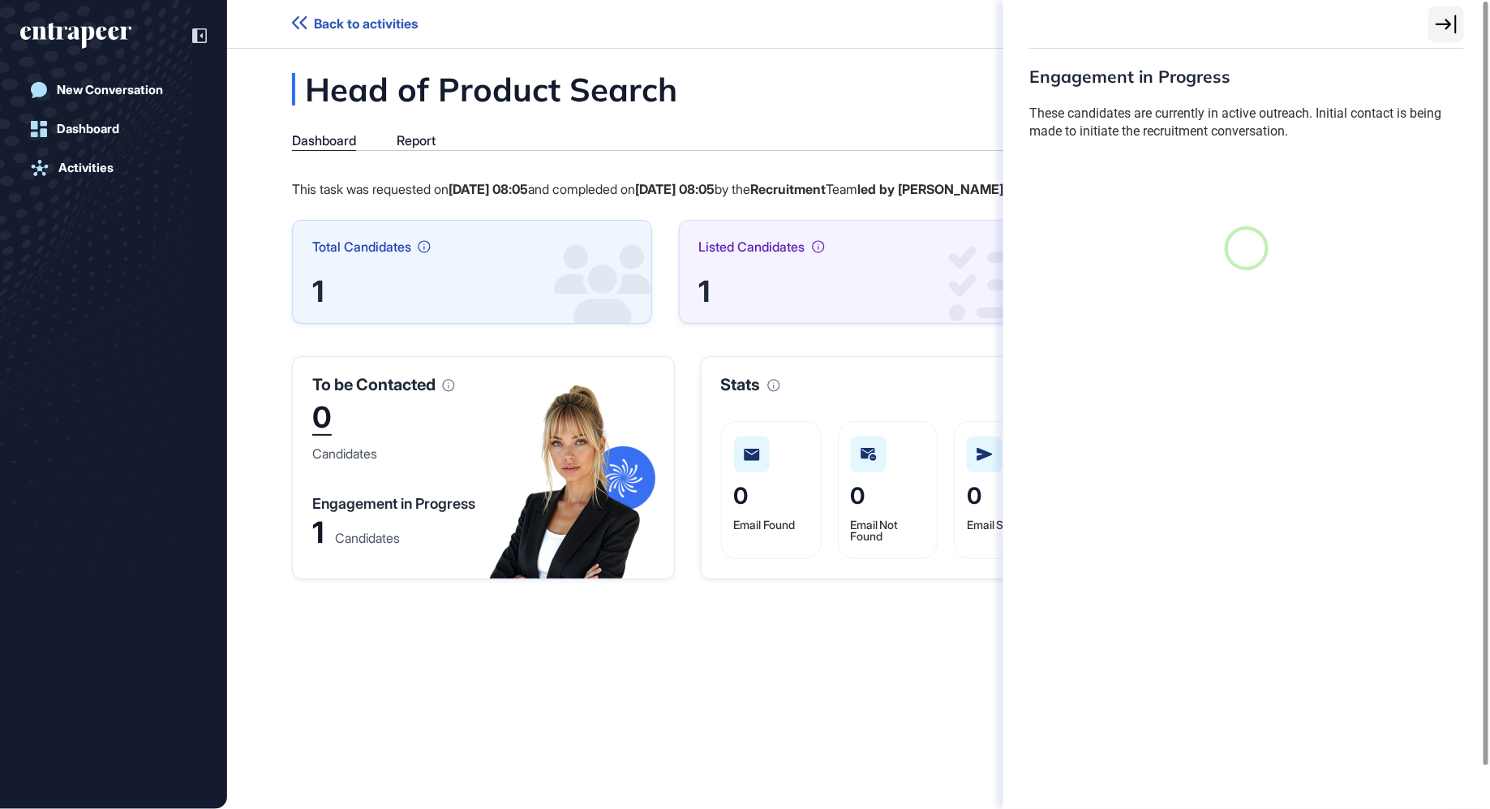
scroll to position [6, 1]
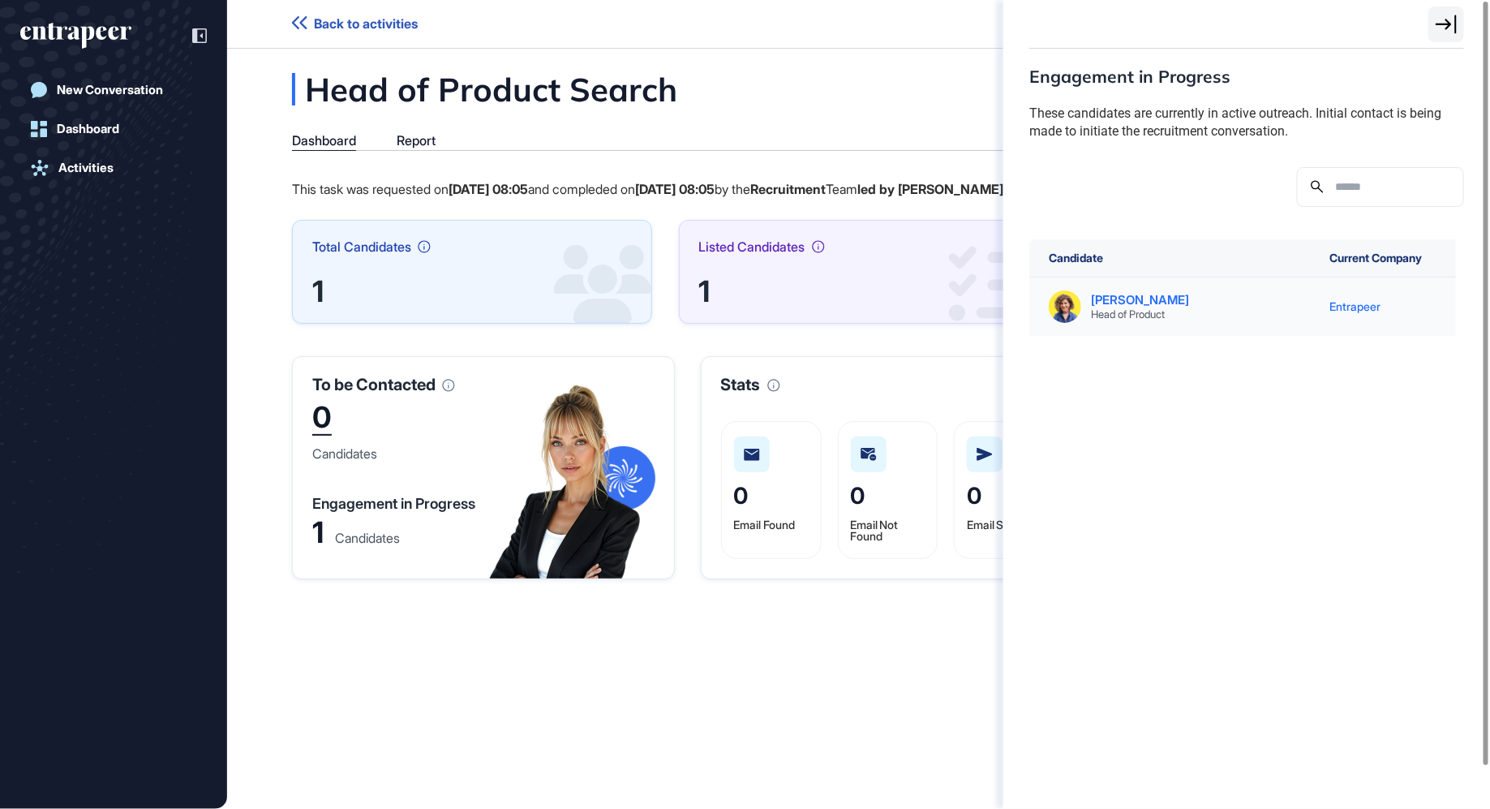
click at [1155, 297] on div "Sara Holyavkin" at bounding box center [1140, 300] width 98 height 12
click at [1132, 307] on div "Sara Holyavkin Head of Product" at bounding box center [1140, 307] width 98 height 26
click at [1137, 290] on div "Sara Holyavkin Head of Product" at bounding box center [1173, 306] width 249 height 32
click at [1372, 304] on div "Entrapeer" at bounding box center [1356, 307] width 51 height 16
click at [1132, 321] on div "Sara Holyavkin Head of Product" at bounding box center [1172, 306] width 285 height 58
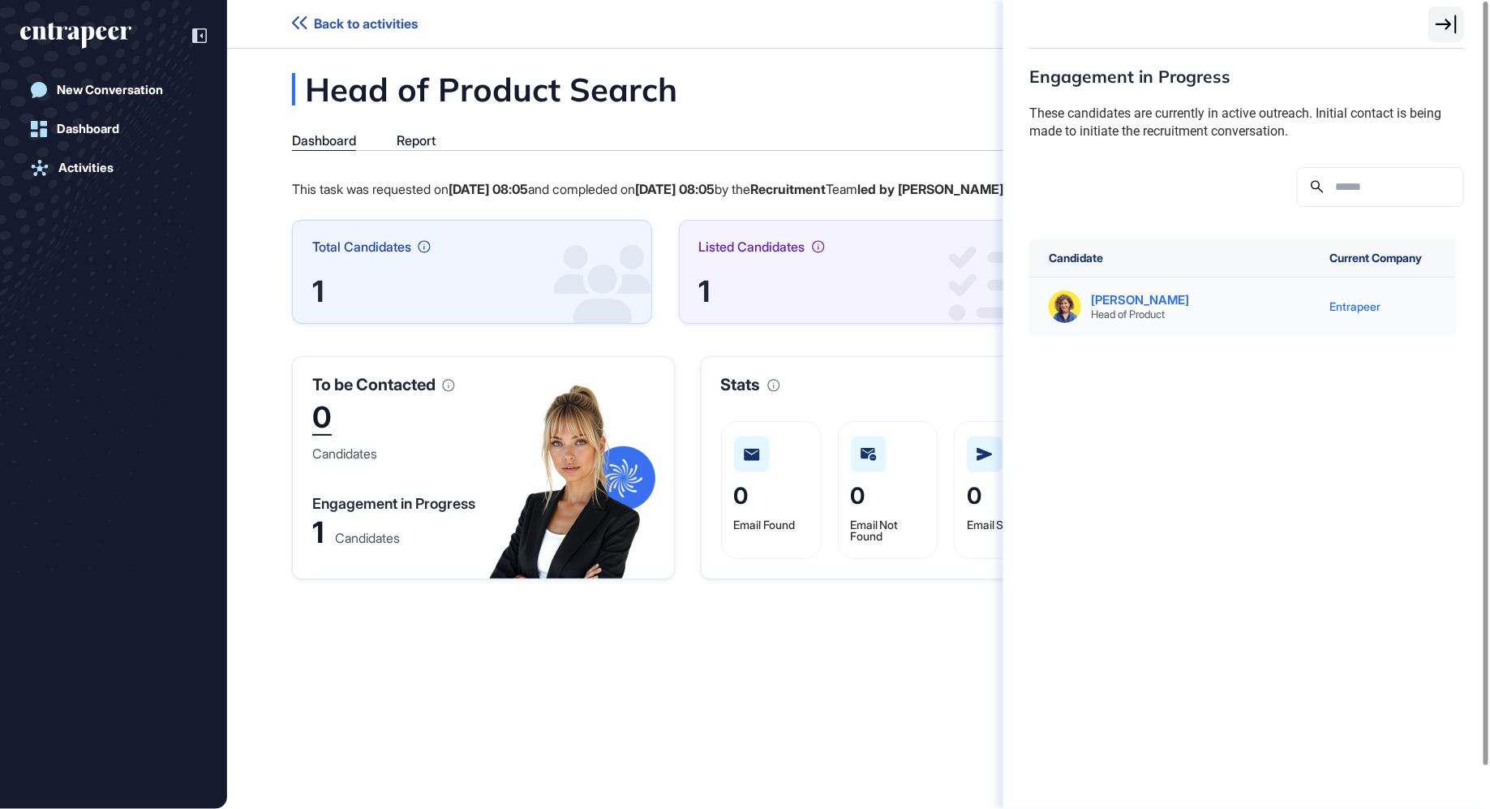
click at [1114, 299] on div "Sara Holyavkin" at bounding box center [1140, 300] width 98 height 12
click at [1064, 316] on img at bounding box center [1065, 306] width 32 height 32
click at [1161, 447] on div "Candidate Current Company Sara Holyavkin Head of Product Entrapeer" at bounding box center [1247, 511] width 435 height 544
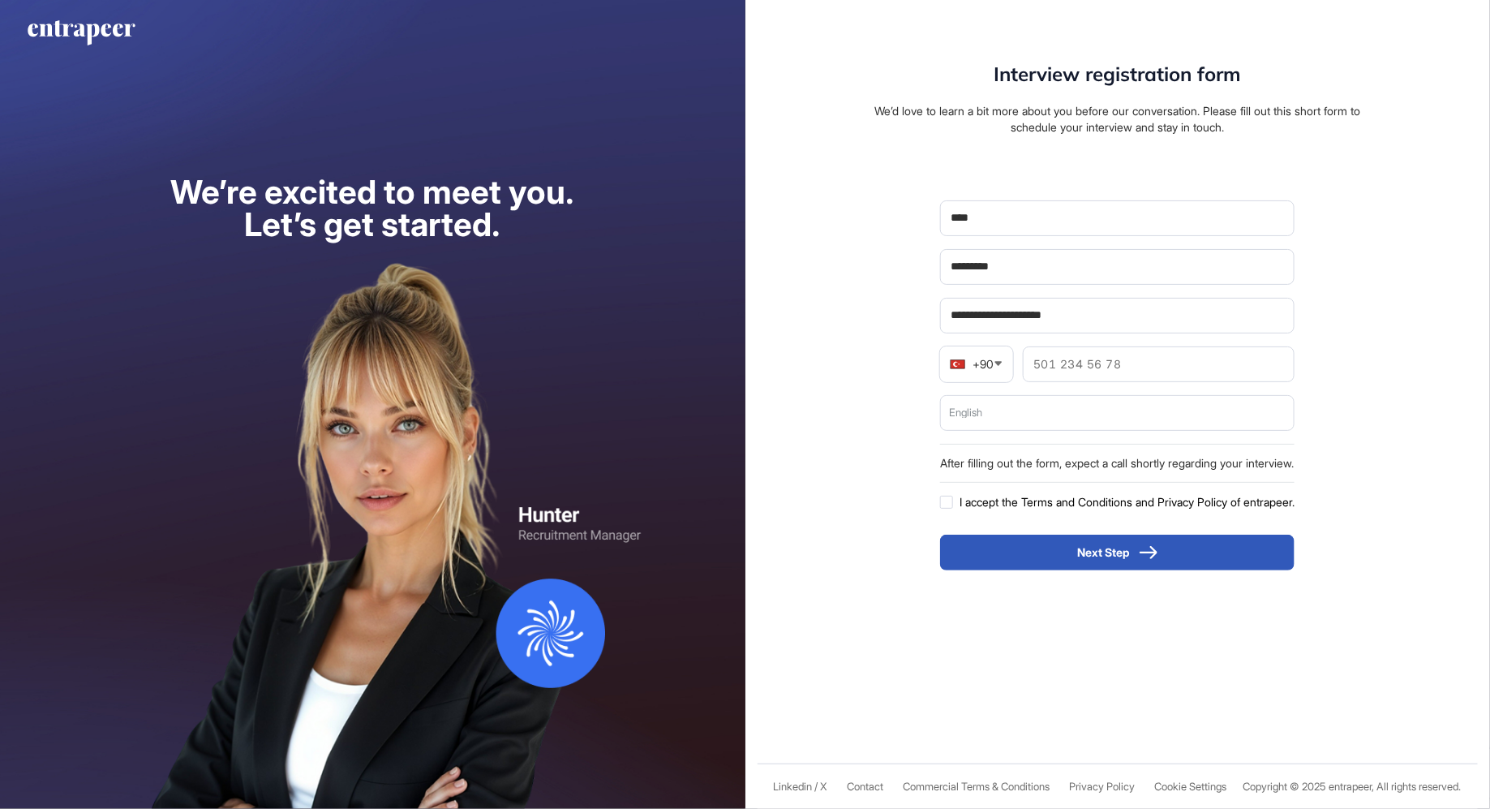
click at [902, 158] on div "**********" at bounding box center [1118, 316] width 487 height 505
click at [1065, 552] on button "Next Step" at bounding box center [1117, 553] width 355 height 36
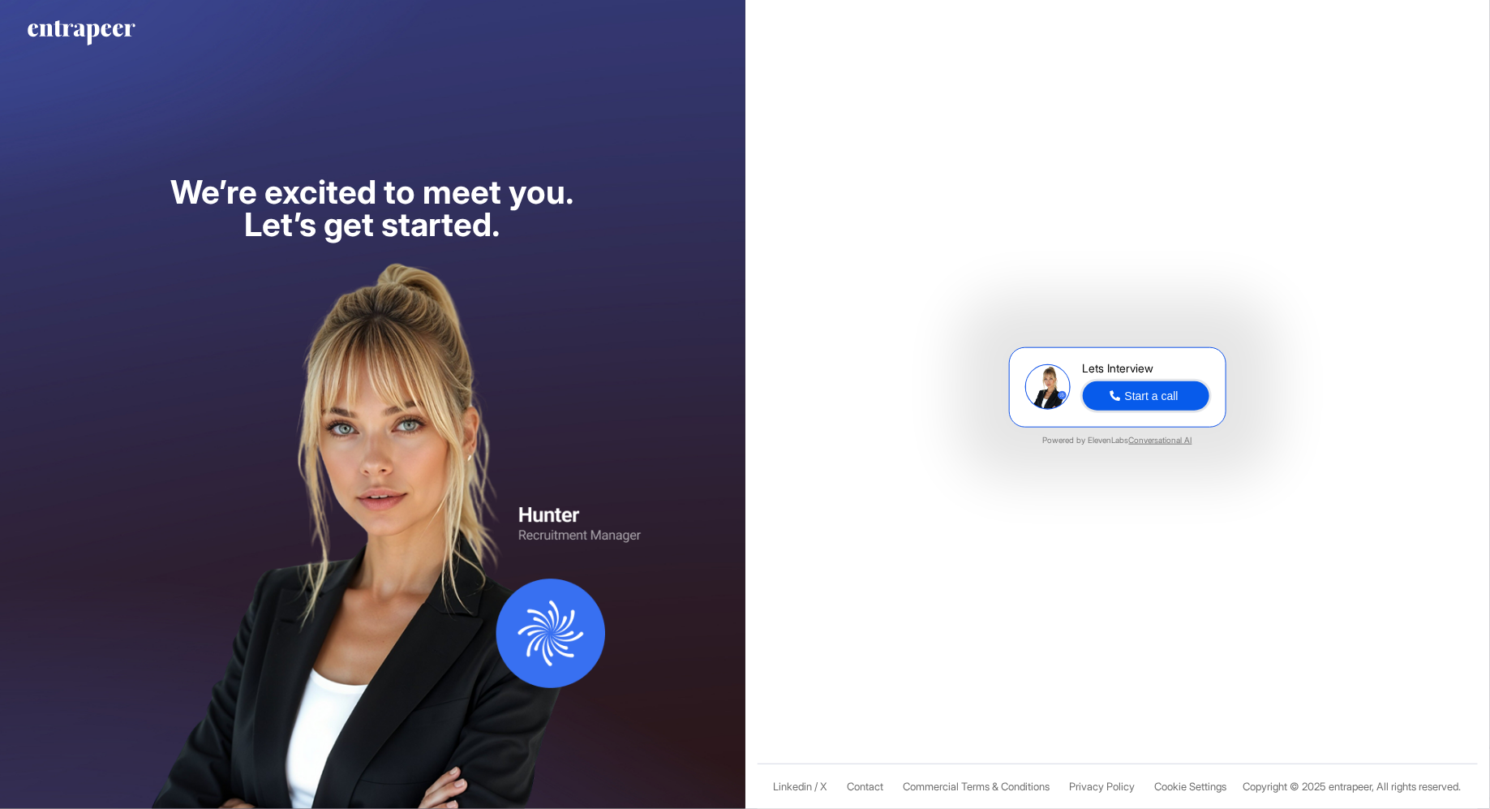
click at [1145, 397] on div "Start a call" at bounding box center [1152, 395] width 54 height 13
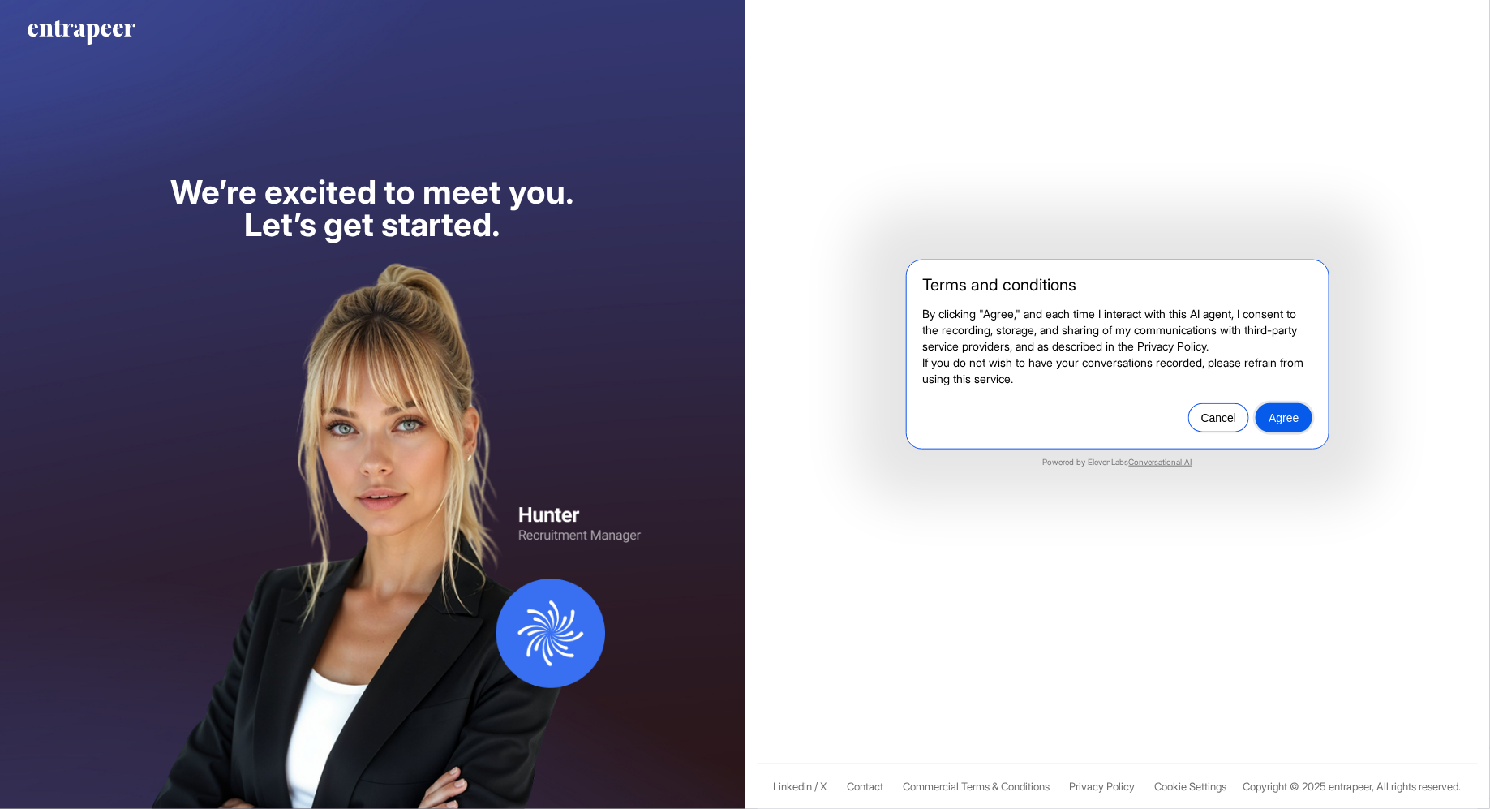
click at [1289, 424] on div "Agree" at bounding box center [1284, 417] width 30 height 13
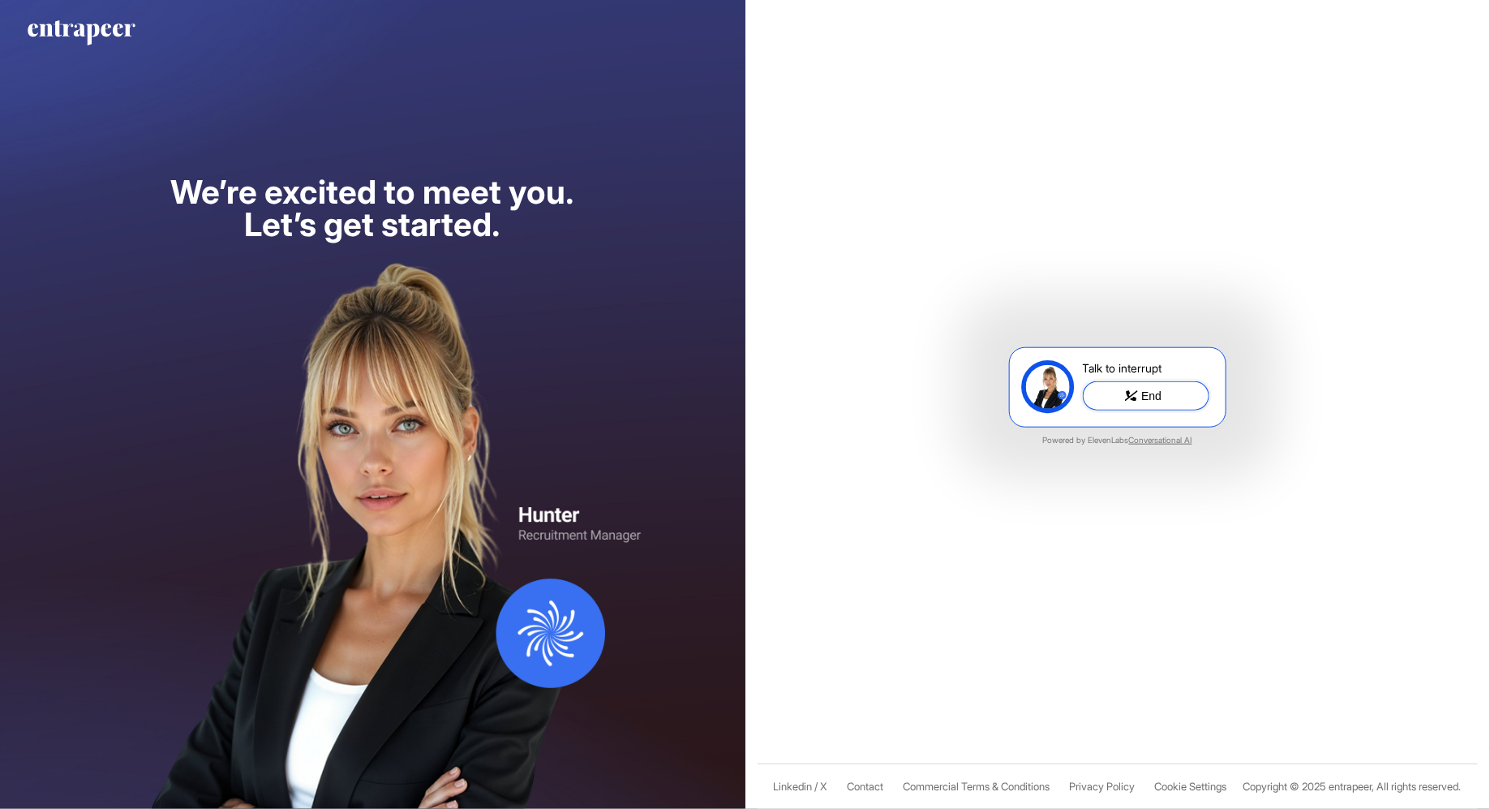
click at [1138, 395] on button "End" at bounding box center [1146, 395] width 127 height 29
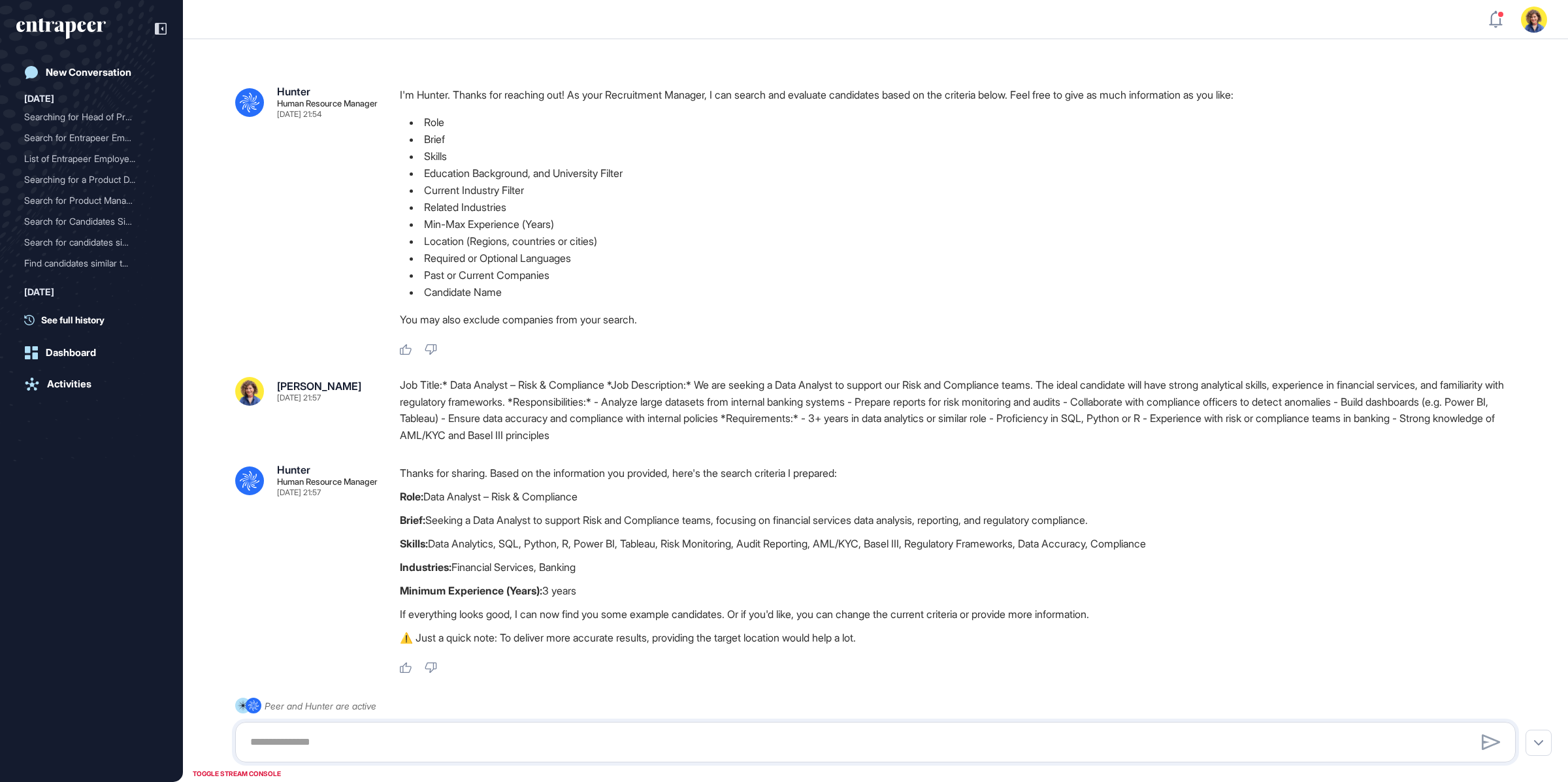
scroll to position [1, 1]
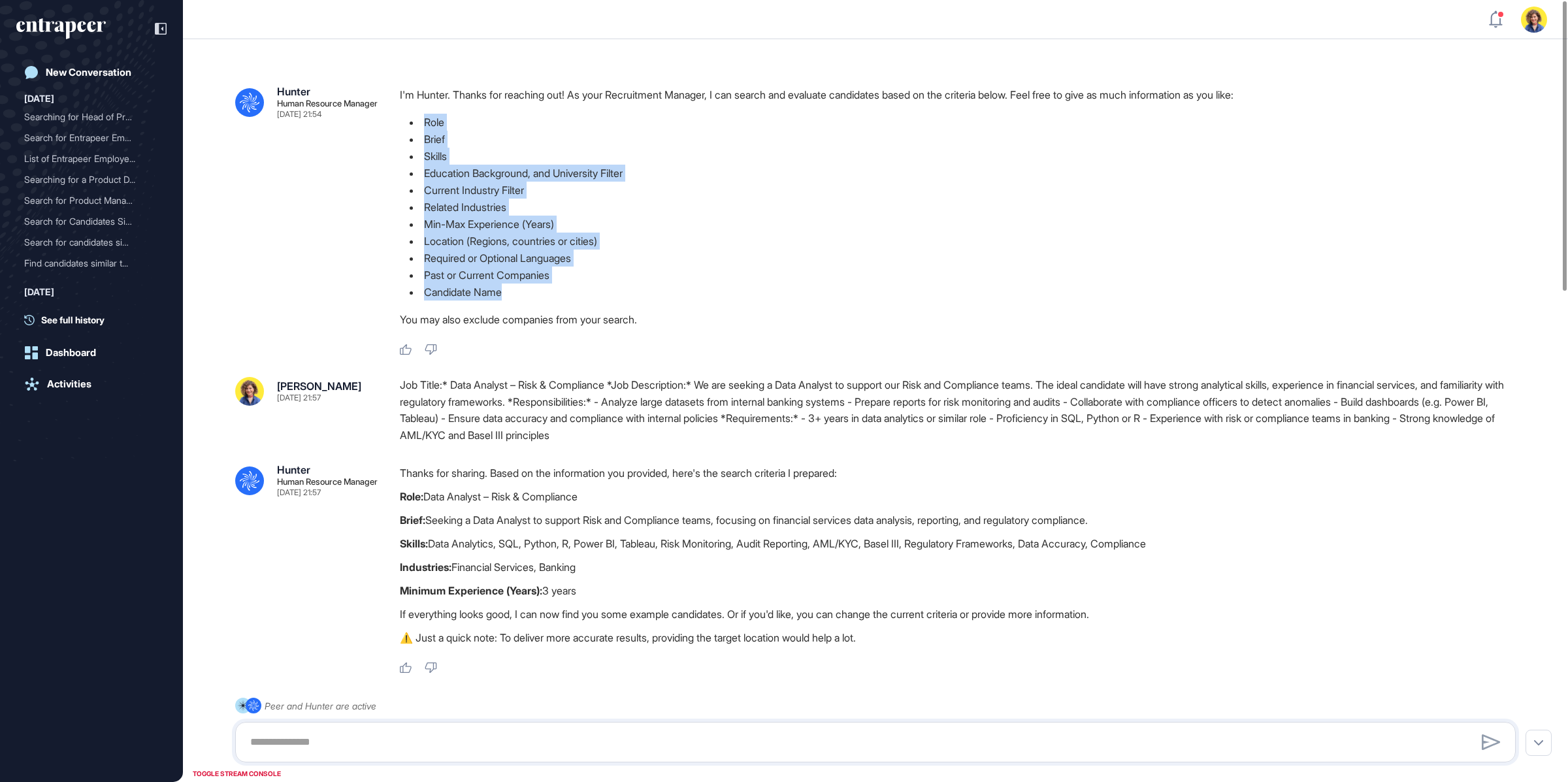
drag, startPoint x: 563, startPoint y: 299, endPoint x: 400, endPoint y: 126, distance: 237.7
click at [400, 126] on ul "Role Brief Skills Education Background, and University Filter Current Industry …" at bounding box center [963, 207] width 1127 height 187
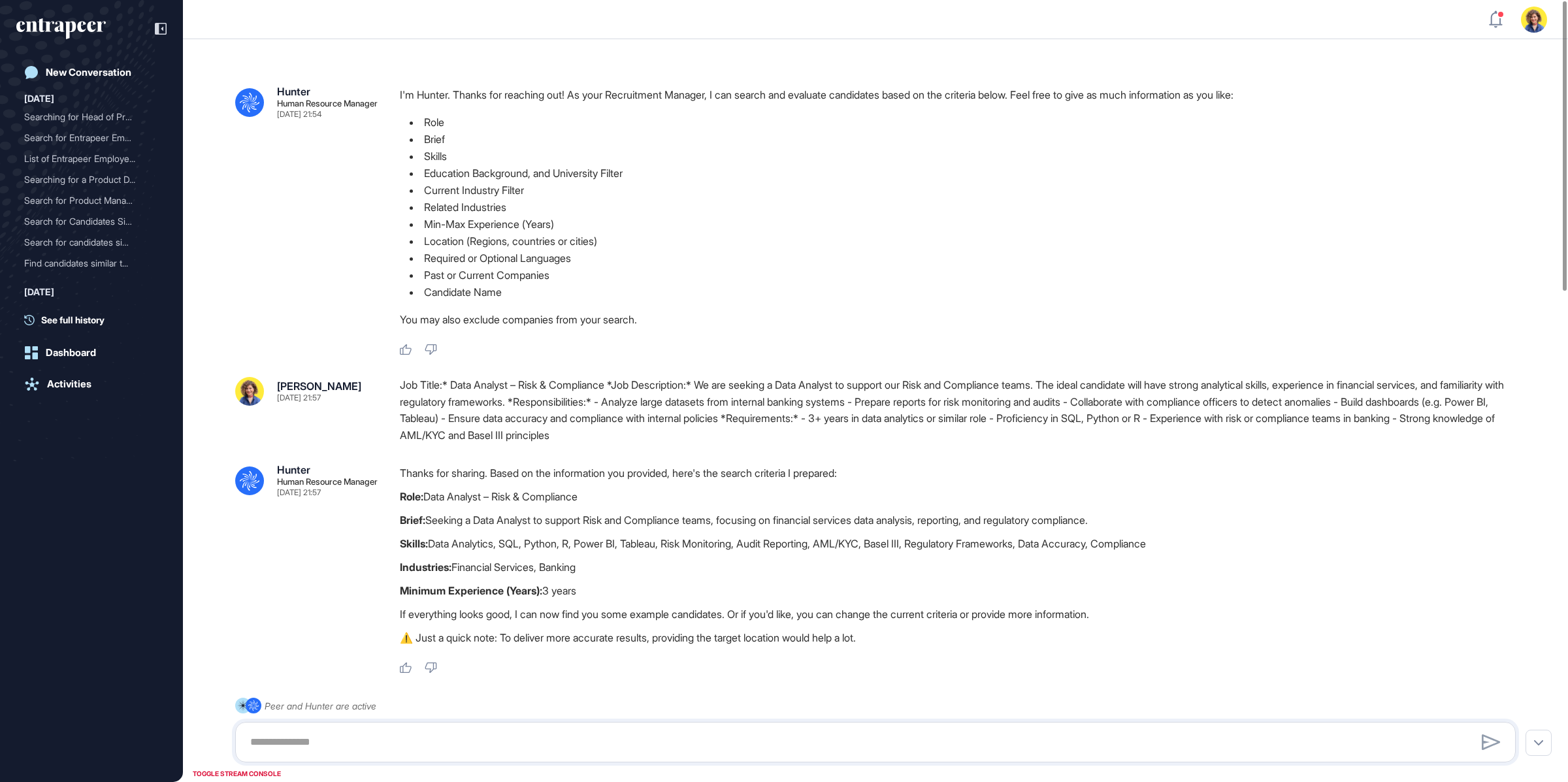
click at [631, 379] on div "Job Title:* Data Analyst – Risk & Compliance *Job Description:* We are seeking …" at bounding box center [963, 410] width 1127 height 67
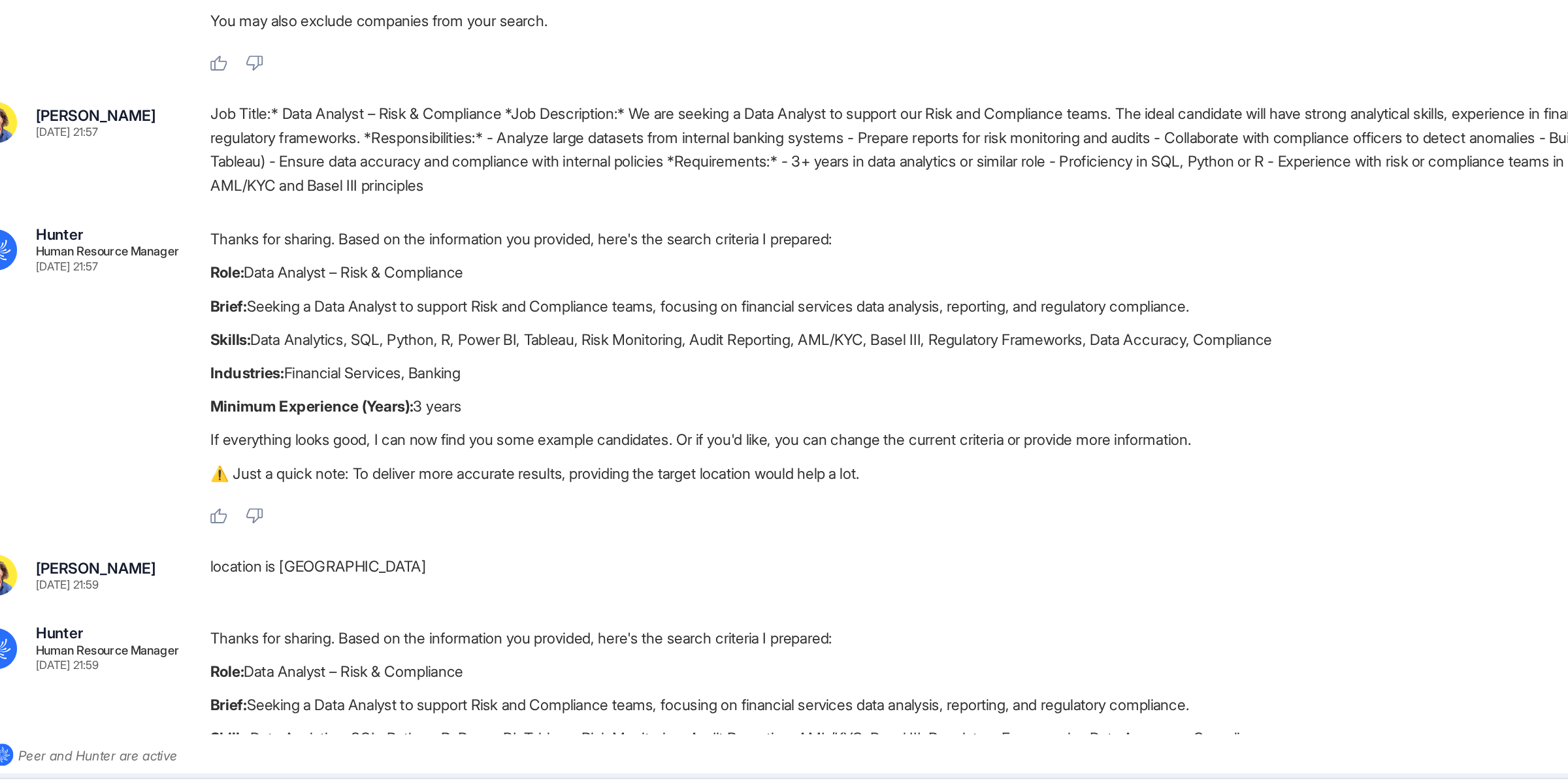
scroll to position [1, 0]
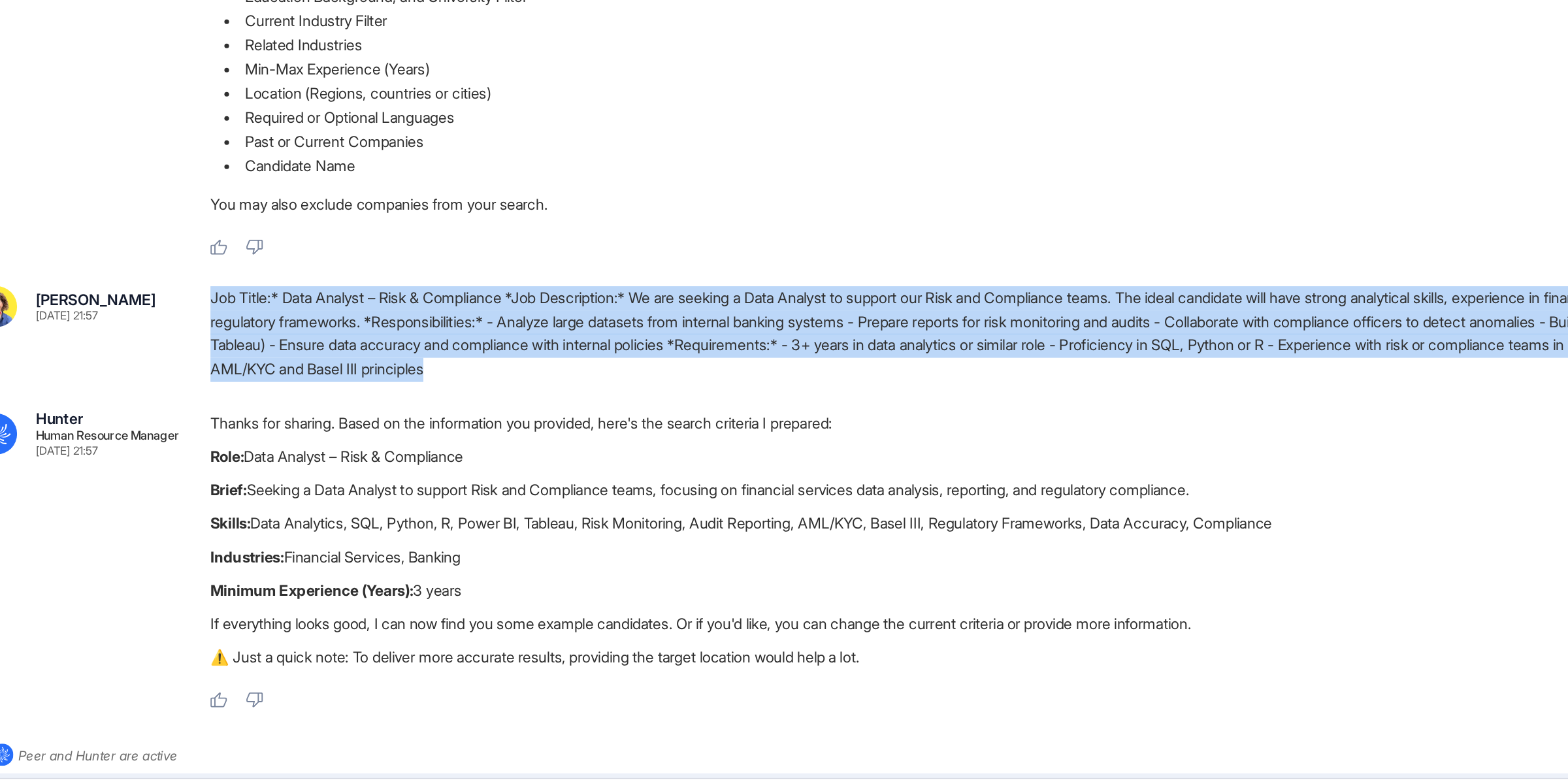
drag, startPoint x: 769, startPoint y: 437, endPoint x: 399, endPoint y: 384, distance: 373.8
click at [400, 384] on div "Job Title:* Data Analyst – Risk & Compliance *Job Description:* We are seeking …" at bounding box center [963, 409] width 1127 height 67
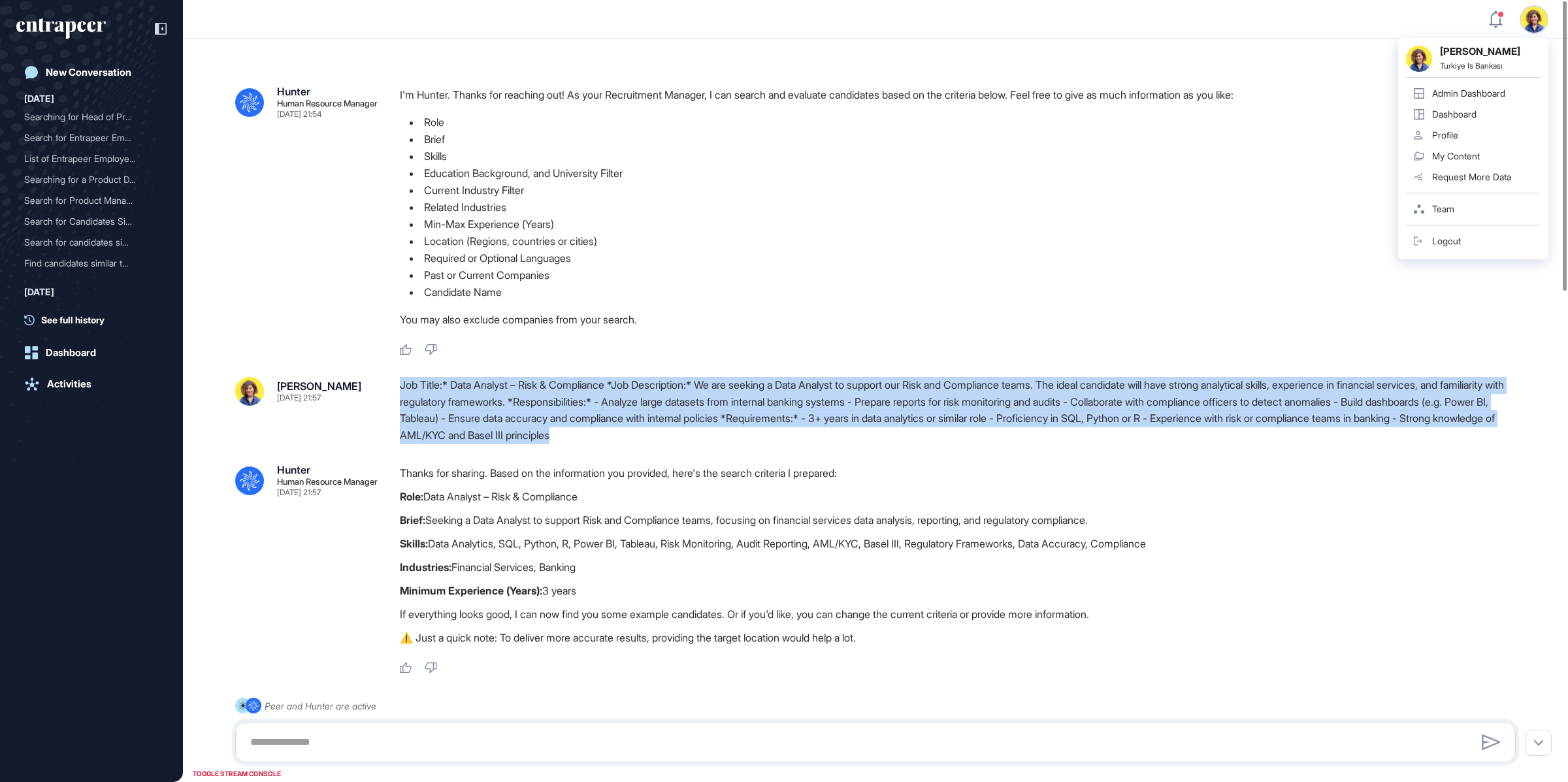
click at [774, 404] on div "Job Title:* Data Analyst – Risk & Compliance *Job Description:* We are seeking …" at bounding box center [963, 410] width 1127 height 67
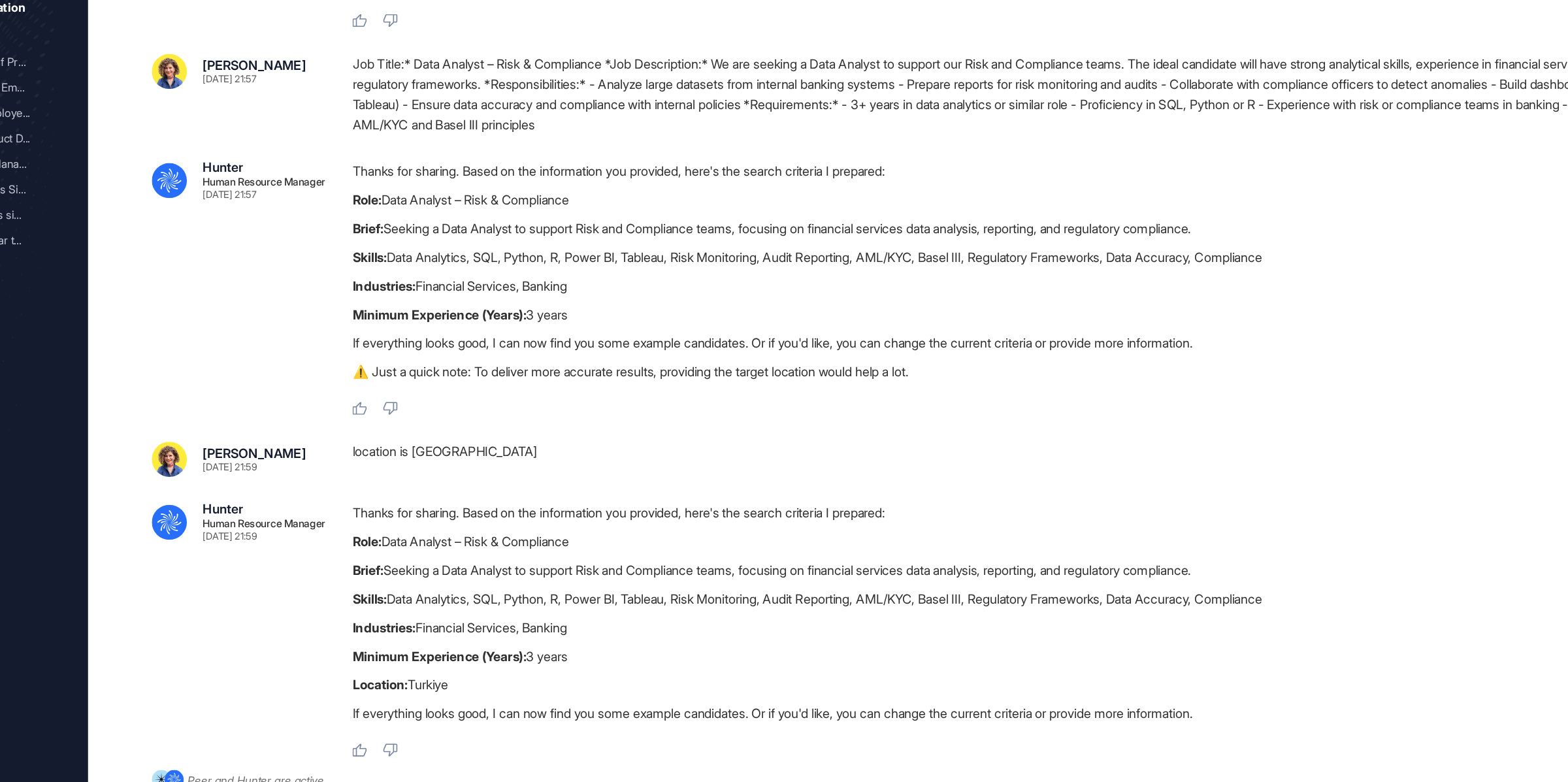
scroll to position [272, 0]
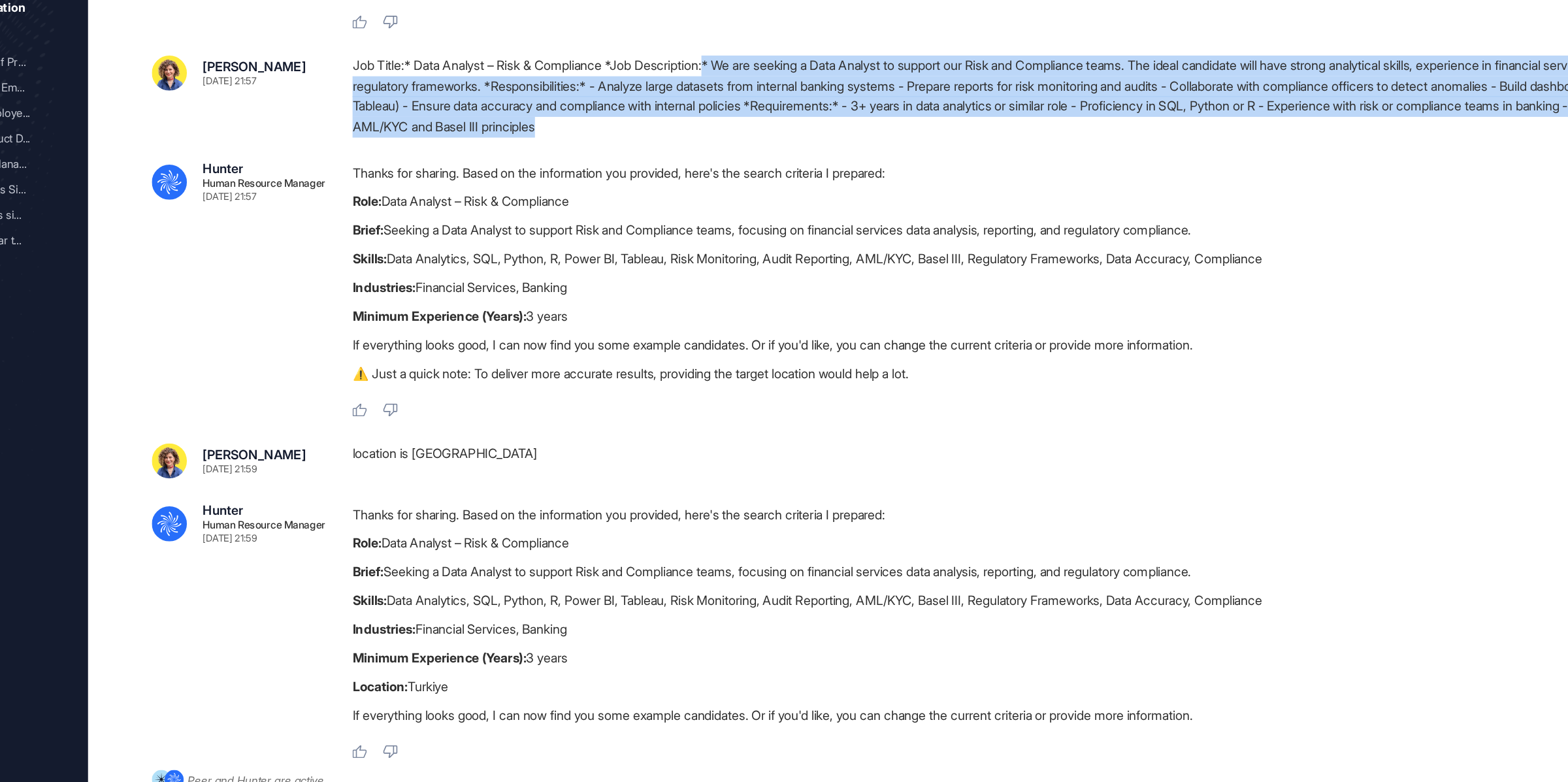
drag, startPoint x: 779, startPoint y: 176, endPoint x: 705, endPoint y: 123, distance: 91.0
click at [705, 123] on div "Job Title:* Data Analyst – Risk & Compliance *Job Description:* We are seeking …" at bounding box center [963, 145] width 1127 height 67
click at [712, 165] on div "Job Title:* Data Analyst – Risk & Compliance *Job Description:* We are seeking …" at bounding box center [963, 145] width 1127 height 67
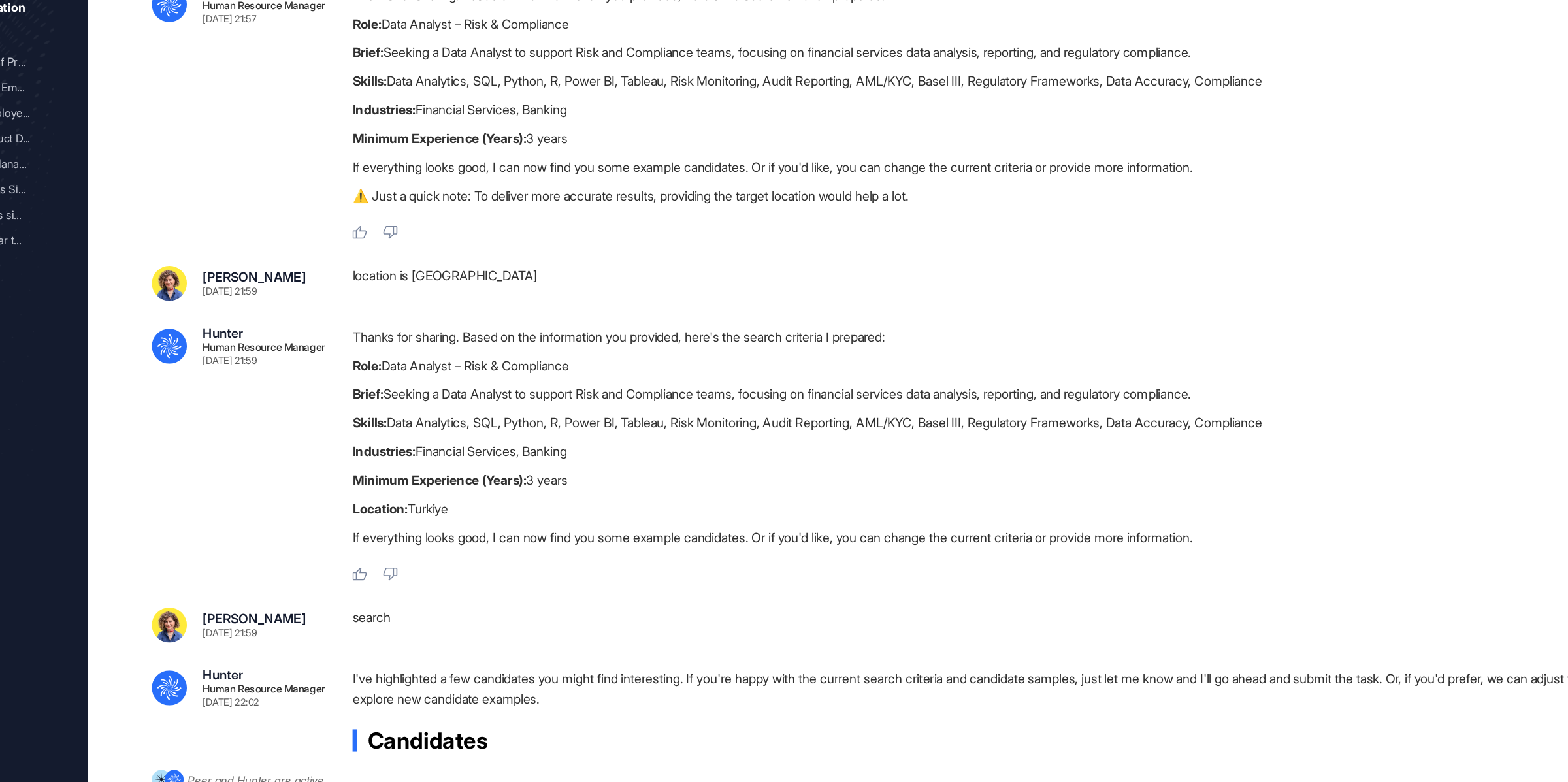
scroll to position [420, 0]
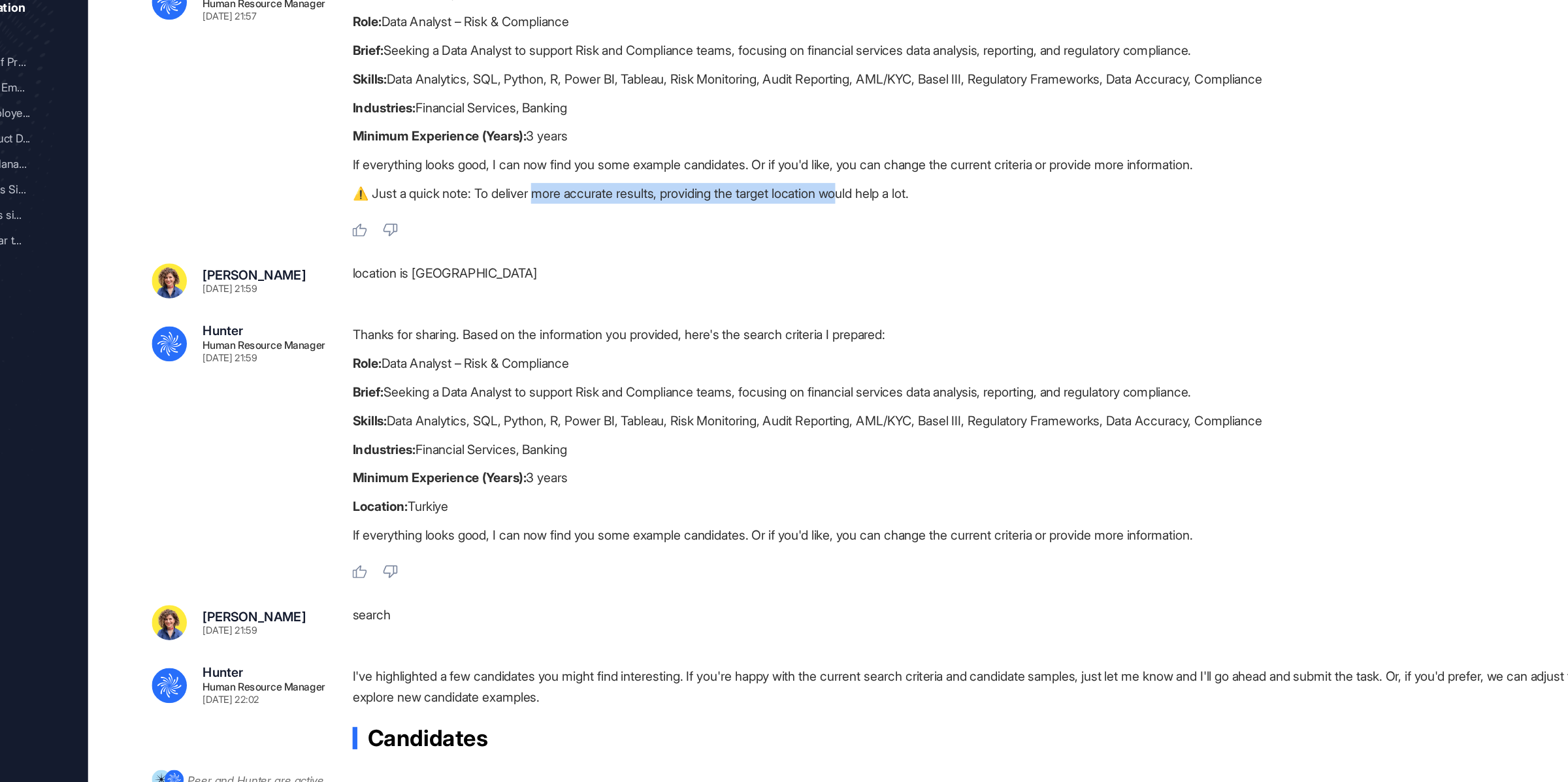
drag, startPoint x: 554, startPoint y: 220, endPoint x: 820, endPoint y: 231, distance: 266.2
click at [820, 231] on p "⚠️ Just a quick note: To deliver more accurate results, providing the target lo…" at bounding box center [963, 225] width 1127 height 17
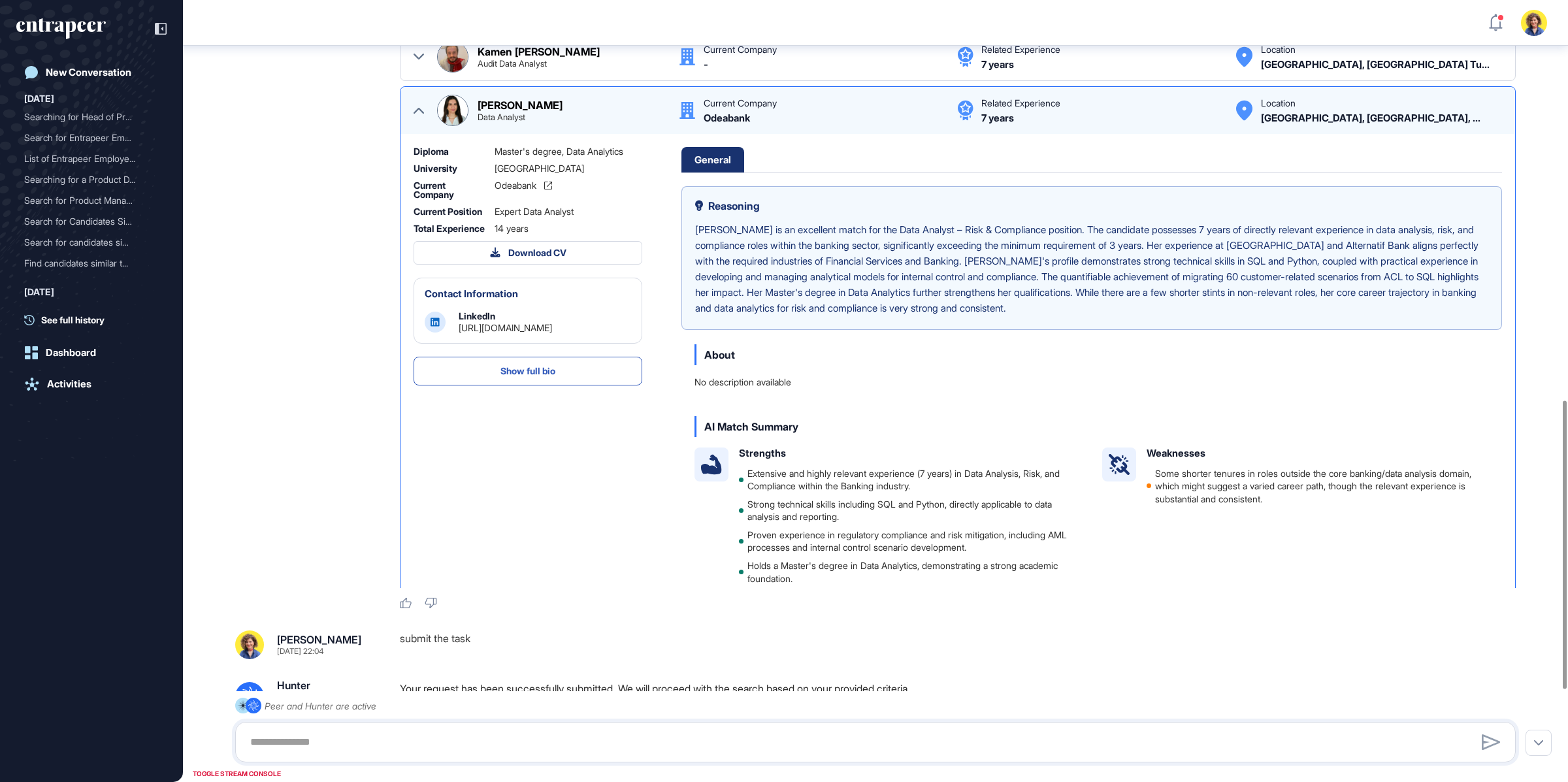
scroll to position [1094, 0]
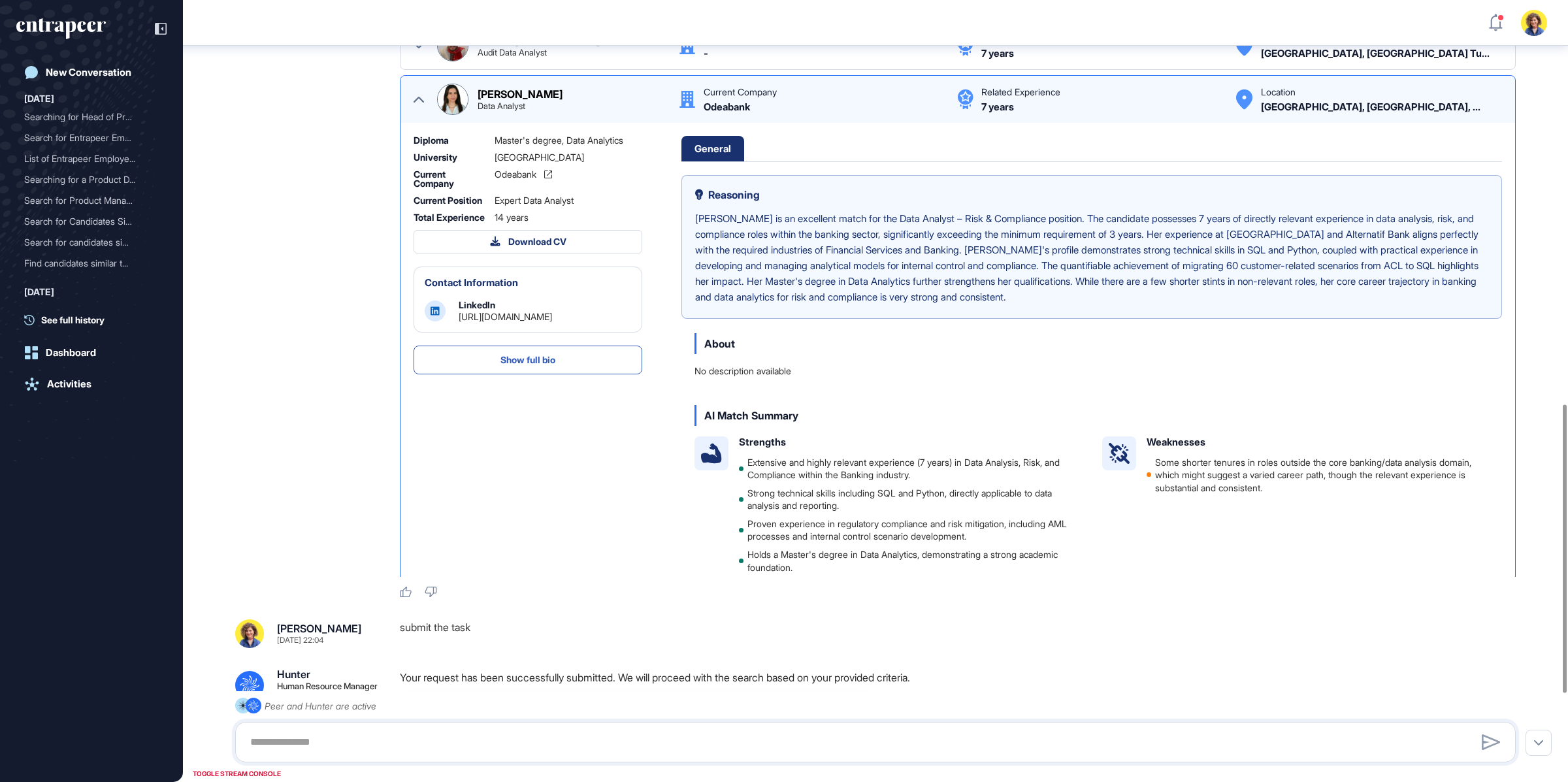
click at [422, 95] on icon at bounding box center [419, 99] width 10 height 10
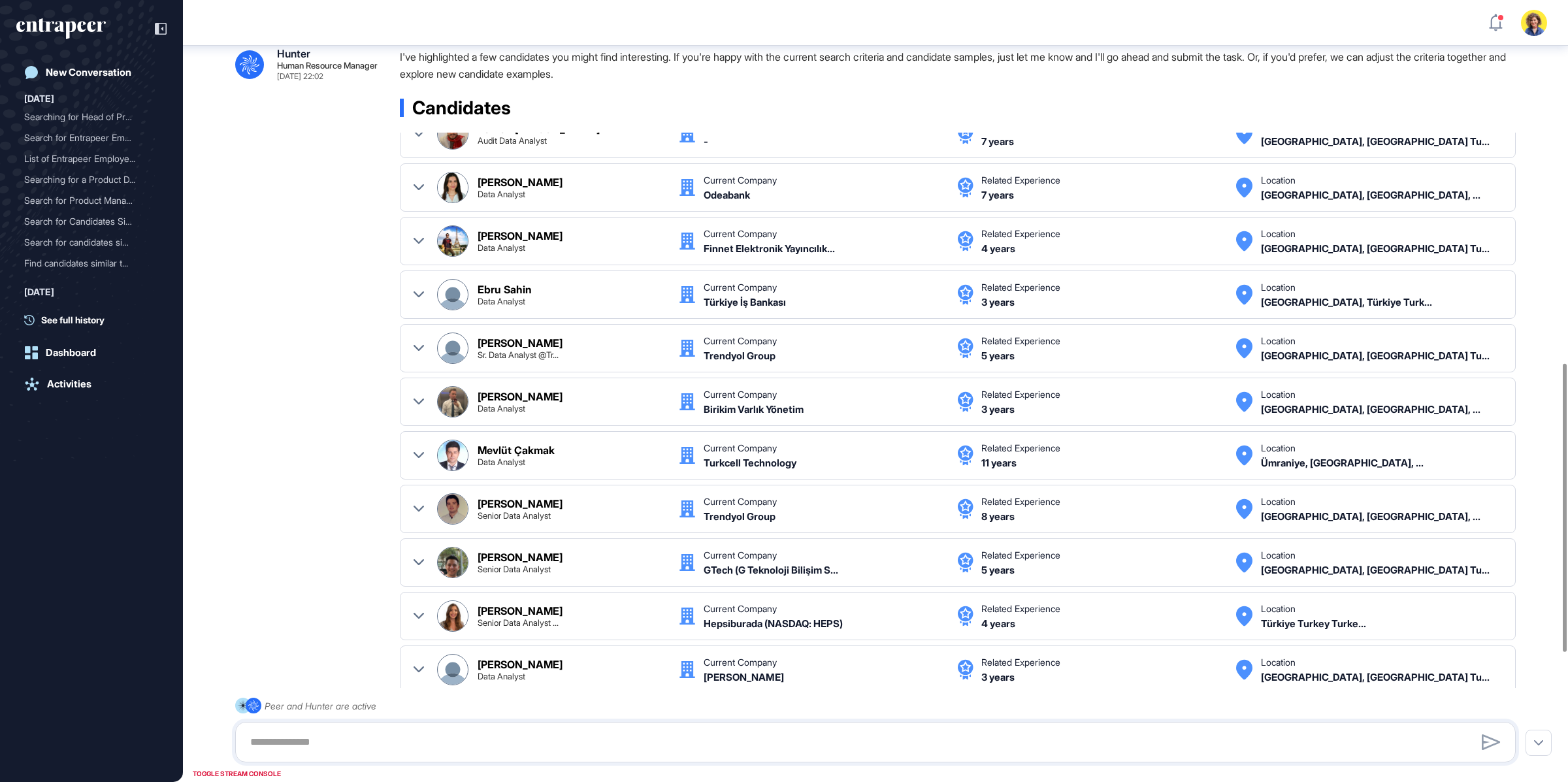
scroll to position [0, 0]
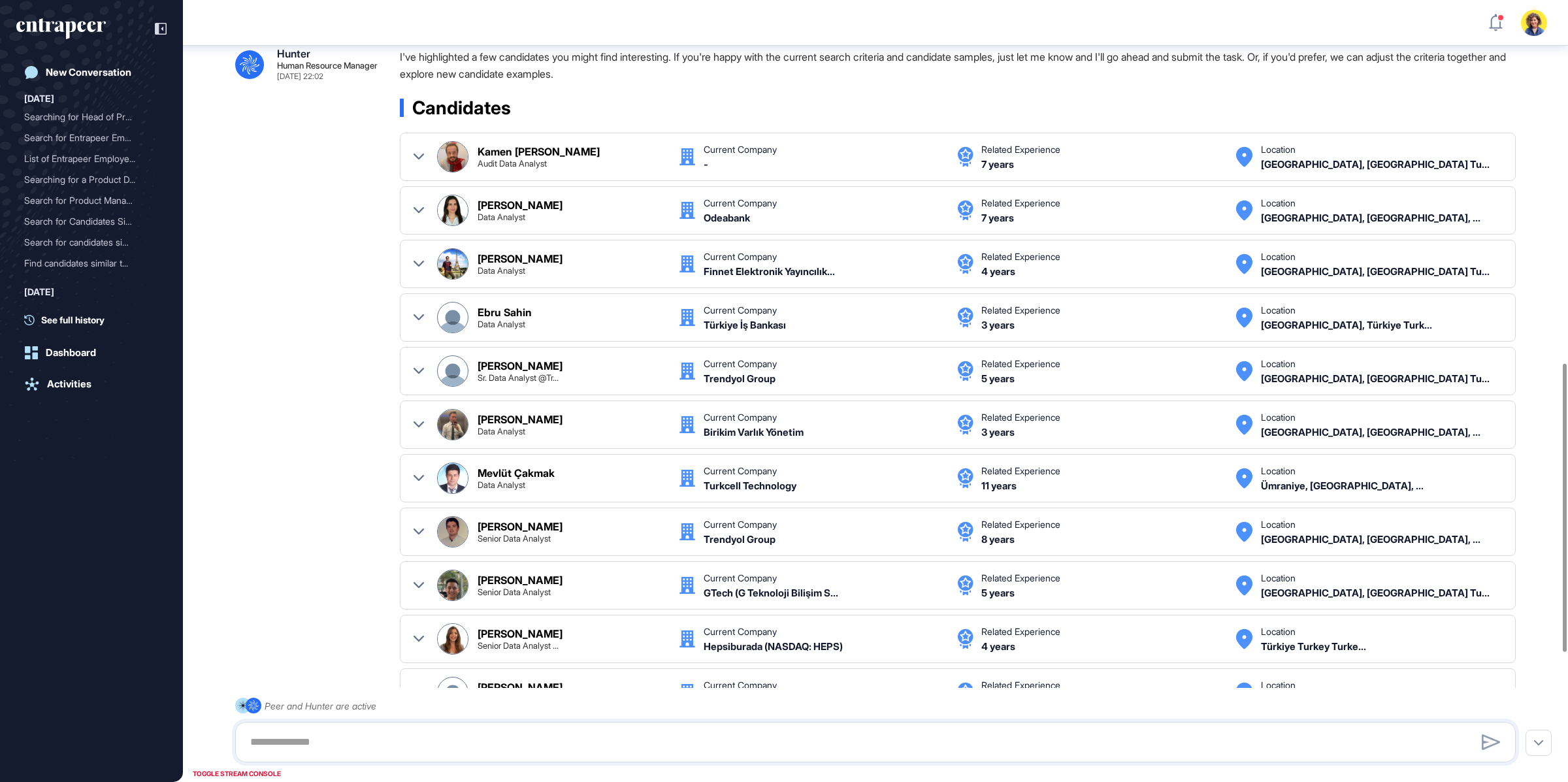
click at [420, 206] on icon at bounding box center [419, 210] width 10 height 10
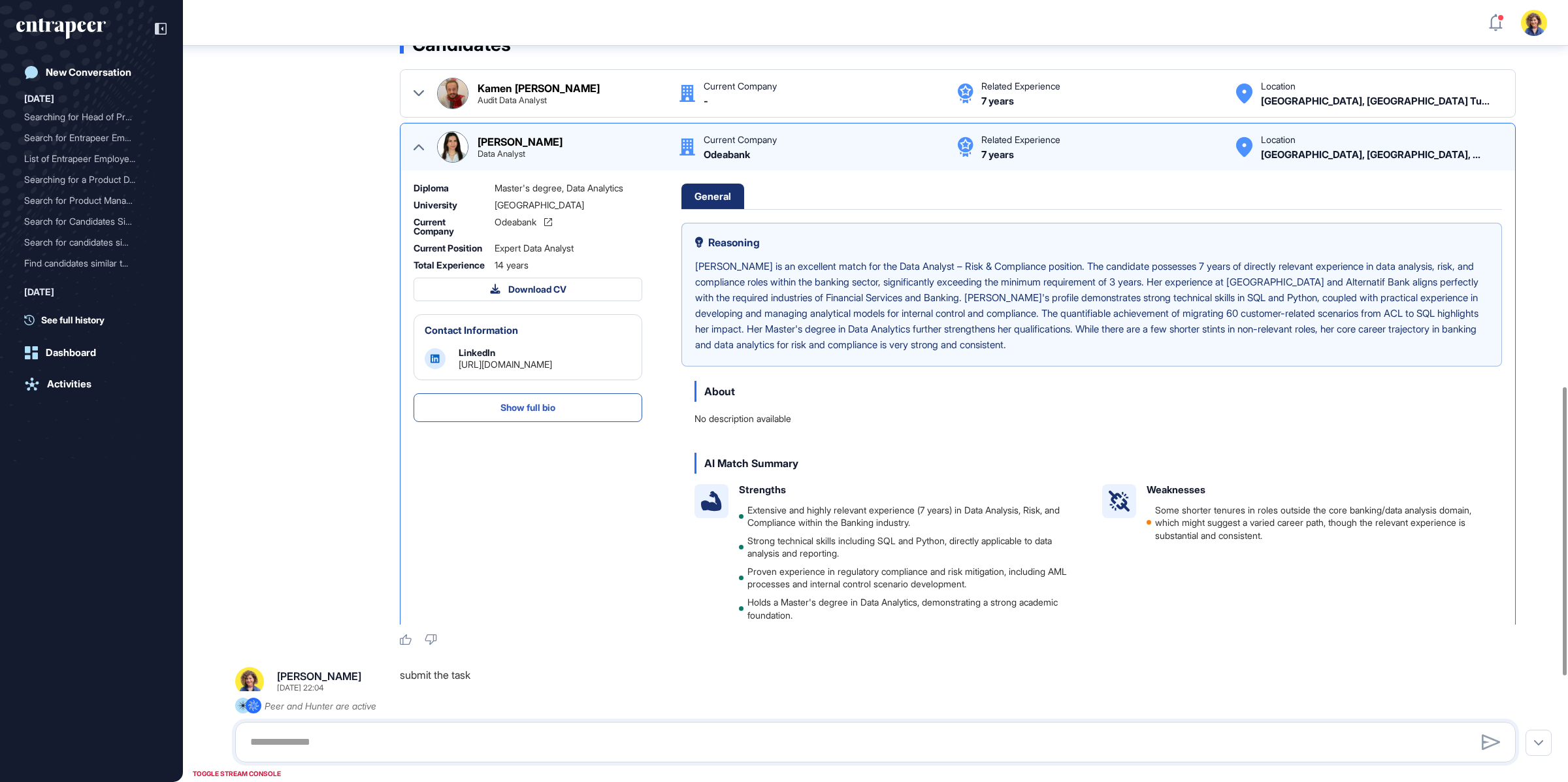
scroll to position [1049, 0]
click at [416, 147] on icon at bounding box center [419, 145] width 10 height 10
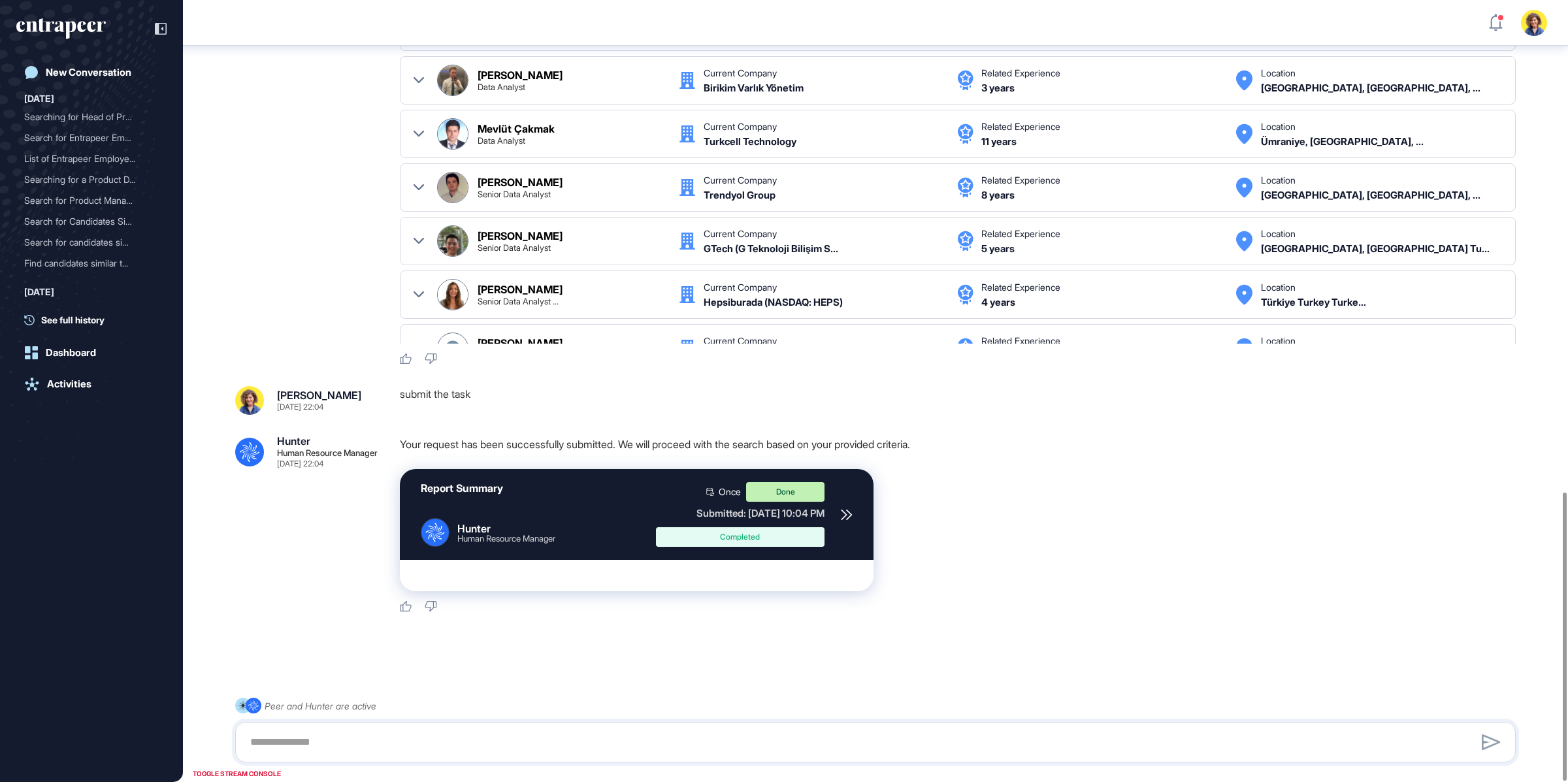
scroll to position [1333, 0]
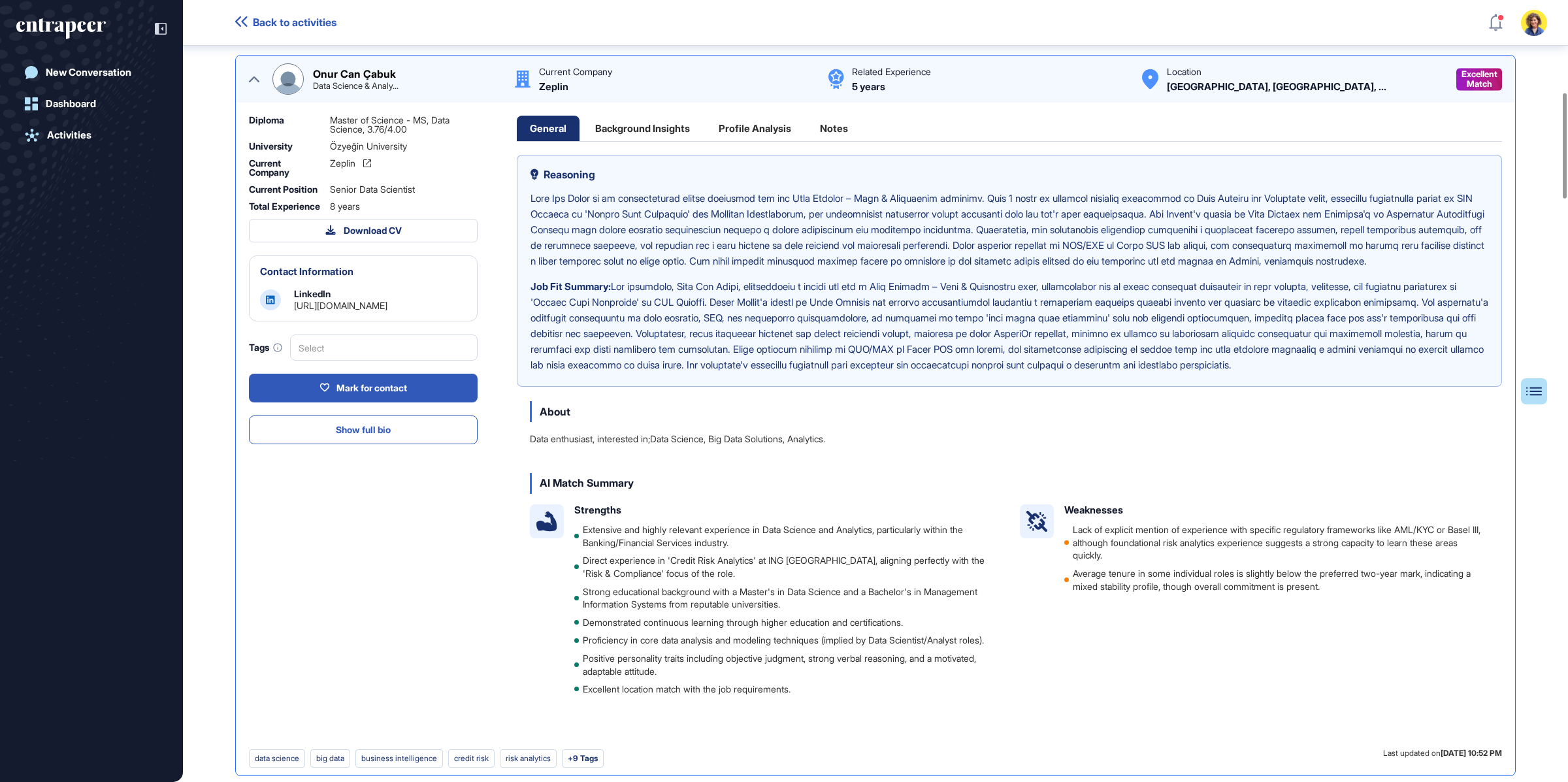
scroll to position [680, 0]
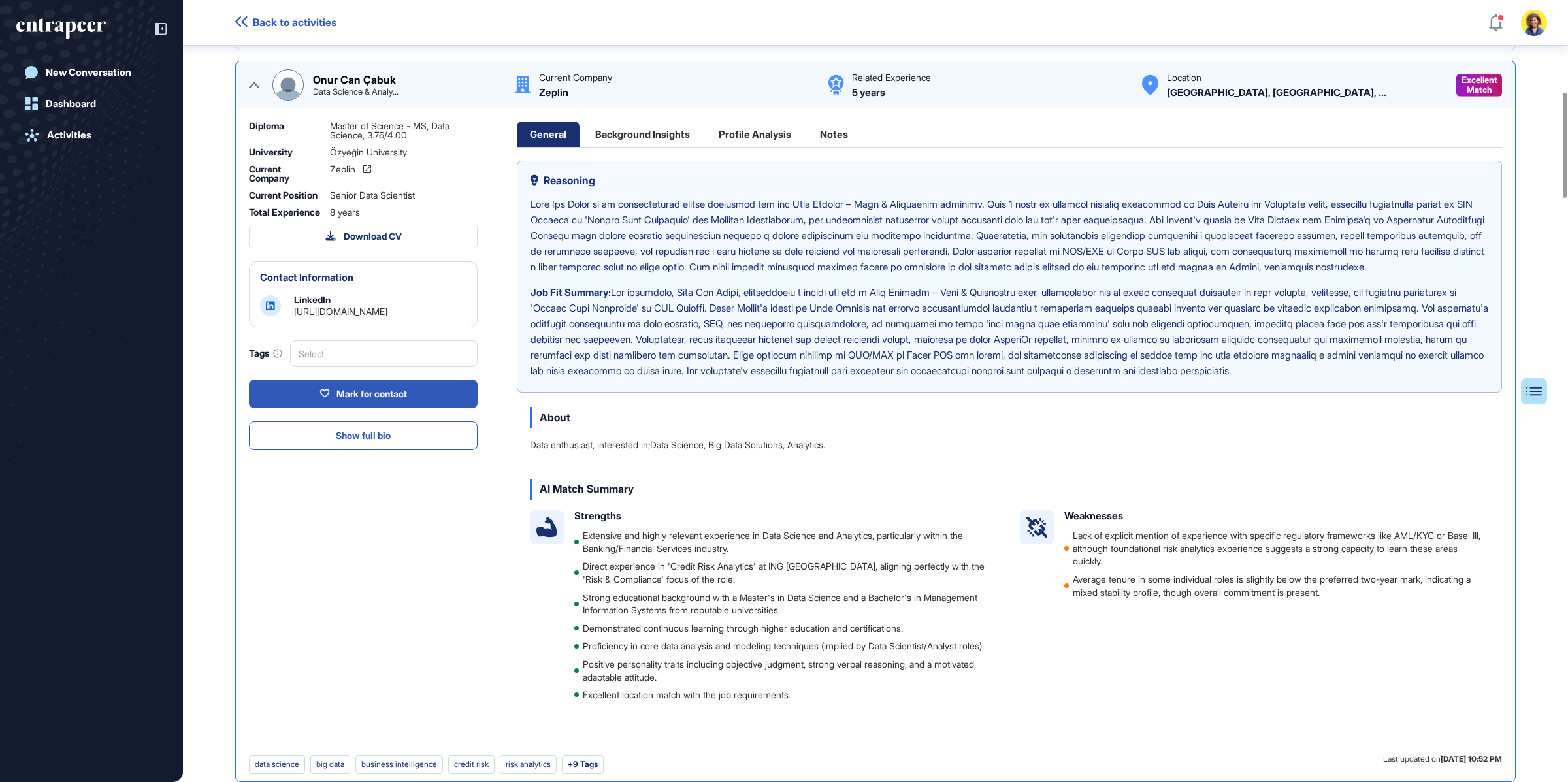
click at [664, 126] on div "Background Insights" at bounding box center [643, 134] width 121 height 26
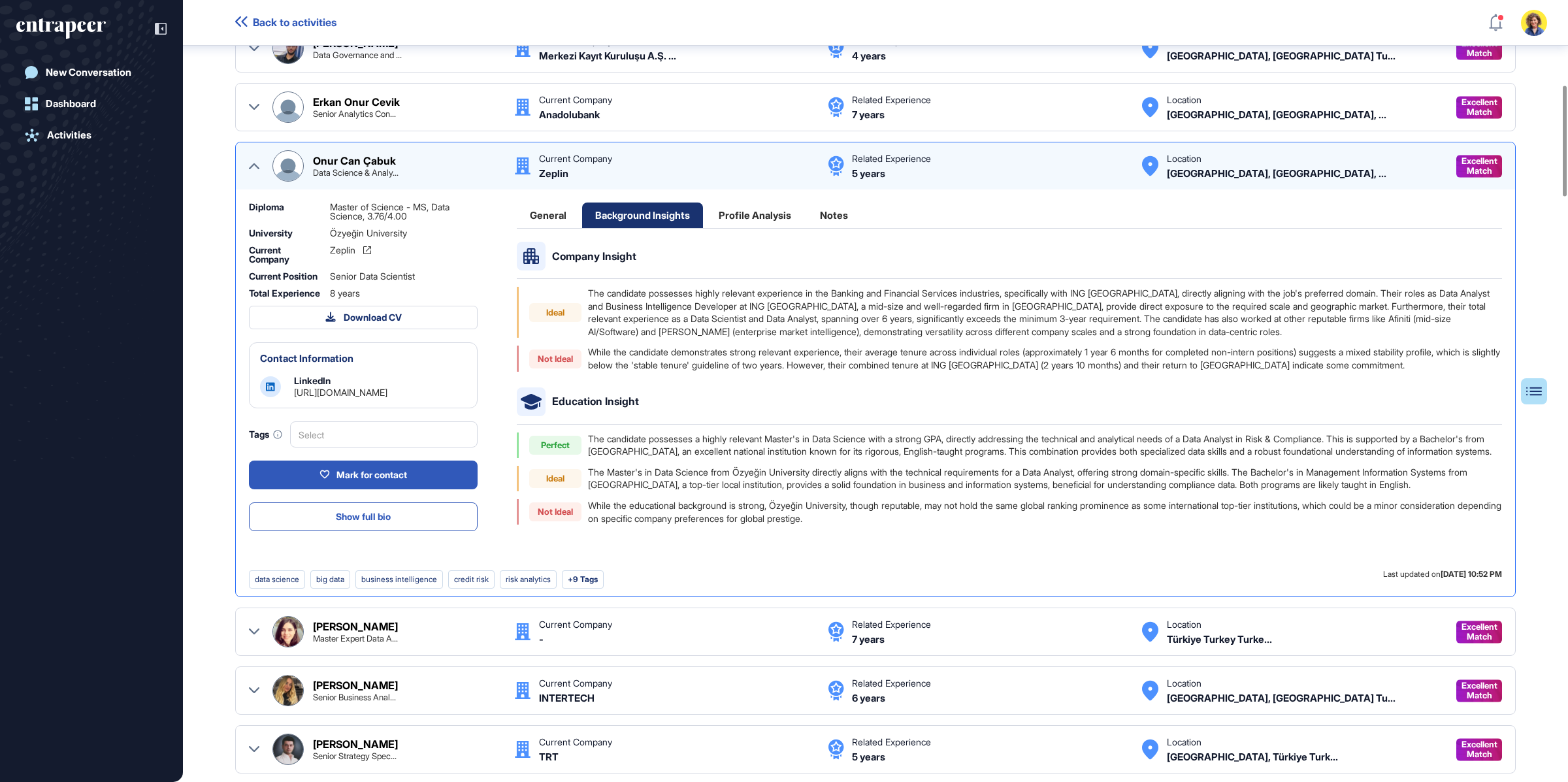
scroll to position [604, 0]
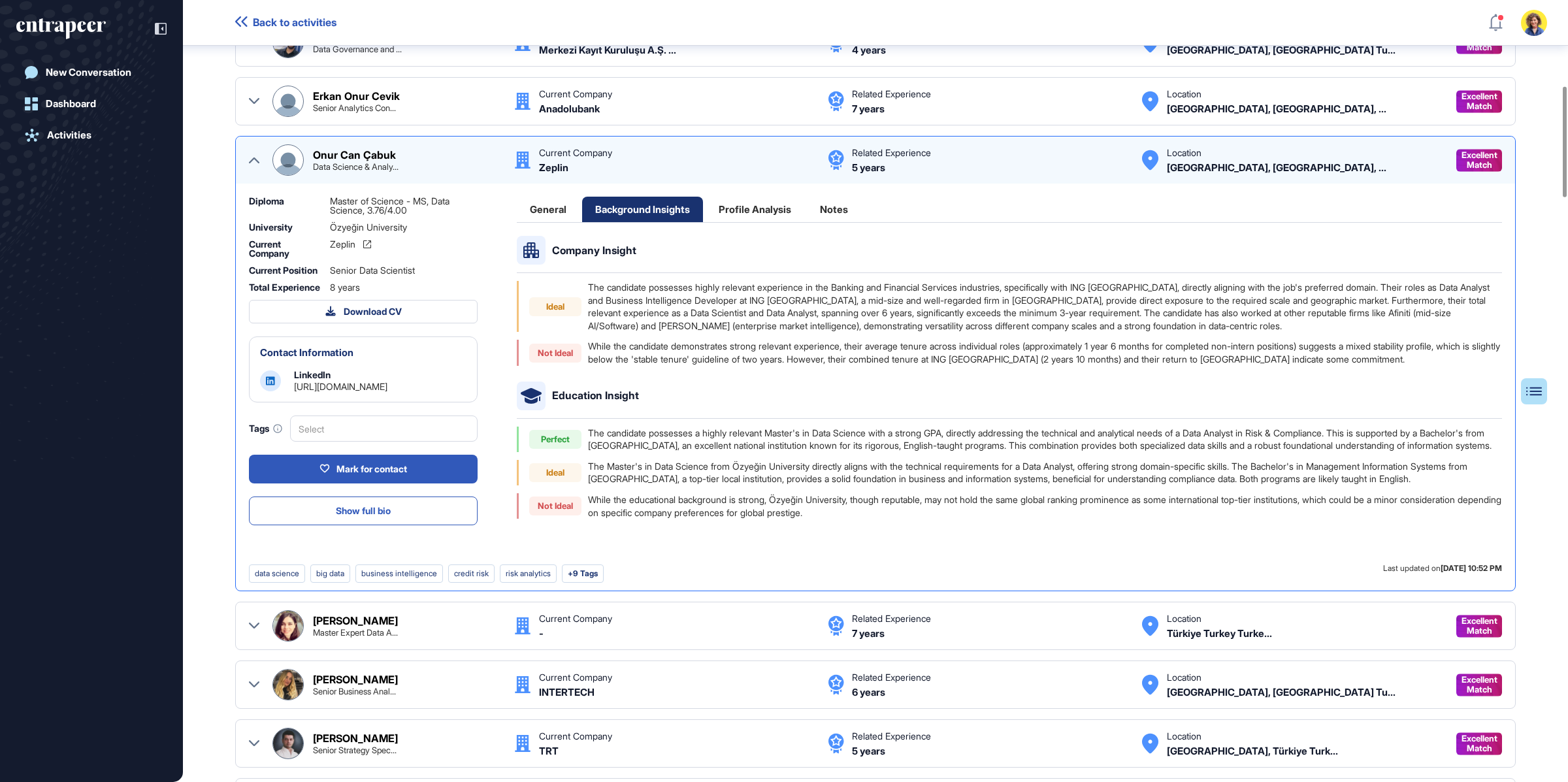
drag, startPoint x: 667, startPoint y: 428, endPoint x: 756, endPoint y: 456, distance: 93.3
click at [756, 452] on div "The candidate possesses a highly relevant Master's in Data Science with a stron…" at bounding box center [1045, 440] width 914 height 26
click at [753, 445] on div "The candidate possesses a highly relevant Master's in Data Science with a stron…" at bounding box center [1045, 440] width 914 height 26
click at [753, 192] on div "Onur Can Çabuk Data Science & Analy... Current Company Zeplin Related Experienc…" at bounding box center [875, 363] width 1280 height 455
click at [751, 199] on div "Profile Analysis" at bounding box center [755, 209] width 99 height 26
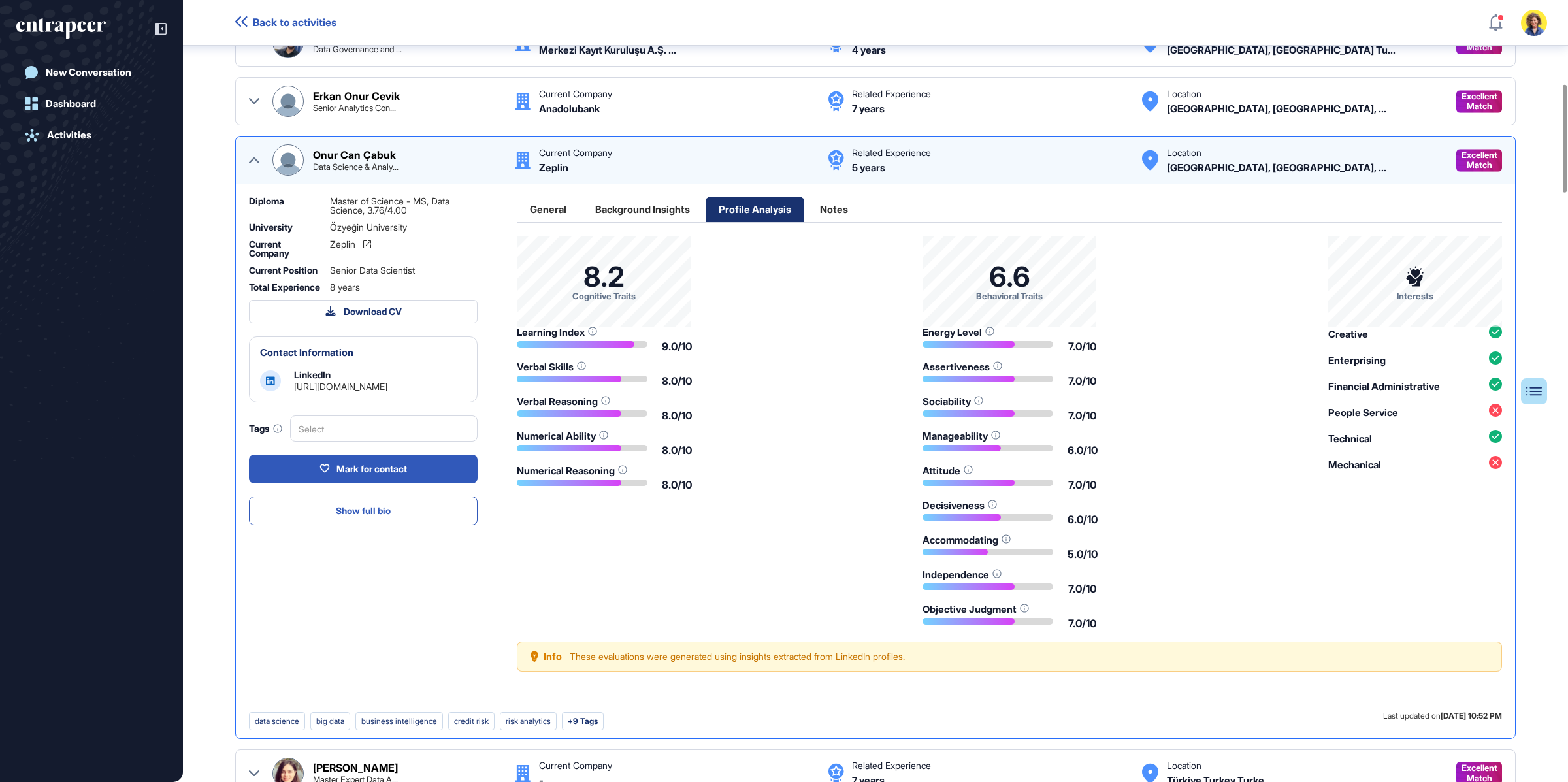
click at [781, 515] on div "8.2 Cognitive Traits Learning Index 9.0/10 Verbal Skills 8.0/10 Verbal Reasonin…" at bounding box center [1009, 432] width 985 height 393
click at [838, 209] on div "Notes" at bounding box center [834, 209] width 54 height 26
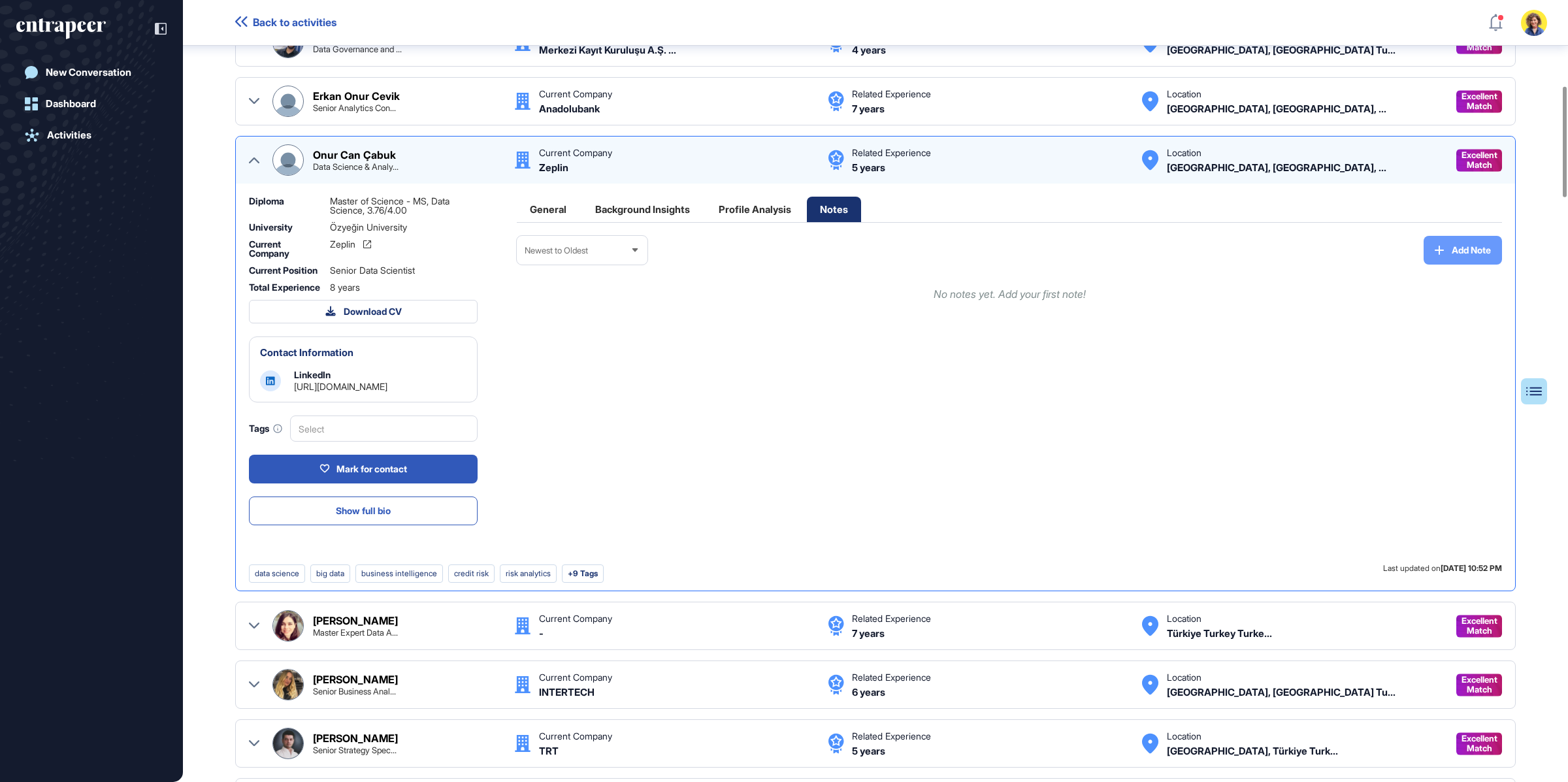
click at [1463, 250] on span "Add Note" at bounding box center [1471, 250] width 39 height 9
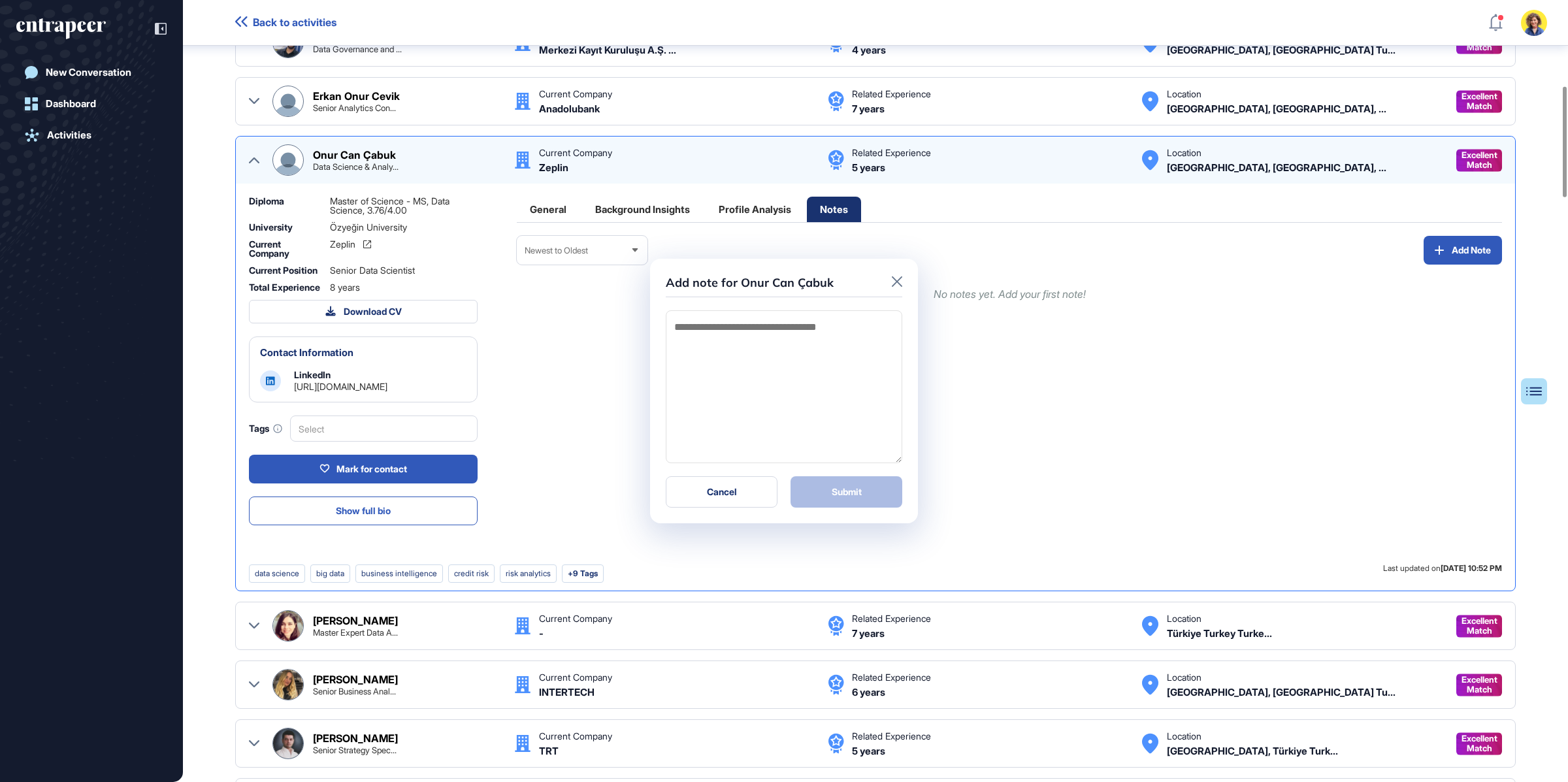
click at [799, 375] on textarea at bounding box center [784, 387] width 237 height 153
click at [898, 282] on icon at bounding box center [896, 281] width 10 height 10
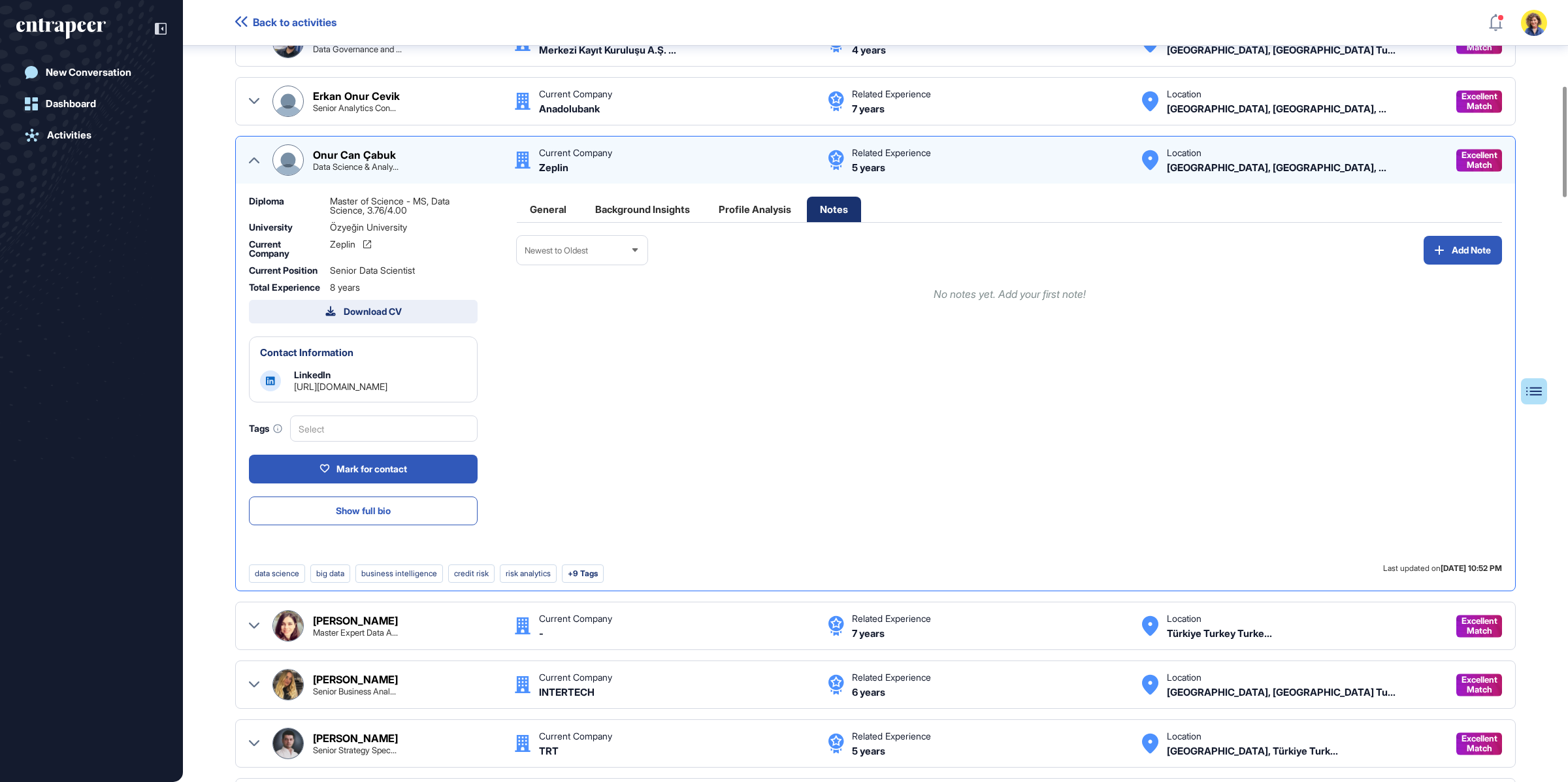
click at [391, 307] on button "Download CV" at bounding box center [363, 311] width 229 height 23
click at [631, 466] on div "Newest to Oldest Add Note No notes yet. Add your first note!" at bounding box center [1009, 400] width 985 height 329
click at [428, 441] on div "Select" at bounding box center [383, 428] width 188 height 26
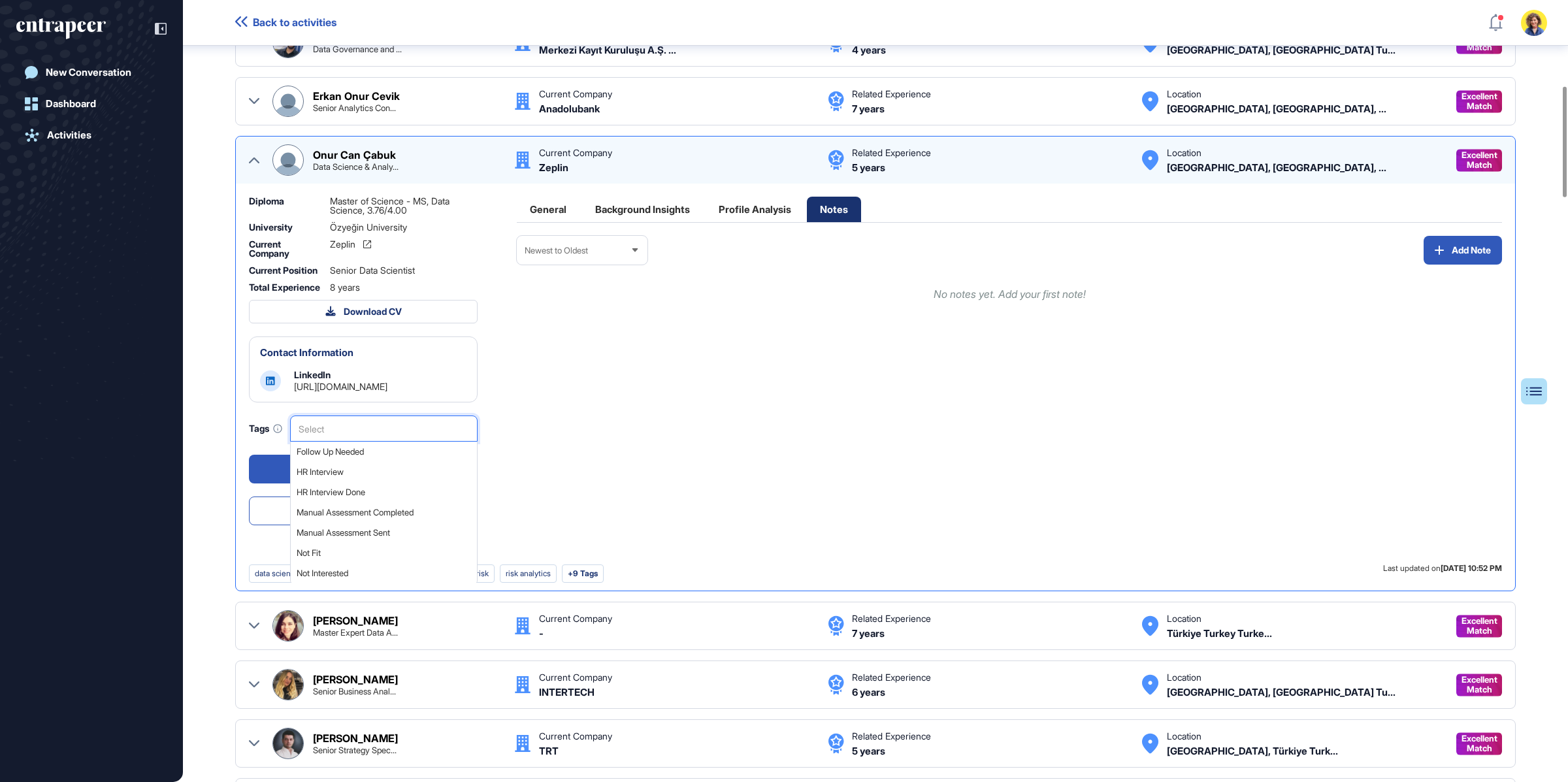
click at [807, 374] on div "Newest to Oldest Add Note No notes yet. Add your first note!" at bounding box center [1009, 400] width 985 height 329
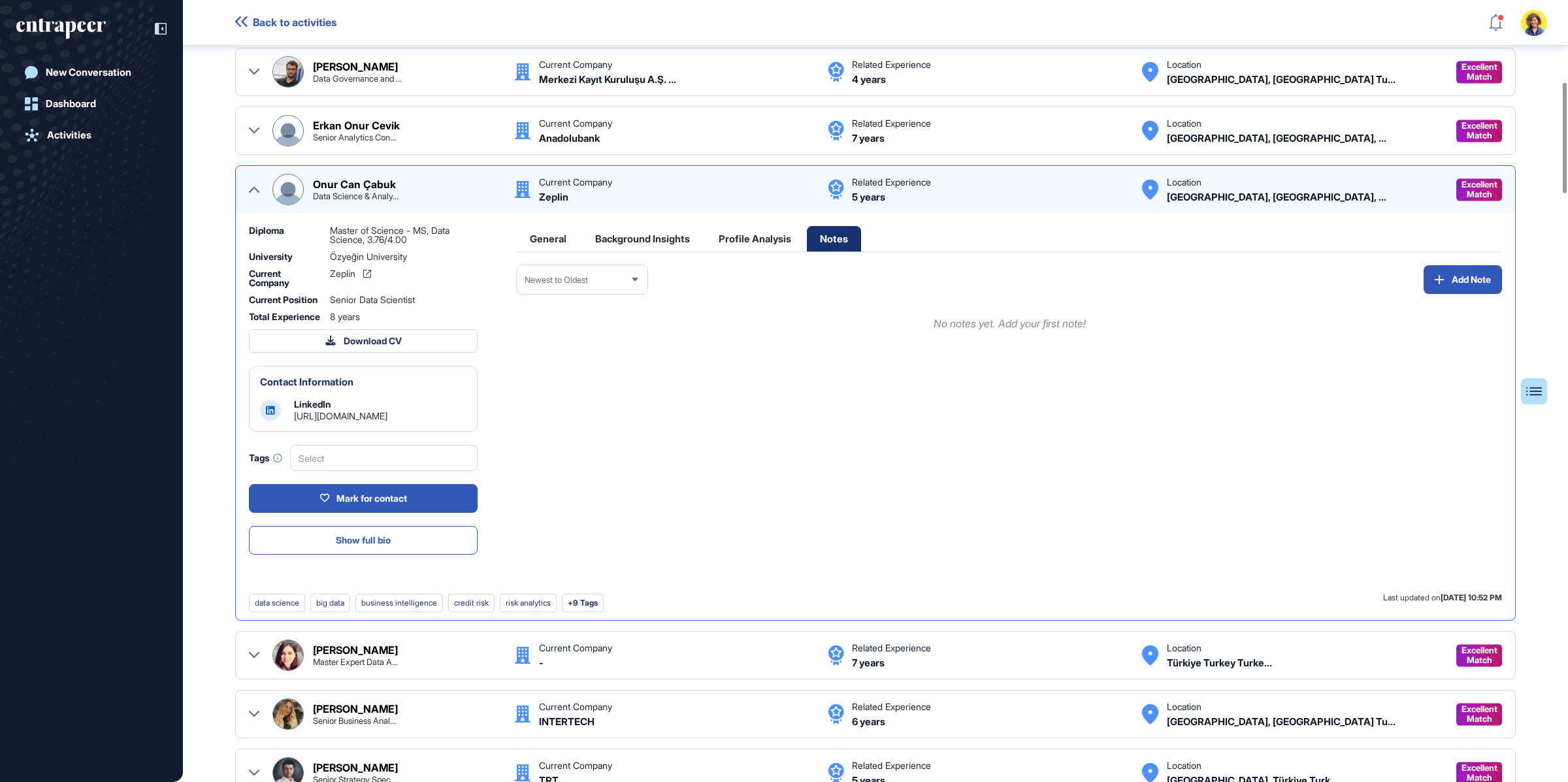
scroll to position [576, 0]
click at [393, 504] on div "Mark for contact" at bounding box center [363, 498] width 88 height 12
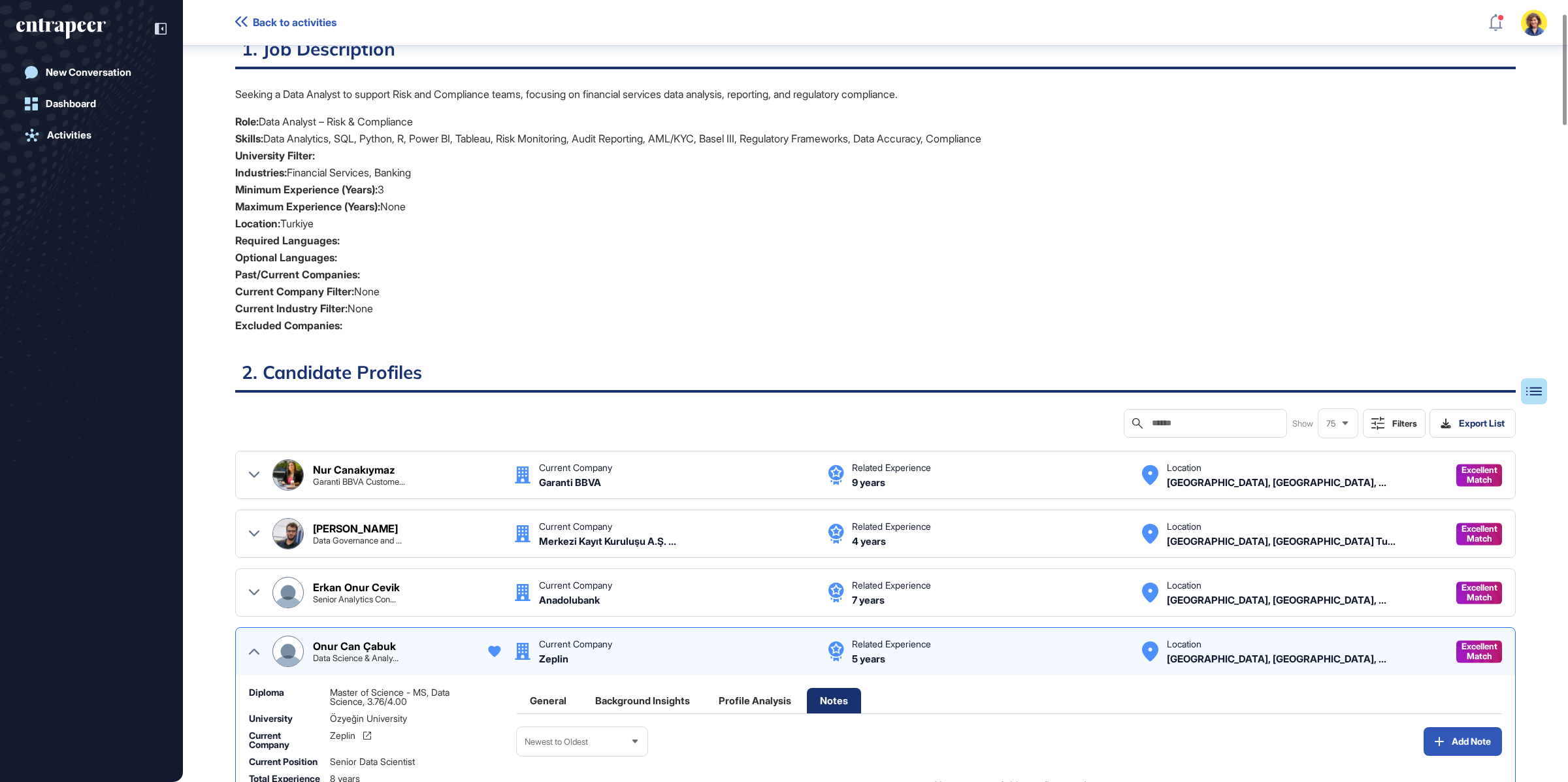
scroll to position [0, 0]
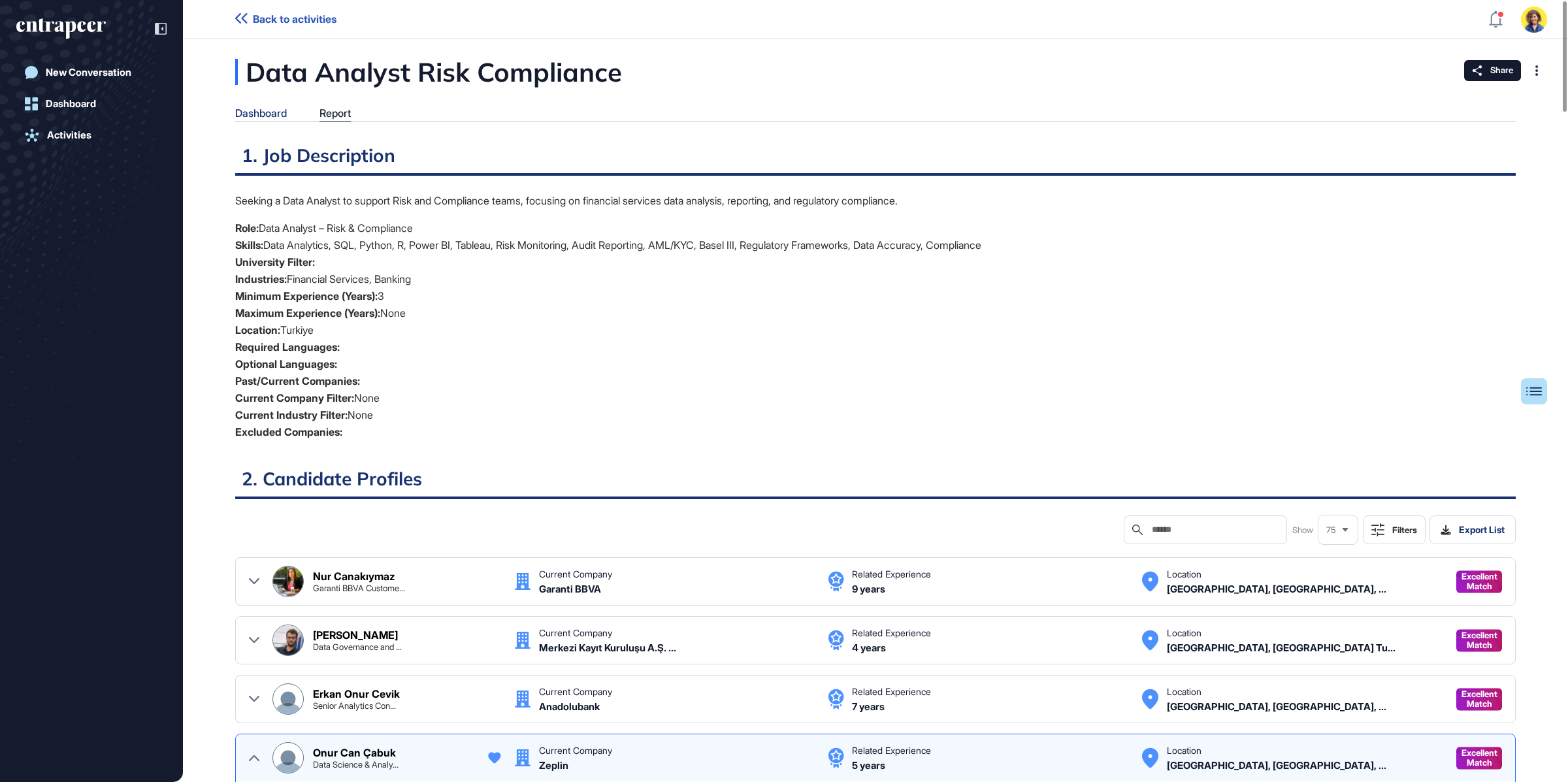
click at [266, 110] on div "Dashboard" at bounding box center [261, 113] width 52 height 12
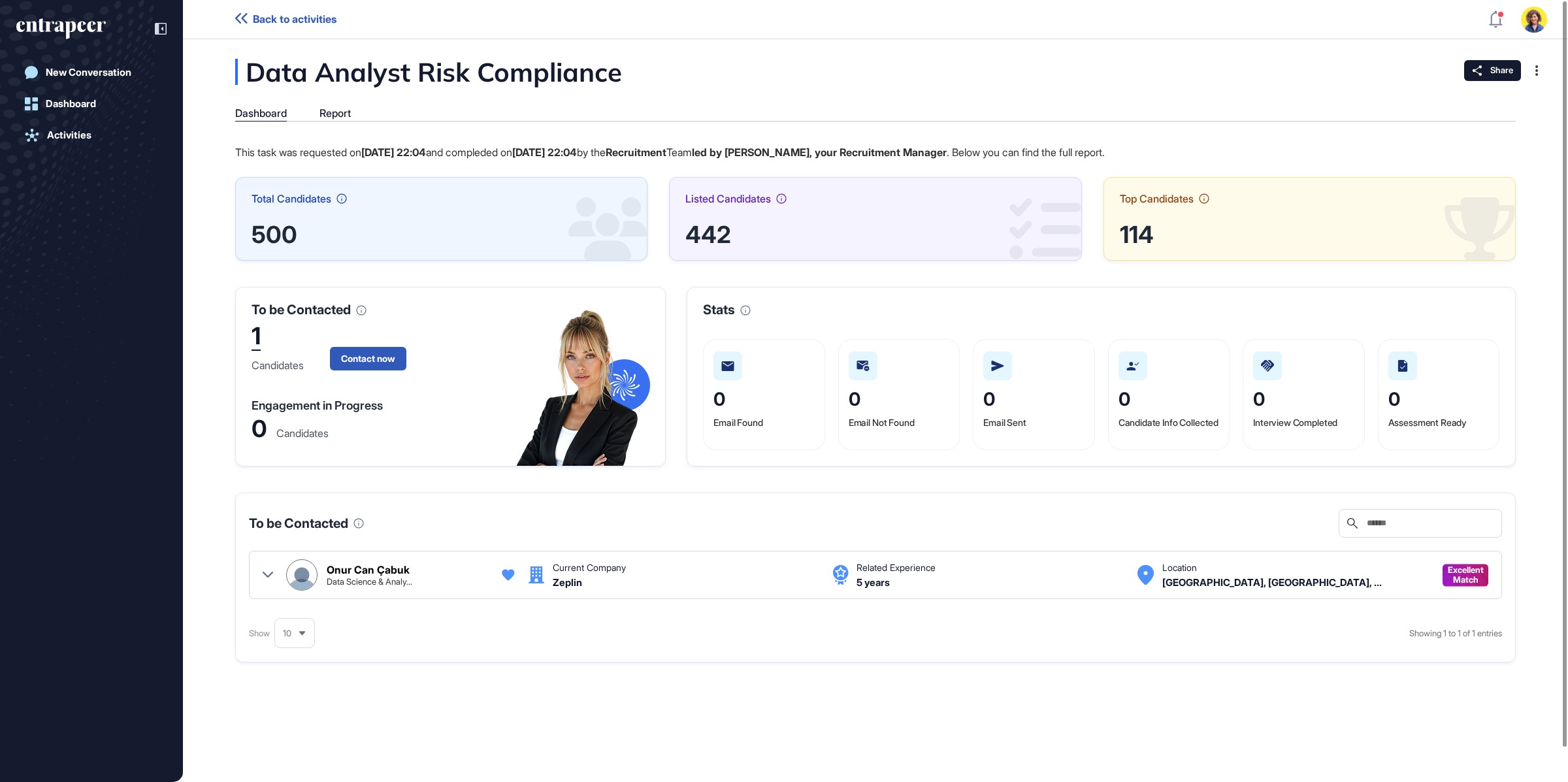
click at [263, 573] on icon at bounding box center [267, 574] width 10 height 10
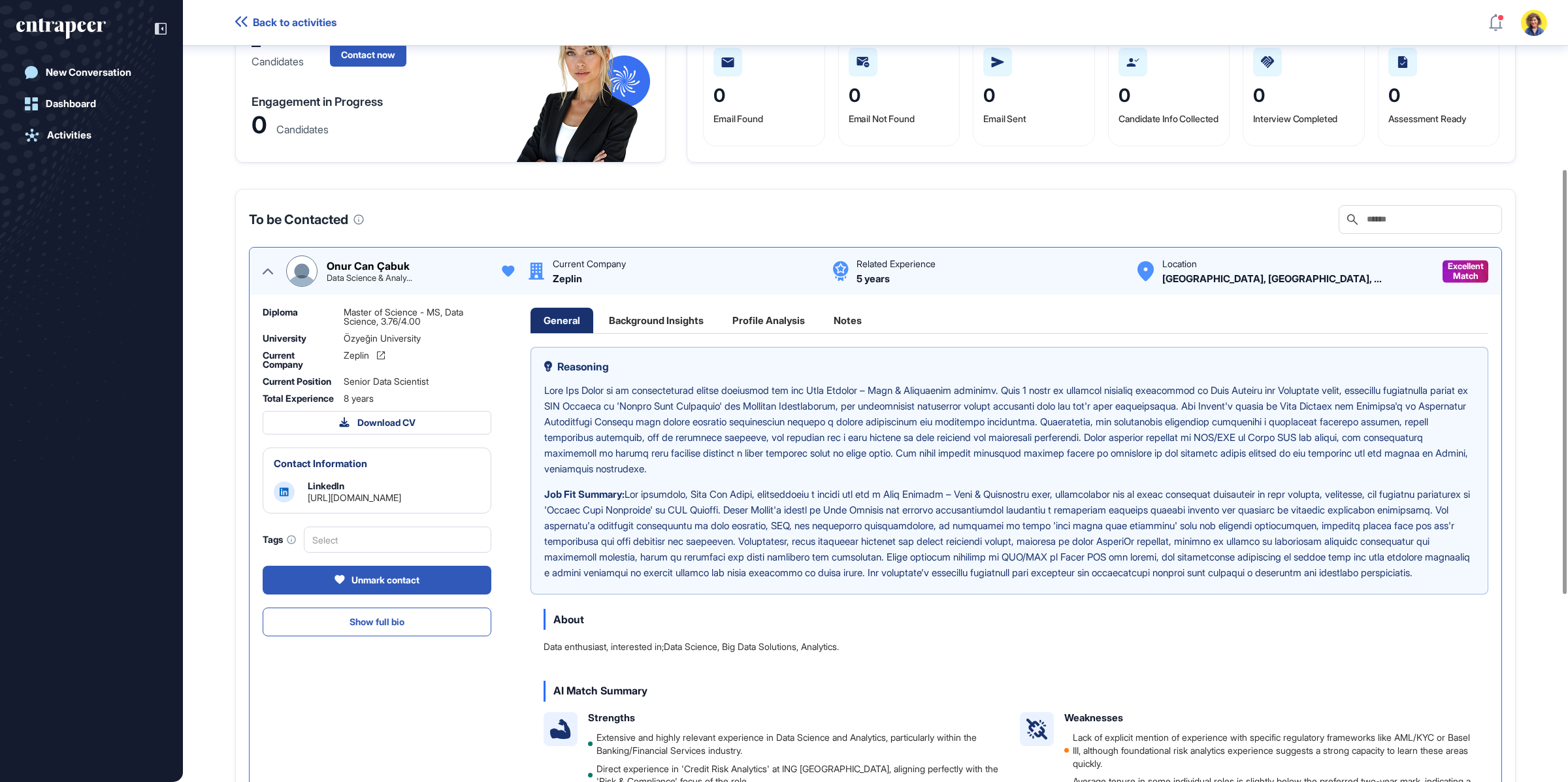
scroll to position [311, 0]
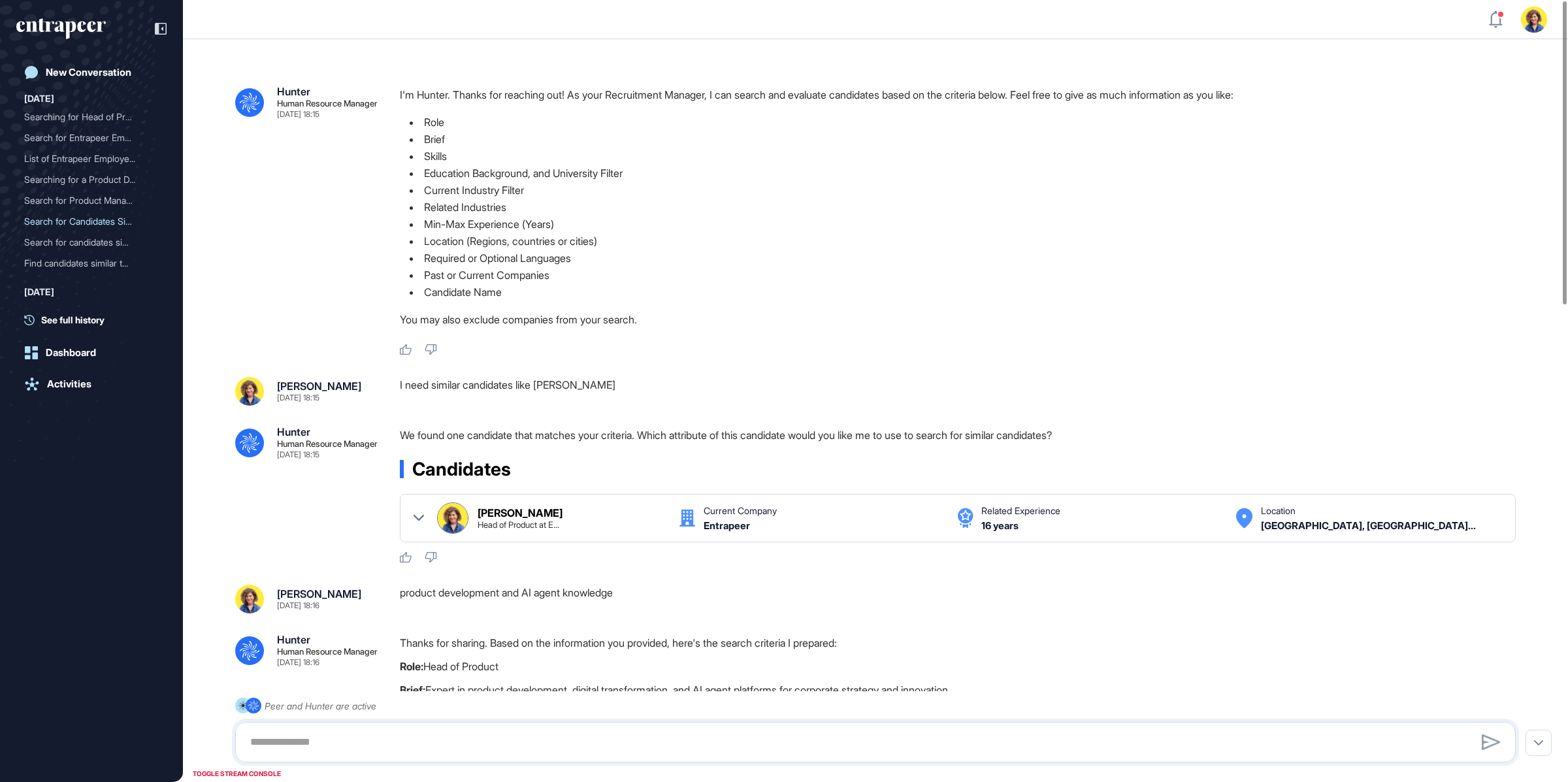
scroll to position [1, 1]
drag, startPoint x: 403, startPoint y: 383, endPoint x: 625, endPoint y: 383, distance: 222.0
click at [625, 383] on div "I need similar candidates like [PERSON_NAME]" at bounding box center [963, 391] width 1127 height 29
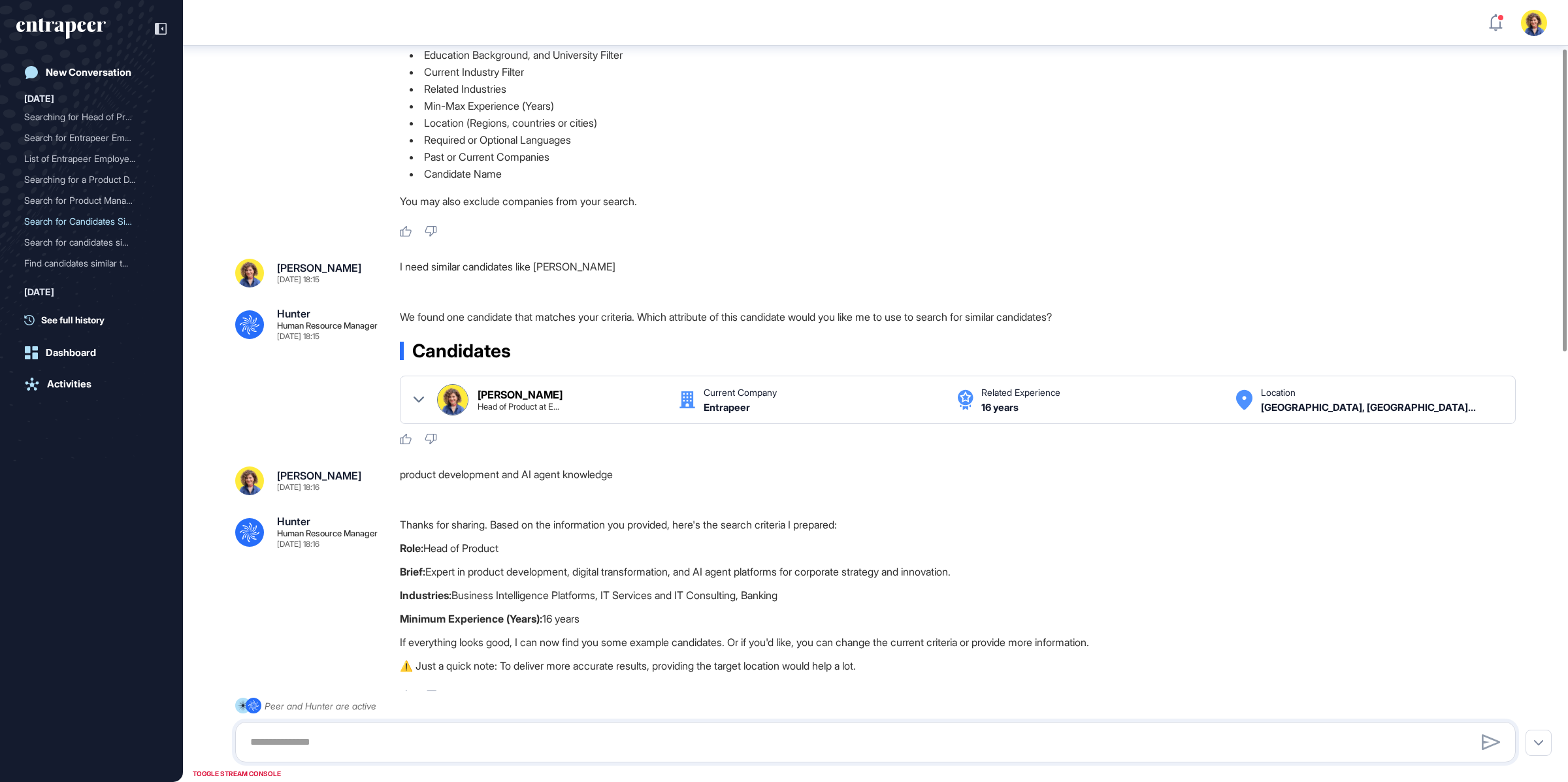
scroll to position [125, 0]
drag, startPoint x: 436, startPoint y: 272, endPoint x: 622, endPoint y: 266, distance: 186.1
click at [622, 266] on div "I need similar candidates like [PERSON_NAME]" at bounding box center [963, 273] width 1127 height 29
click at [622, 266] on div "I need similar candidates like Sara Holyavkin" at bounding box center [963, 273] width 1127 height 29
click at [421, 393] on div at bounding box center [419, 399] width 10 height 31
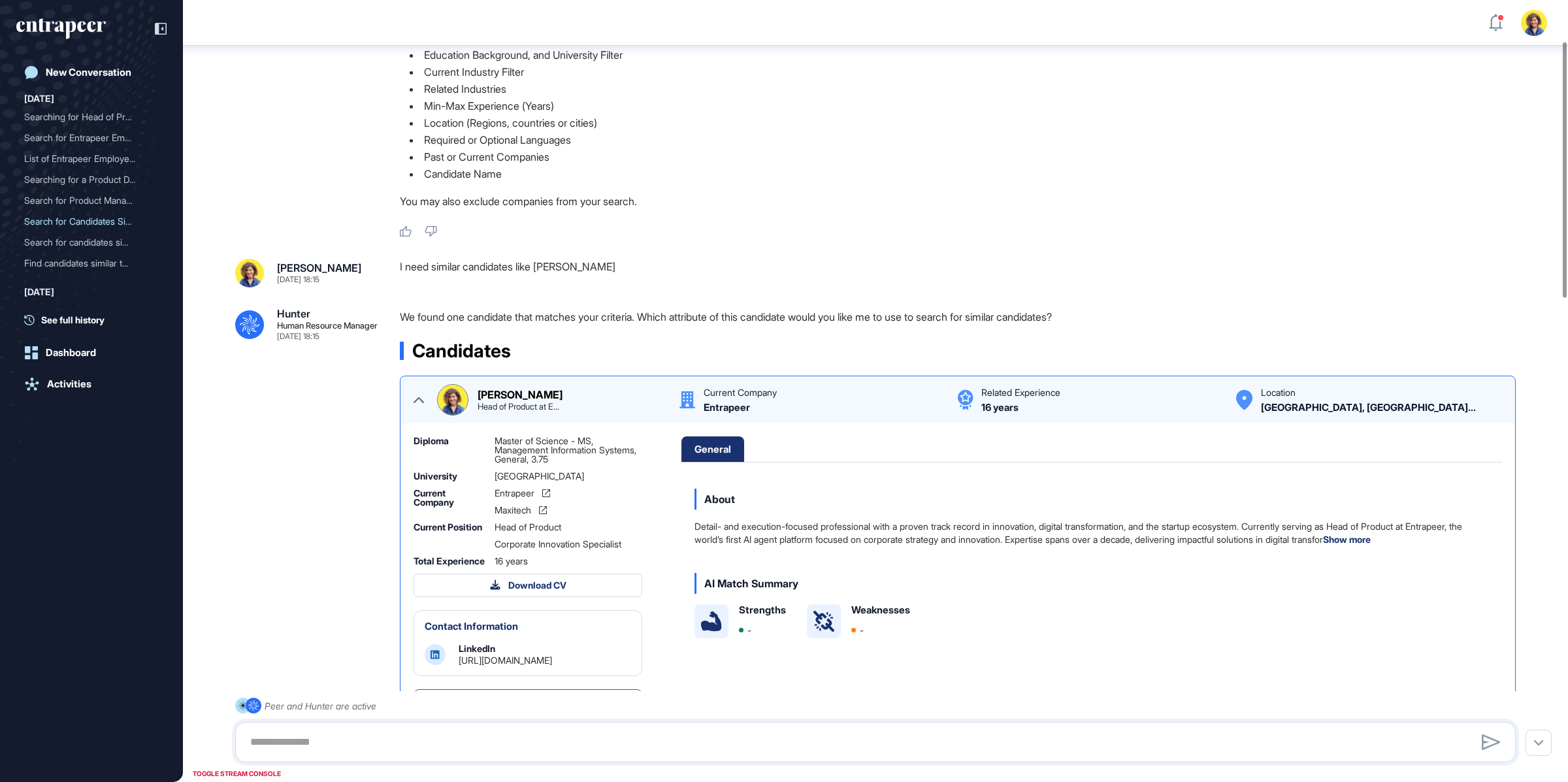
click at [445, 399] on img at bounding box center [453, 399] width 30 height 30
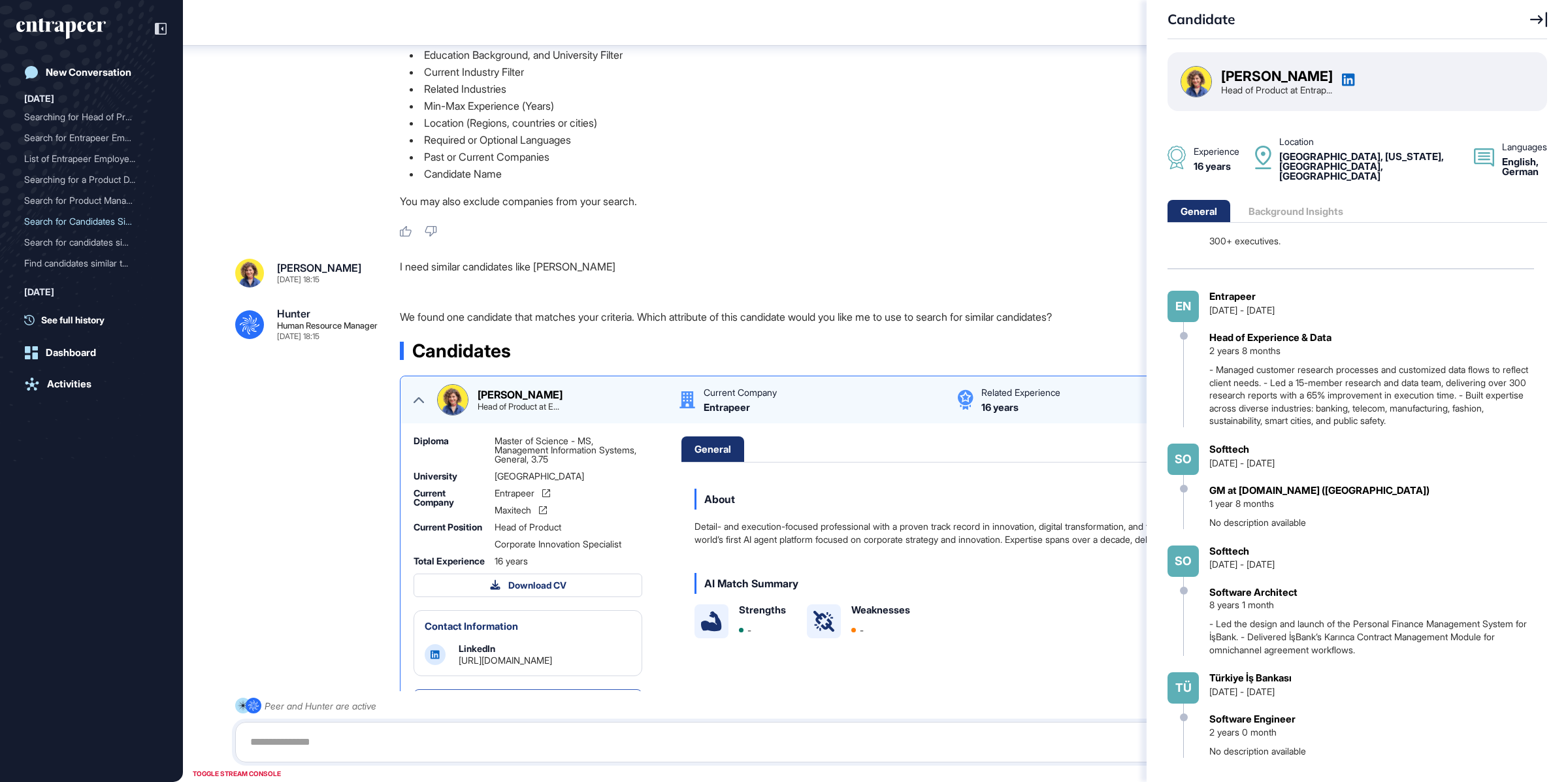
scroll to position [551, 0]
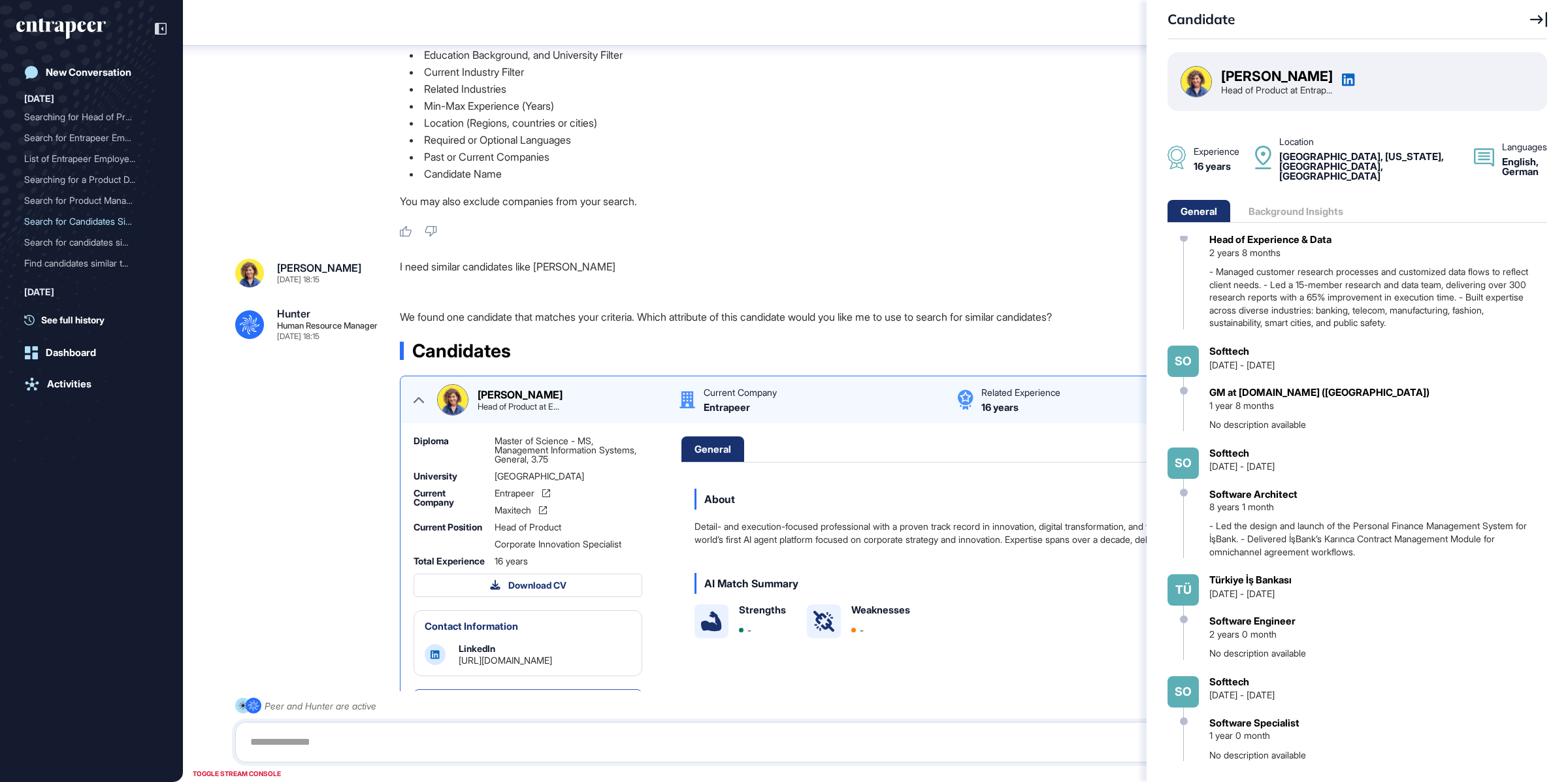
click at [1539, 23] on icon at bounding box center [1538, 19] width 17 height 15
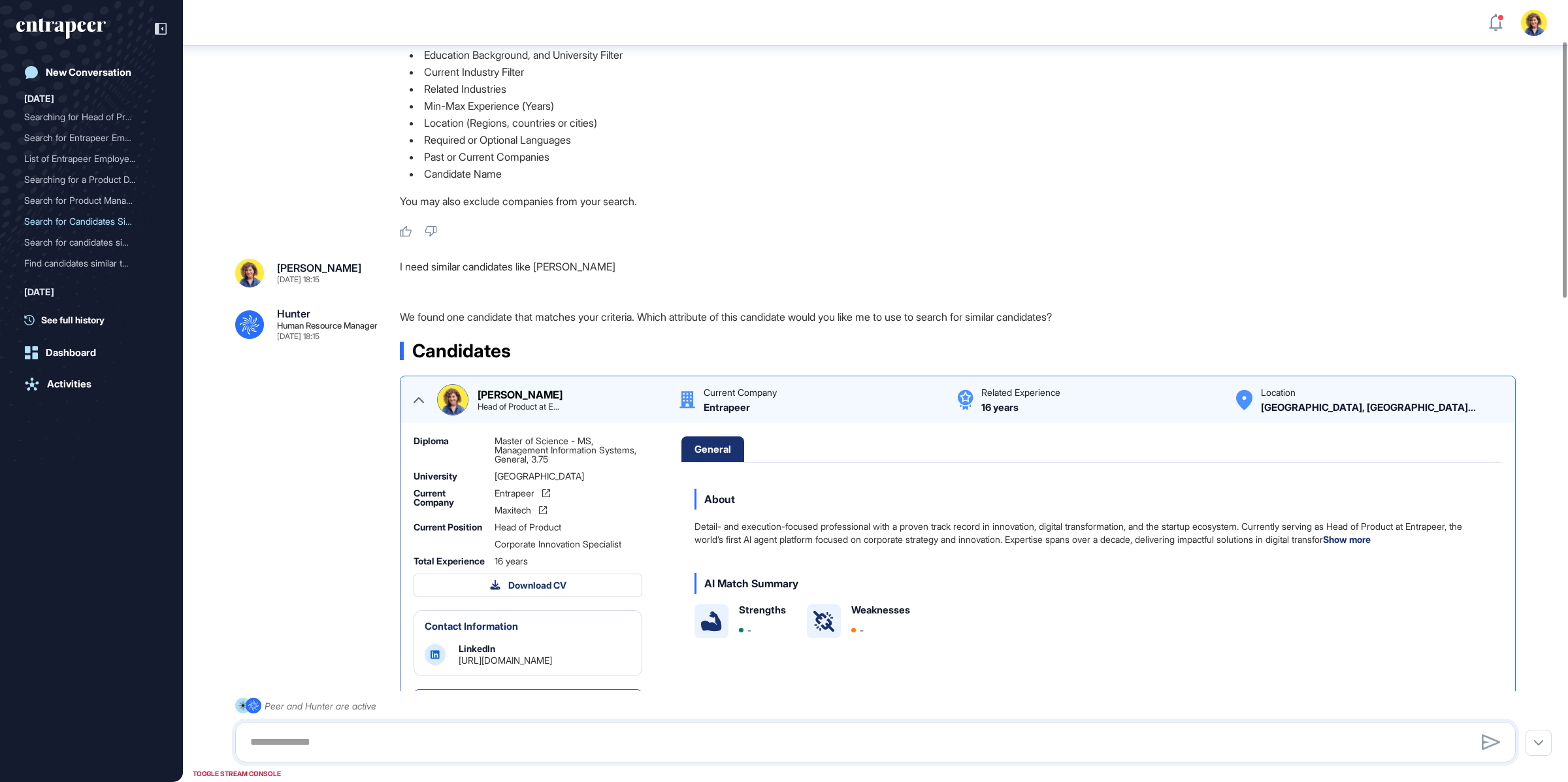
click at [417, 400] on icon at bounding box center [419, 399] width 10 height 10
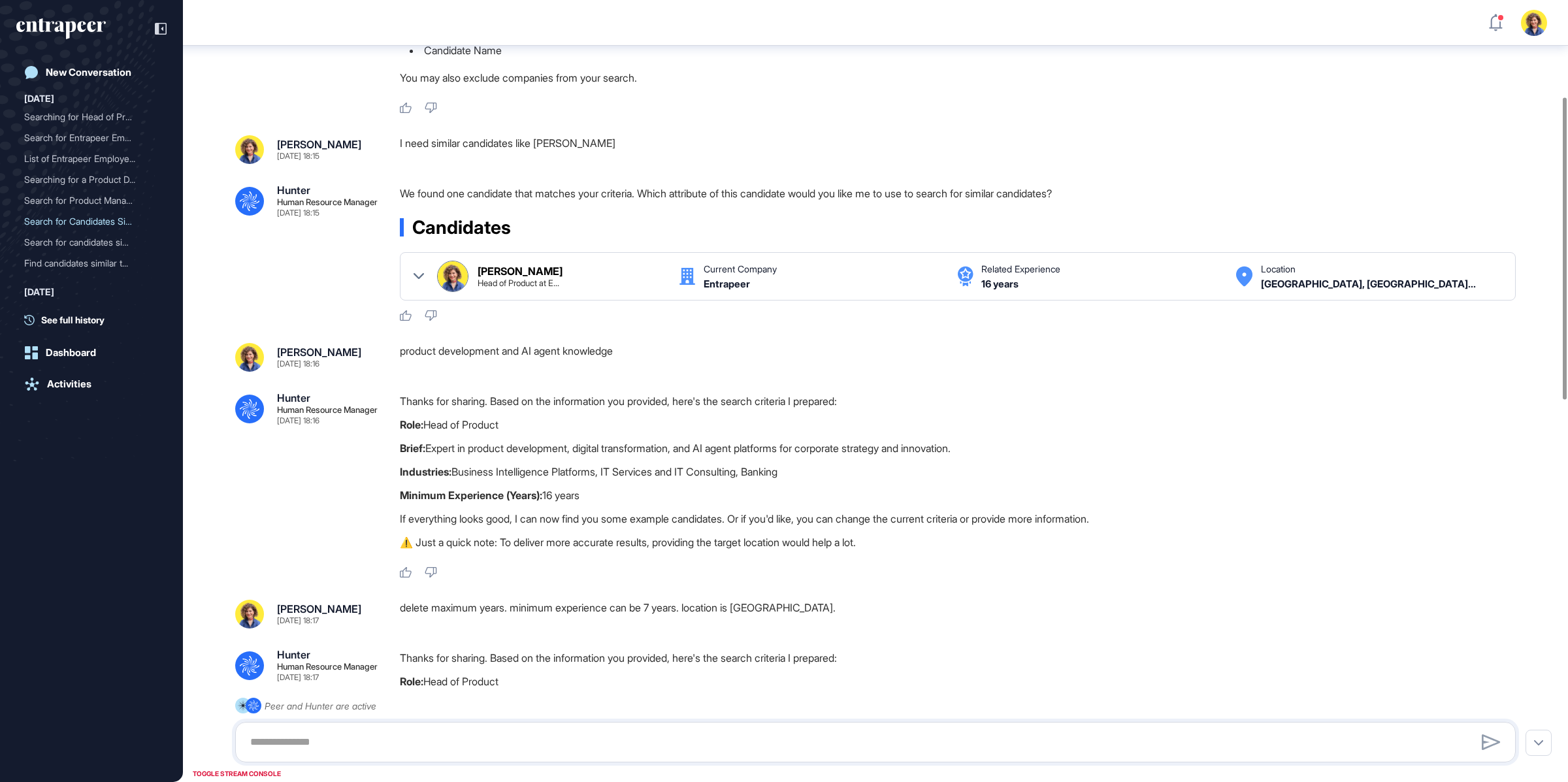
scroll to position [249, 0]
drag, startPoint x: 698, startPoint y: 198, endPoint x: 719, endPoint y: 198, distance: 21.0
click at [719, 198] on p "We found one candidate that matches your criteria. Which attribute of this cand…" at bounding box center [963, 192] width 1127 height 17
click at [465, 452] on p "Brief: Expert in product development, digital transformation, and AI agent plat…" at bounding box center [963, 447] width 1127 height 17
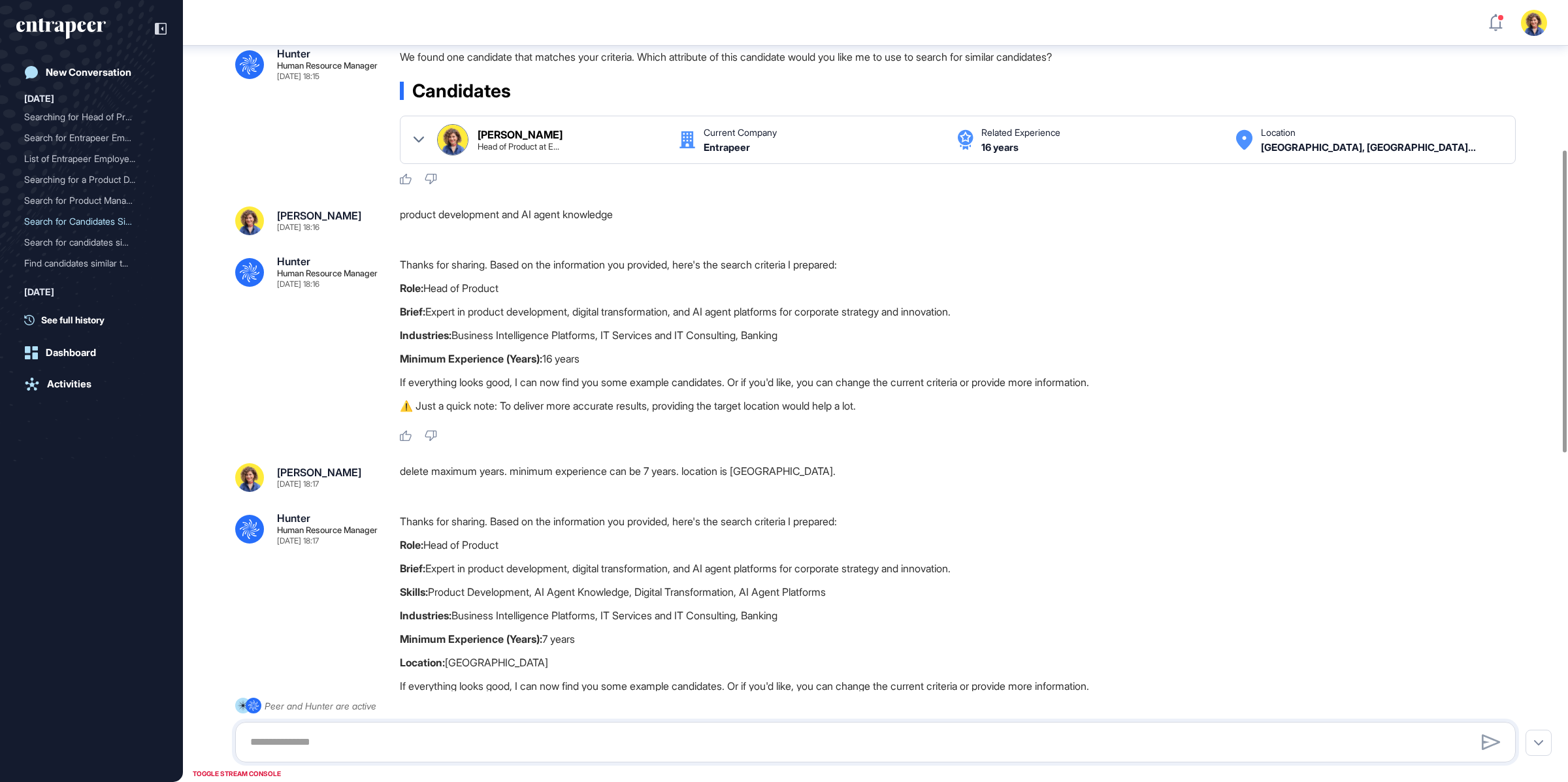
scroll to position [386, 0]
drag, startPoint x: 428, startPoint y: 275, endPoint x: 606, endPoint y: 362, distance: 198.1
click at [606, 362] on div "Thanks for sharing. Based on the information you provided, here's the search cr…" at bounding box center [963, 337] width 1127 height 164
click at [606, 362] on p "Minimum Experience (Years): 16 years" at bounding box center [963, 357] width 1127 height 17
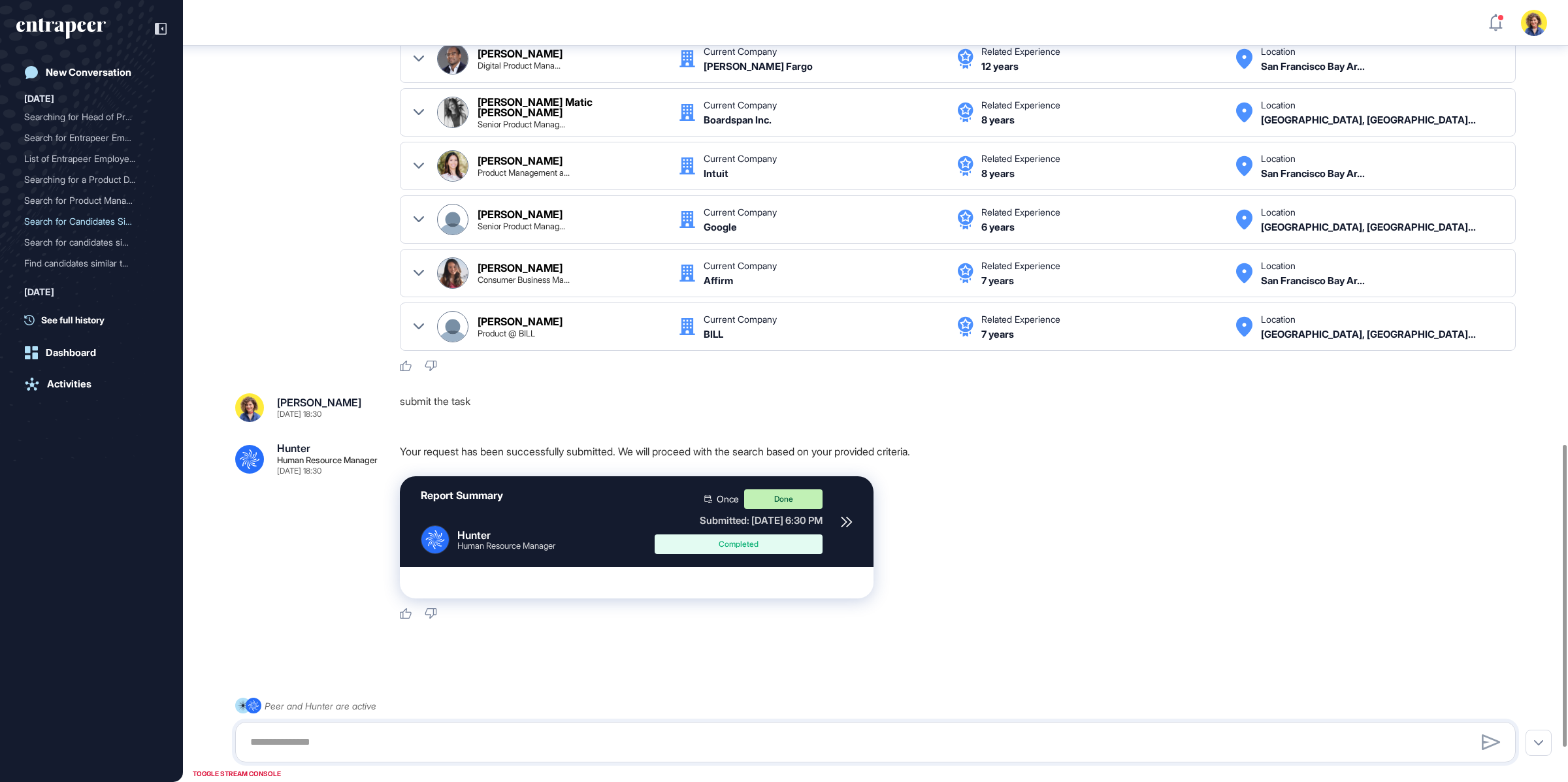
scroll to position [1237, 0]
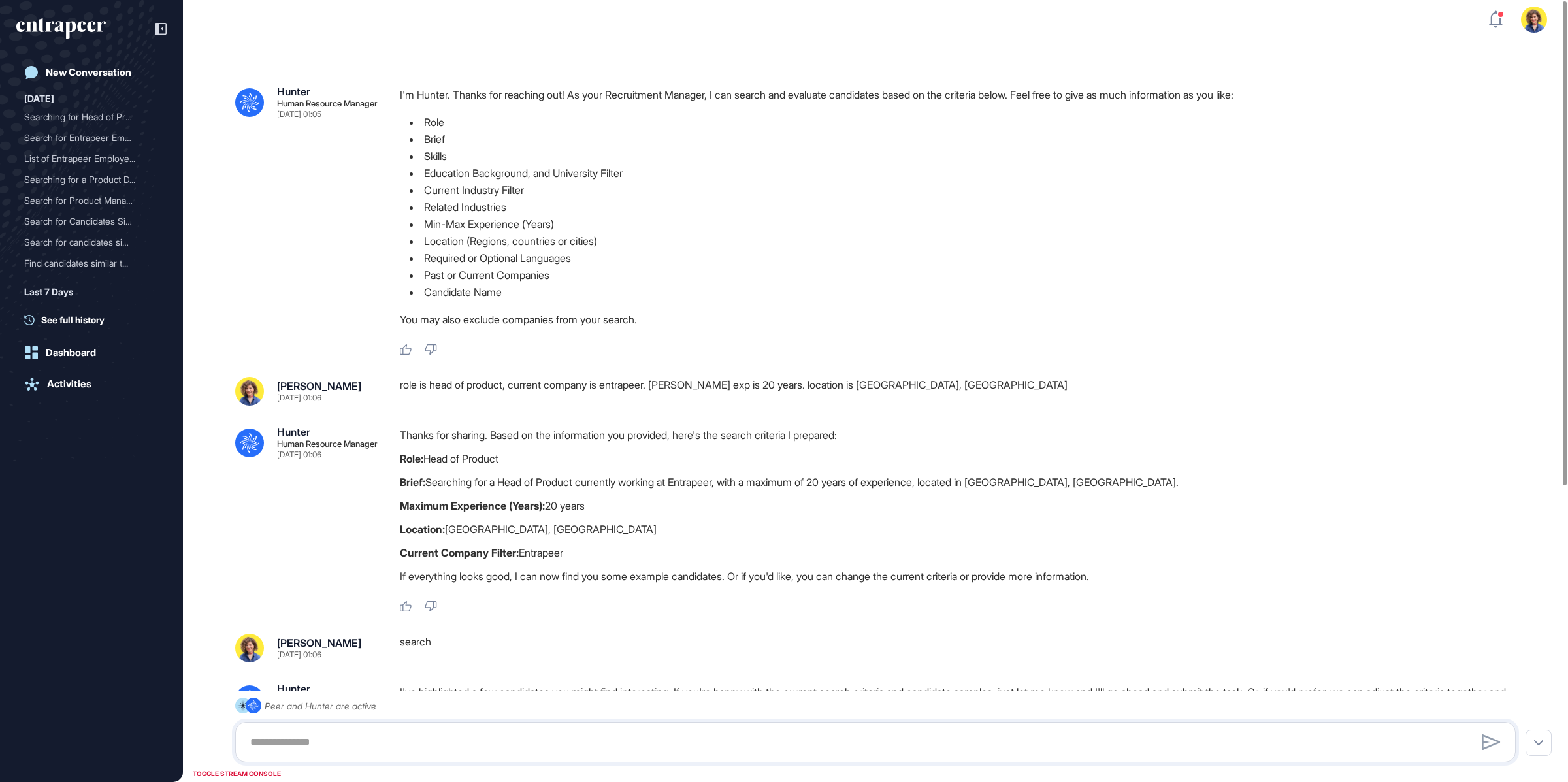
click at [462, 376] on div ".cls-2{fill:#fff} Hunter Human Resource Manager [DATE] 01:05 I'm Hunter. Thanks…" at bounding box center [875, 631] width 1385 height 1185
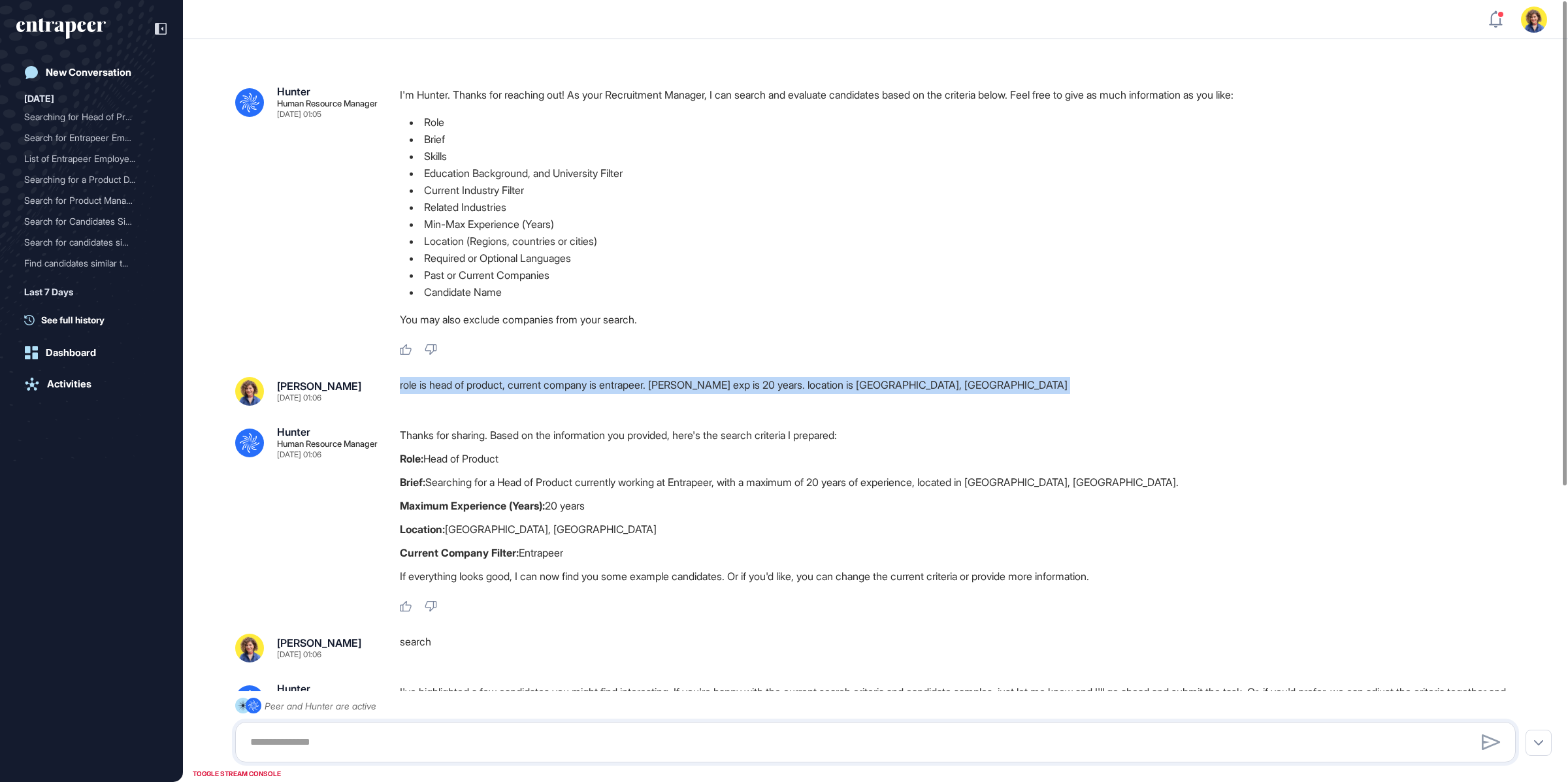
click at [462, 376] on div ".cls-2{fill:#fff} Hunter Human Resource Manager [DATE] 01:05 I'm Hunter. Thanks…" at bounding box center [875, 631] width 1385 height 1185
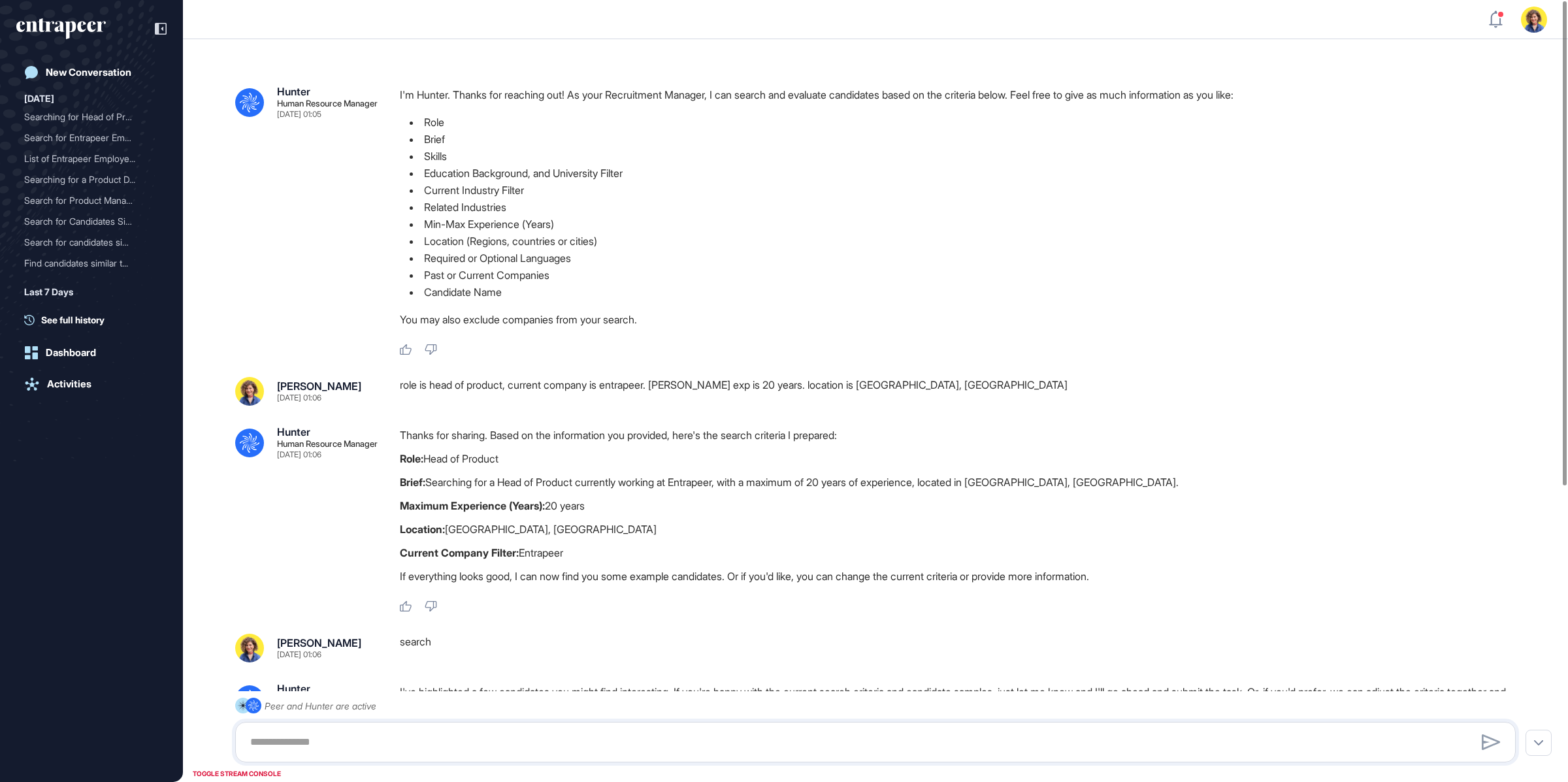
click at [518, 414] on div ".cls-2{fill:#fff} Hunter Human Resource Manager [DATE] 01:05 I'm Hunter. Thanks…" at bounding box center [875, 631] width 1385 height 1185
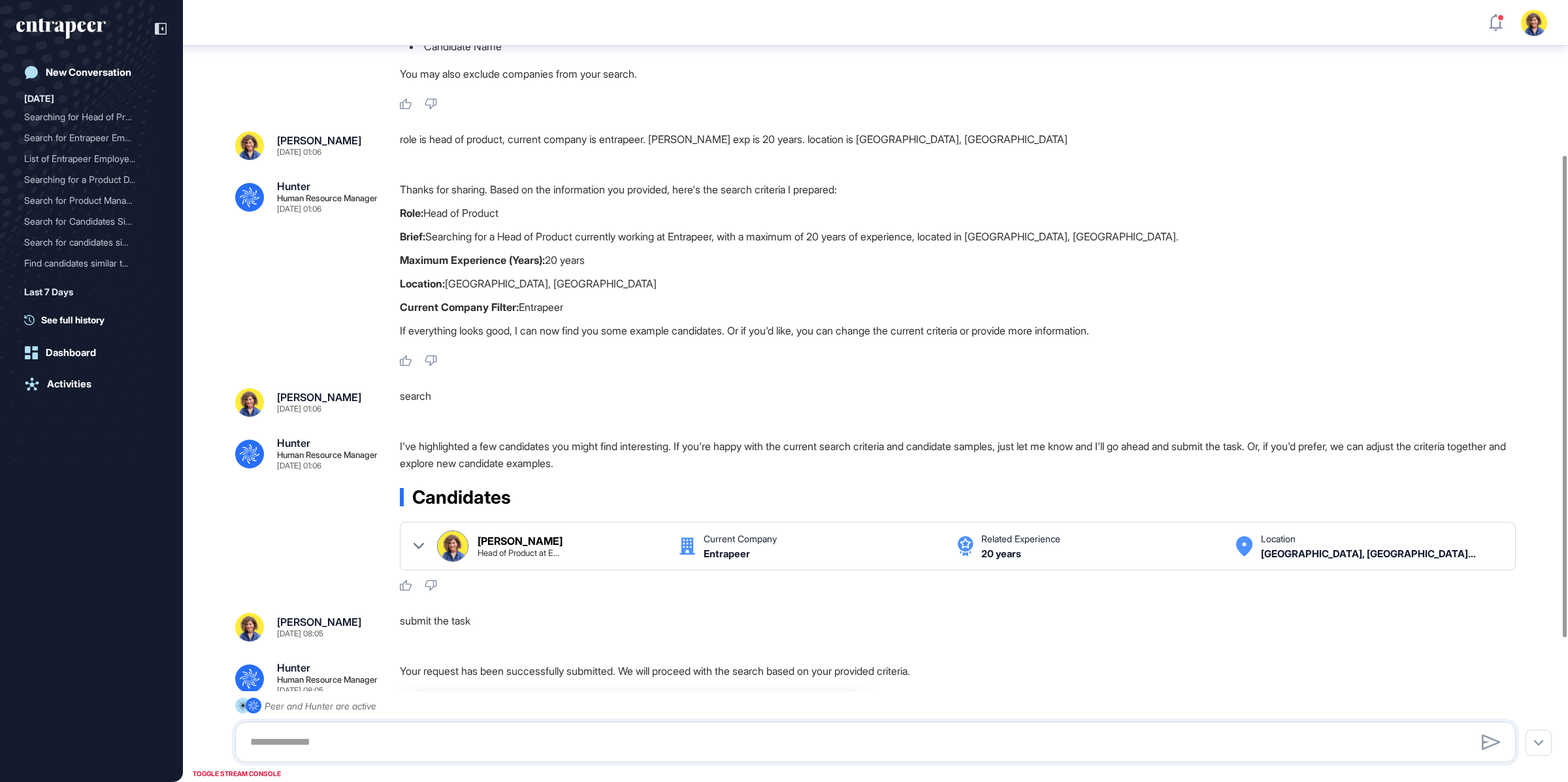
scroll to position [250, 0]
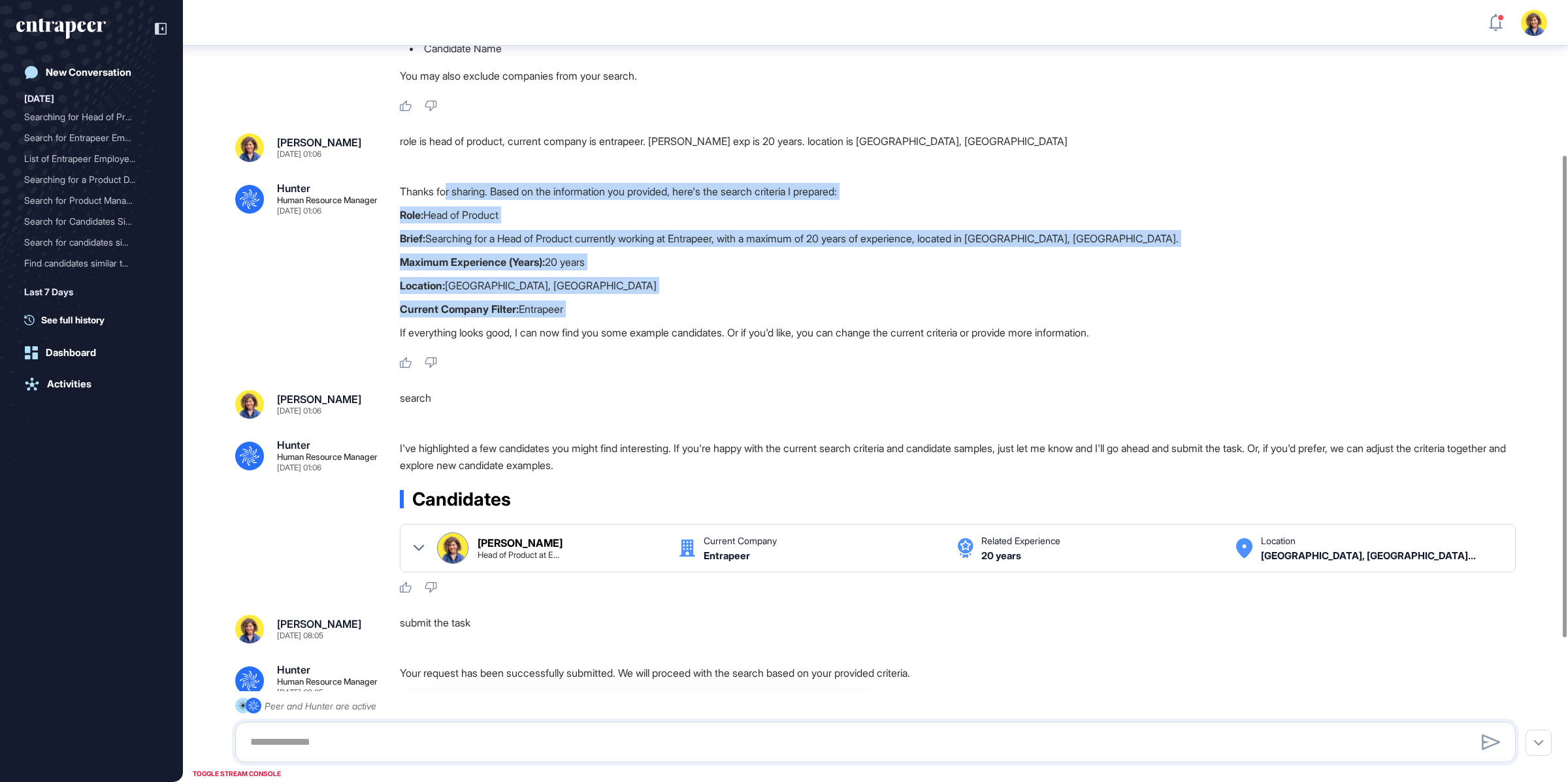
drag, startPoint x: 642, startPoint y: 323, endPoint x: 447, endPoint y: 196, distance: 232.7
click at [447, 196] on div "Thanks for sharing. Based on the information you provided, here's the search cr…" at bounding box center [963, 265] width 1127 height 164
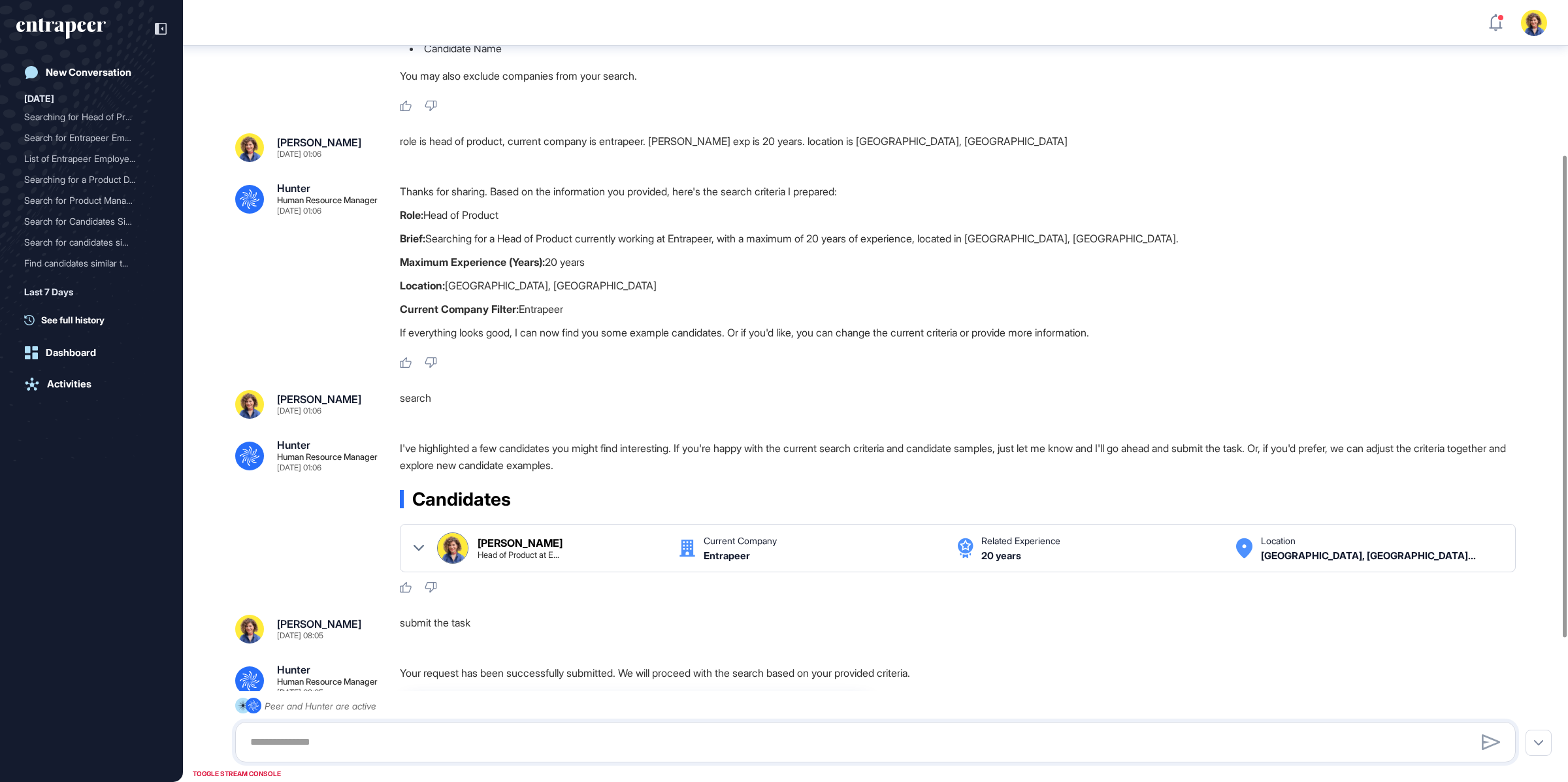
click at [491, 260] on strong "Maximum Experience (Years):" at bounding box center [473, 262] width 145 height 13
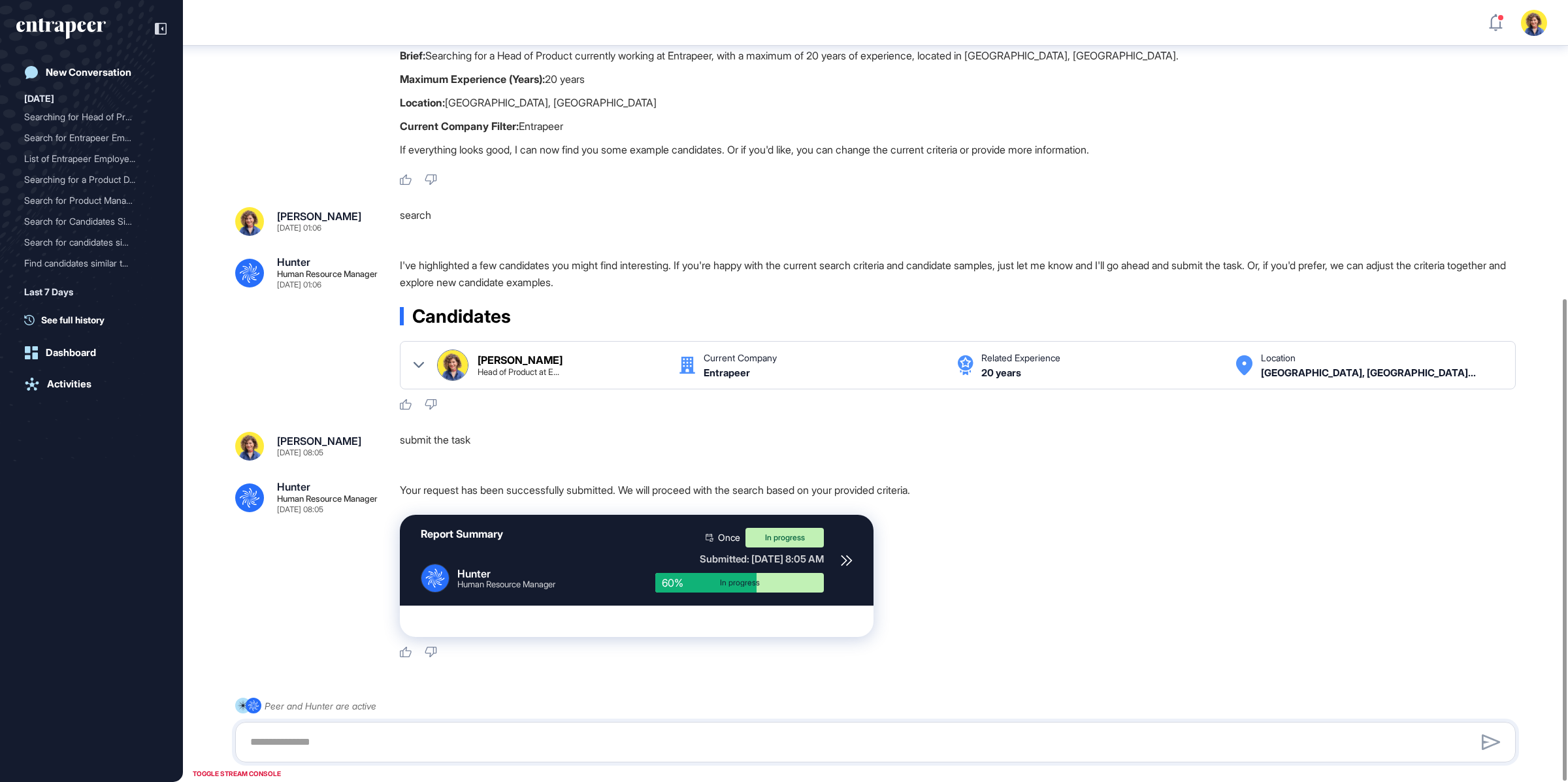
scroll to position [483, 0]
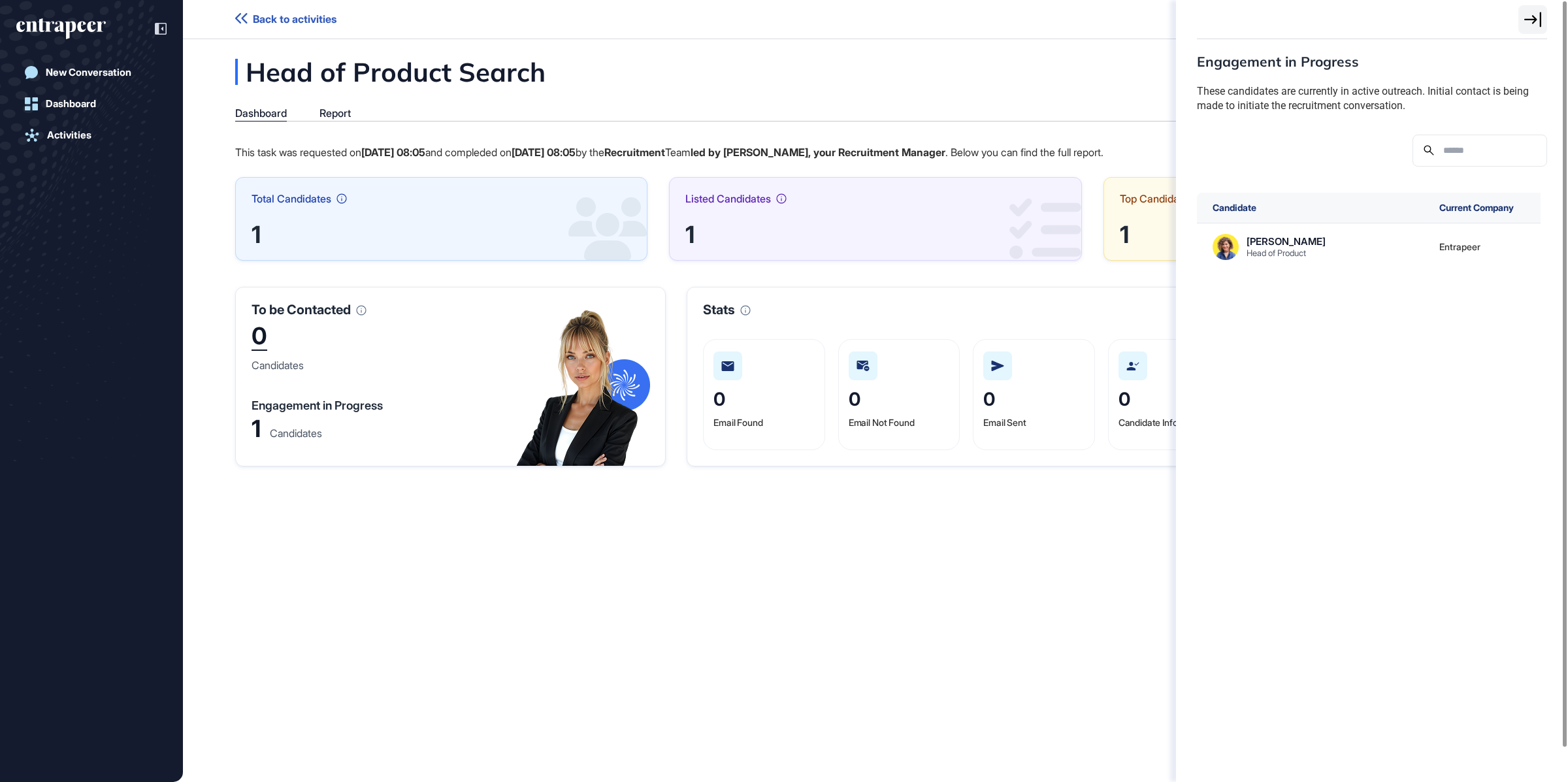
scroll to position [5, 1]
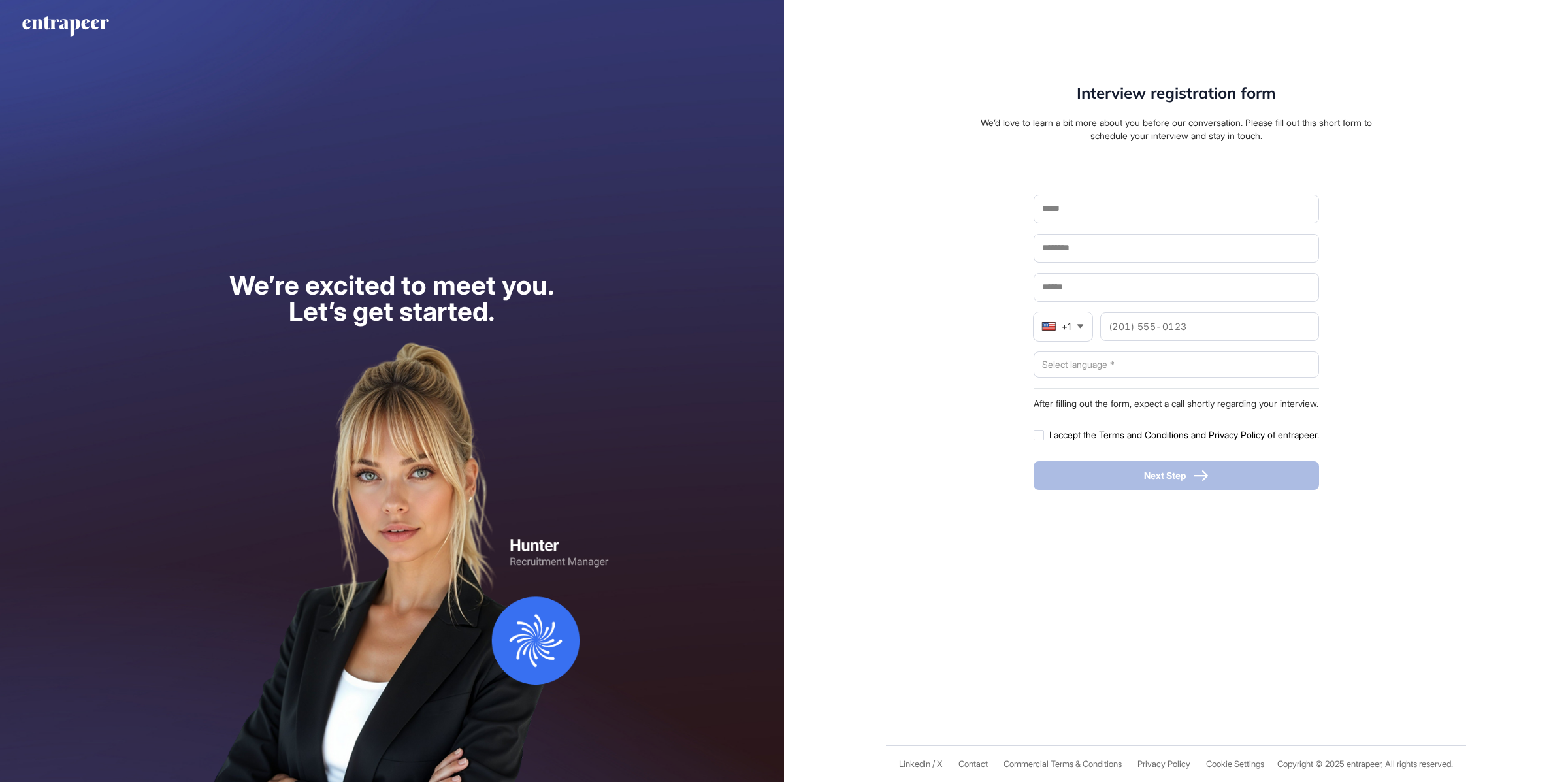
scroll to position [1, 1]
click at [680, 206] on div "We’re excited to meet you. Let’s get started." at bounding box center [392, 391] width 784 height 782
click at [1096, 218] on input "text" at bounding box center [1176, 209] width 268 height 27
click at [959, 276] on div "Interview registration form We’d love to learn a bit more about you before our …" at bounding box center [1177, 391] width 784 height 782
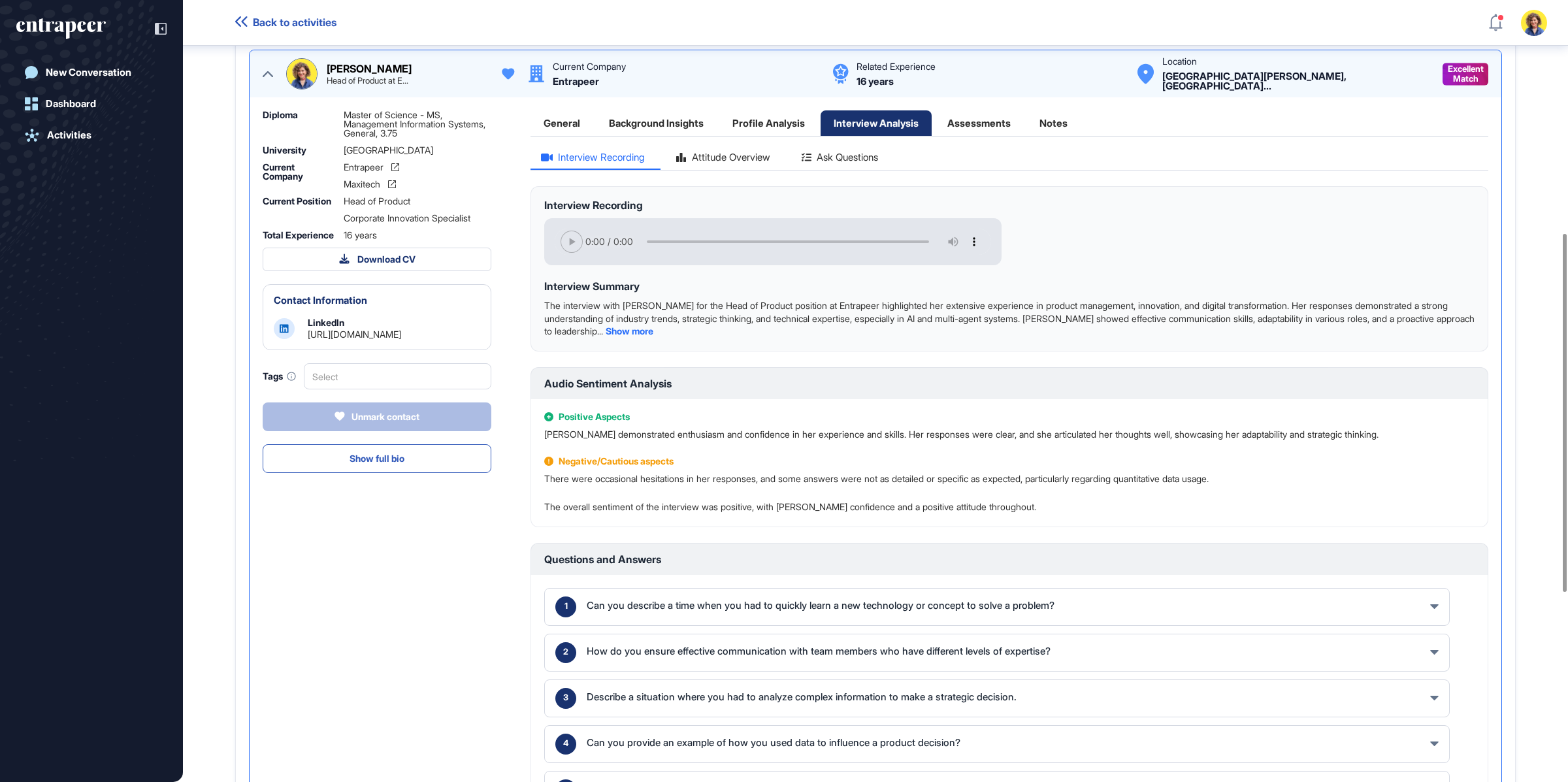
scroll to position [508, 0]
click at [776, 120] on div "Profile Analysis" at bounding box center [768, 122] width 99 height 26
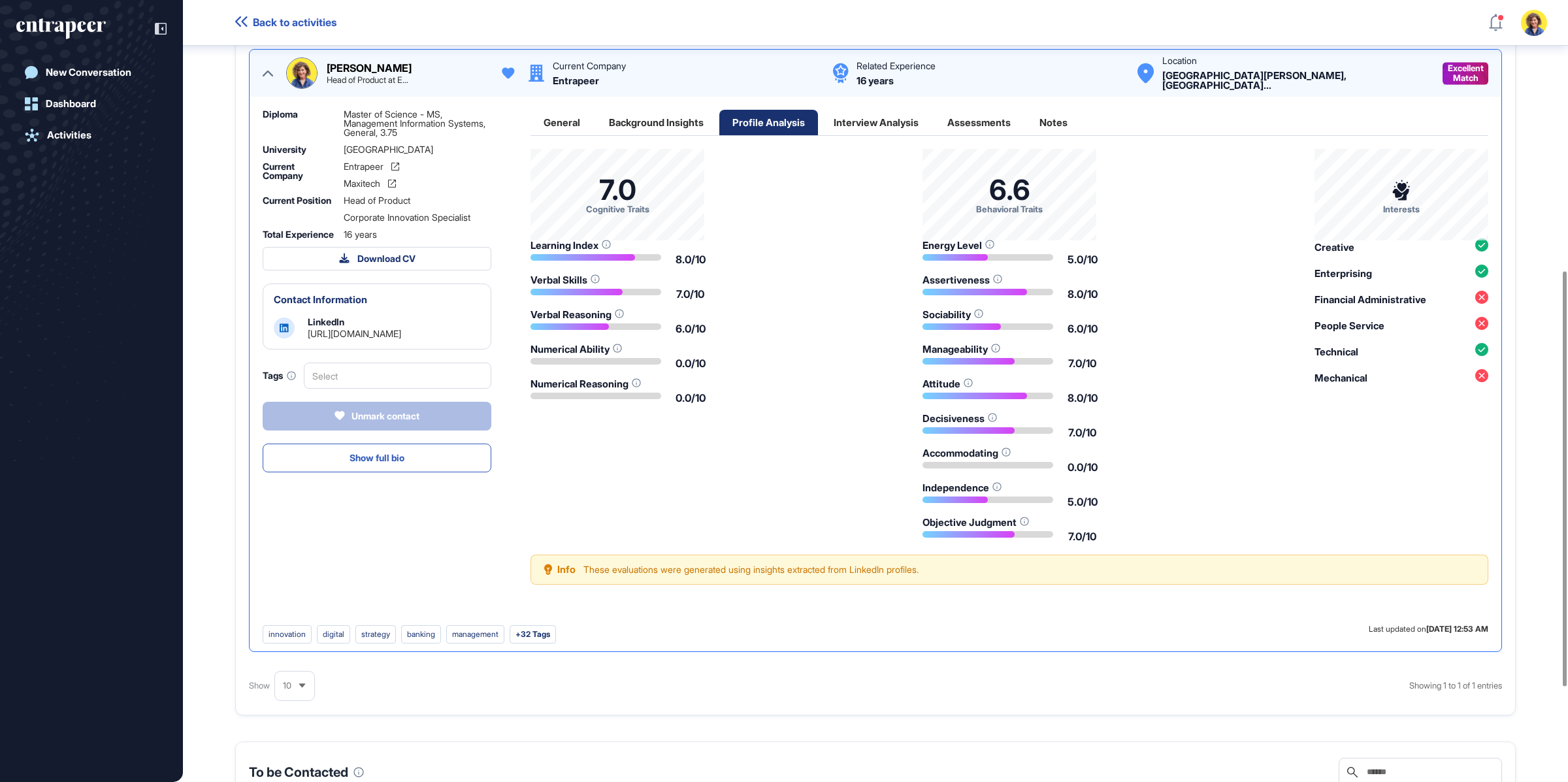
click at [988, 116] on div "Assessments" at bounding box center [978, 122] width 89 height 26
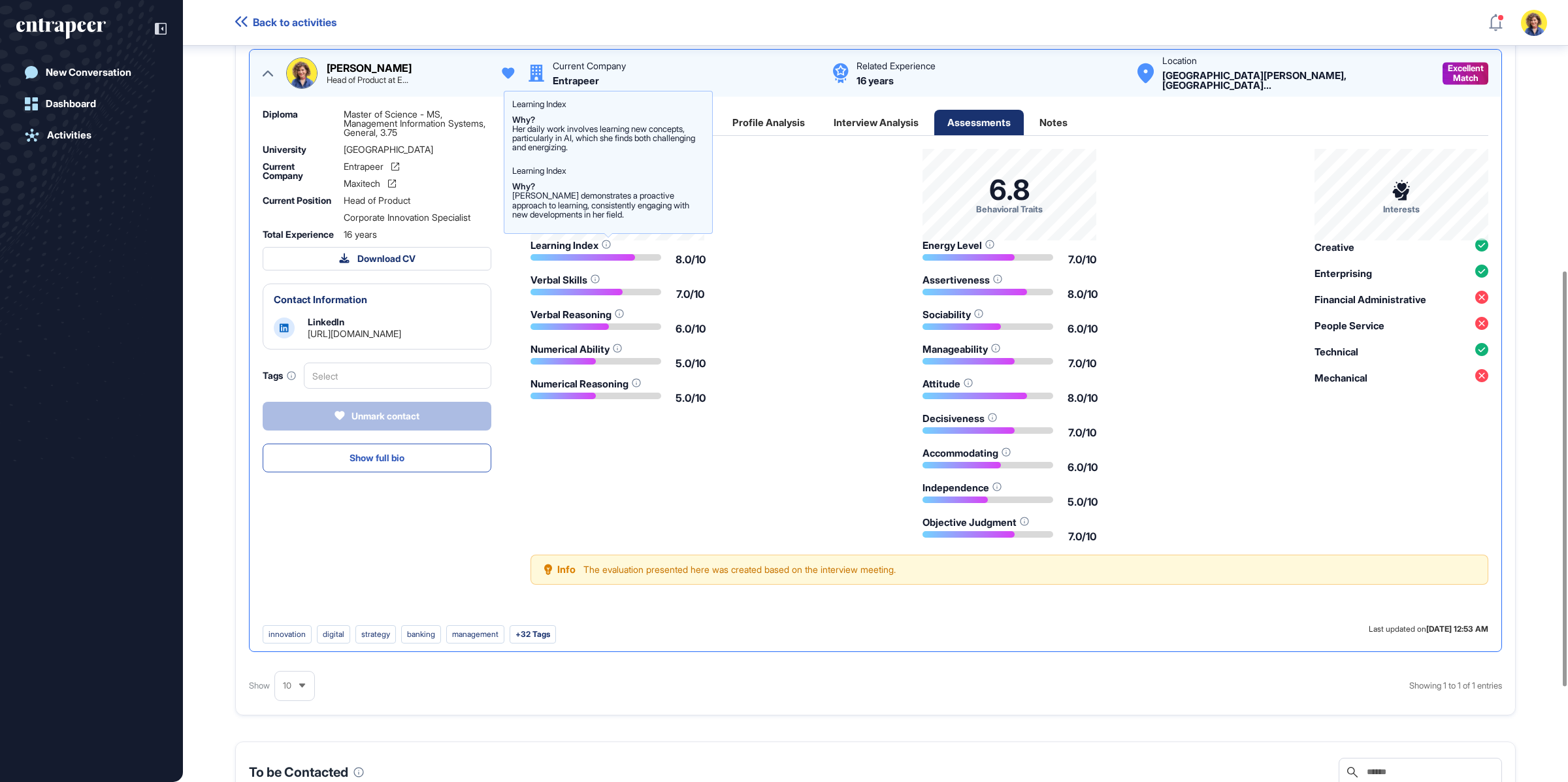
click at [607, 239] on body "Back to activities Admin Dashboard Dashboard Profile My Content Request More Da…" at bounding box center [784, 391] width 1568 height 782
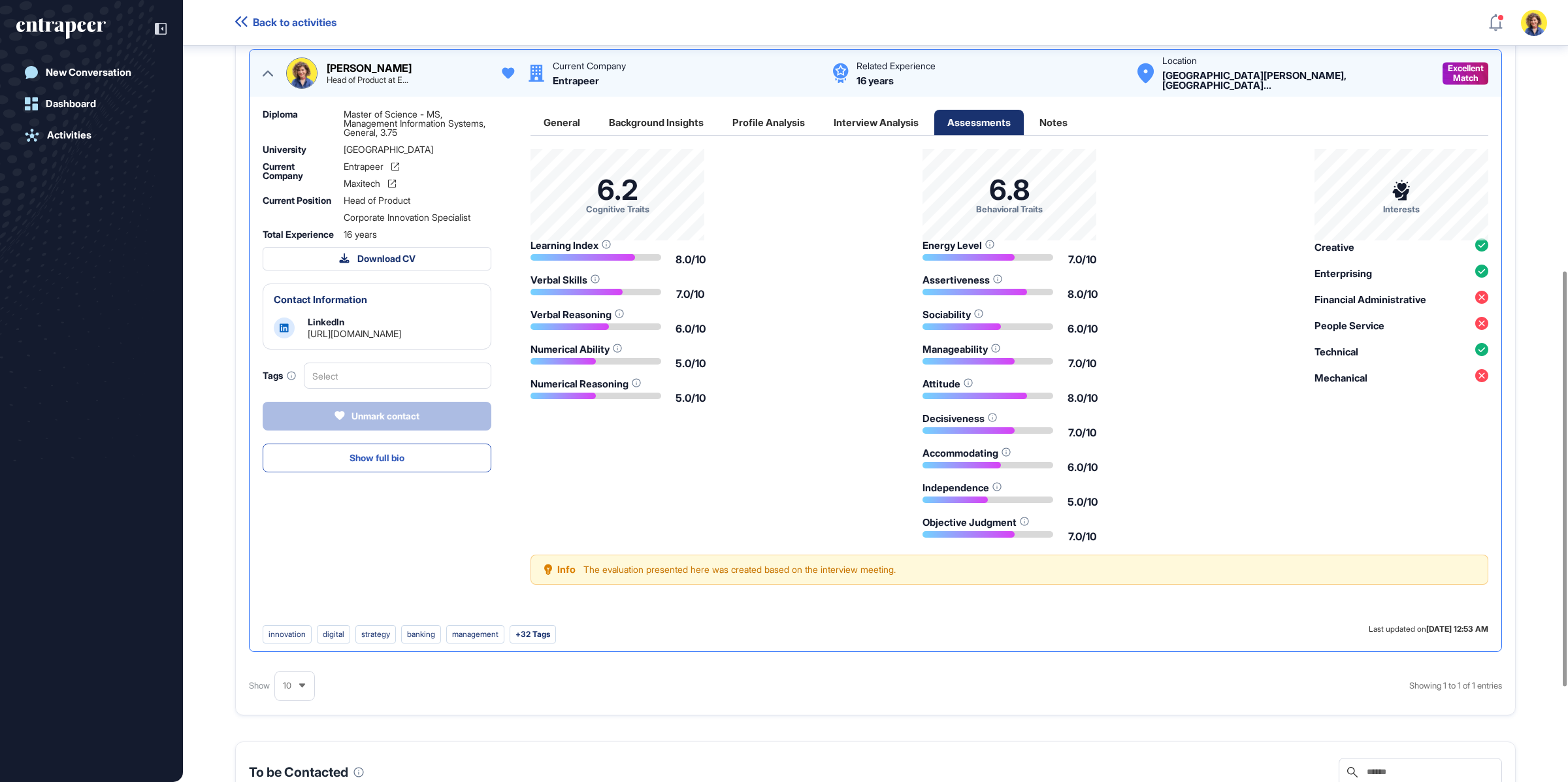
click at [894, 110] on div "Interview Analysis" at bounding box center [876, 122] width 111 height 26
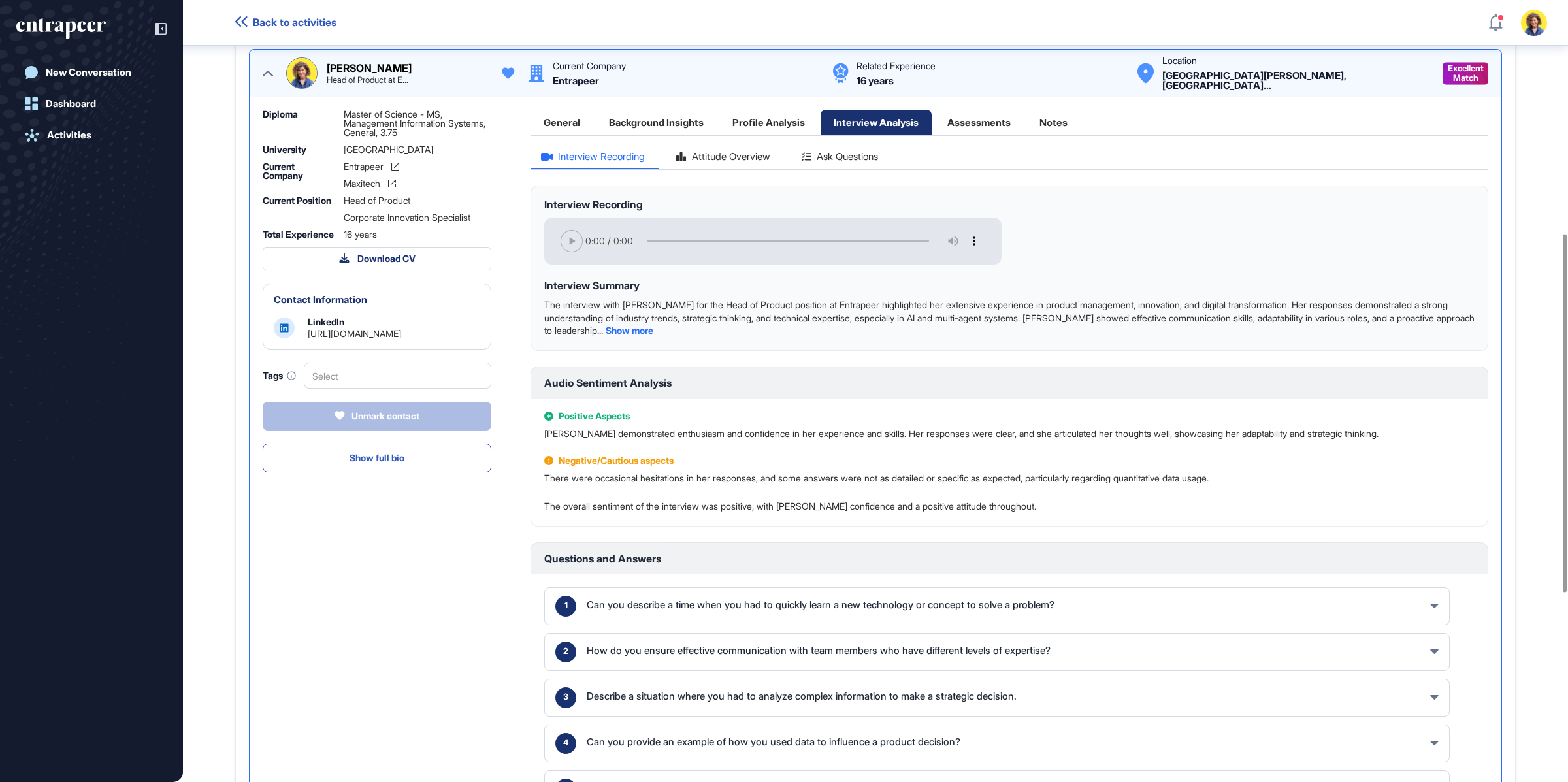
click at [747, 158] on div "Attitude Overview" at bounding box center [723, 160] width 115 height 18
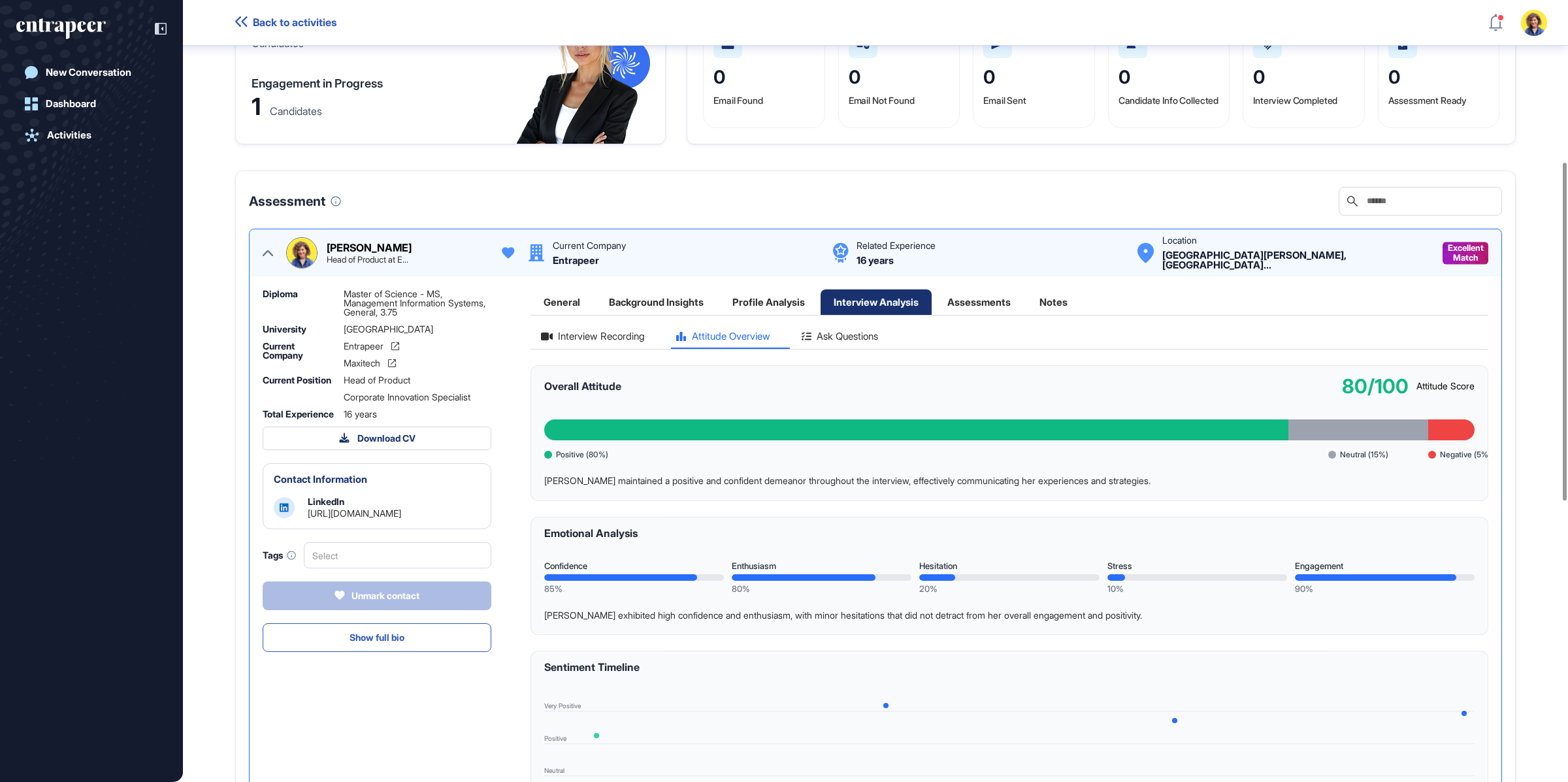
scroll to position [236, 0]
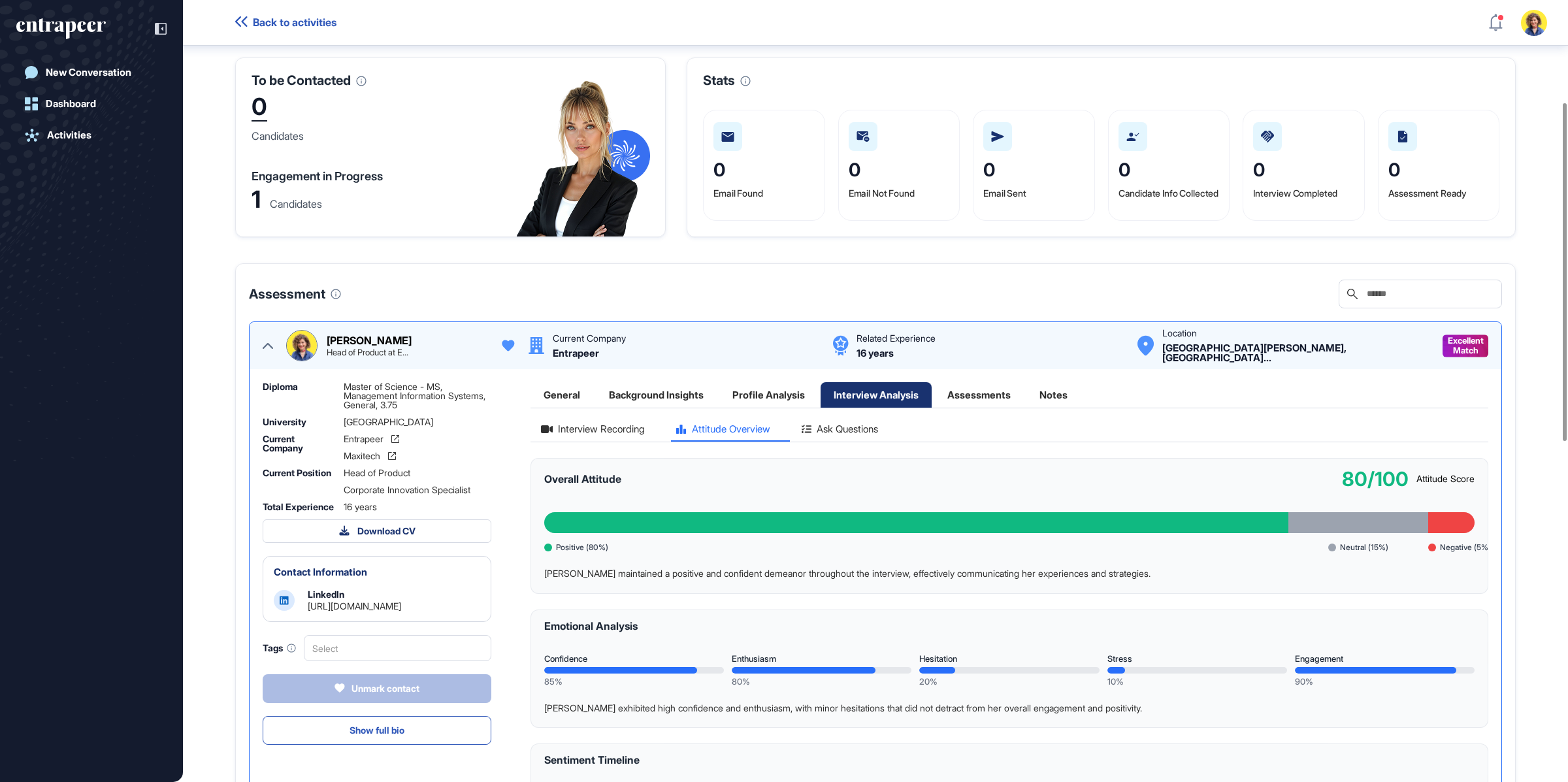
click at [611, 432] on div "Interview Recording" at bounding box center [593, 433] width 125 height 18
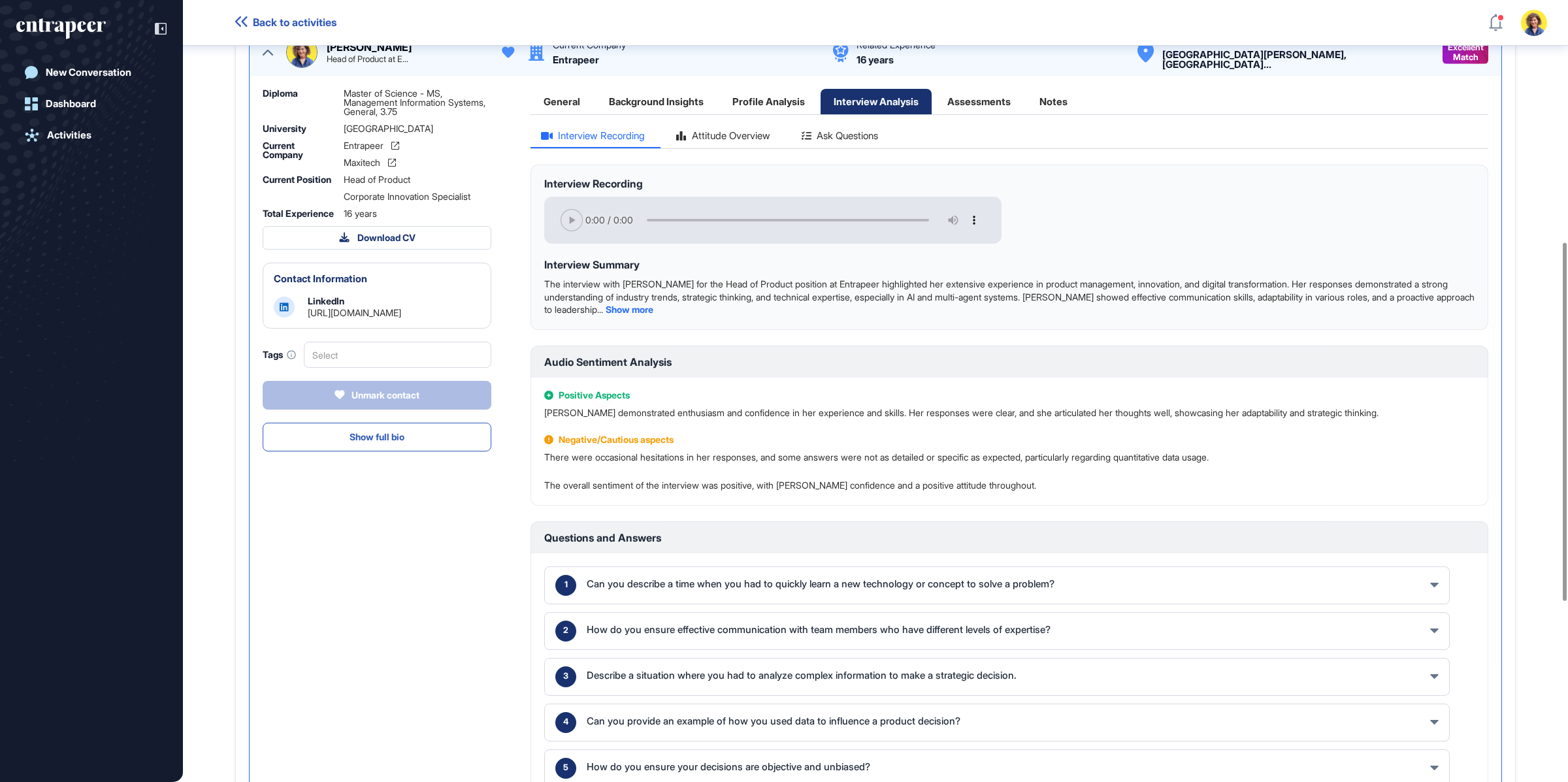
scroll to position [524, 0]
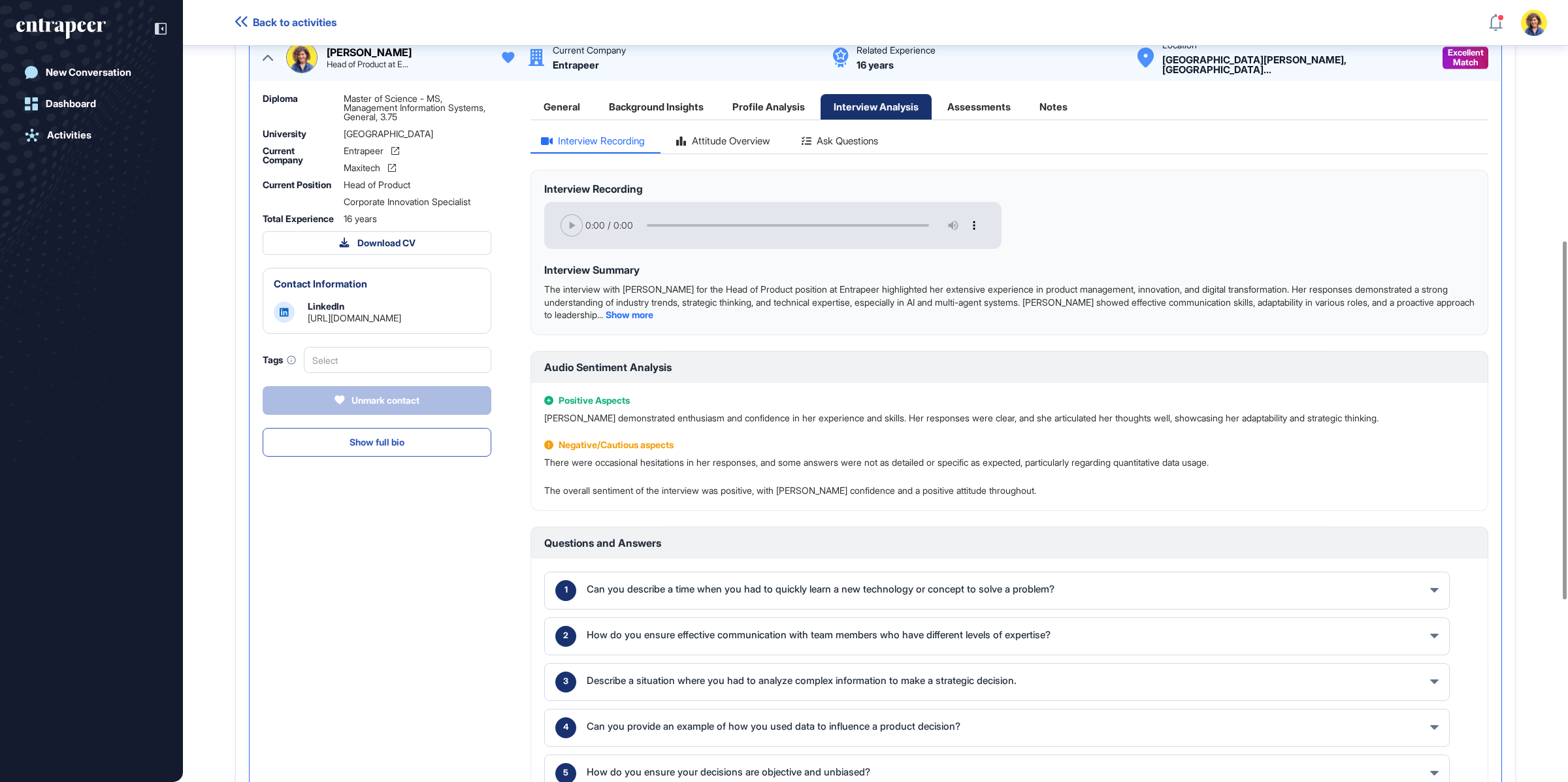
click at [866, 138] on div "Ask Questions" at bounding box center [840, 145] width 97 height 18
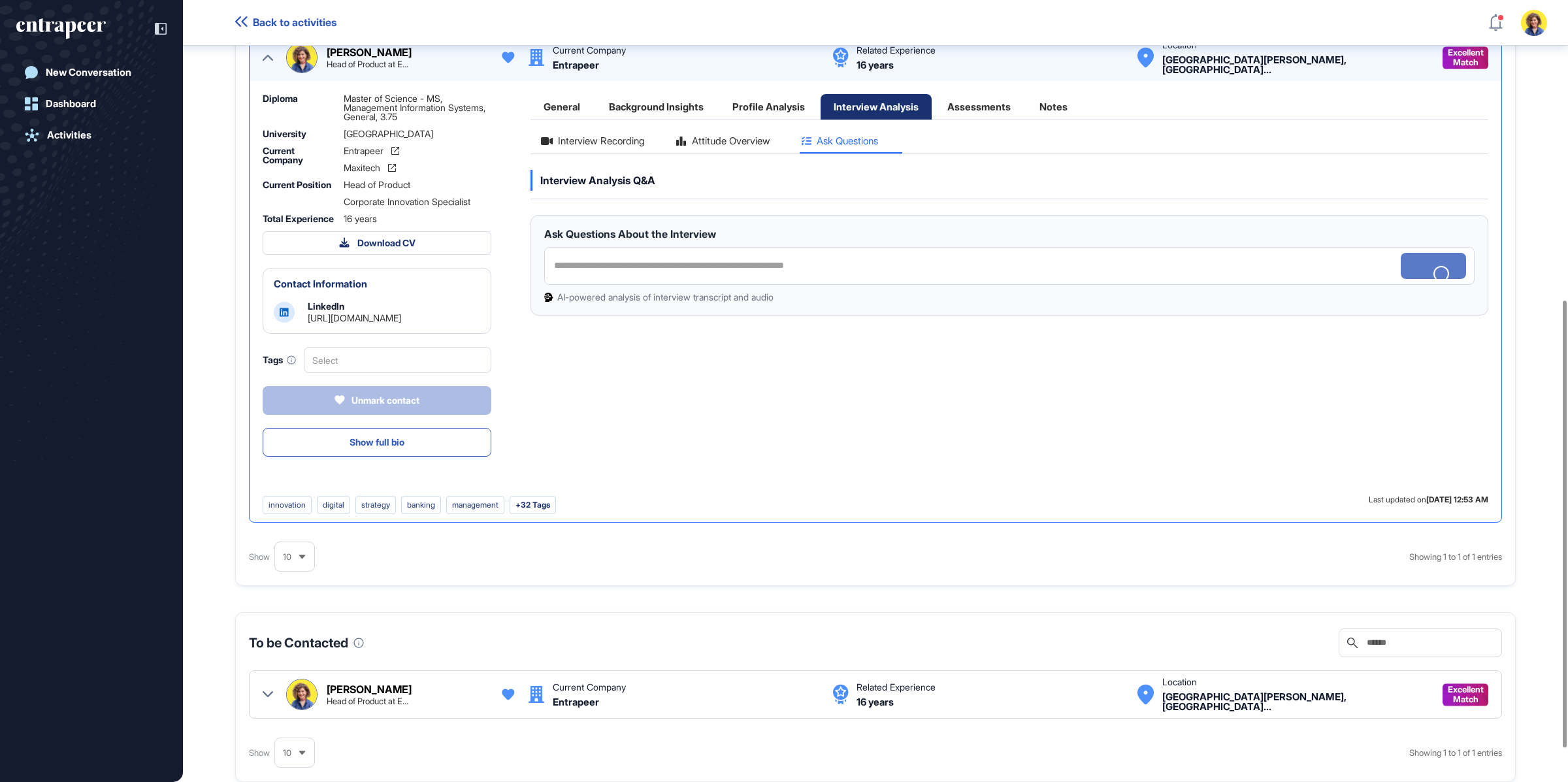
click at [674, 376] on div "Interview Recording Attitude Overview Ask Questions Interview Analysis Q&A Ask …" at bounding box center [1009, 315] width 958 height 362
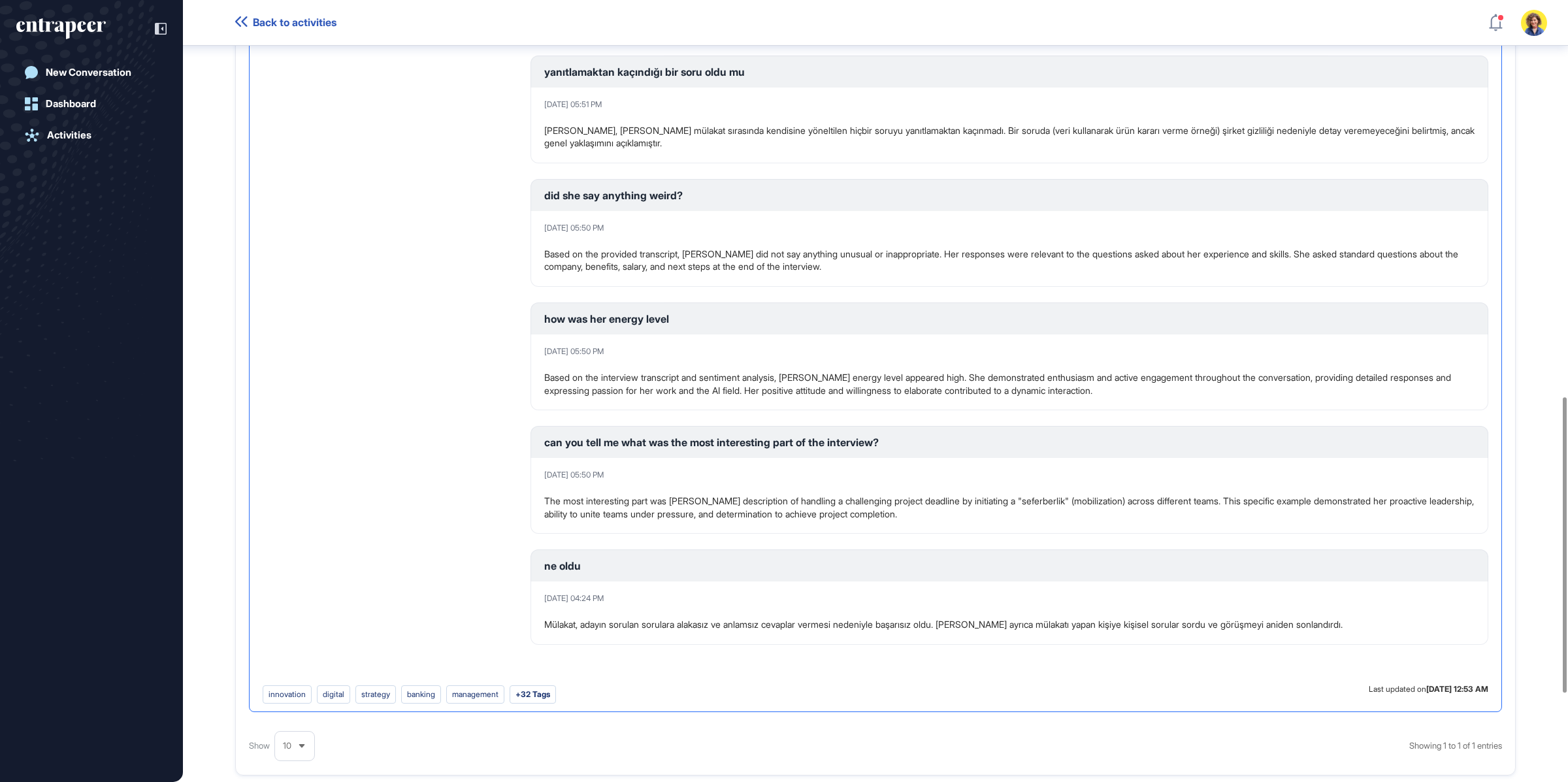
scroll to position [1050, 0]
drag, startPoint x: 633, startPoint y: 619, endPoint x: 722, endPoint y: 619, distance: 89.0
click at [722, 619] on p "Mülakat, adayın sorulan sorulara alakasız ve anlamsız cevaplar vermesi nedeniyl…" at bounding box center [943, 622] width 798 height 13
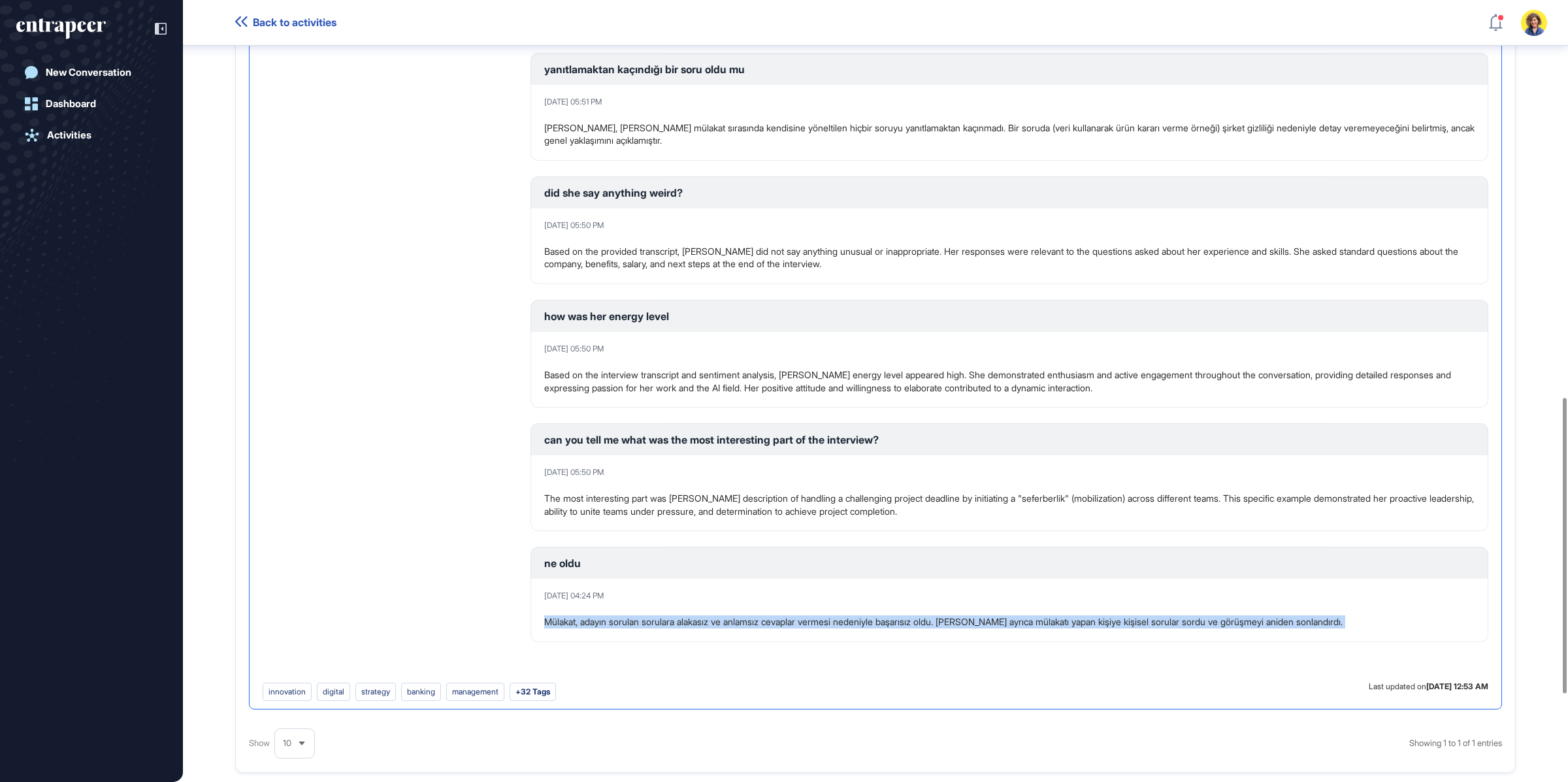
click at [722, 619] on p "Mülakat, adayın sorulan sorulara alakasız ve anlamsız cevaplar vermesi nedeniyl…" at bounding box center [943, 622] width 798 height 13
click at [999, 630] on div "[DATE] 04:24 PM Mülakat, adayın sorulan sorulara alakasız ve anlamsız cevaplar …" at bounding box center [1009, 610] width 958 height 64
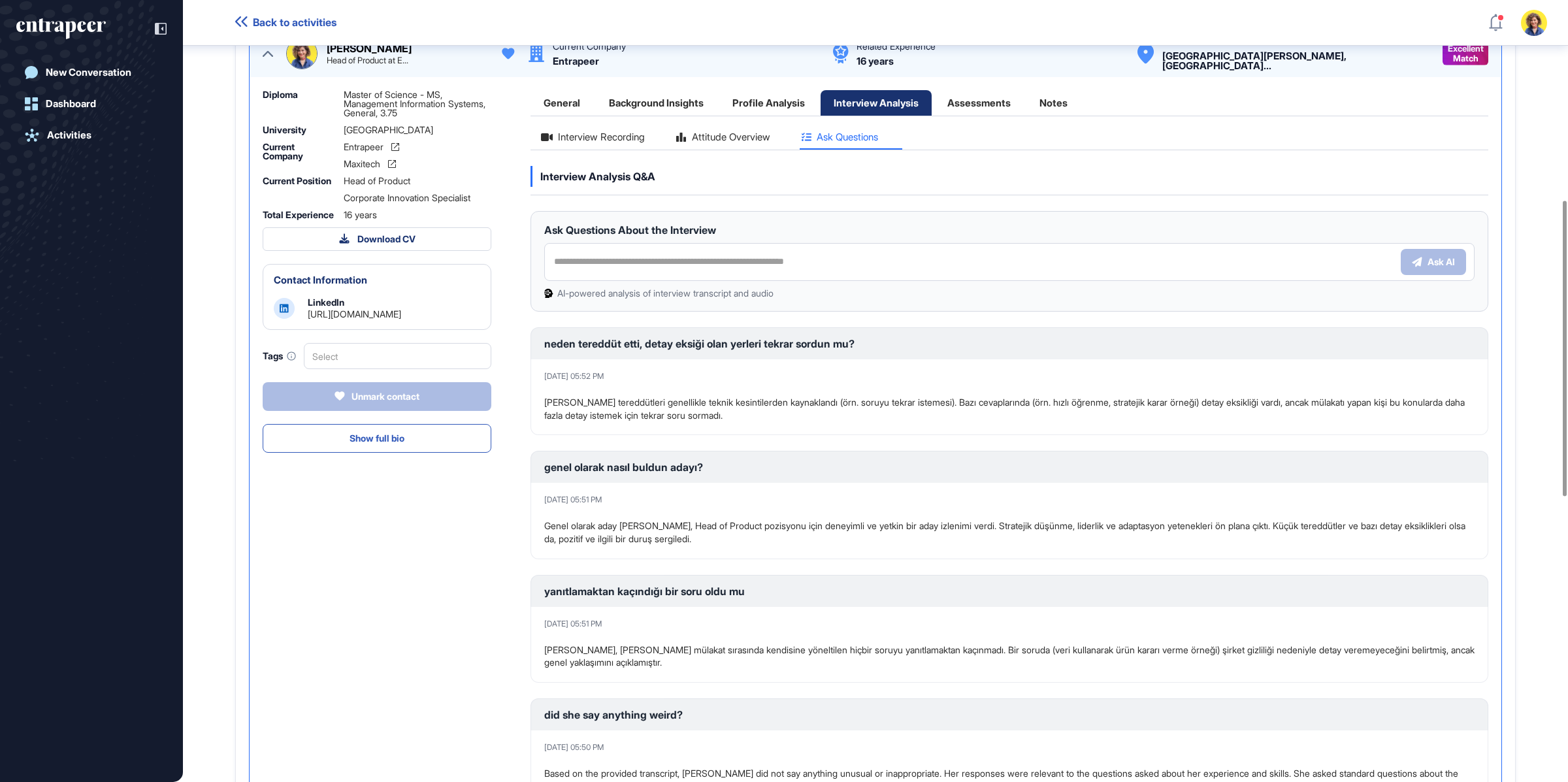
scroll to position [531, 0]
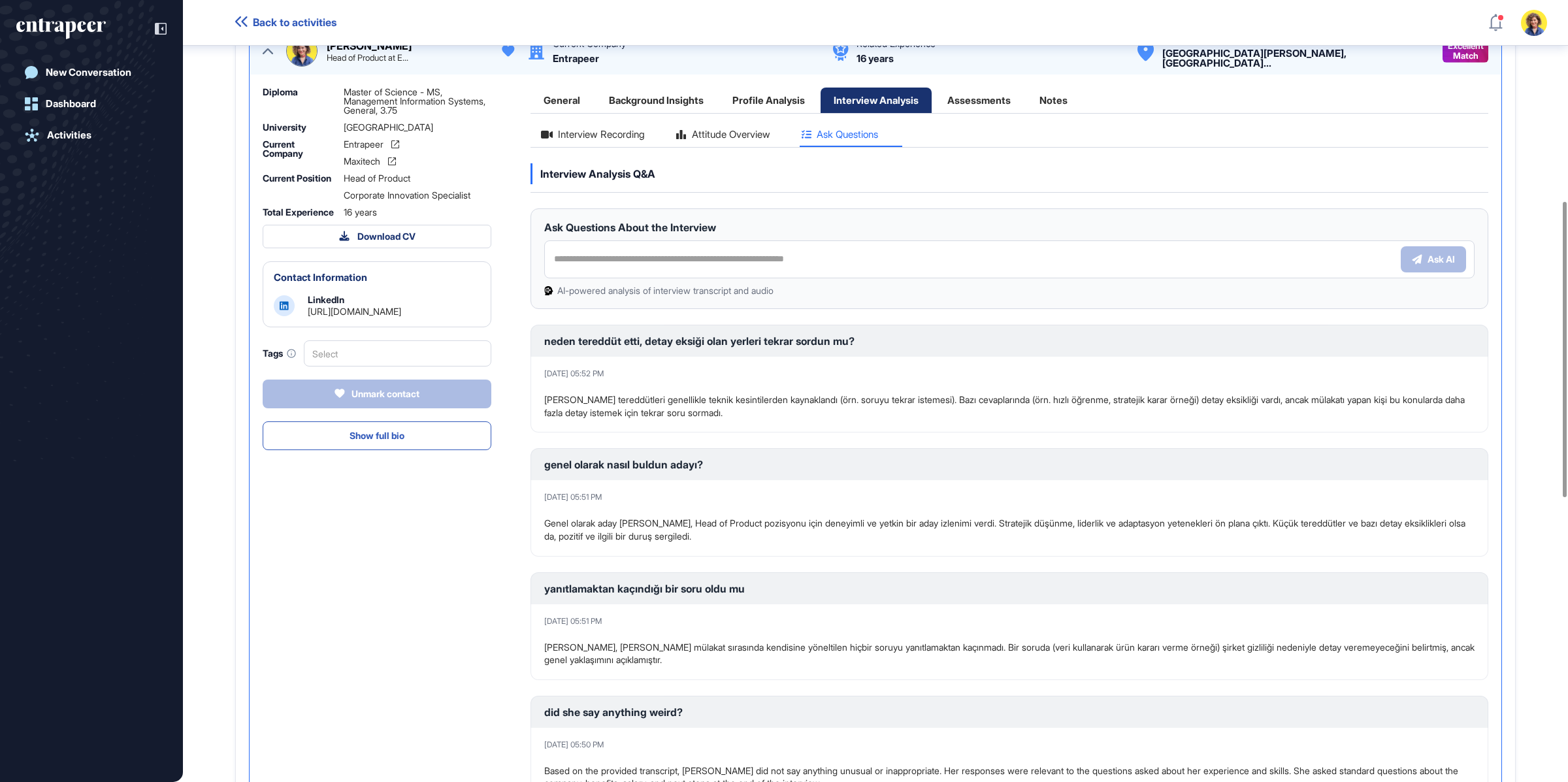
click at [641, 528] on p "Genel olarak aday [PERSON_NAME], Head of Product pozisyonu için deneyimli ve ye…" at bounding box center [1009, 530] width 930 height 26
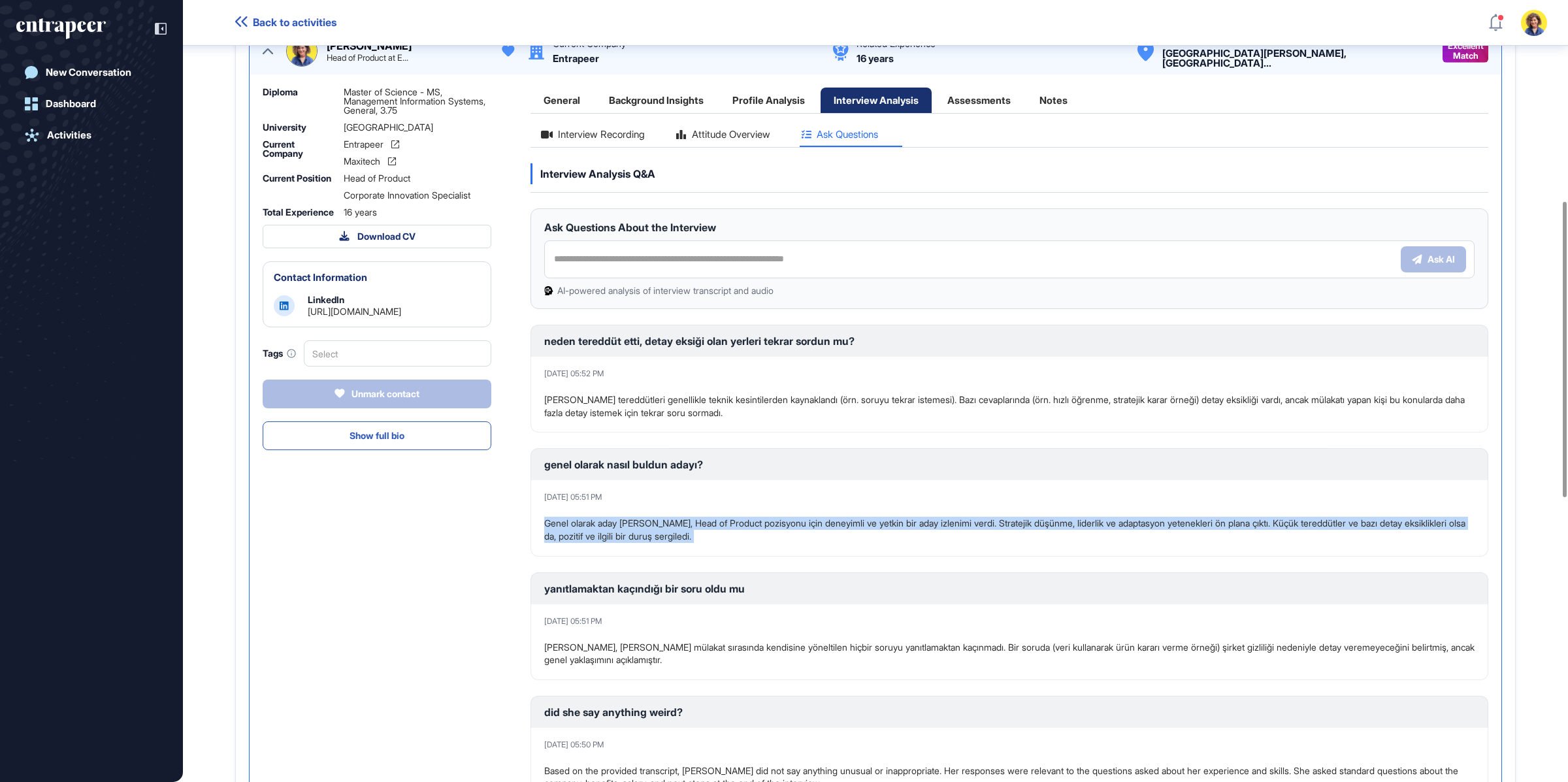
click at [641, 528] on p "Genel olarak aday [PERSON_NAME], Head of Product pozisyonu için deneyimli ve ye…" at bounding box center [1009, 530] width 930 height 26
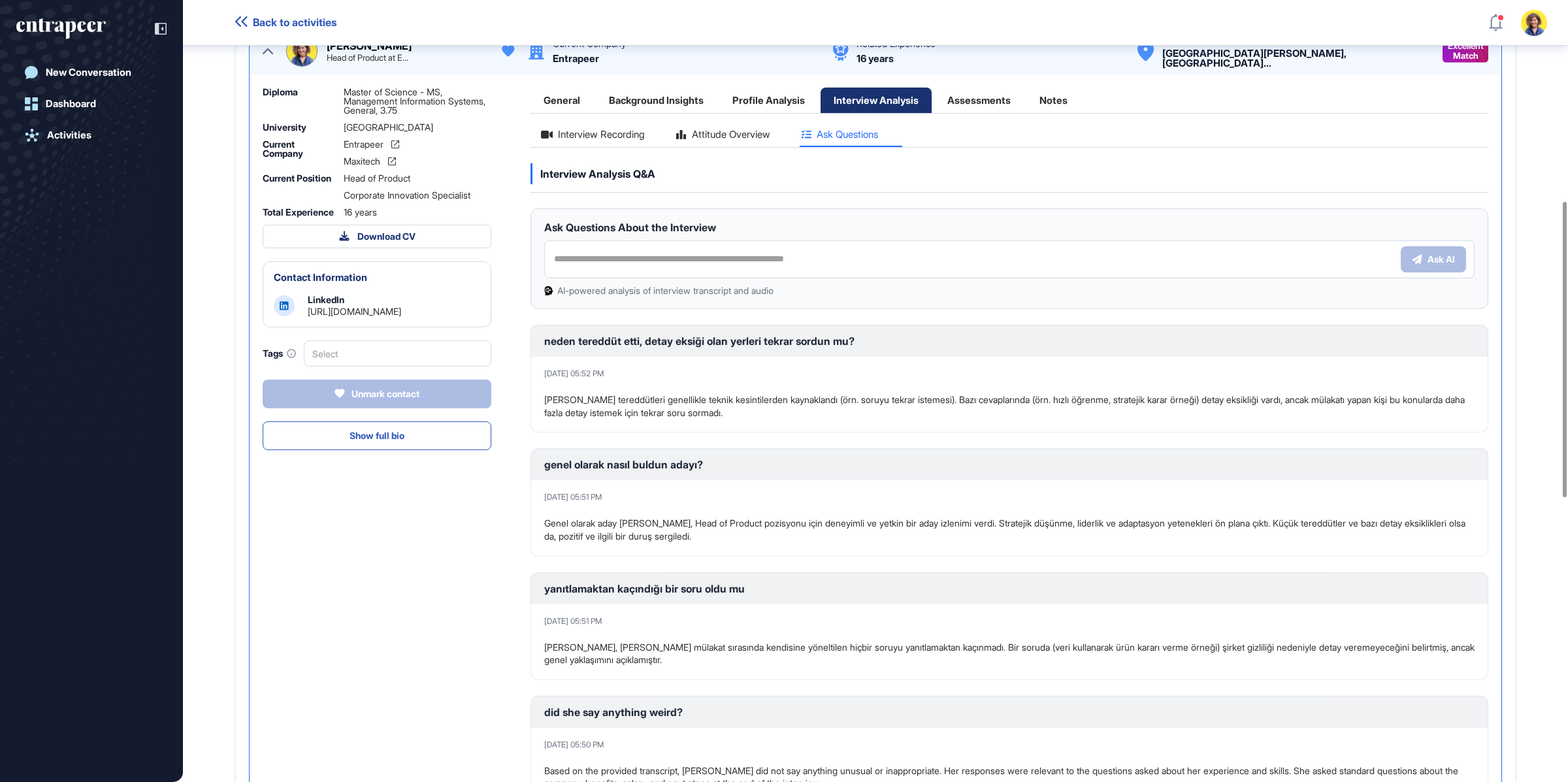
click at [591, 426] on div "[DATE] 05:52 PM [PERSON_NAME] tereddütleri genellikle teknik kesintilerden kayn…" at bounding box center [1009, 395] width 958 height 76
click at [627, 139] on div "Interview Recording" at bounding box center [593, 139] width 125 height 18
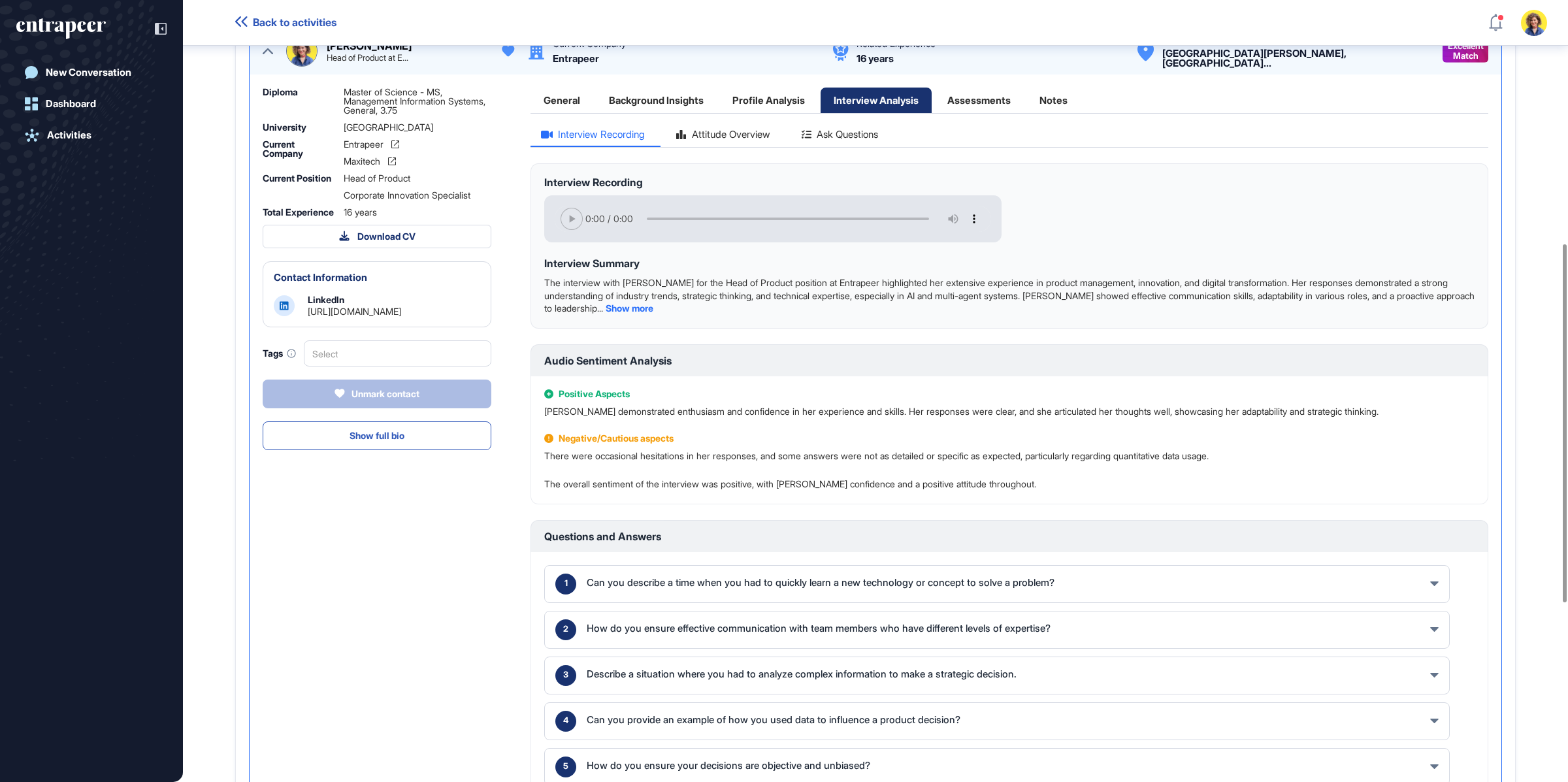
click at [449, 577] on div "Diploma Master of Science - MS, Management Information Systems, General, [GEOGR…" at bounding box center [377, 445] width 229 height 714
click at [653, 307] on span "Show more" at bounding box center [629, 308] width 48 height 11
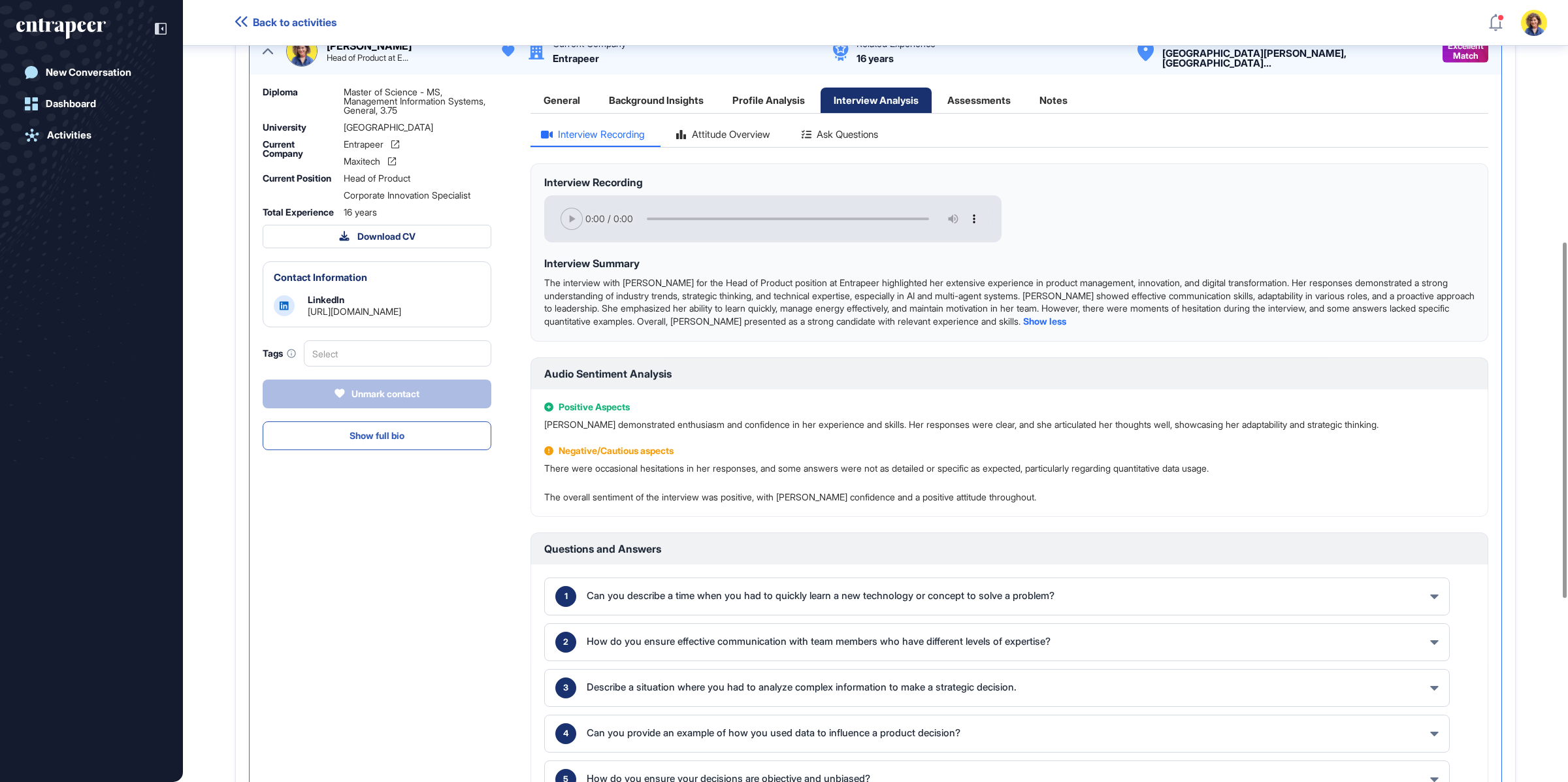
click at [730, 132] on div "Attitude Overview" at bounding box center [723, 139] width 115 height 18
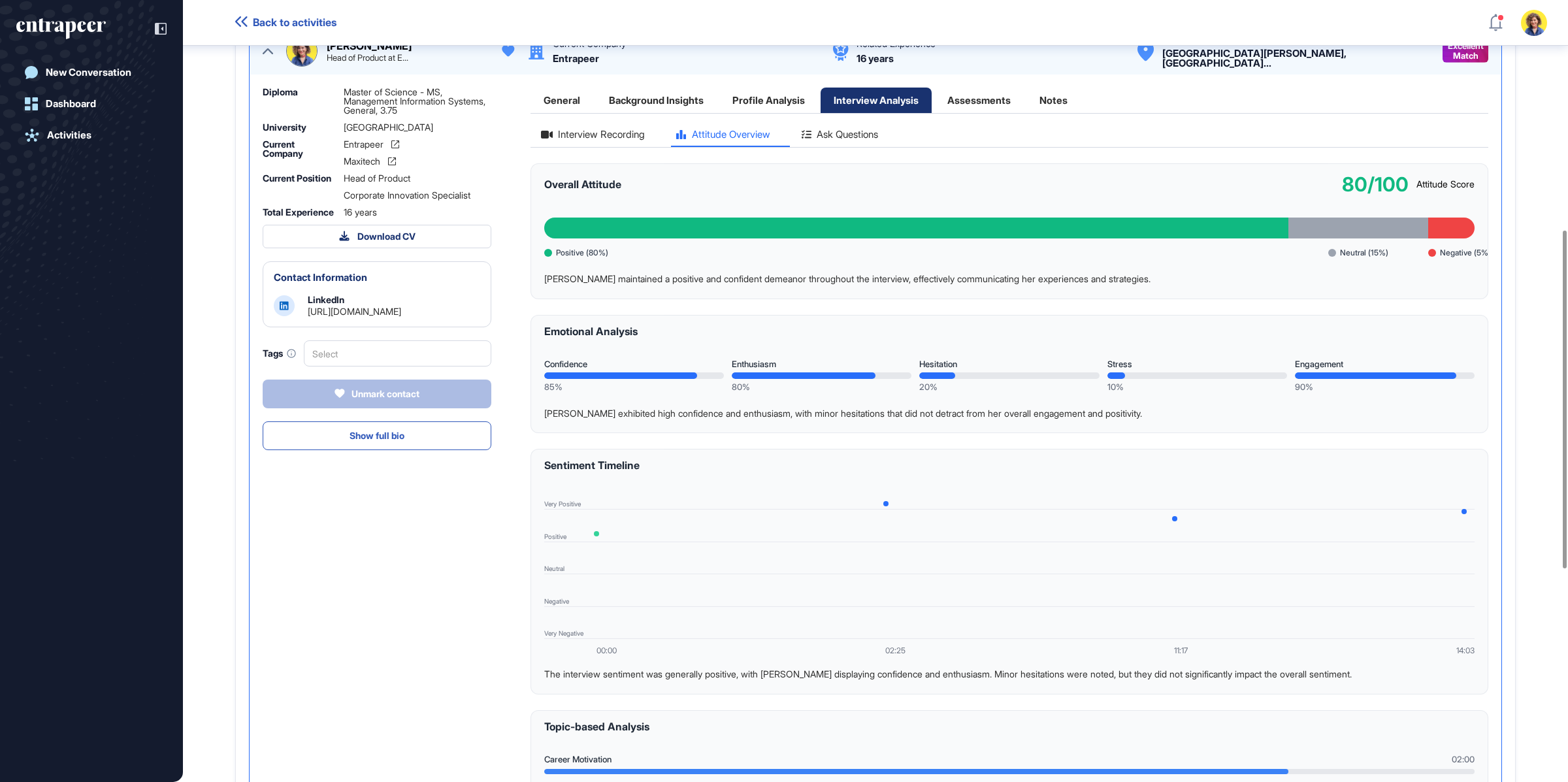
click at [854, 132] on div "Ask Questions" at bounding box center [840, 139] width 97 height 18
